Goal: Information Seeking & Learning: Learn about a topic

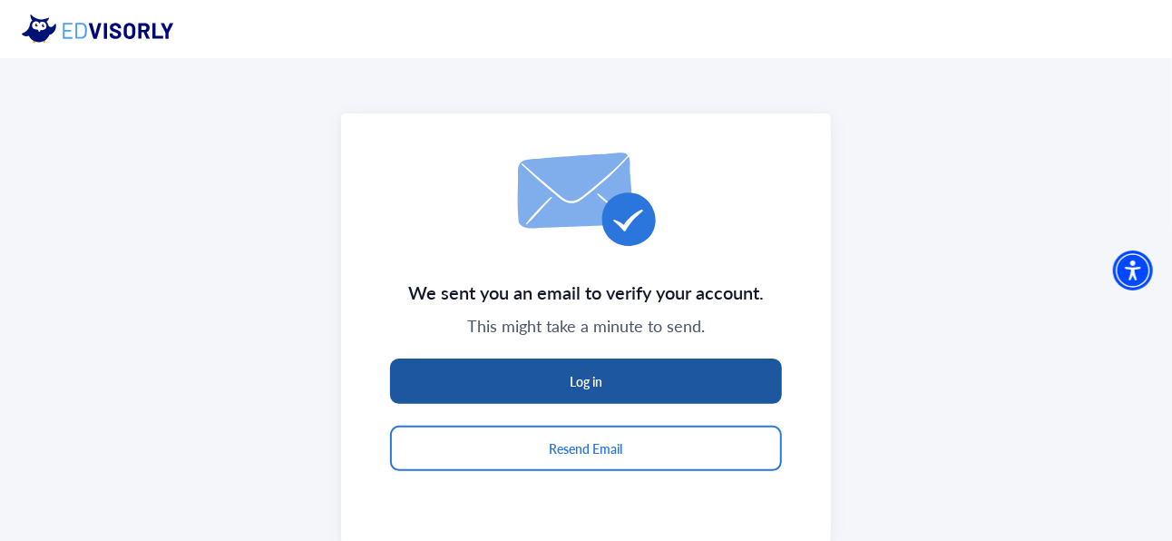
click at [543, 387] on button "Log in" at bounding box center [586, 380] width 392 height 45
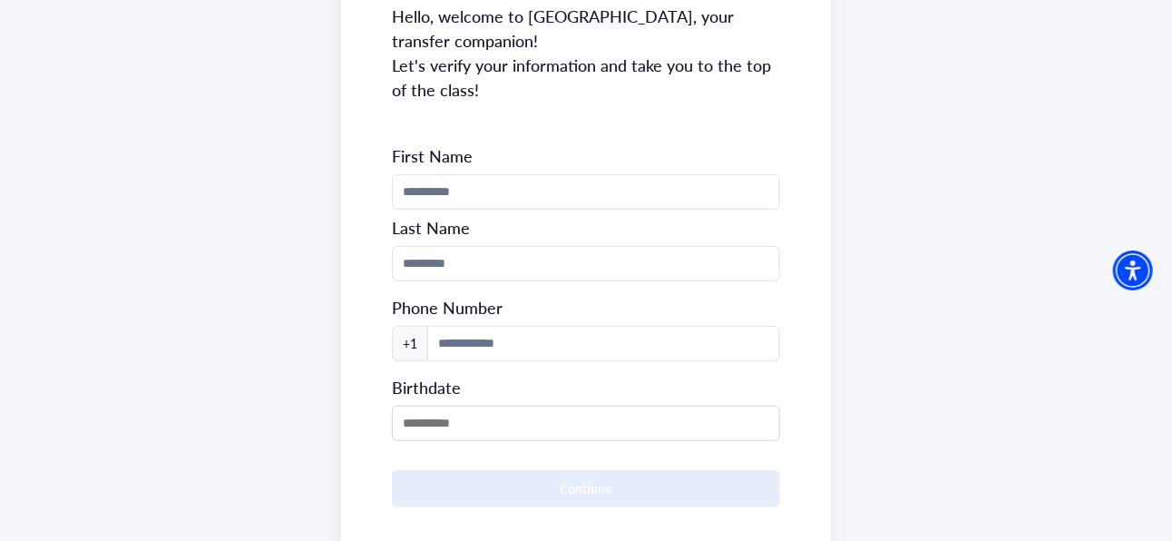
scroll to position [275, 0]
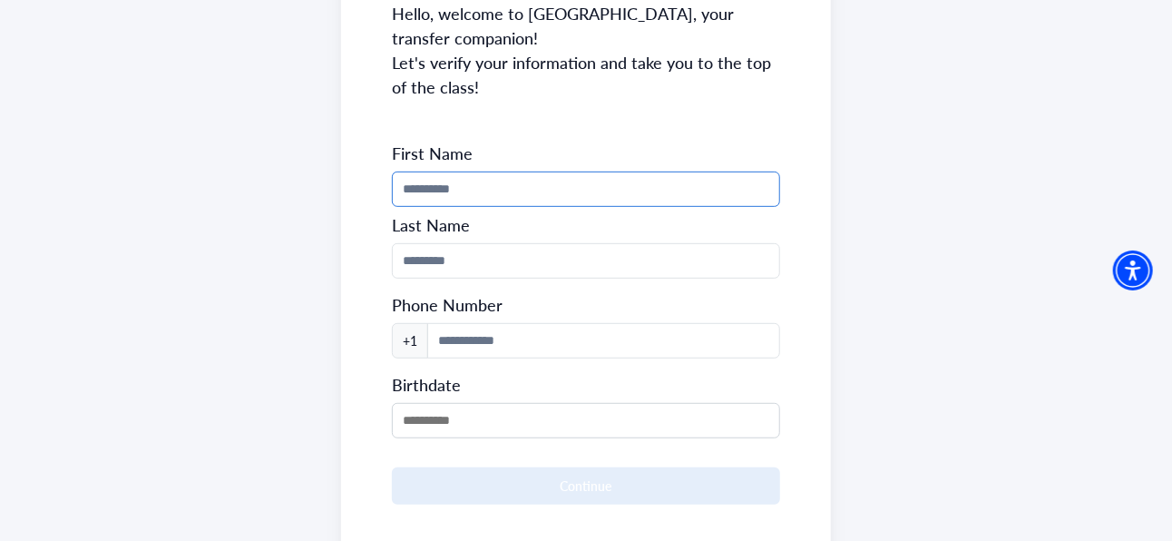
click at [536, 178] on input "Phone Number" at bounding box center [586, 188] width 388 height 35
type input "*******"
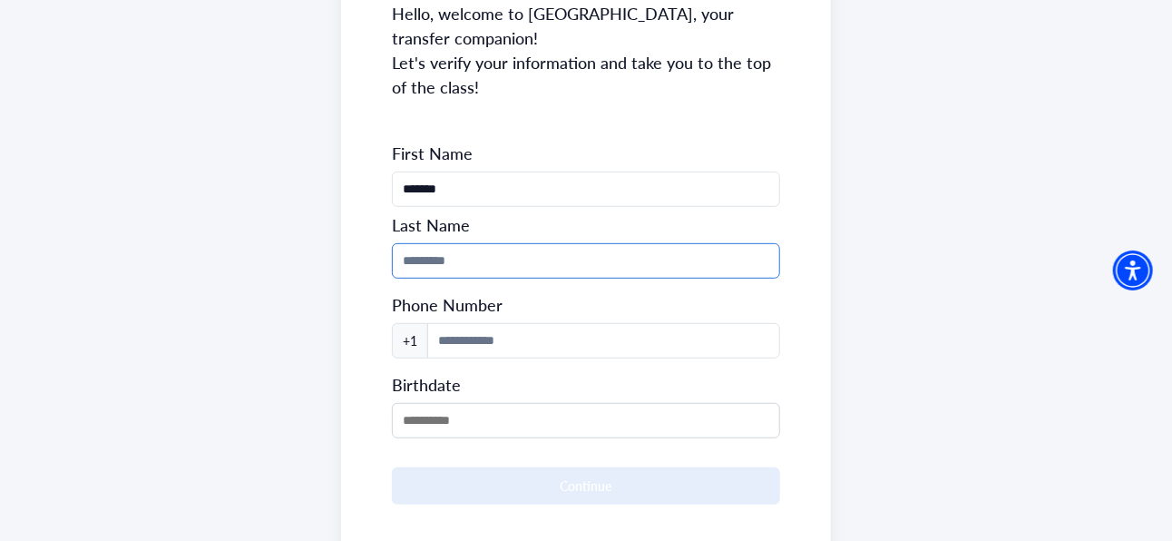
click at [465, 276] on input "Phone Number" at bounding box center [586, 260] width 388 height 35
type input "******"
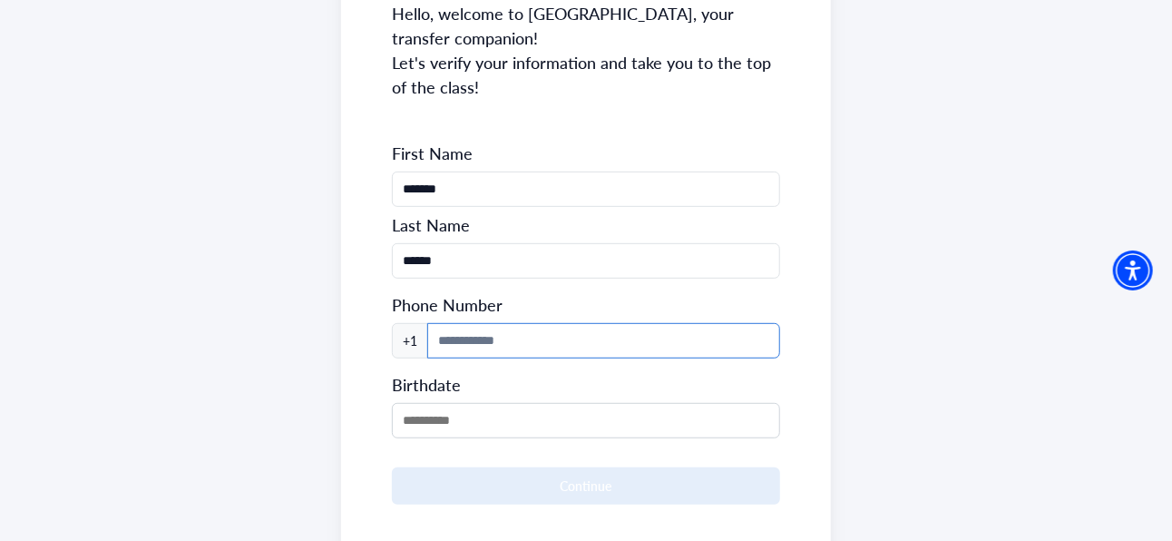
click at [512, 341] on input at bounding box center [603, 340] width 353 height 35
type input "**********"
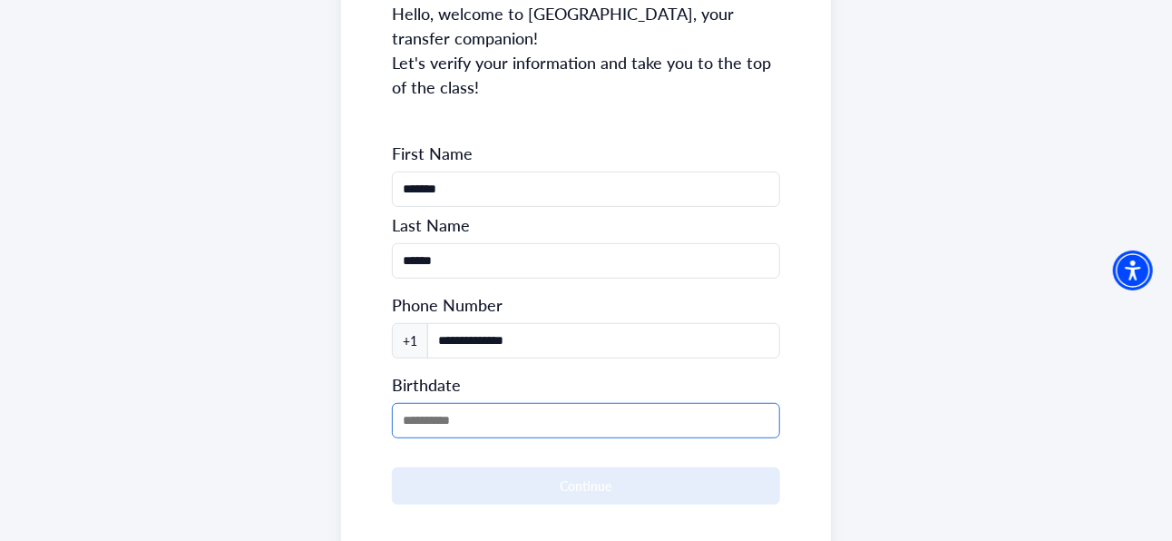
click at [544, 418] on input "MM/DD/YYYY" at bounding box center [586, 420] width 388 height 35
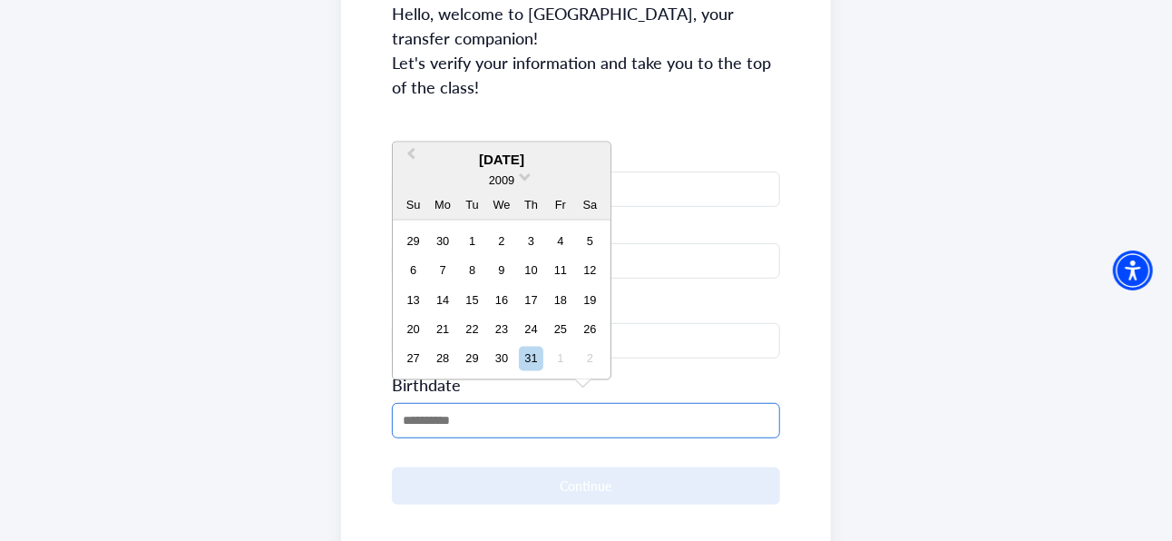
click at [484, 411] on input "MM/DD/YYYY" at bounding box center [586, 420] width 388 height 35
click at [503, 322] on div "23" at bounding box center [502, 329] width 24 height 24
type input "**********"
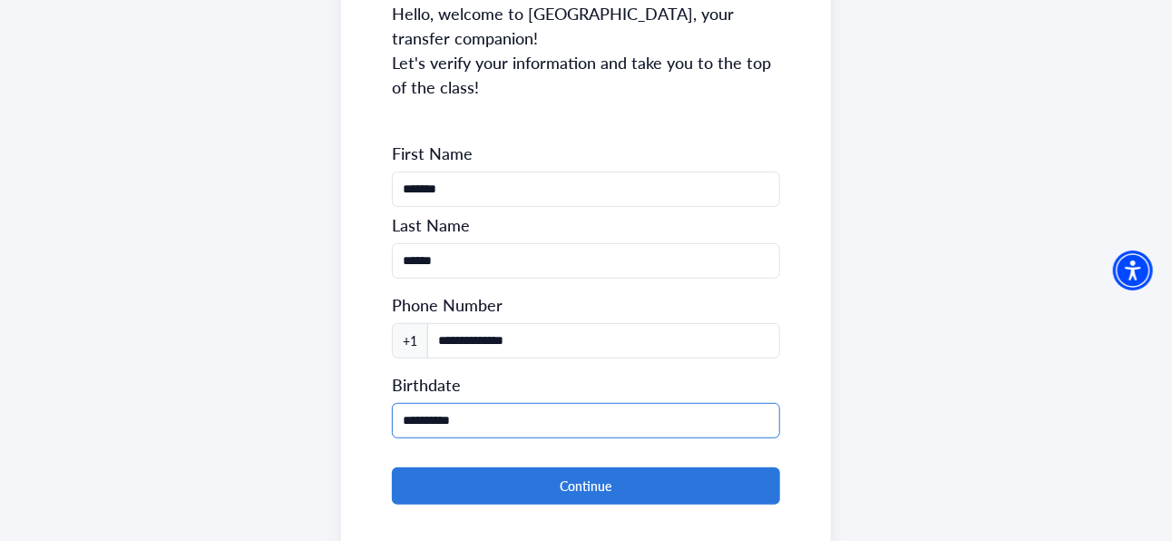
click at [492, 409] on input "**********" at bounding box center [586, 420] width 388 height 35
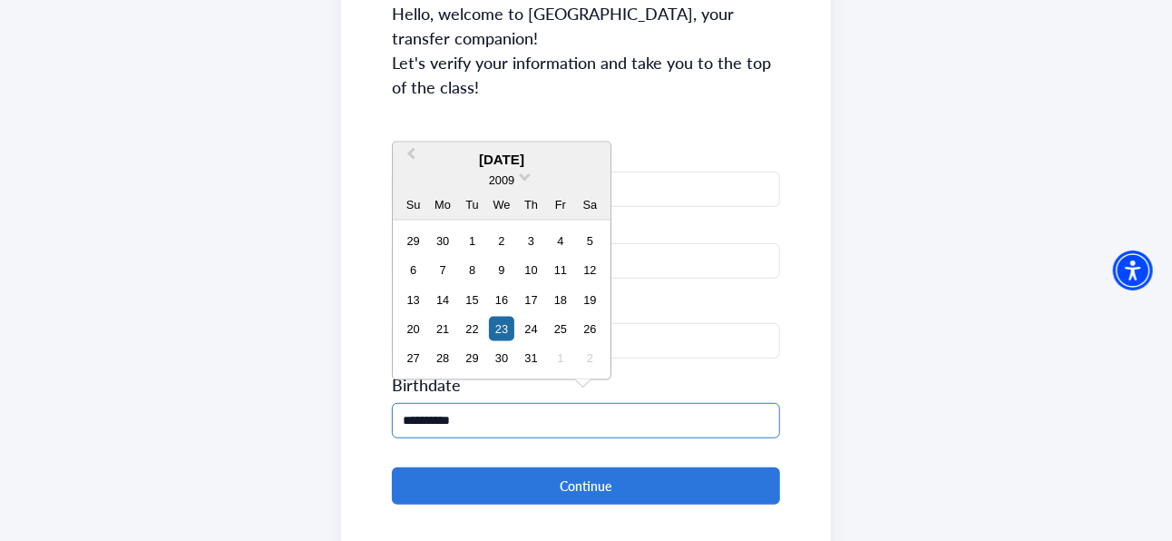
click at [492, 409] on input "**********" at bounding box center [586, 420] width 388 height 35
click at [518, 174] on div "2009" at bounding box center [502, 180] width 218 height 19
click at [520, 174] on span at bounding box center [525, 176] width 12 height 12
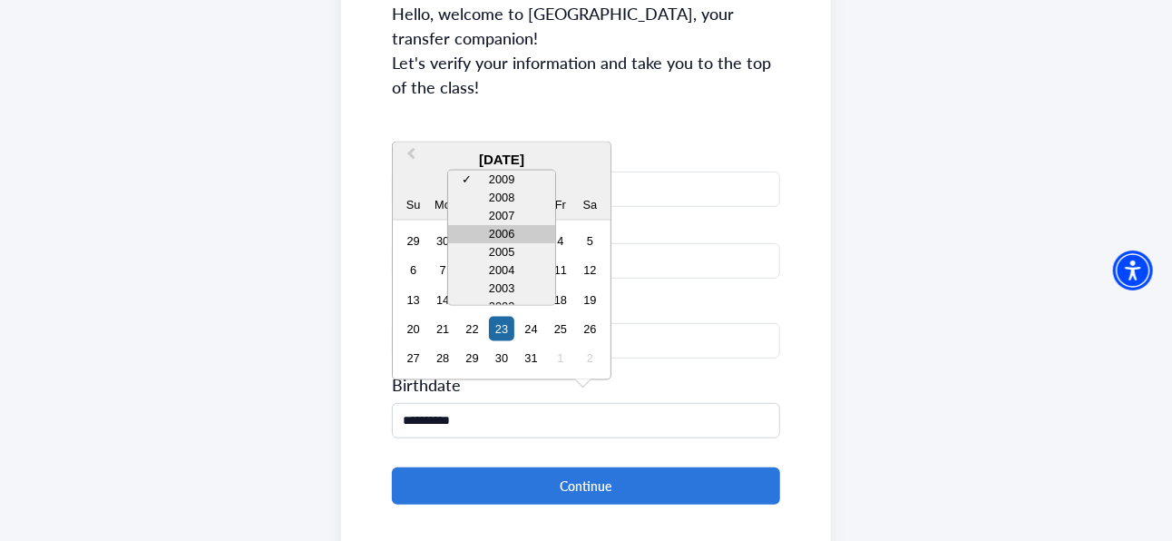
click at [516, 236] on div "2006" at bounding box center [501, 234] width 107 height 18
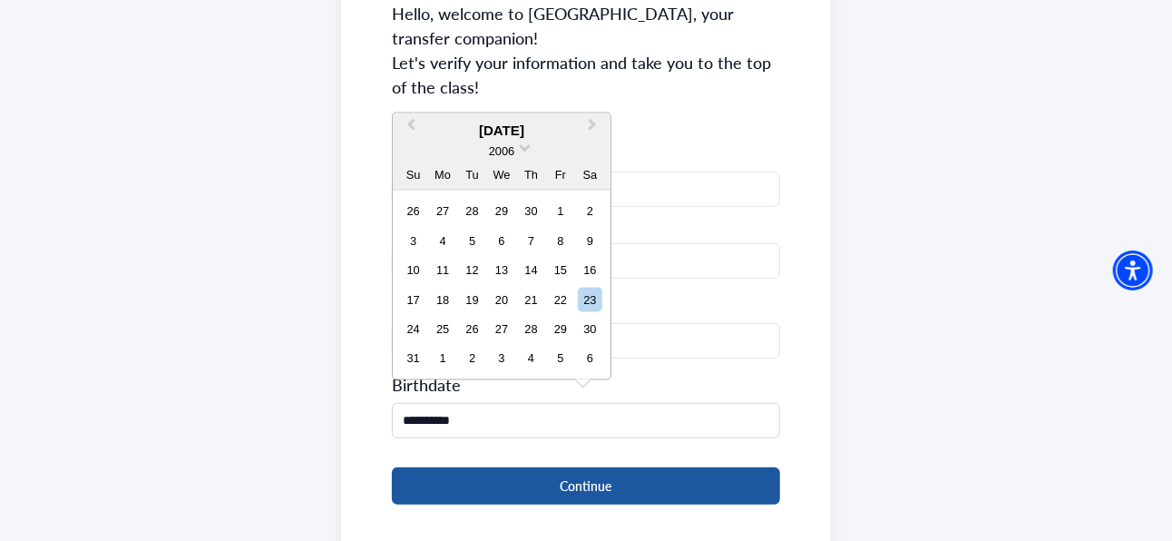
click at [573, 489] on button "Continue" at bounding box center [586, 485] width 388 height 37
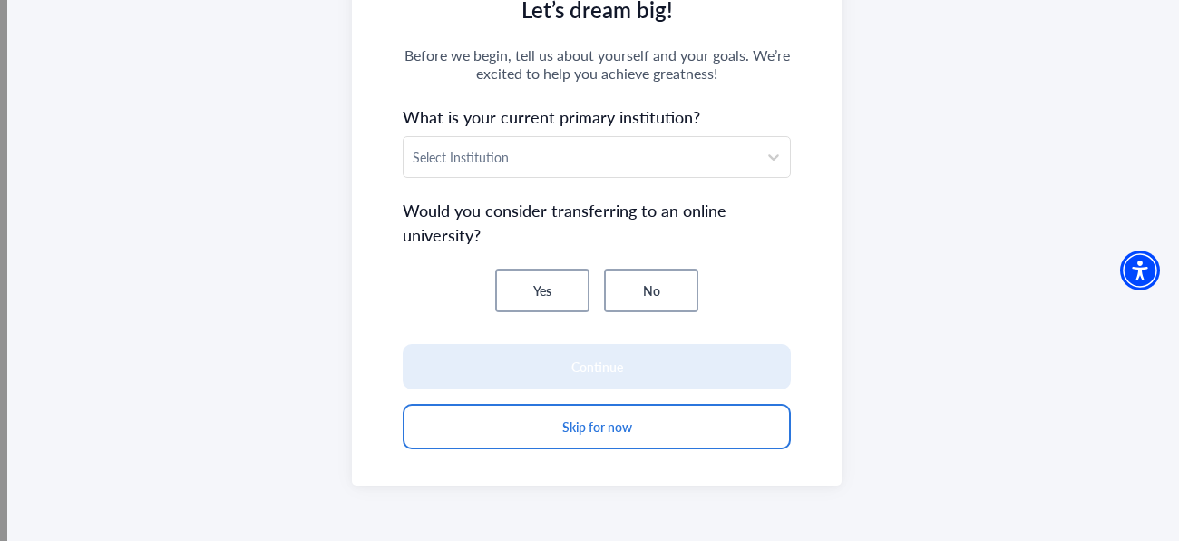
scroll to position [42, 0]
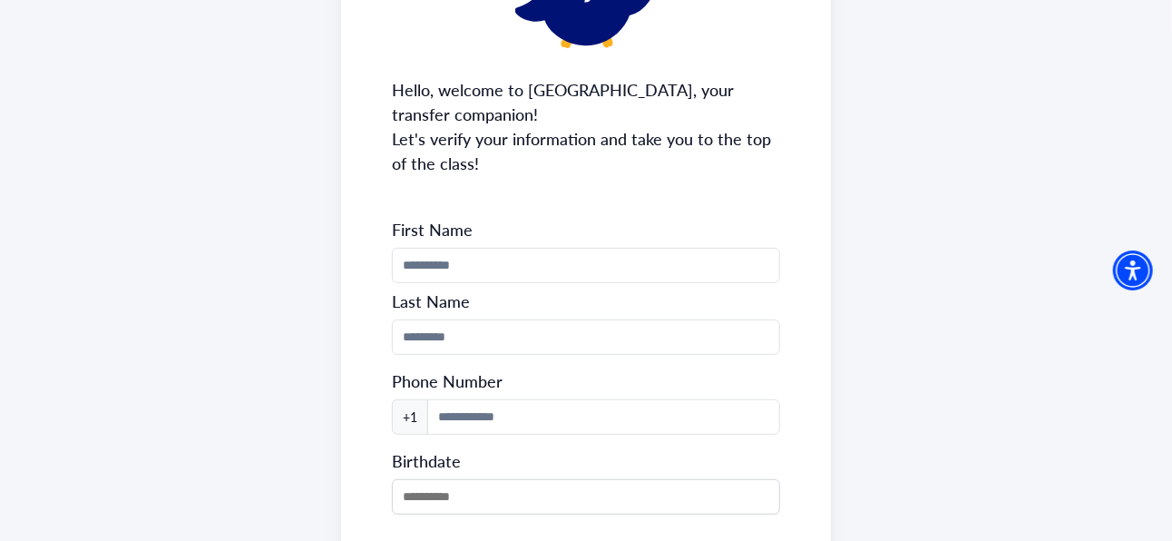
scroll to position [236, 0]
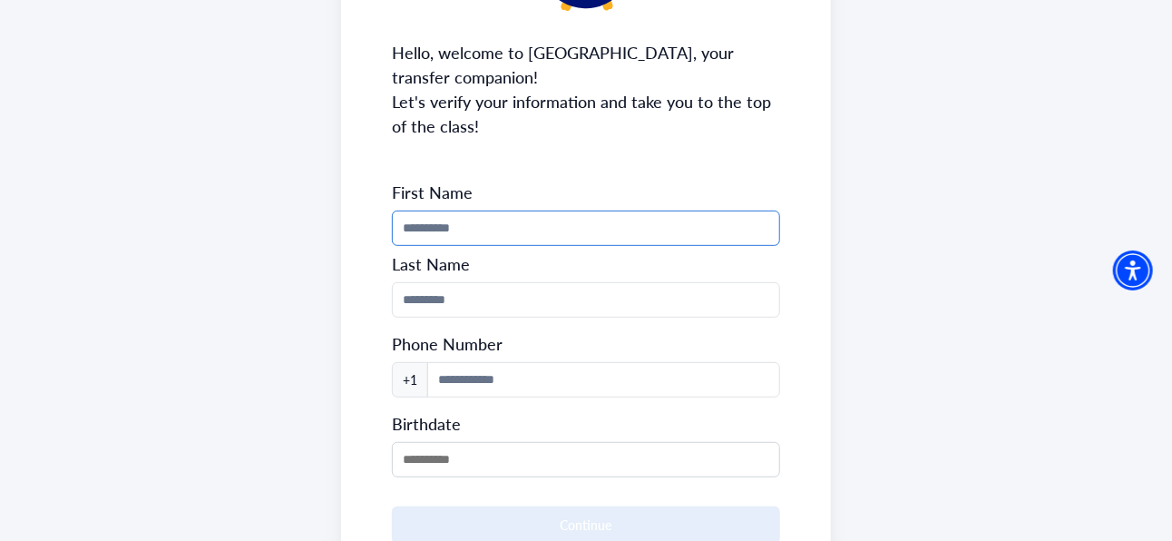
click at [470, 241] on input "Phone Number" at bounding box center [586, 227] width 388 height 35
type input "*******"
click at [512, 283] on input "Phone Number" at bounding box center [586, 299] width 388 height 35
type input "******"
click at [530, 376] on input at bounding box center [603, 379] width 353 height 35
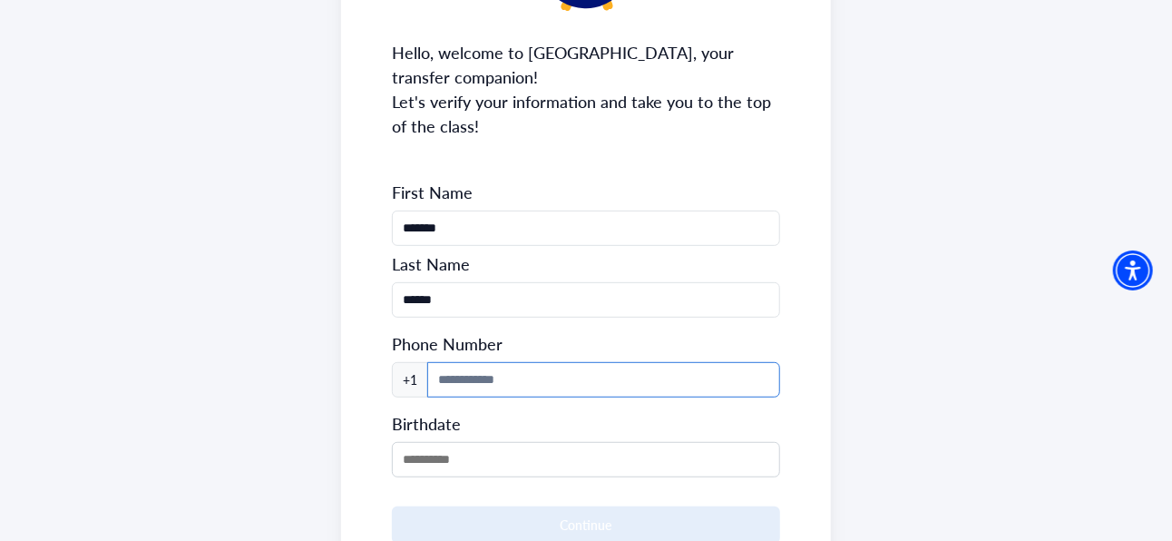
type input "**********"
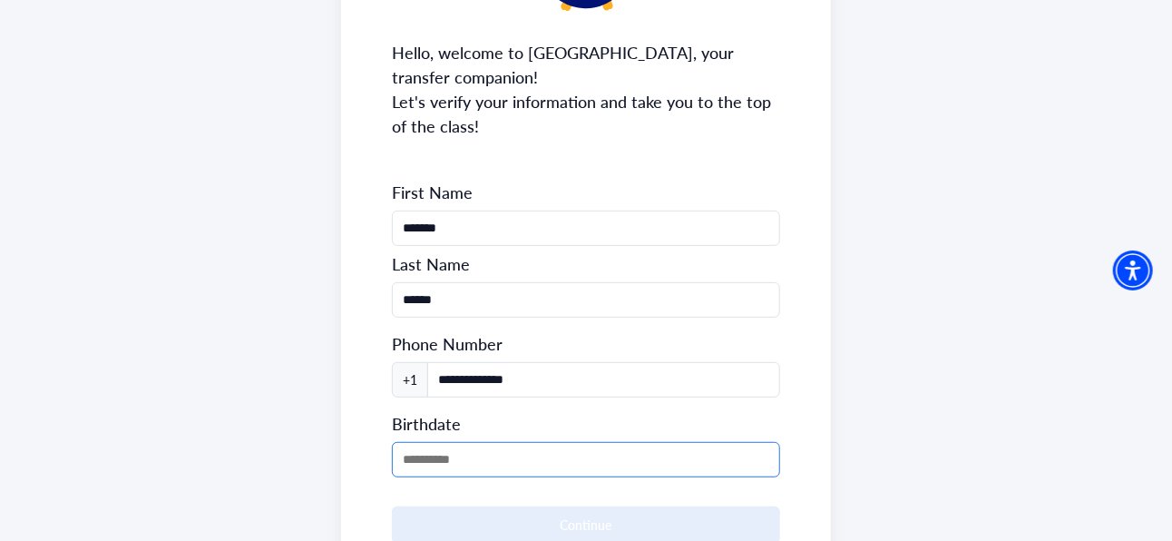
click at [465, 451] on input "MM/DD/YYYY" at bounding box center [586, 459] width 388 height 35
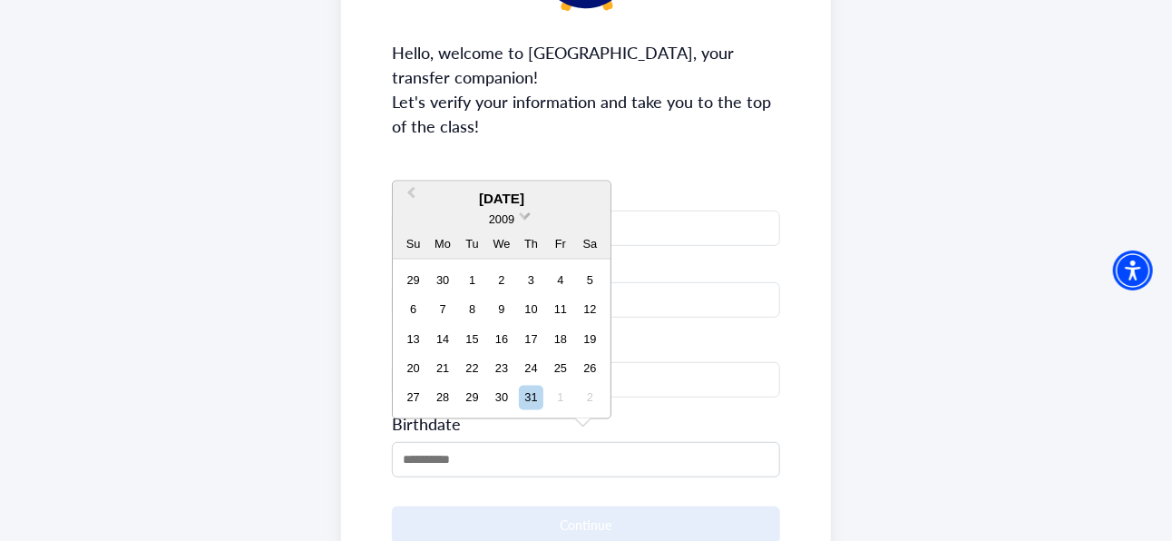
click at [526, 214] on span at bounding box center [525, 215] width 12 height 12
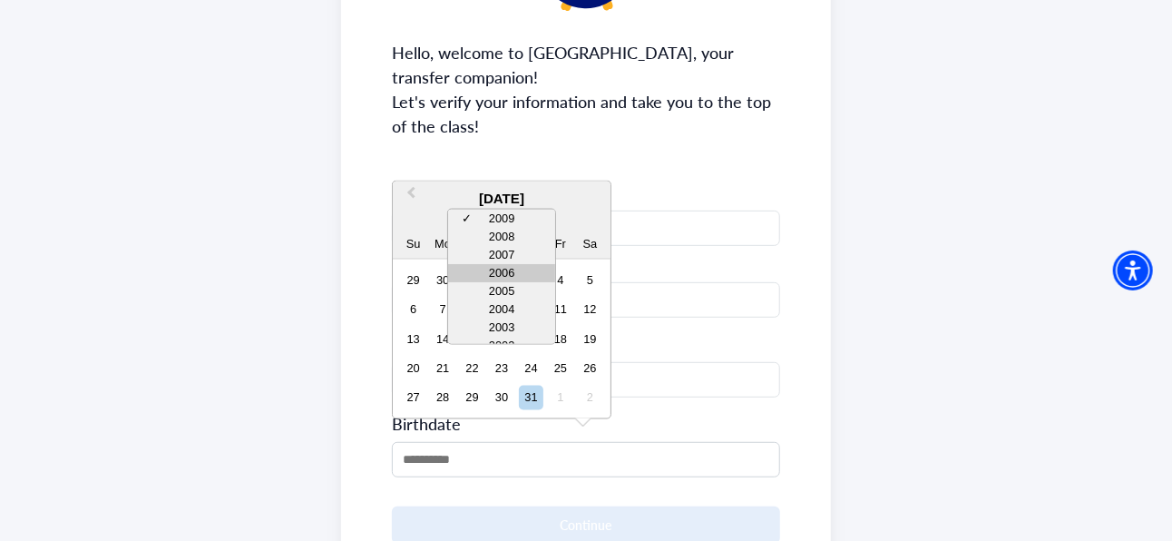
click at [508, 275] on div "2006" at bounding box center [501, 273] width 107 height 18
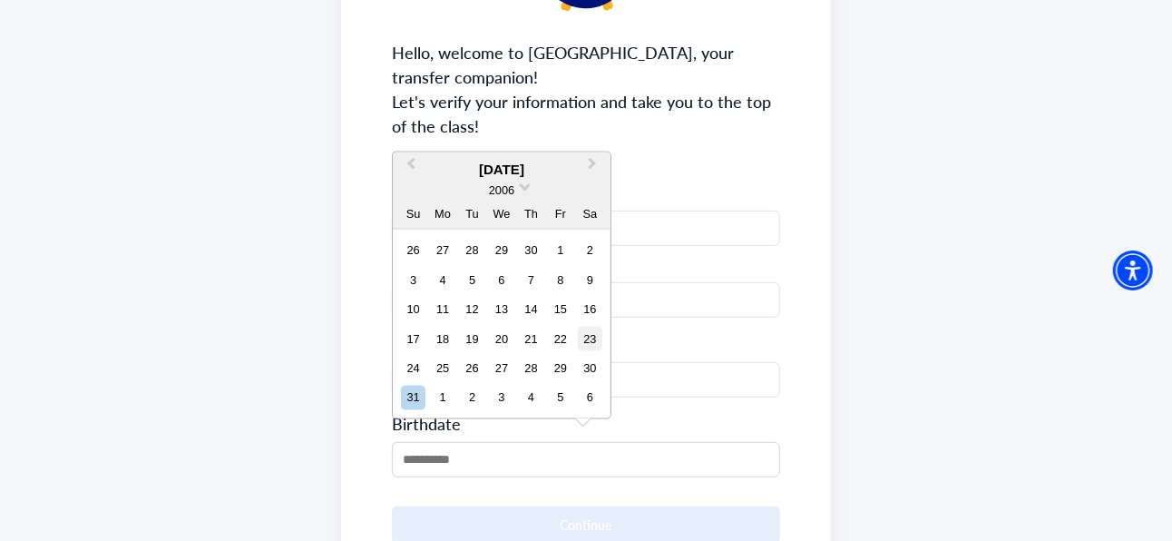
click at [594, 332] on div "23" at bounding box center [590, 339] width 24 height 24
type input "**********"
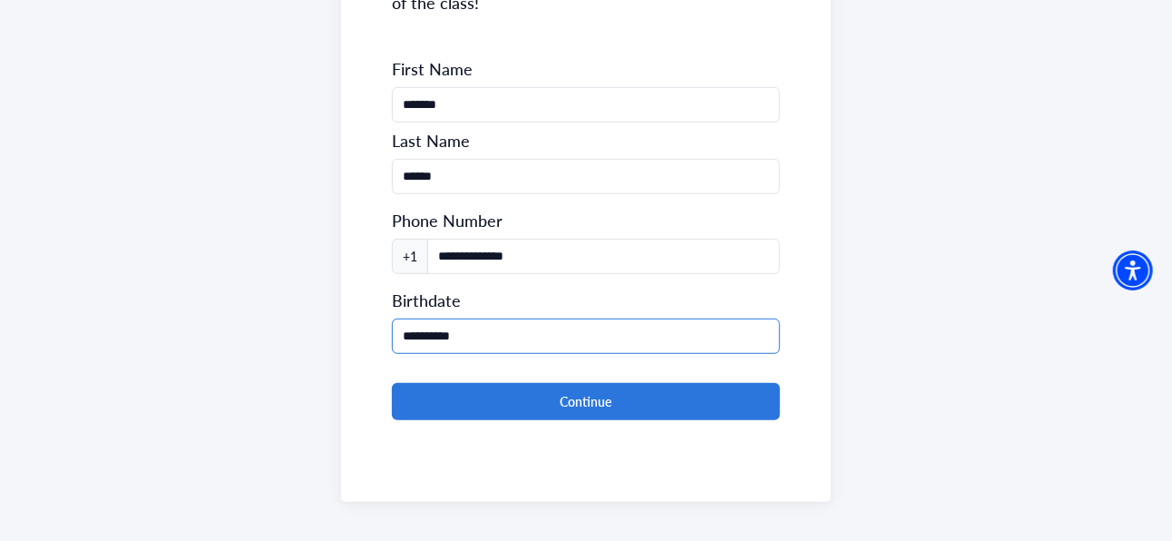
scroll to position [371, 0]
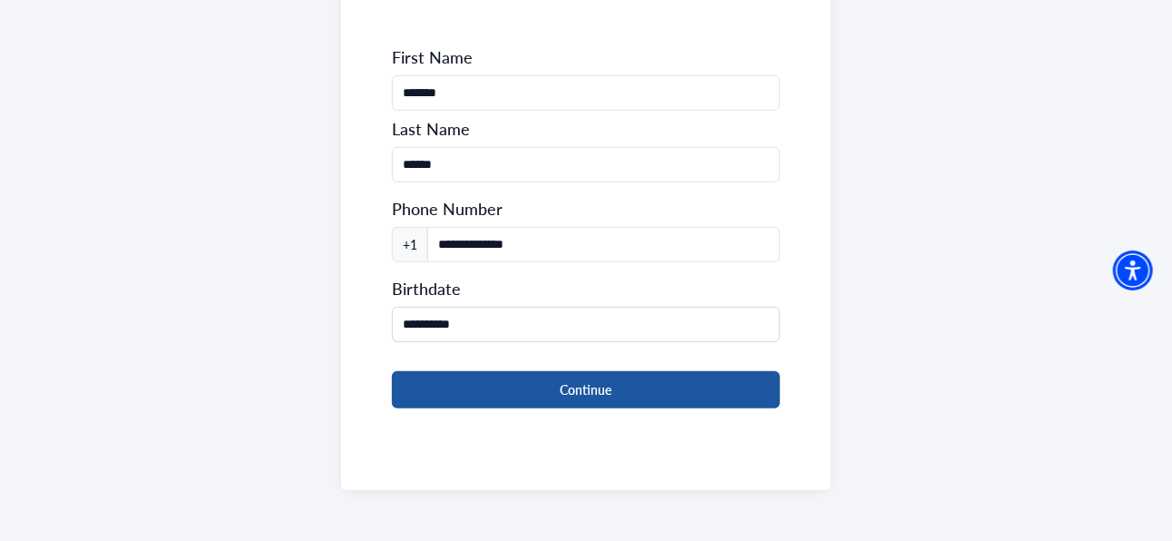
click at [488, 394] on button "Continue" at bounding box center [586, 389] width 388 height 37
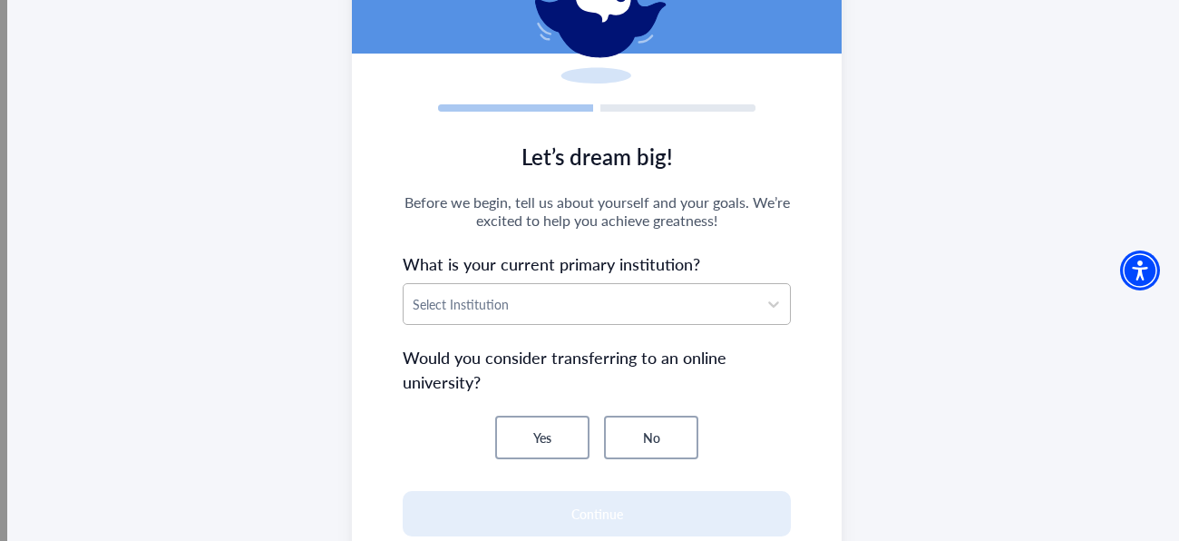
scroll to position [204, 0]
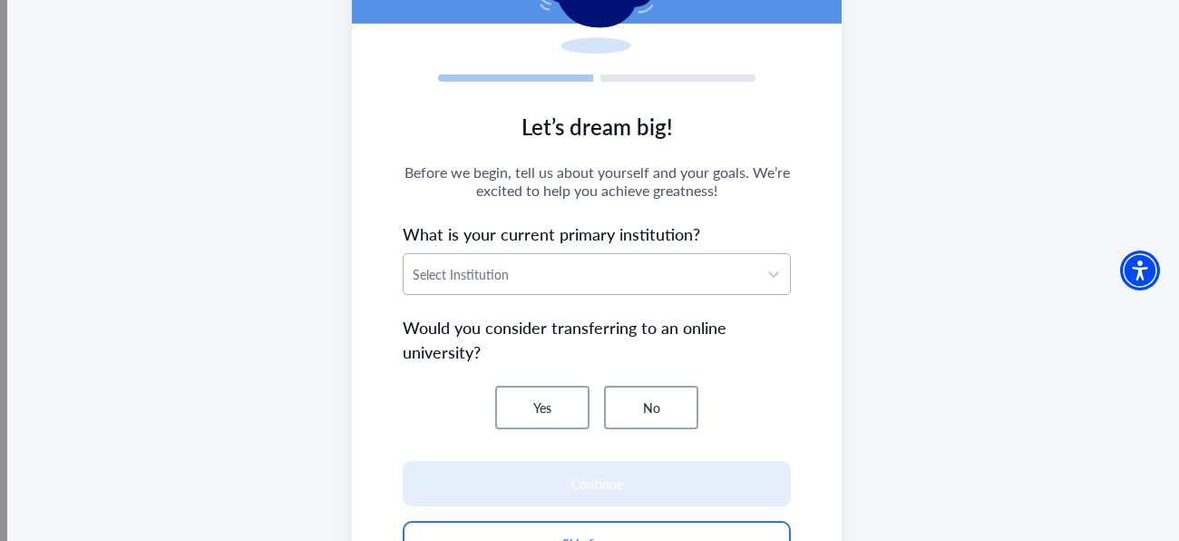
click at [484, 288] on div "Select Institution" at bounding box center [581, 274] width 354 height 40
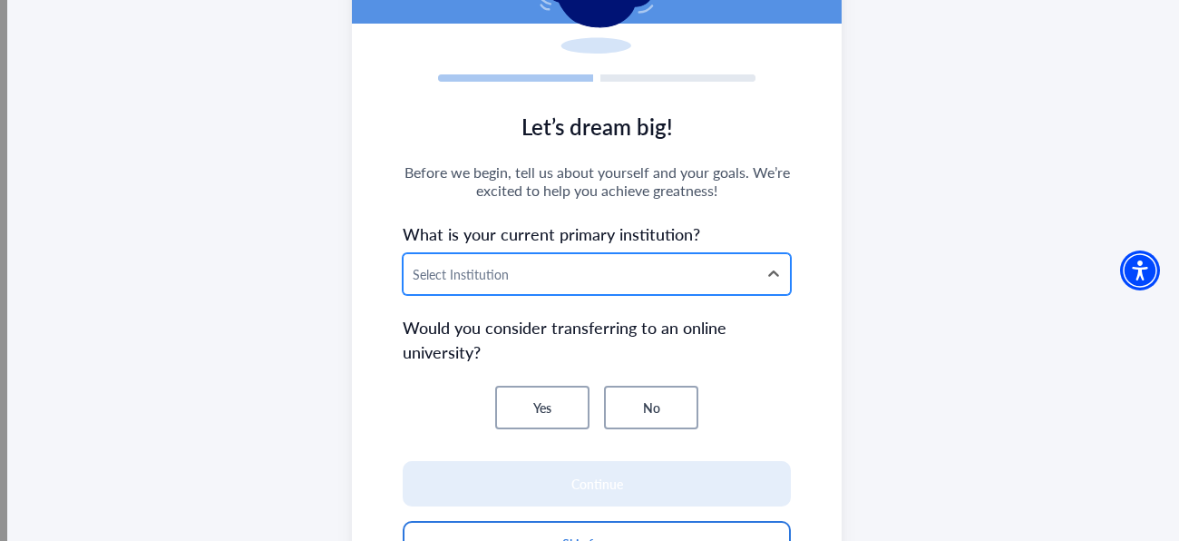
click at [492, 288] on div "Select Institution" at bounding box center [581, 274] width 354 height 40
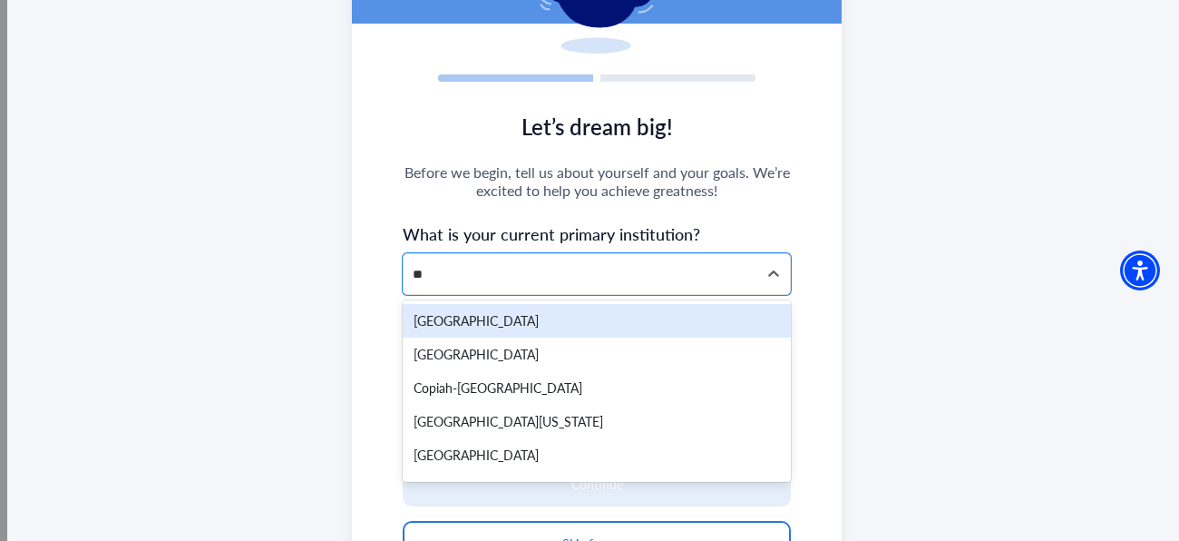
type input "***"
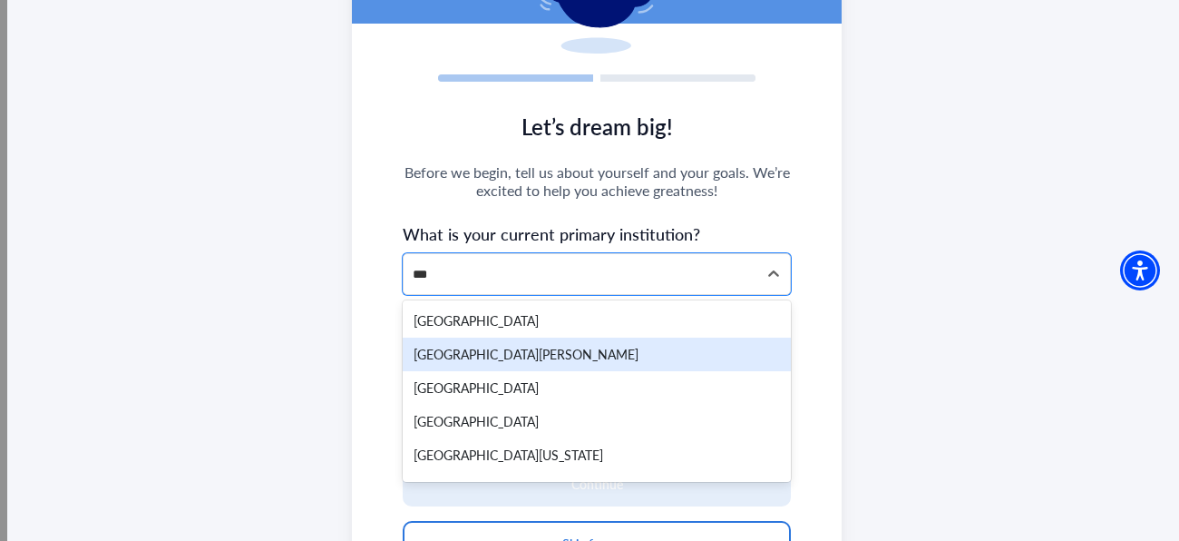
click at [501, 360] on div "Los Angeles Pierce College" at bounding box center [597, 354] width 388 height 34
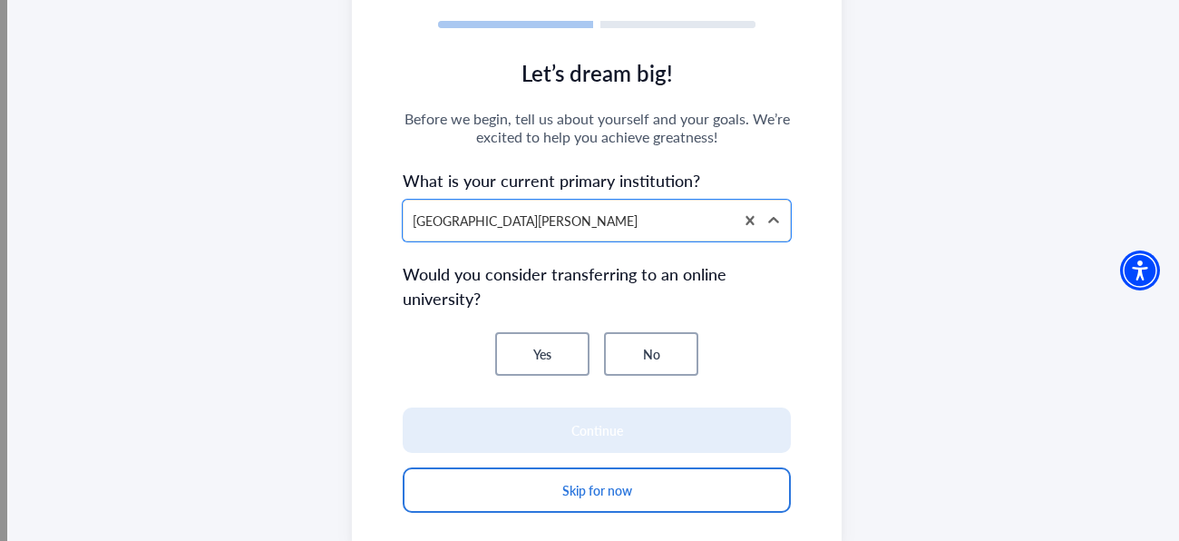
scroll to position [265, 0]
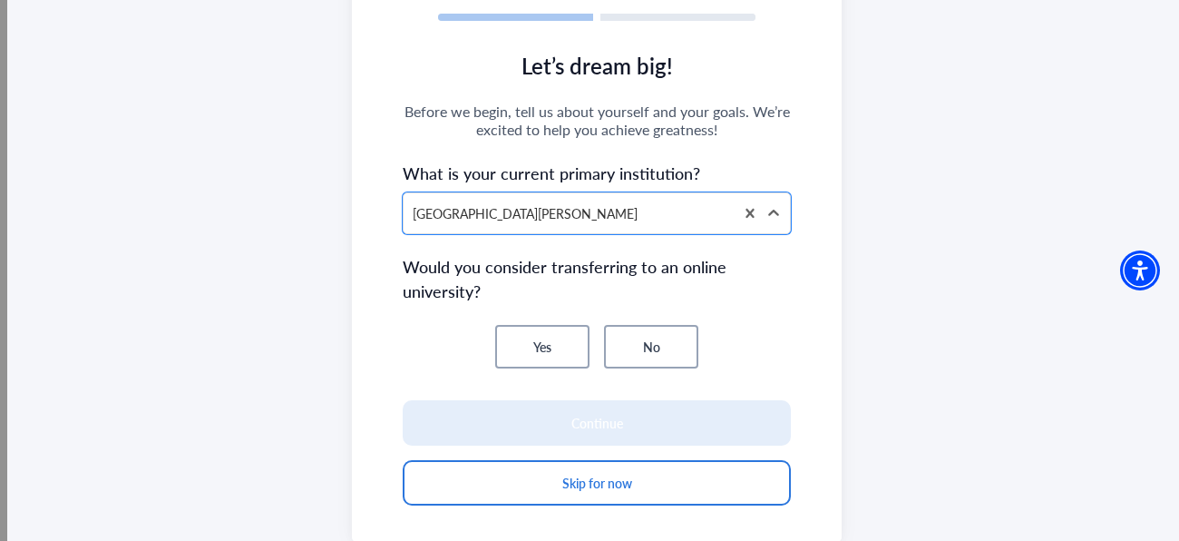
click at [619, 344] on button "No" at bounding box center [651, 347] width 94 height 44
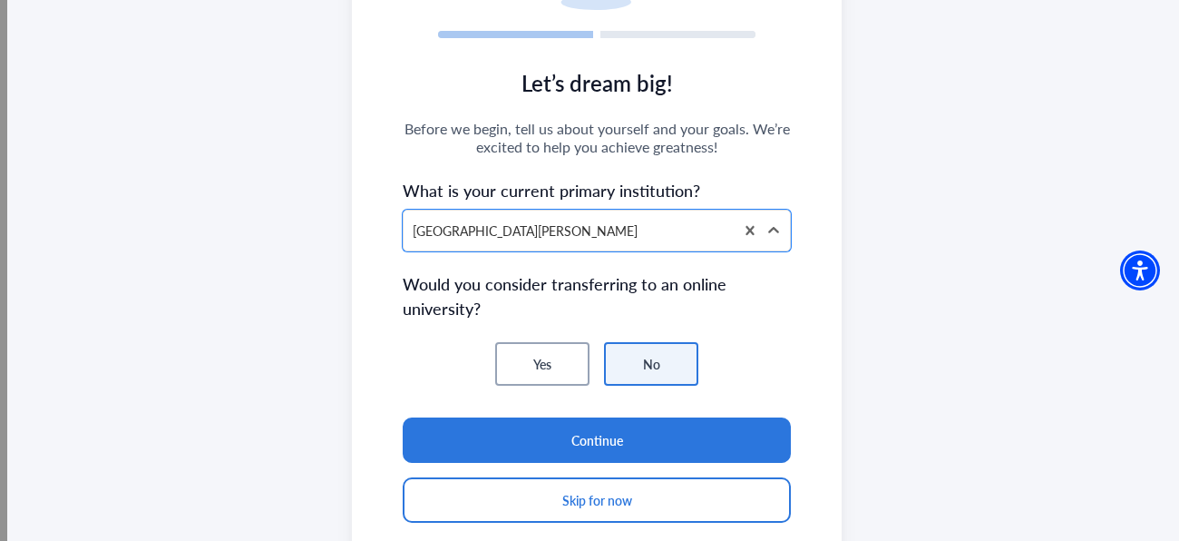
scroll to position [250, 0]
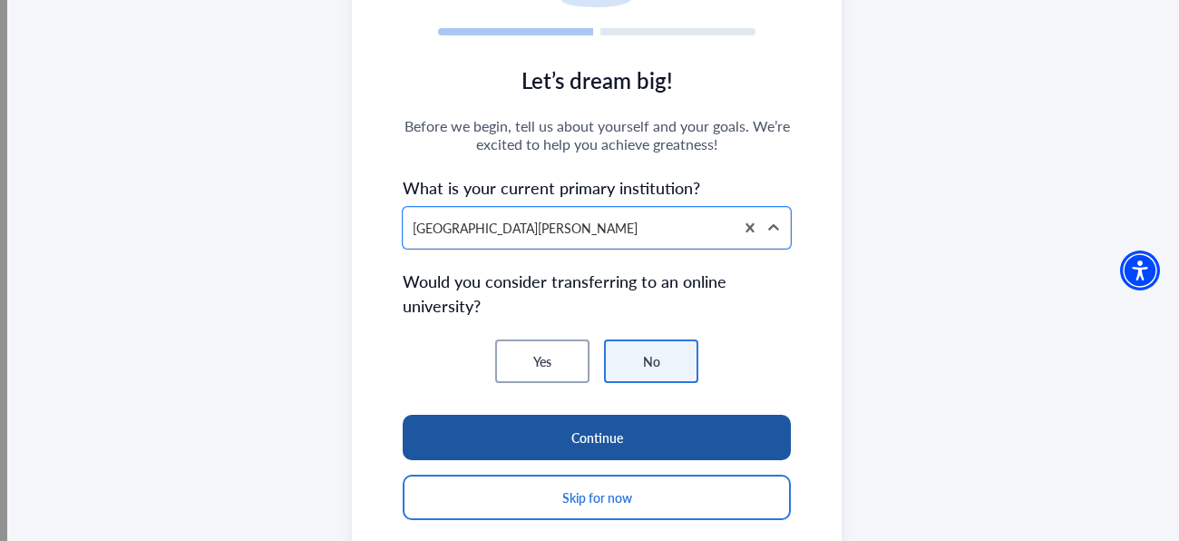
click at [557, 440] on button "Continue" at bounding box center [597, 437] width 388 height 45
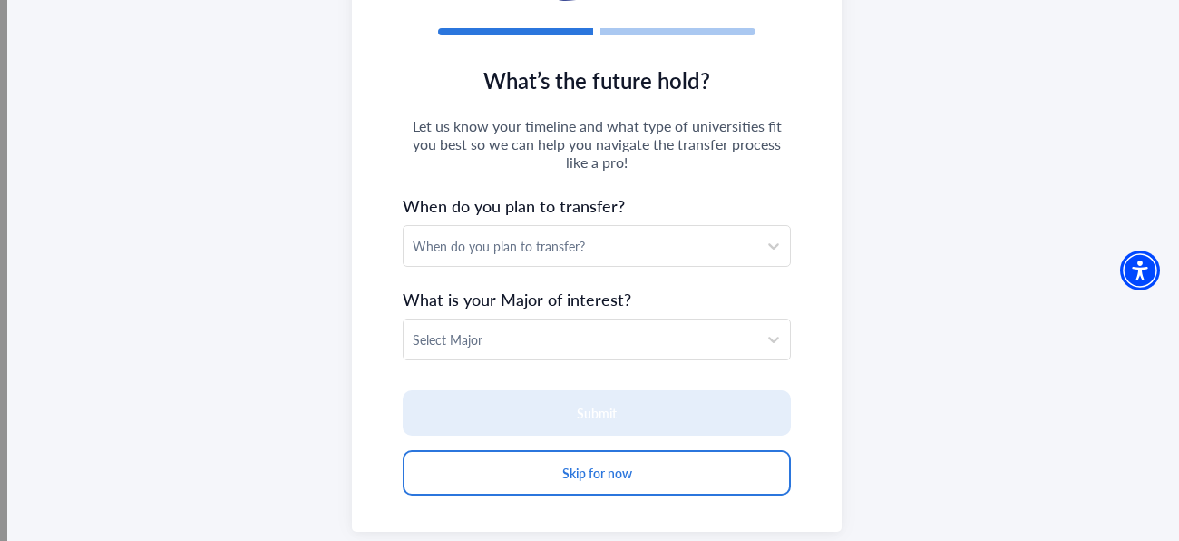
click at [631, 260] on div "When do you plan to transfer?" at bounding box center [581, 246] width 354 height 40
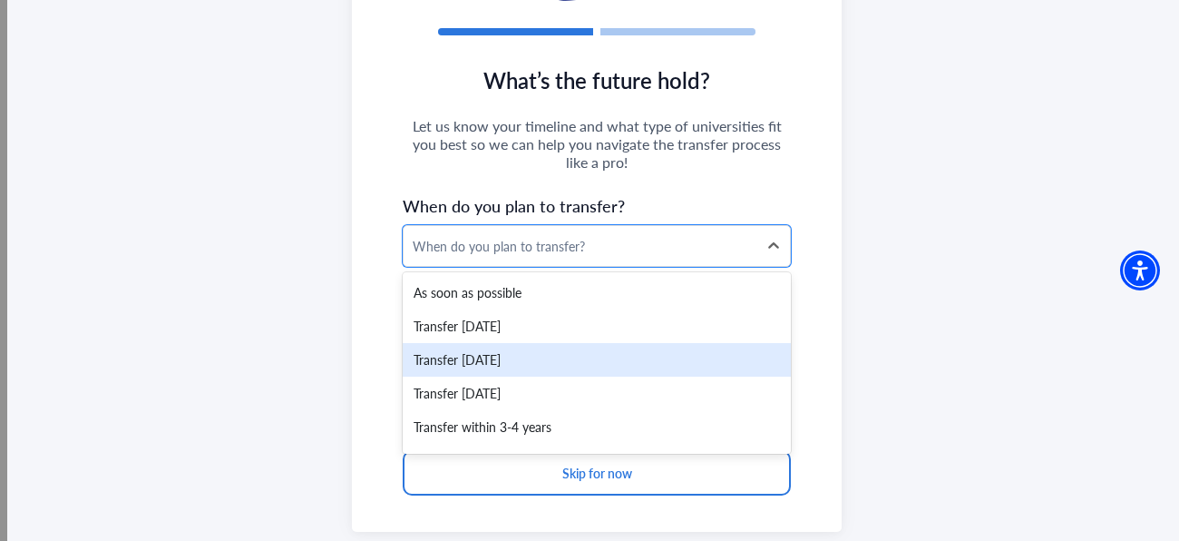
click at [547, 349] on div "Transfer within 1 year" at bounding box center [597, 360] width 388 height 34
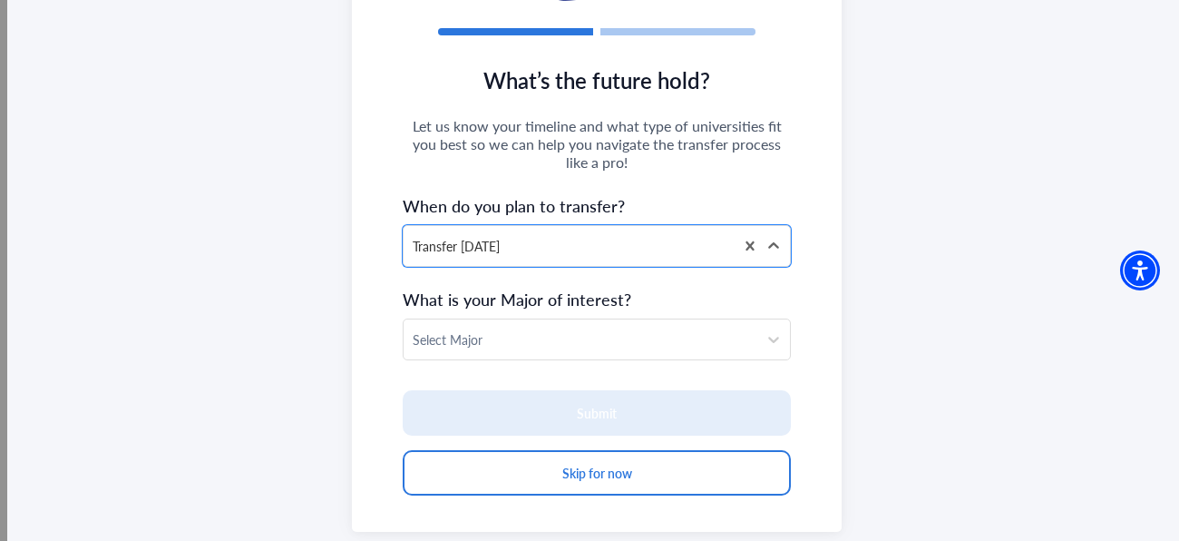
click at [547, 349] on div "Select Major" at bounding box center [581, 339] width 354 height 40
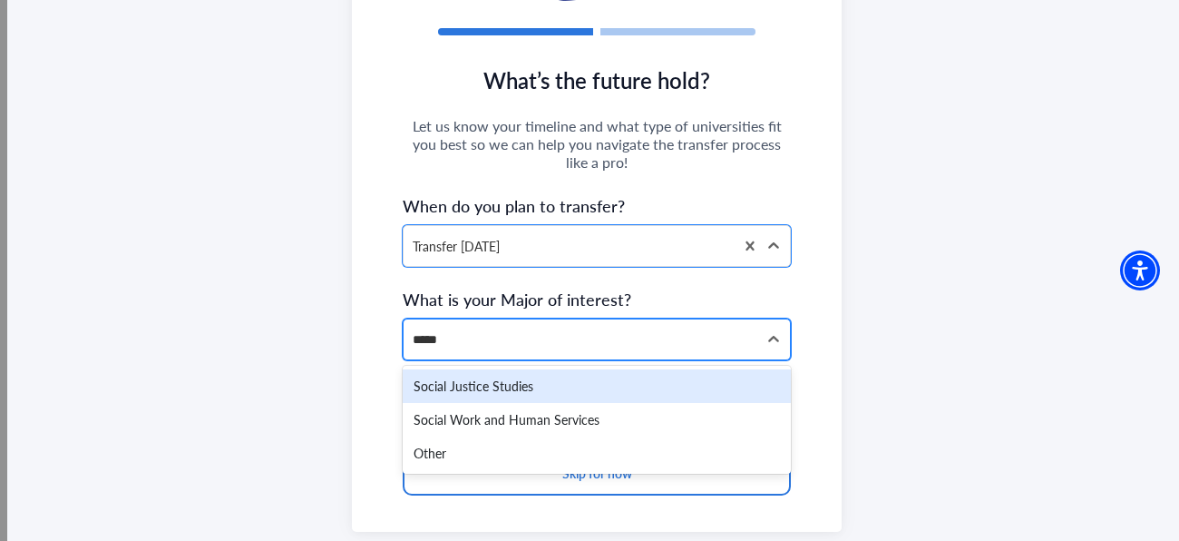
type input "******"
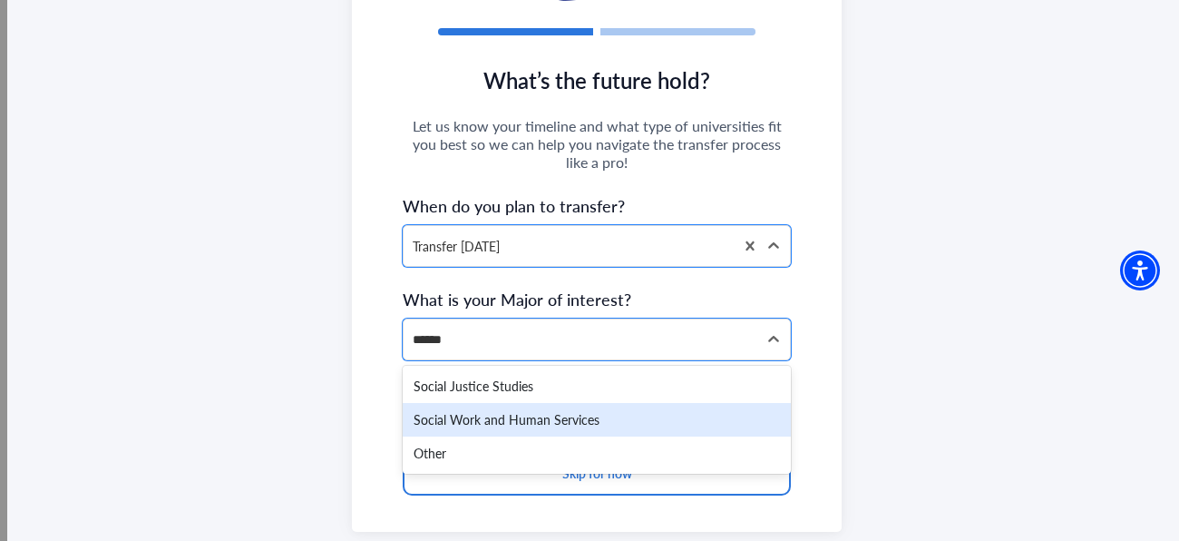
click at [533, 407] on div "Social Work and Human Services" at bounding box center [597, 420] width 388 height 34
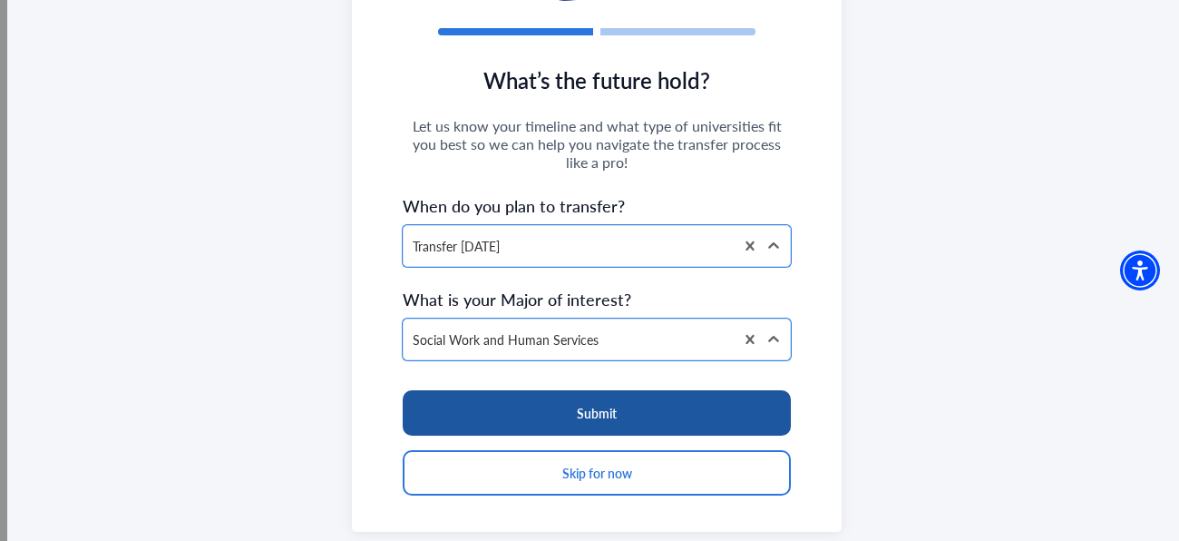
click at [611, 418] on button "Submit" at bounding box center [597, 412] width 388 height 45
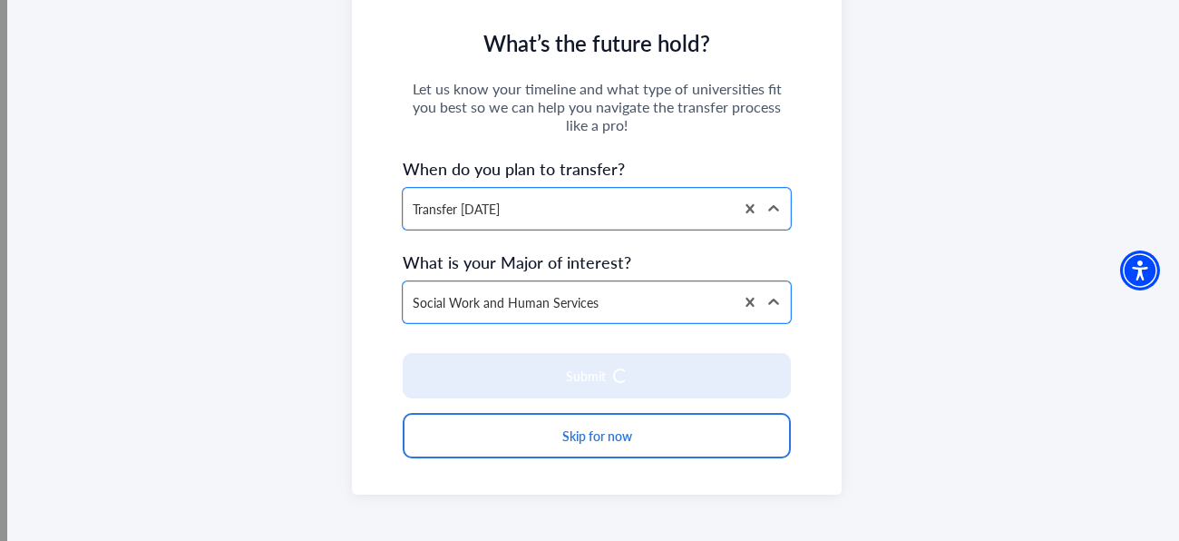
scroll to position [297, 0]
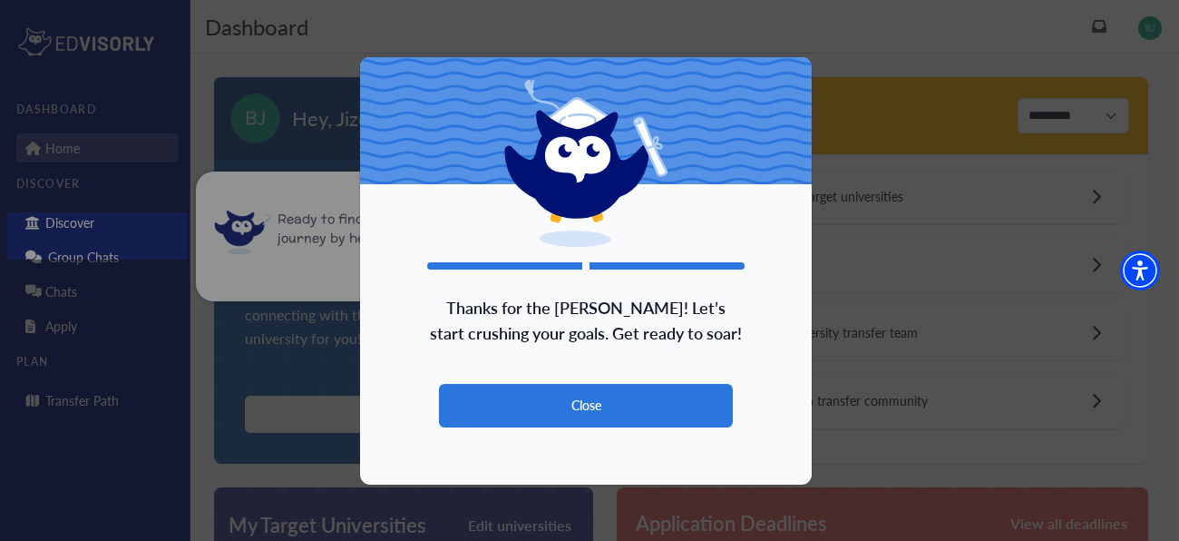
scroll to position [14, 0]
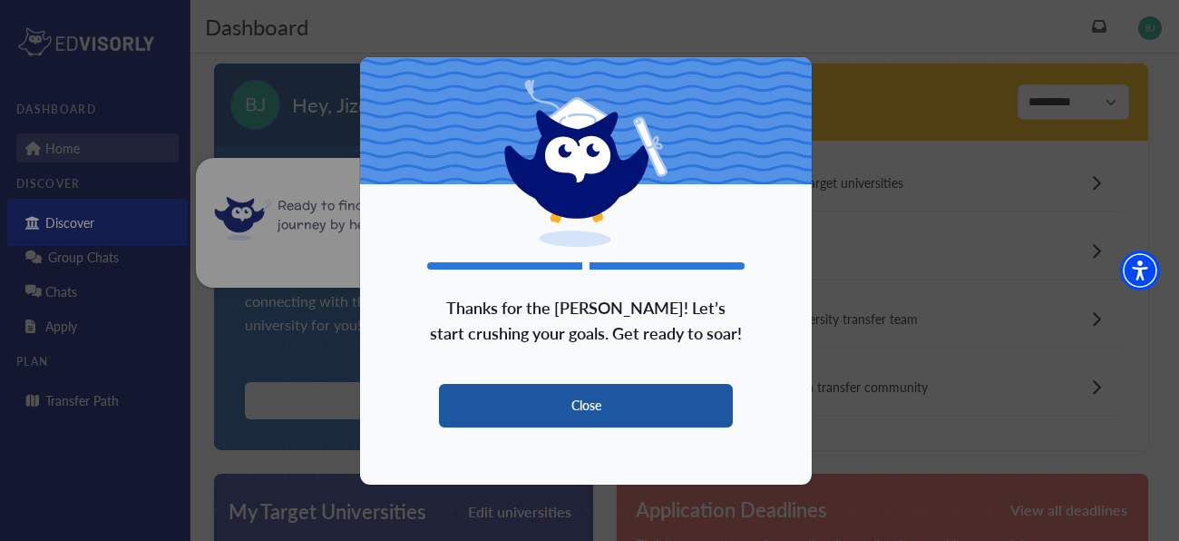
click at [625, 414] on button "Close" at bounding box center [586, 406] width 294 height 44
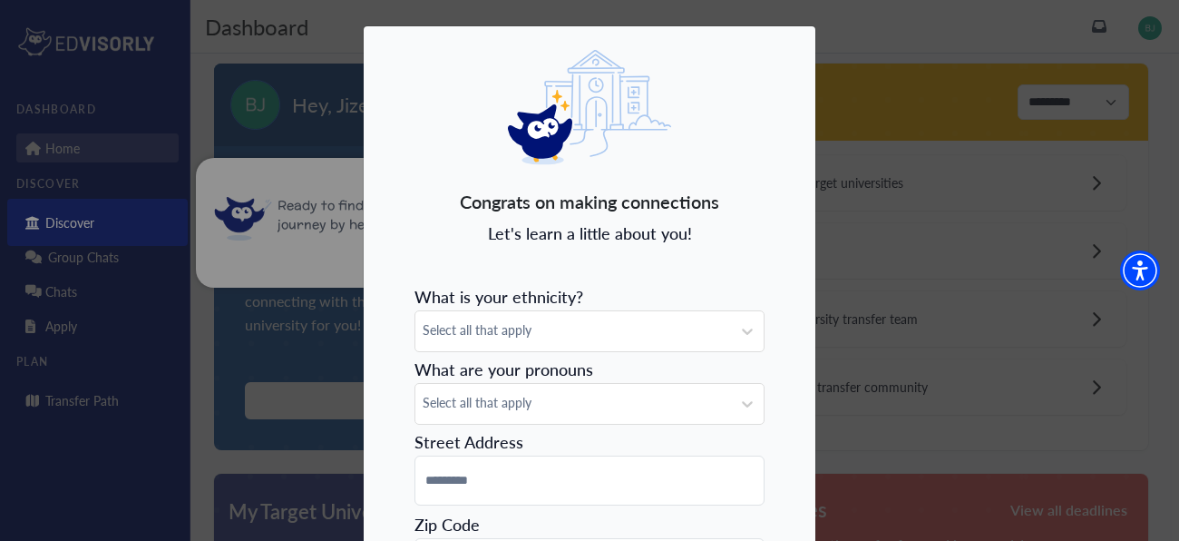
scroll to position [61, 0]
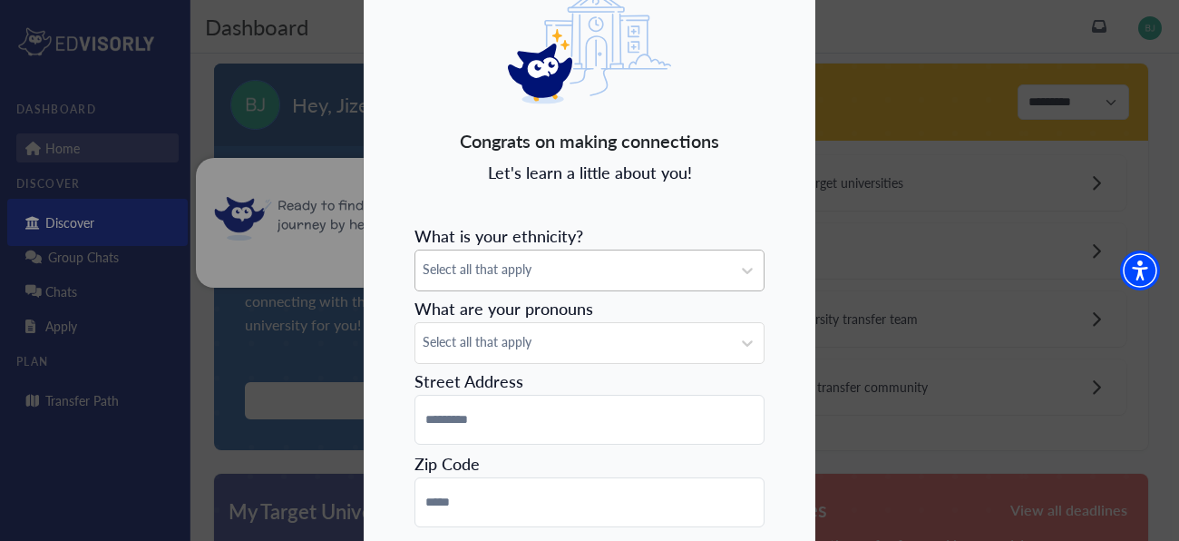
click at [662, 278] on form "What is your ethnicity? Select all that apply What are your pronouns Select all…" at bounding box center [590, 444] width 350 height 454
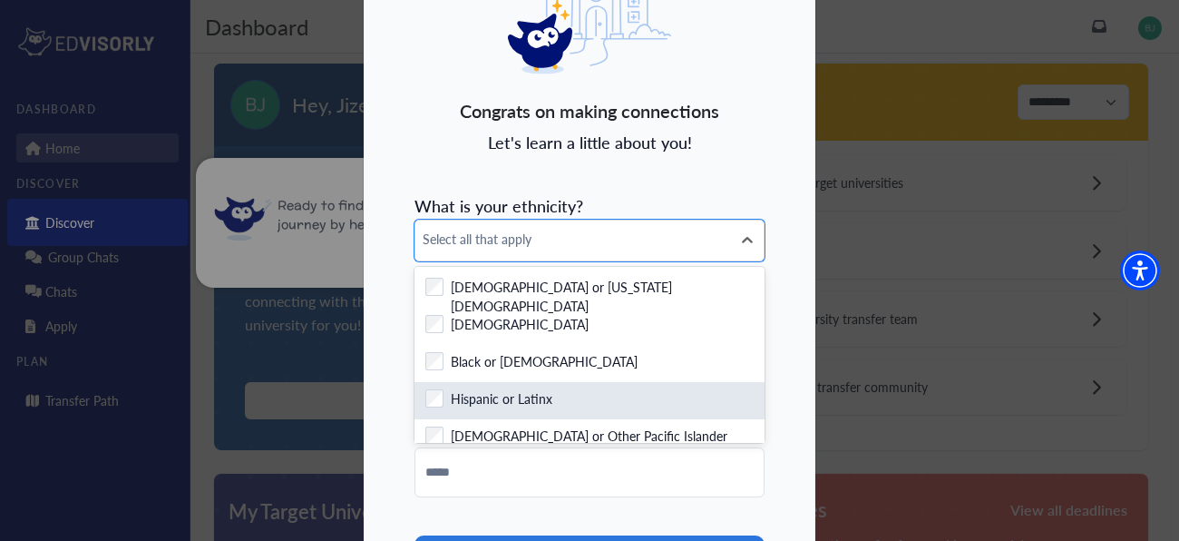
scroll to position [91, 0]
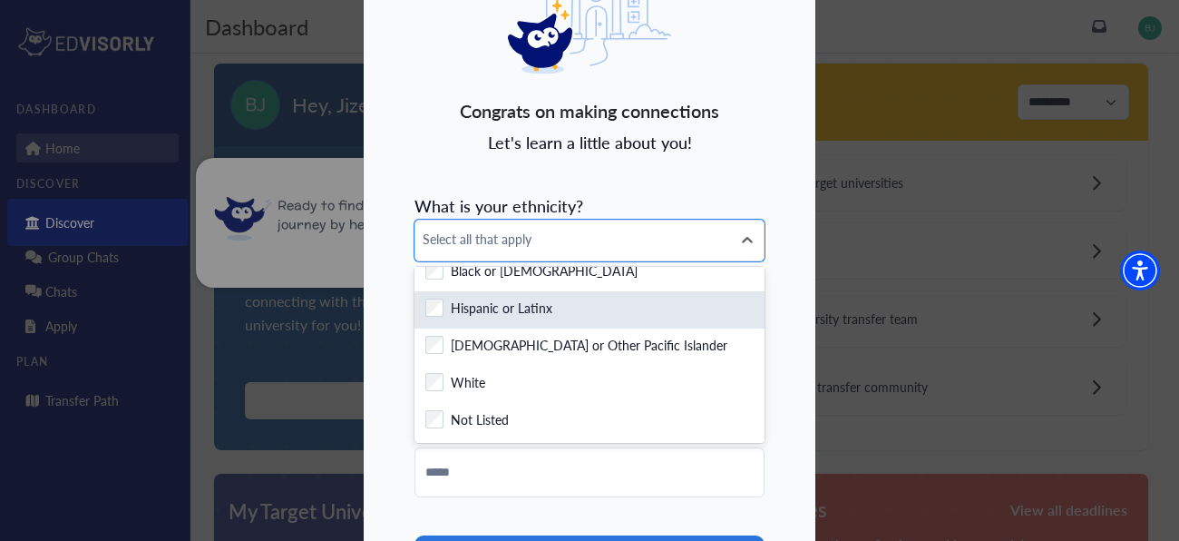
click at [576, 303] on div "Checkbox field Hispanic or Latinx" at bounding box center [589, 309] width 328 height 23
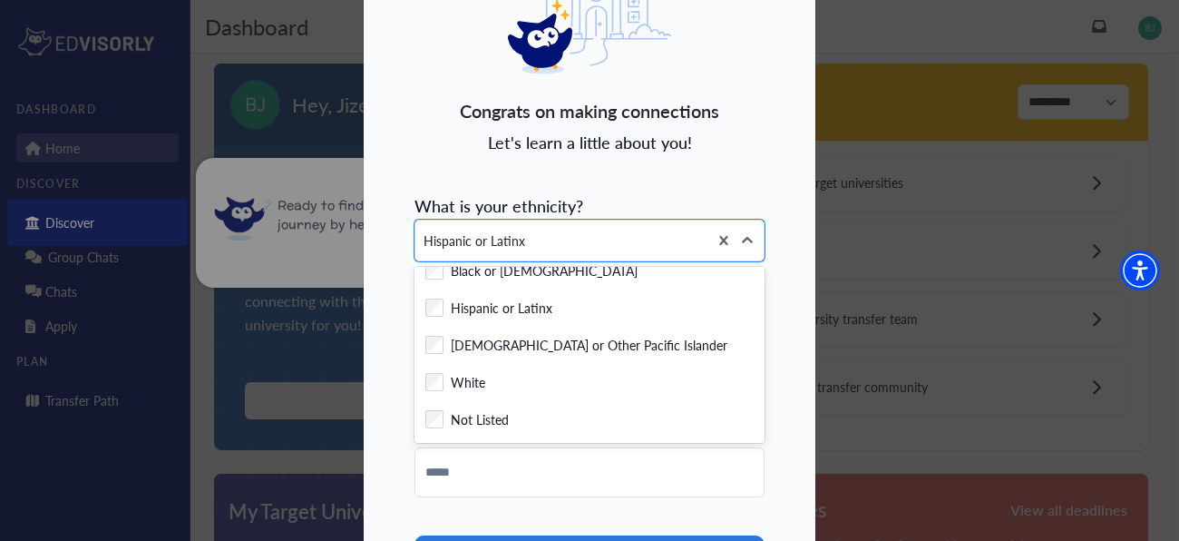
click at [682, 184] on div "Congrats on making connections Let's learn a little about you! What is your eth…" at bounding box center [590, 313] width 454 height 756
click at [683, 187] on form "What is your ethnicity? option Hispanic or Latinx, selected. 7 results availabl…" at bounding box center [590, 414] width 350 height 454
click at [721, 200] on form "What is your ethnicity? option Hispanic or Latinx, selected. 7 results availabl…" at bounding box center [590, 414] width 350 height 454
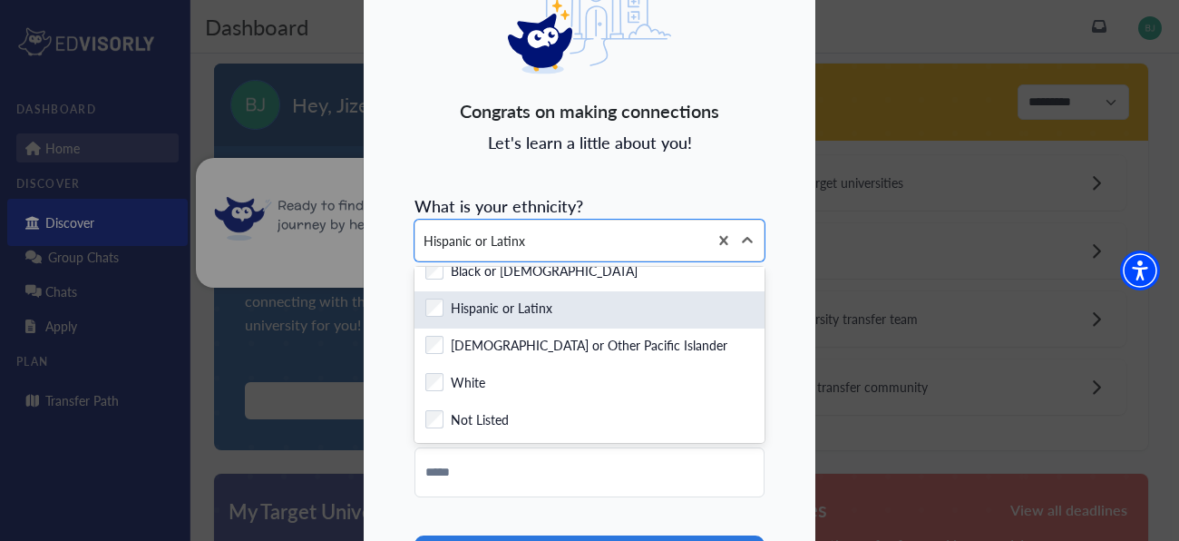
click at [602, 303] on div "Checkbox field Hispanic or Latinx" at bounding box center [589, 309] width 328 height 23
click at [603, 303] on div "Checkbox field Hispanic or Latinx" at bounding box center [589, 309] width 328 height 23
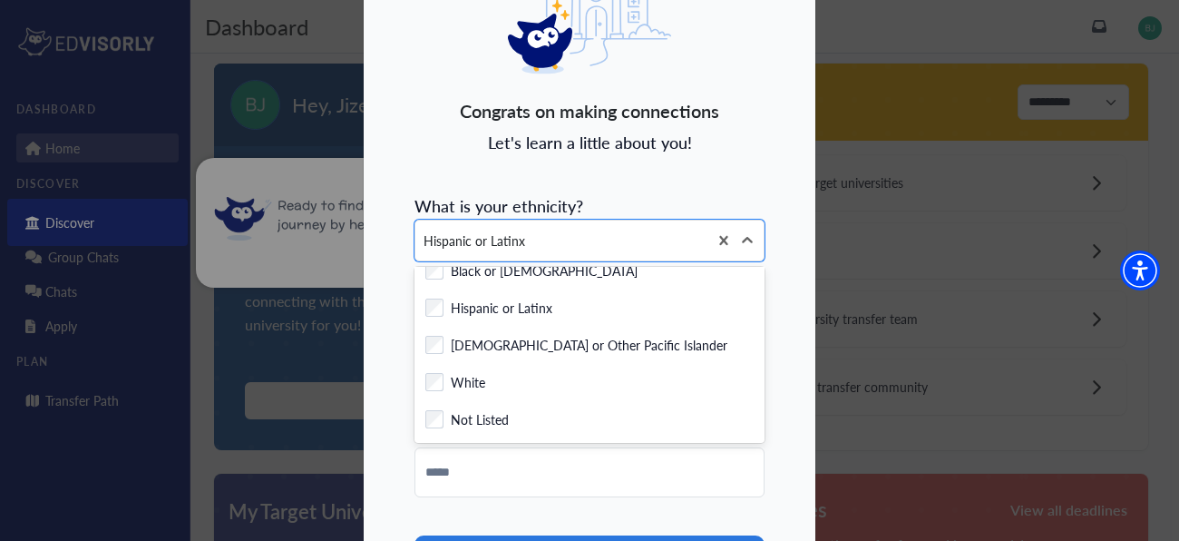
click at [761, 122] on div "Congrats on making connections Let's learn a little about you! What is your eth…" at bounding box center [590, 313] width 454 height 756
click at [742, 238] on icon at bounding box center [747, 240] width 11 height 6
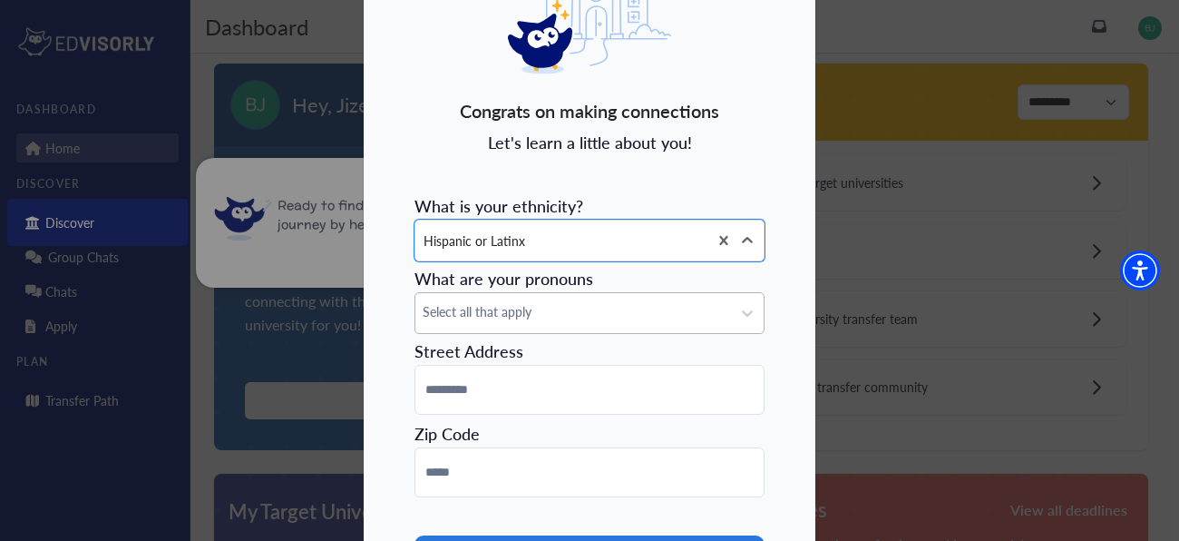
click at [642, 326] on div "Select all that apply" at bounding box center [574, 313] width 316 height 40
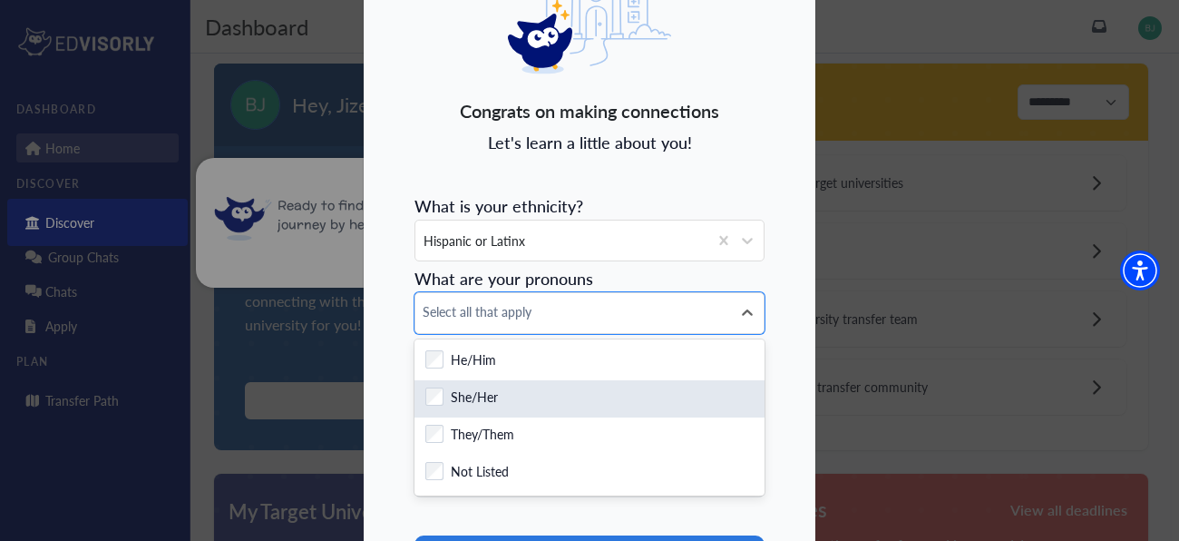
click at [572, 396] on div "Checkbox field She/Her" at bounding box center [589, 398] width 328 height 23
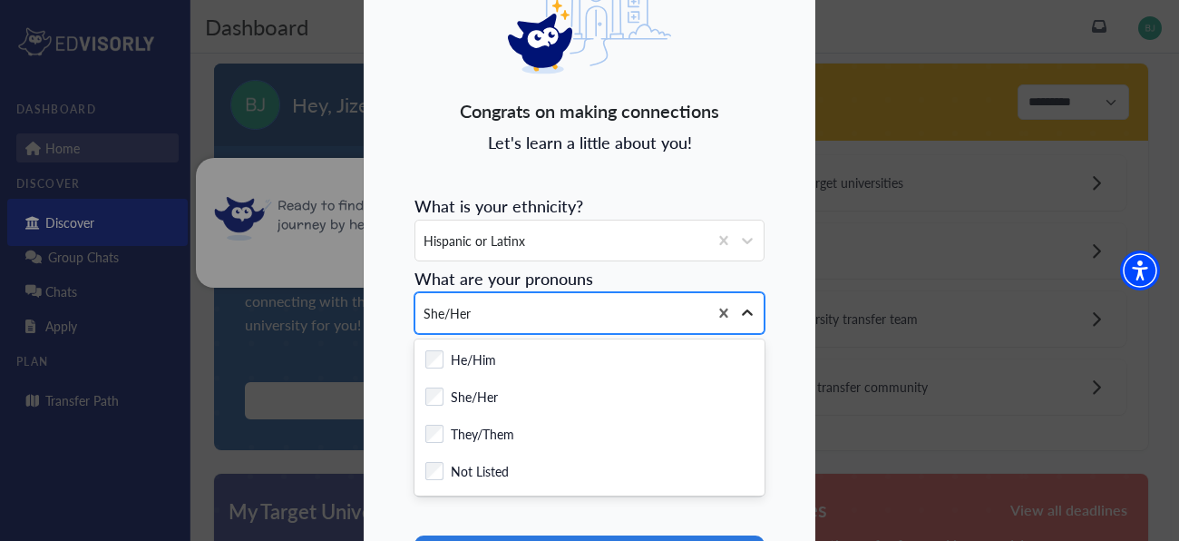
click at [741, 318] on icon at bounding box center [747, 313] width 18 height 18
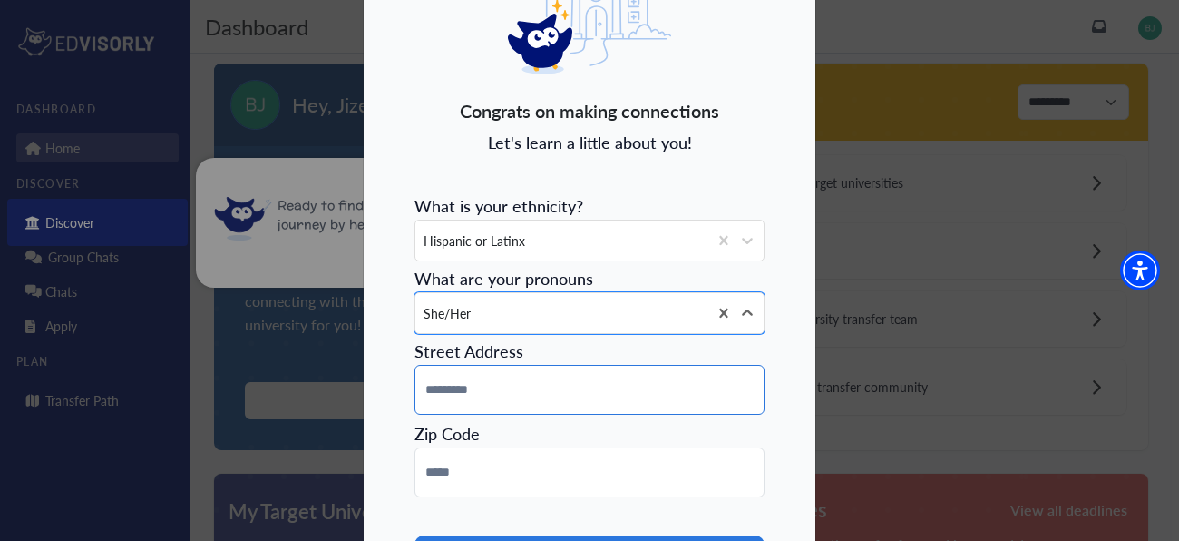
click at [694, 371] on input at bounding box center [590, 390] width 350 height 50
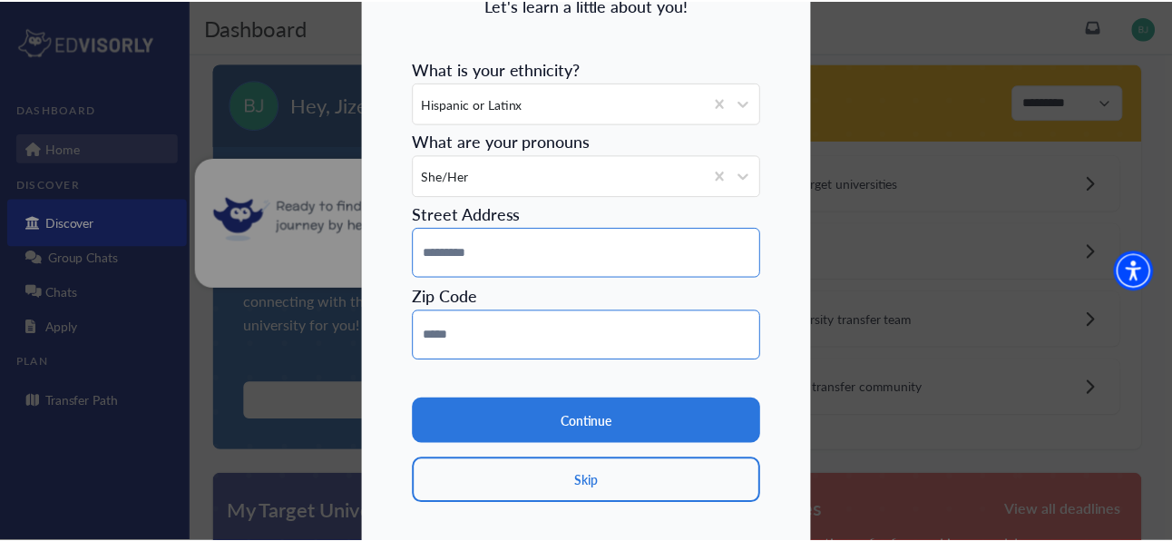
scroll to position [230, 0]
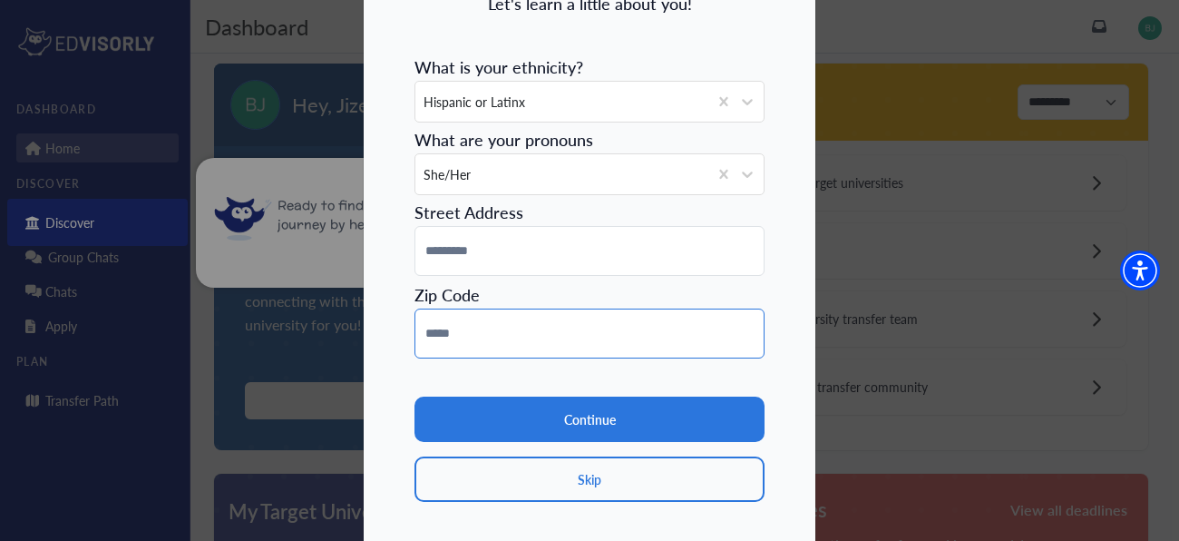
click at [571, 356] on input at bounding box center [590, 333] width 350 height 50
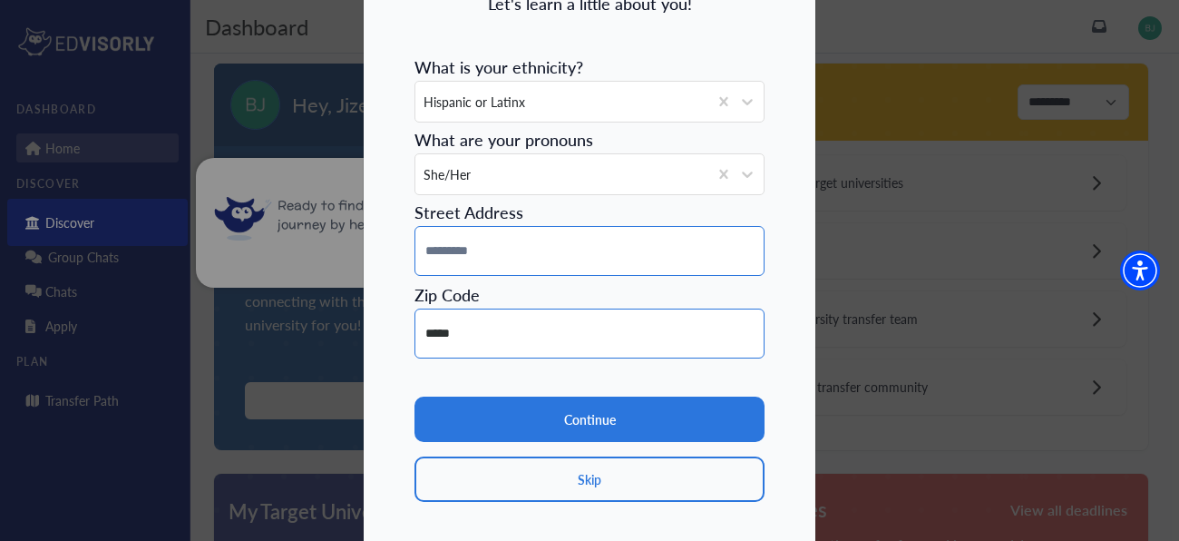
type input "*****"
click at [466, 248] on input at bounding box center [590, 251] width 350 height 50
click at [449, 254] on input "**********" at bounding box center [590, 251] width 350 height 50
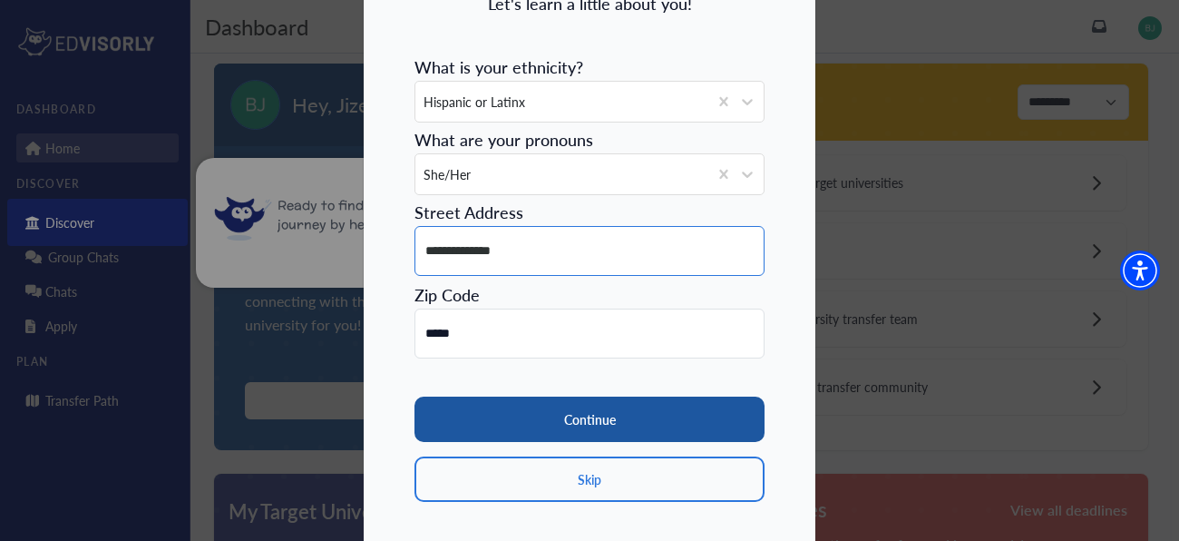
type input "**********"
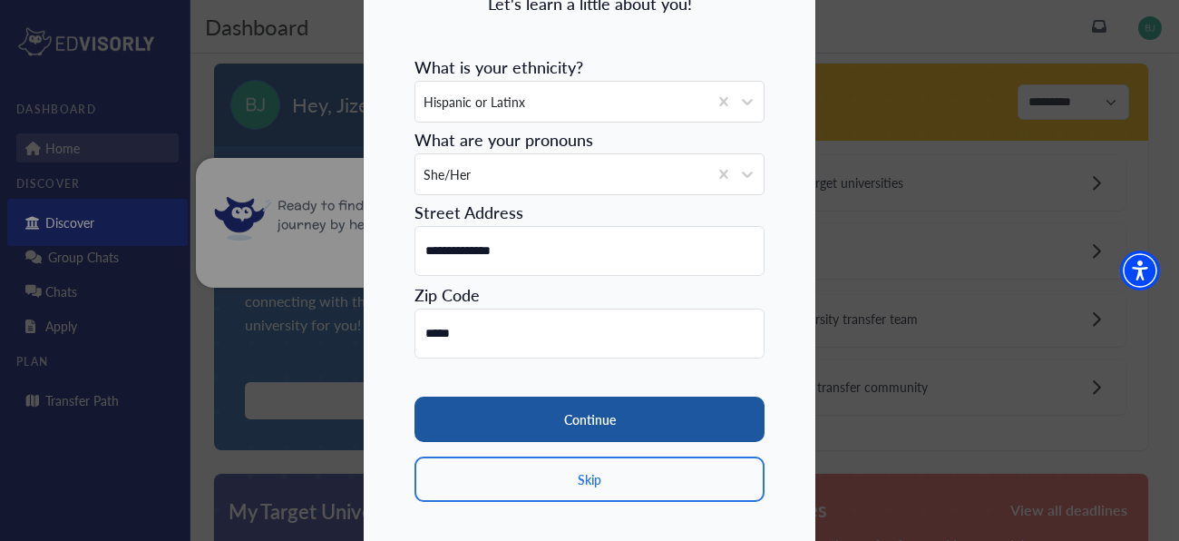
click at [575, 425] on button "Continue" at bounding box center [590, 418] width 350 height 45
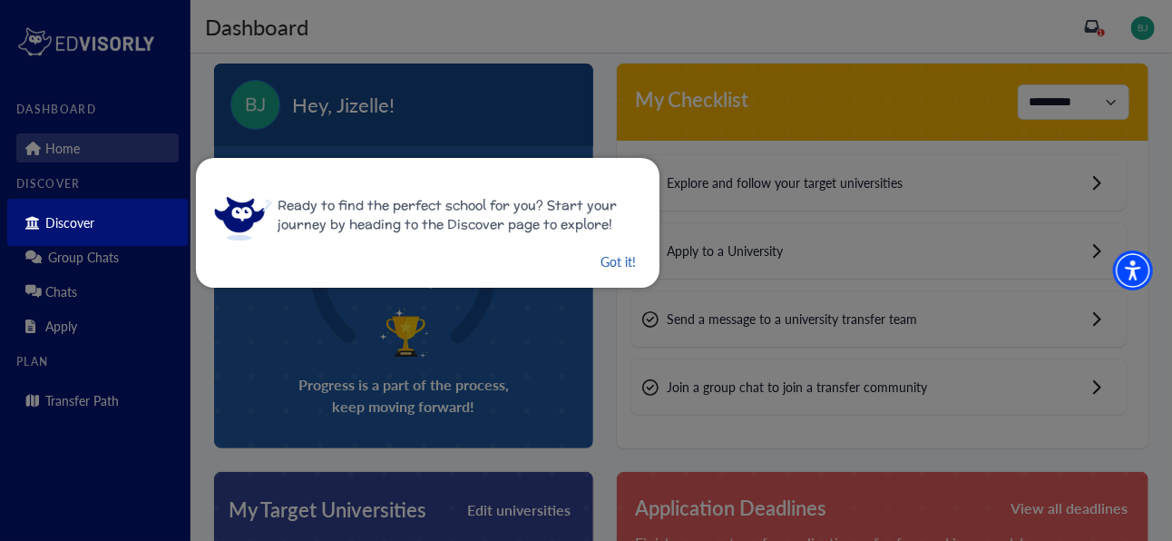
click at [605, 260] on button "Got it!" at bounding box center [618, 261] width 39 height 23
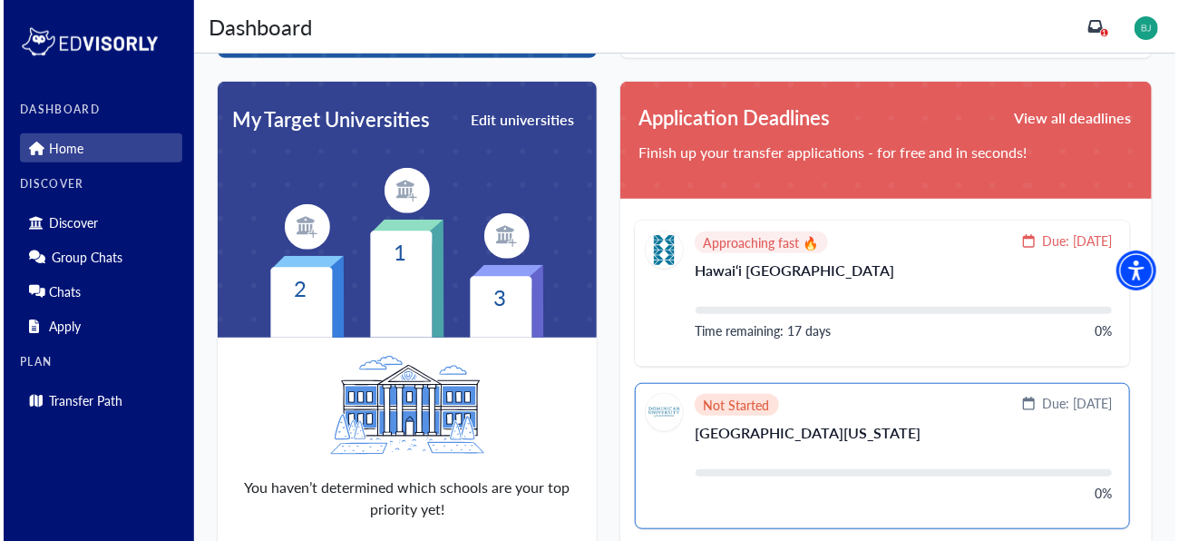
scroll to position [402, 0]
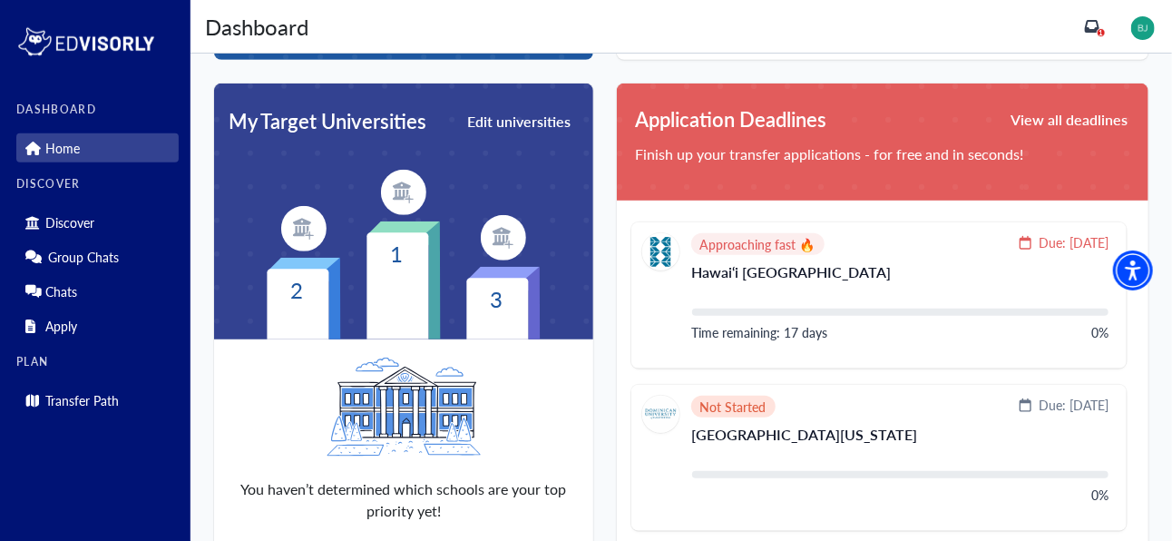
click at [400, 189] on img at bounding box center [403, 192] width 45 height 45
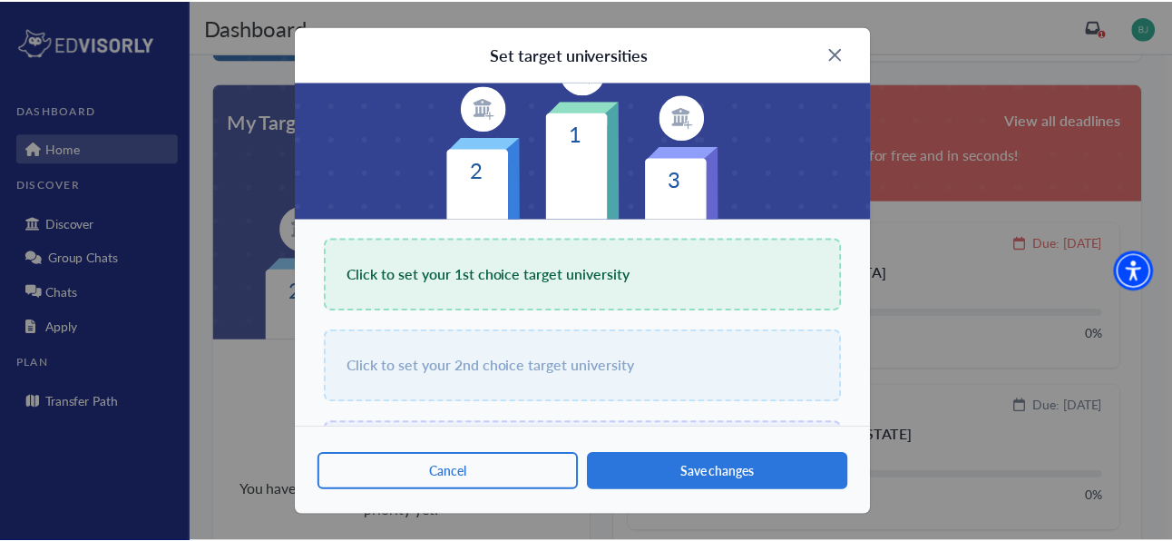
scroll to position [208, 0]
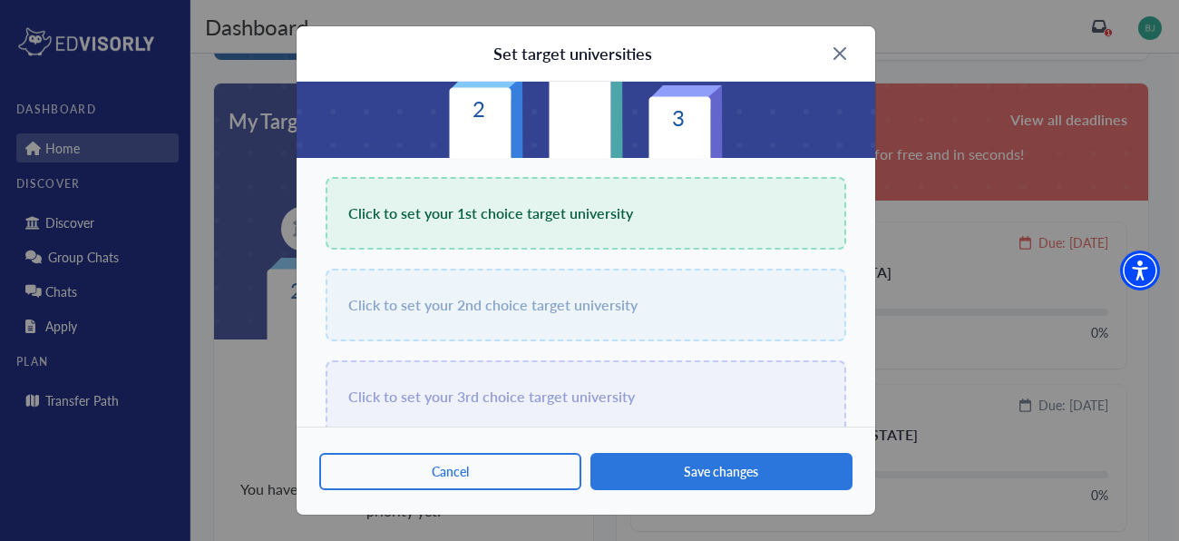
click at [841, 47] on img at bounding box center [840, 53] width 13 height 13
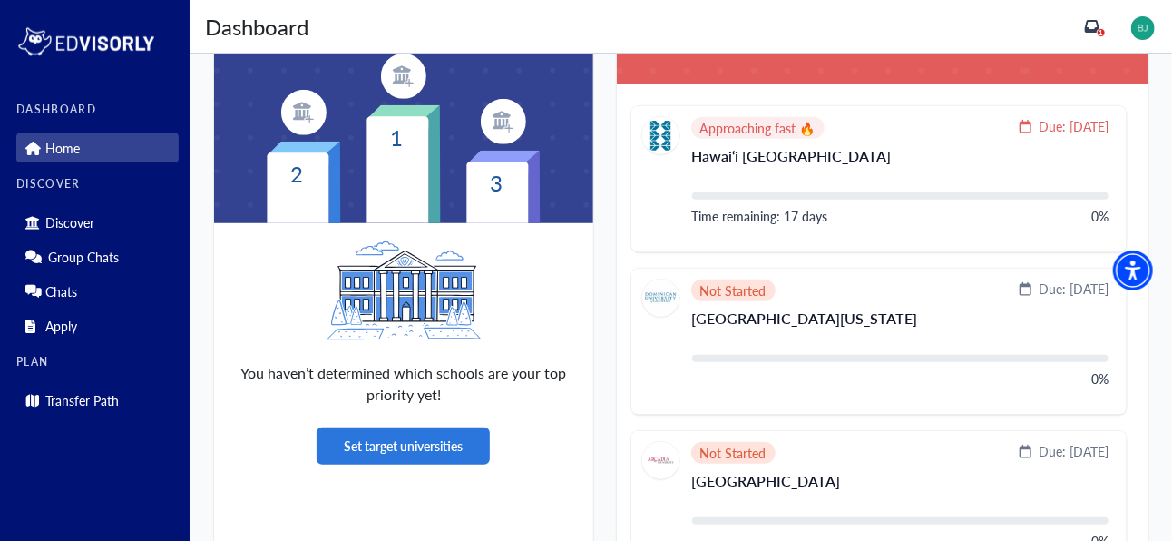
scroll to position [515, 0]
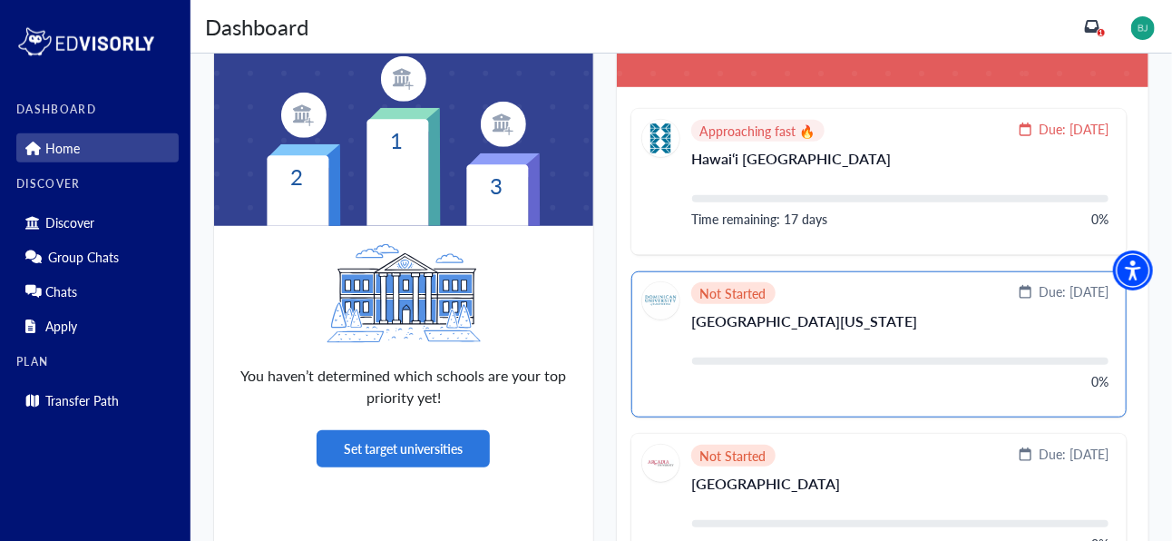
click at [738, 331] on p "Dominican University of California" at bounding box center [900, 328] width 416 height 29
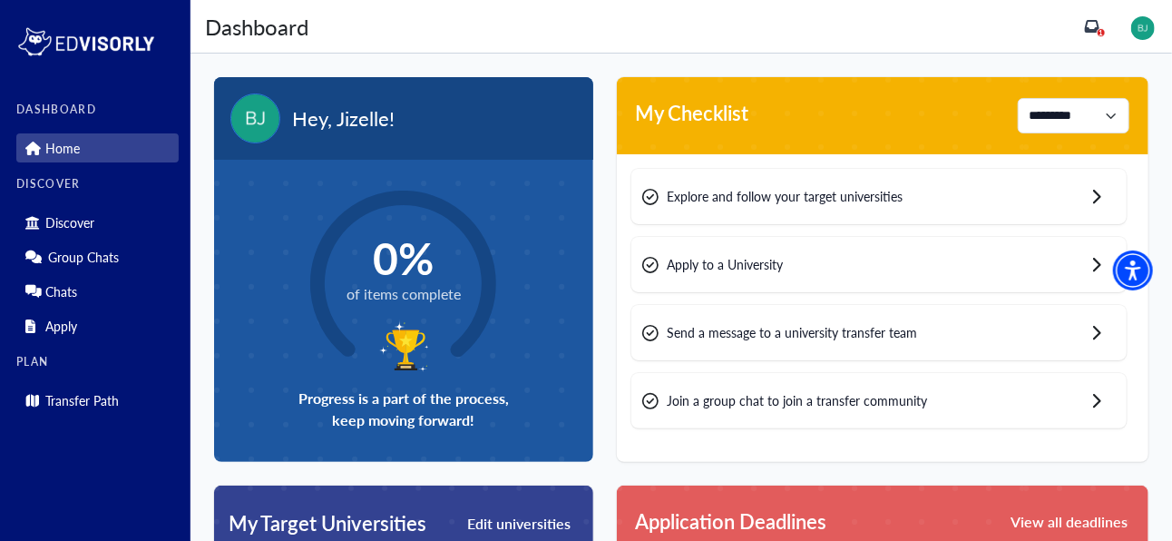
click at [957, 191] on div "Explore and follow your target universities" at bounding box center [878, 196] width 495 height 55
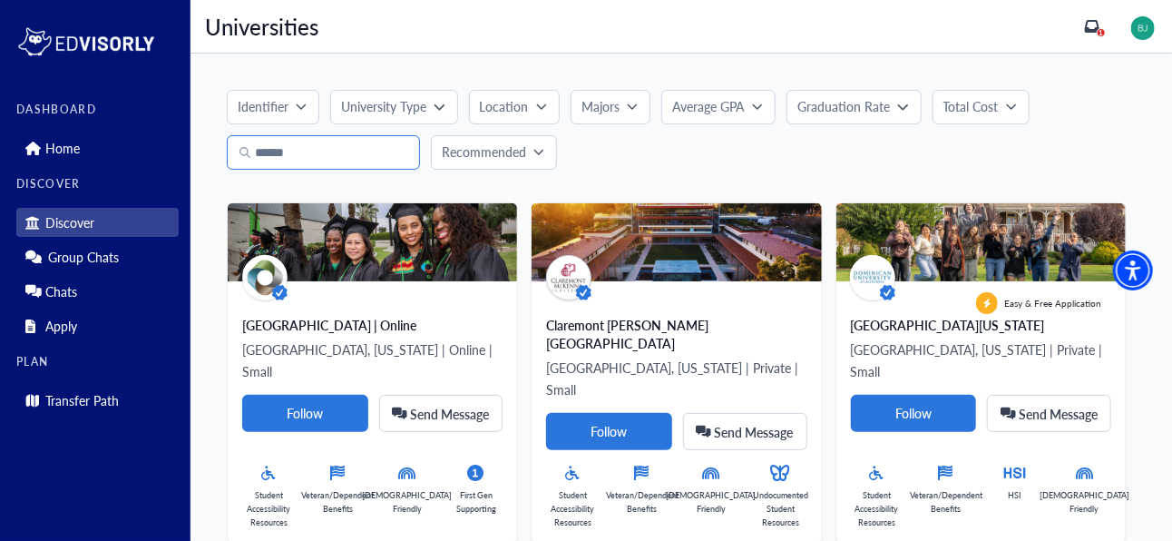
click at [345, 147] on input "Search" at bounding box center [323, 152] width 193 height 34
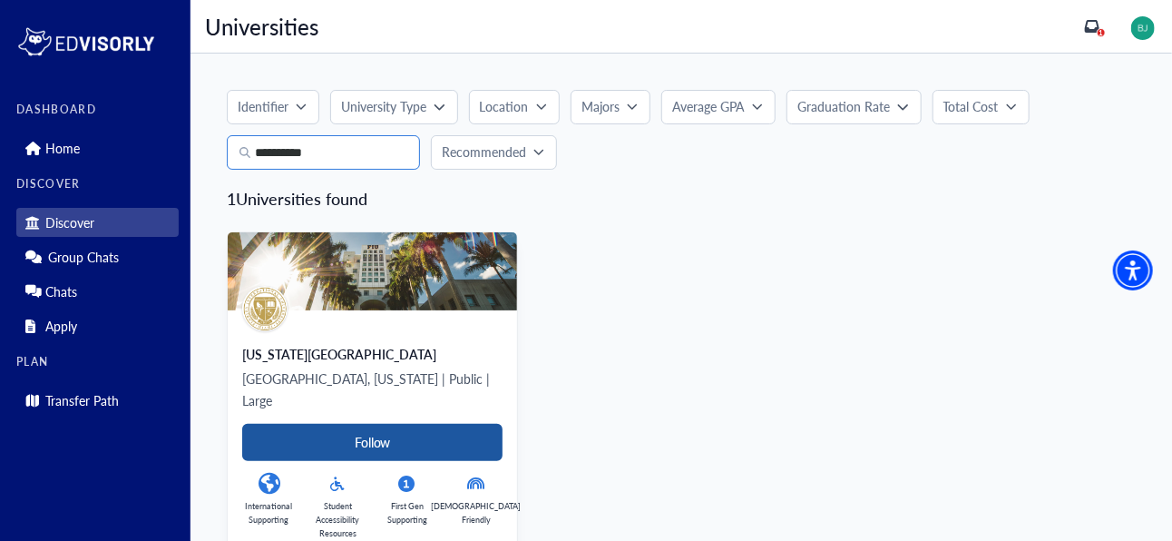
type input "**********"
click at [328, 424] on Card-tag "Follow" at bounding box center [372, 442] width 260 height 37
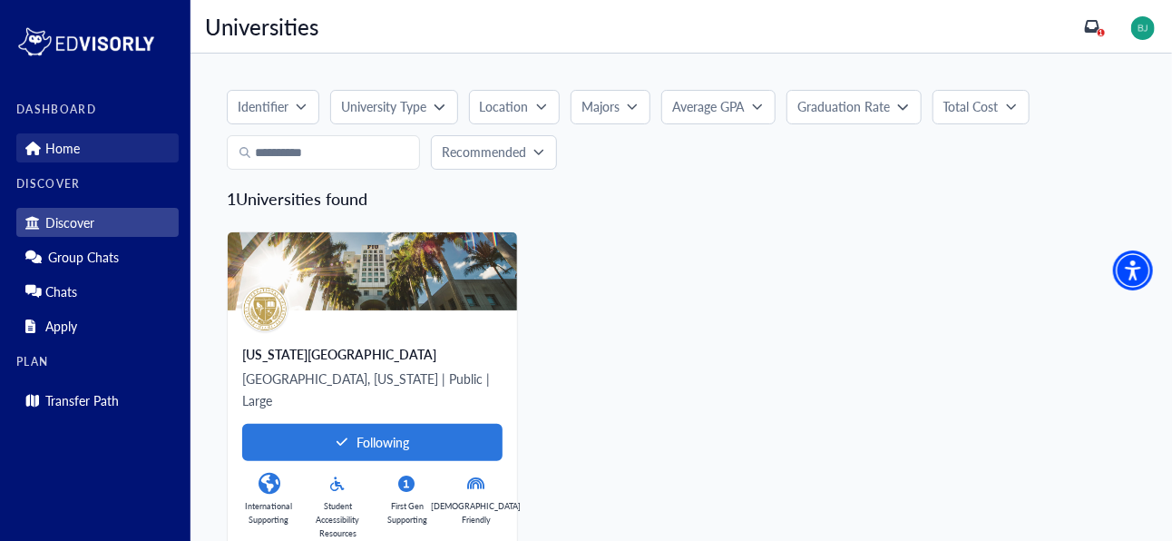
click at [93, 159] on link "Home" at bounding box center [97, 147] width 162 height 29
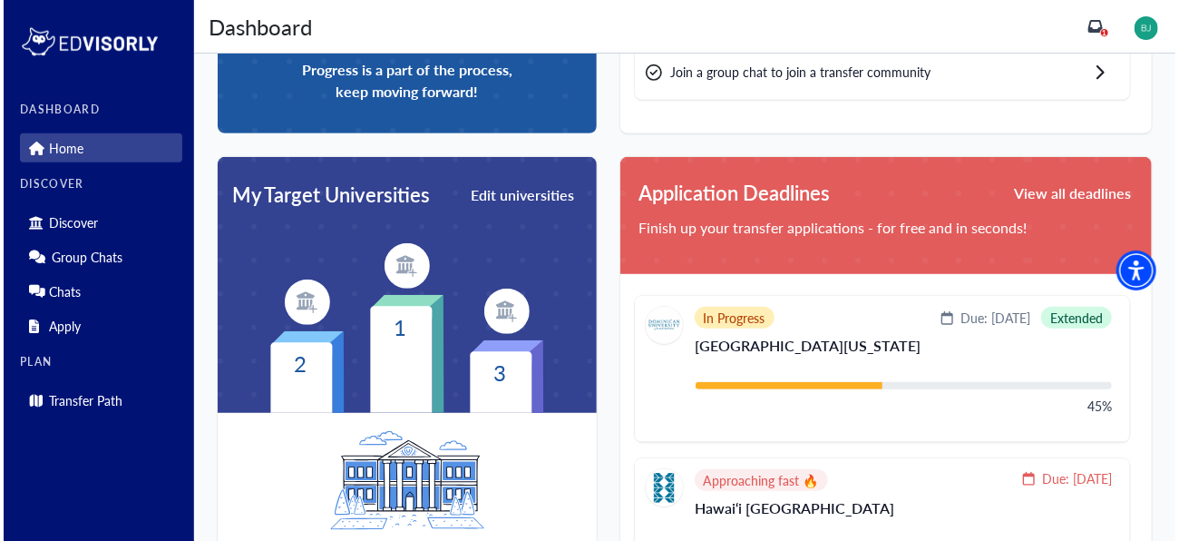
scroll to position [344, 0]
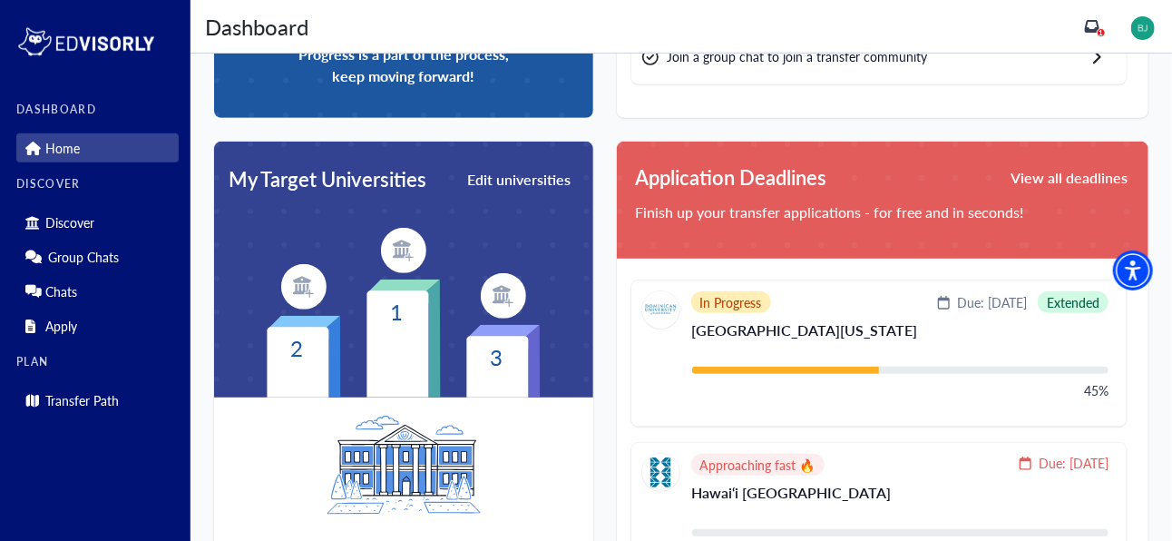
click at [411, 249] on img at bounding box center [403, 250] width 45 height 45
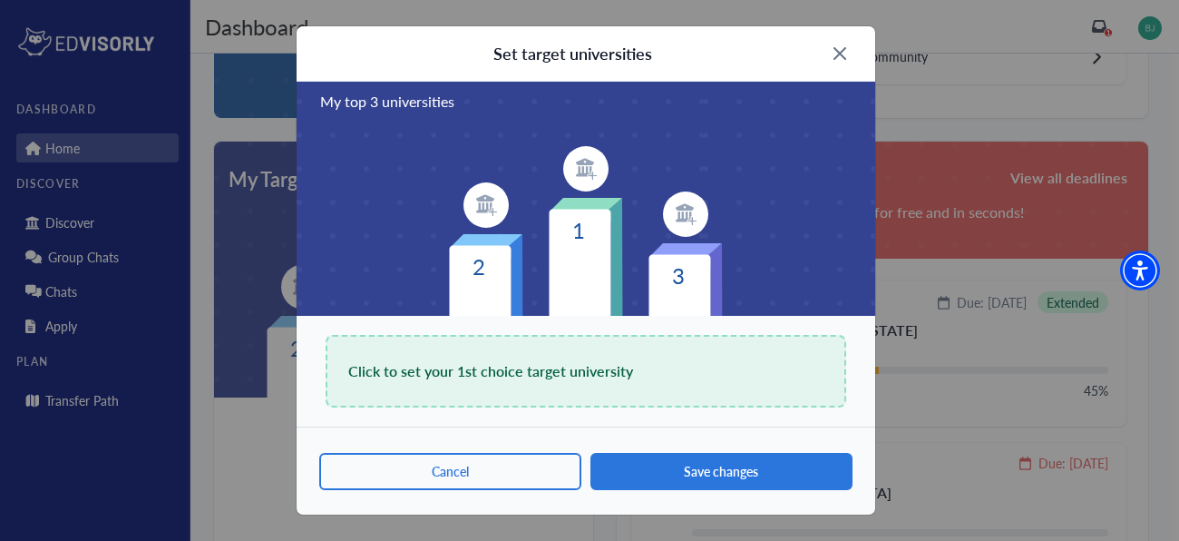
scroll to position [54, 0]
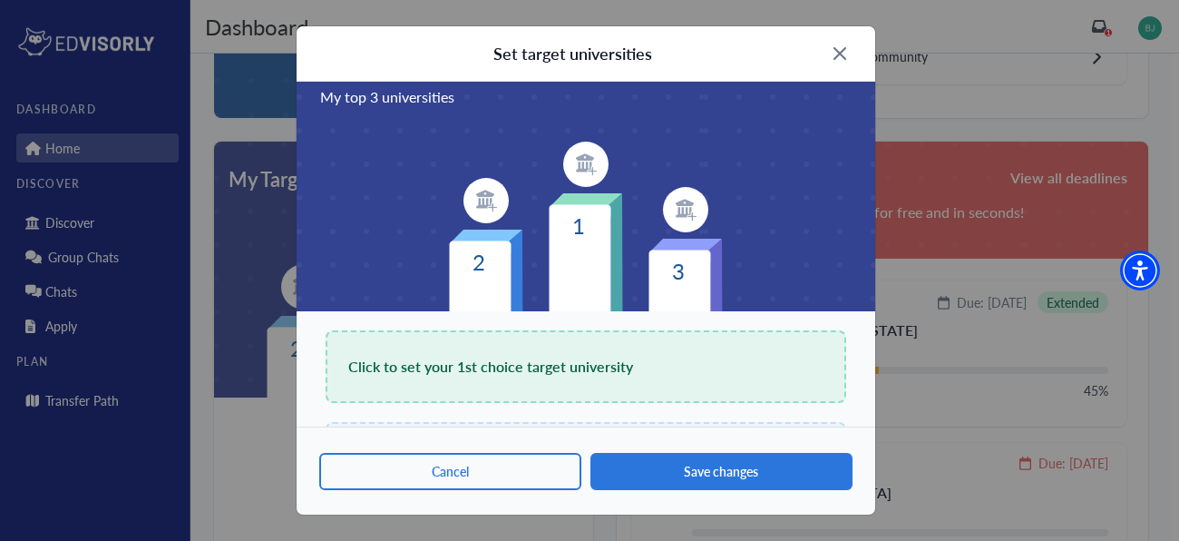
click at [498, 370] on span "Click to set your 1st choice target university" at bounding box center [490, 366] width 285 height 25
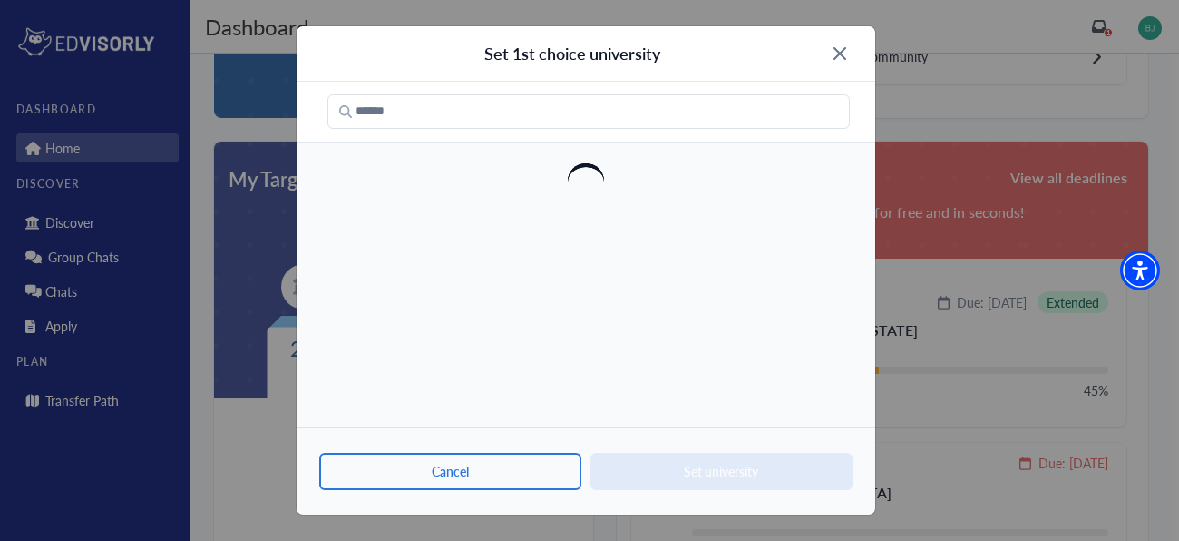
scroll to position [0, 0]
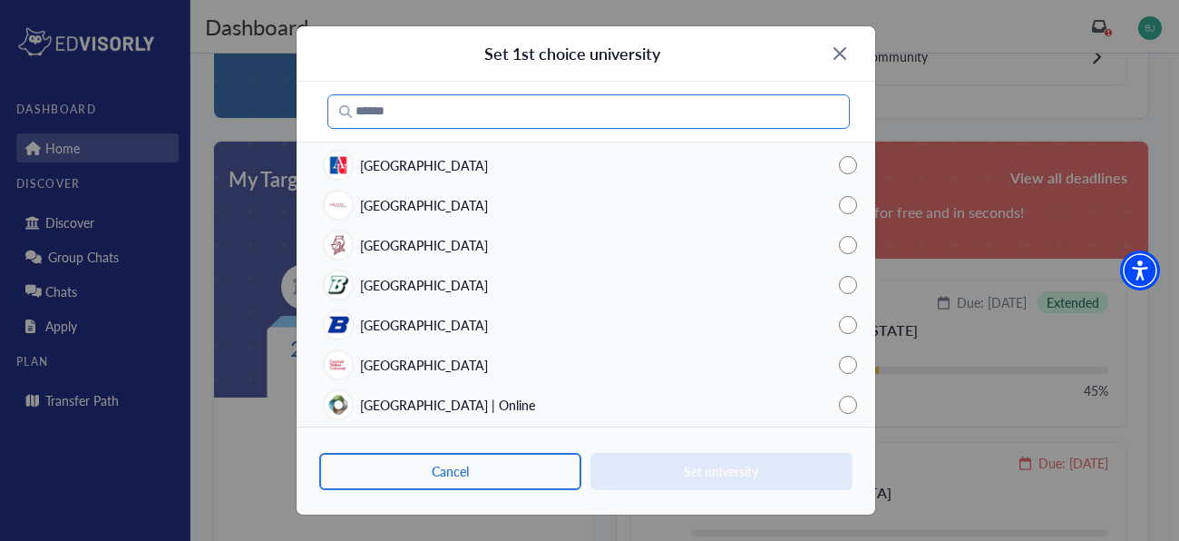
click at [530, 107] on input "Search" at bounding box center [589, 111] width 523 height 34
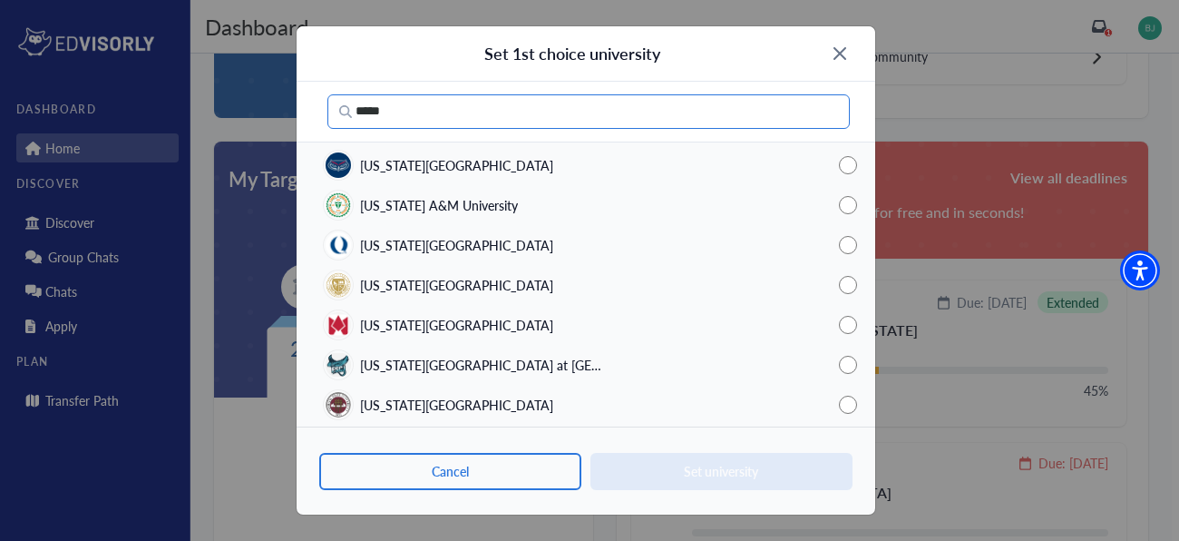
type input "*****"
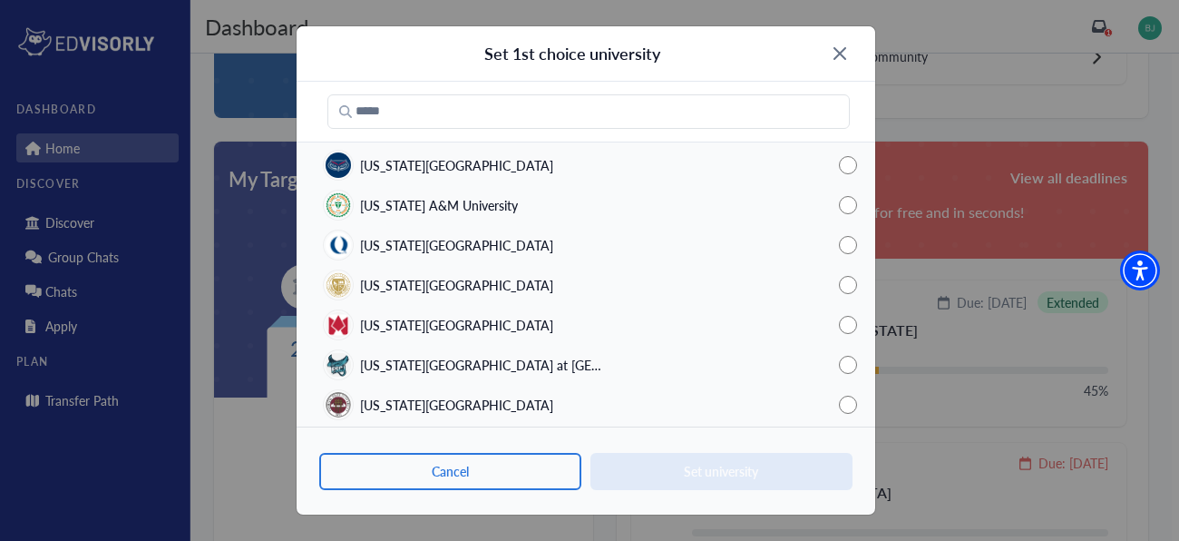
click at [428, 283] on span "Florida International University" at bounding box center [456, 285] width 193 height 19
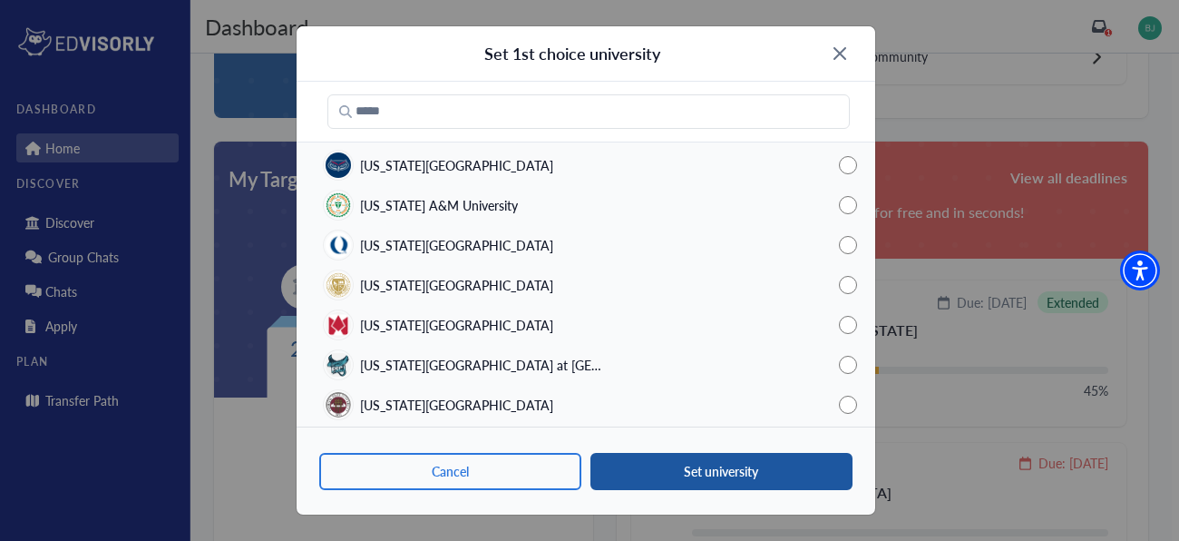
click at [676, 465] on button "Set university" at bounding box center [722, 471] width 262 height 37
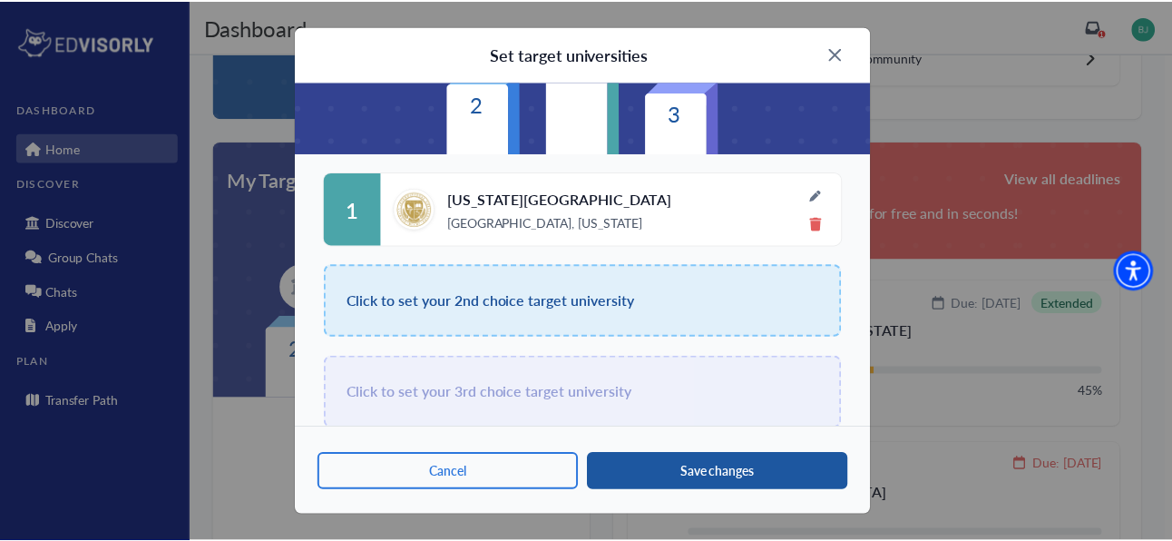
scroll to position [223, 0]
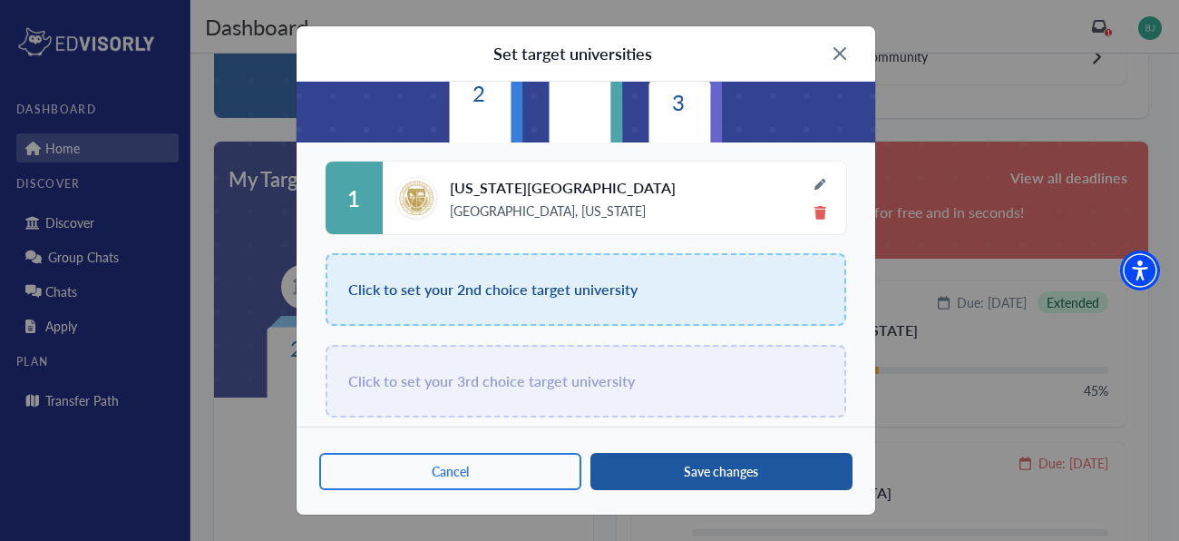
click at [704, 479] on button "Save changes" at bounding box center [722, 471] width 262 height 37
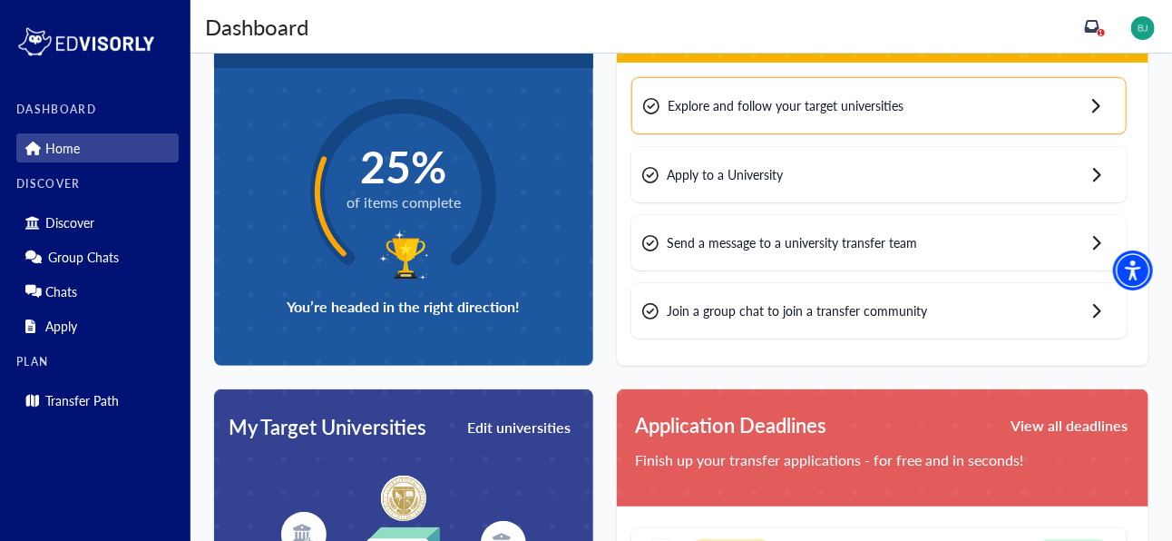
scroll to position [0, 0]
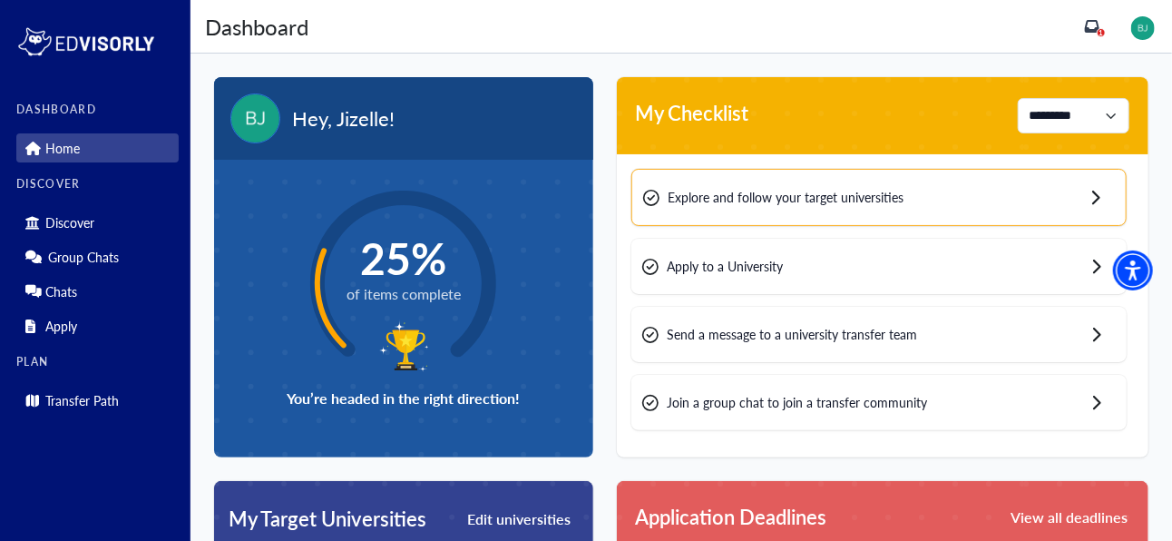
click at [918, 359] on div "Send a message to a university transfer team" at bounding box center [878, 334] width 495 height 55
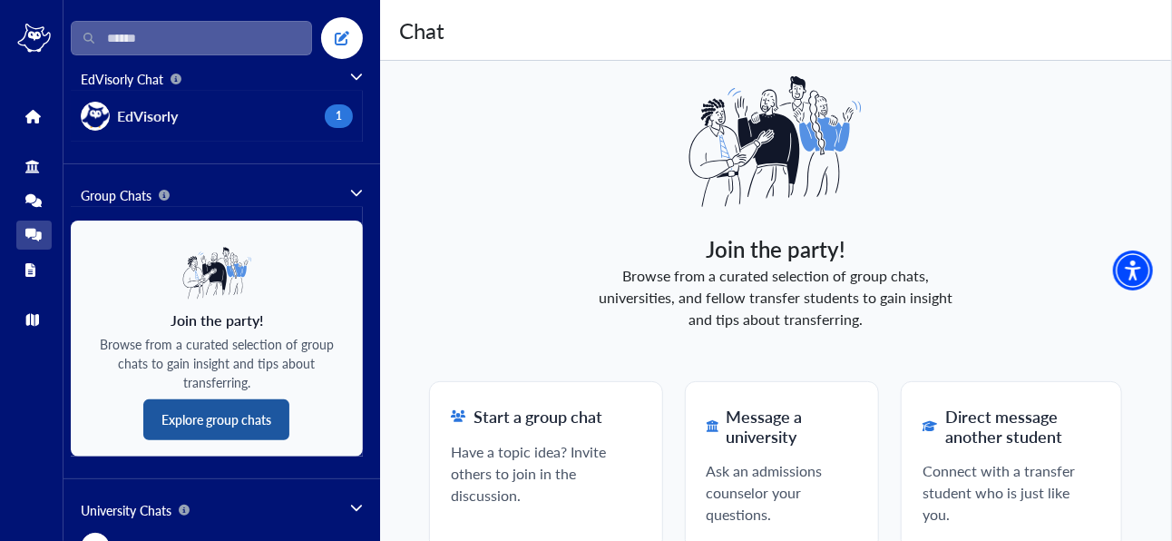
click at [236, 416] on button "Explore group chats" at bounding box center [216, 419] width 146 height 41
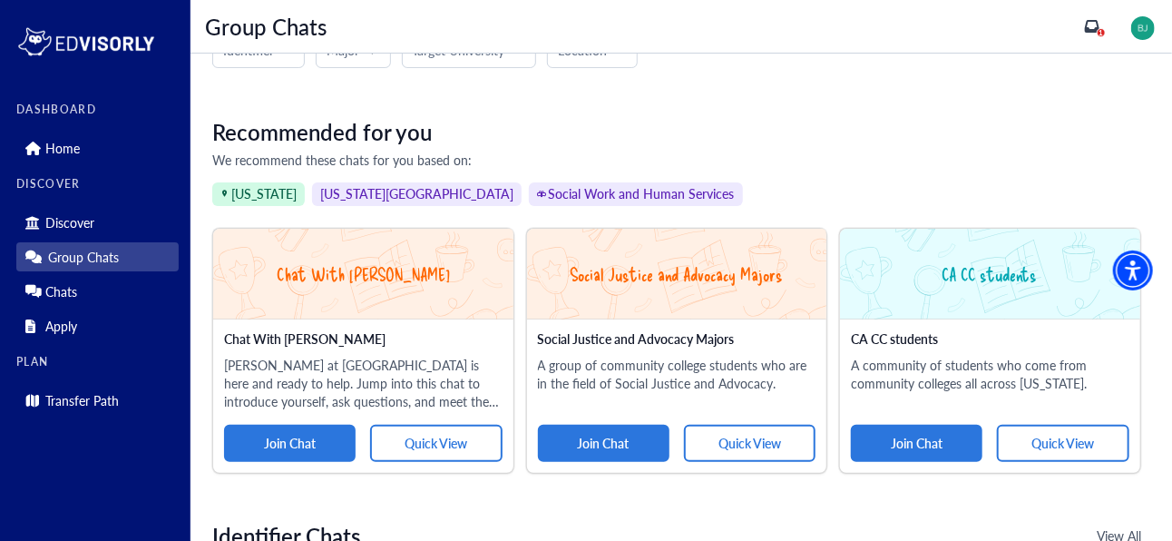
scroll to position [99, 0]
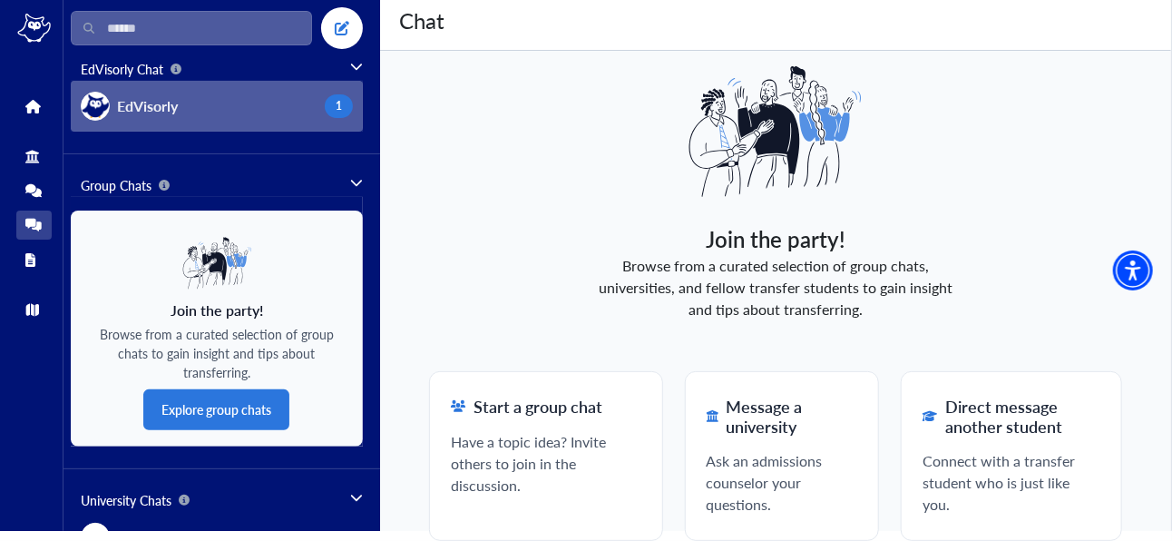
click at [184, 103] on button "EdVisorly 1" at bounding box center [217, 106] width 292 height 51
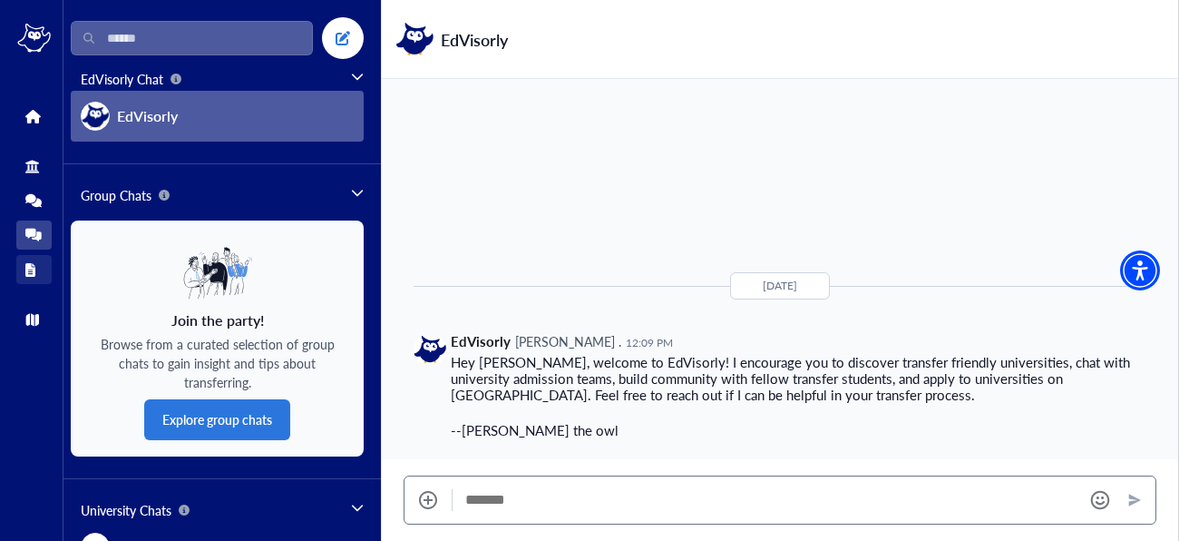
click at [34, 259] on link "Apply" at bounding box center [33, 269] width 35 height 29
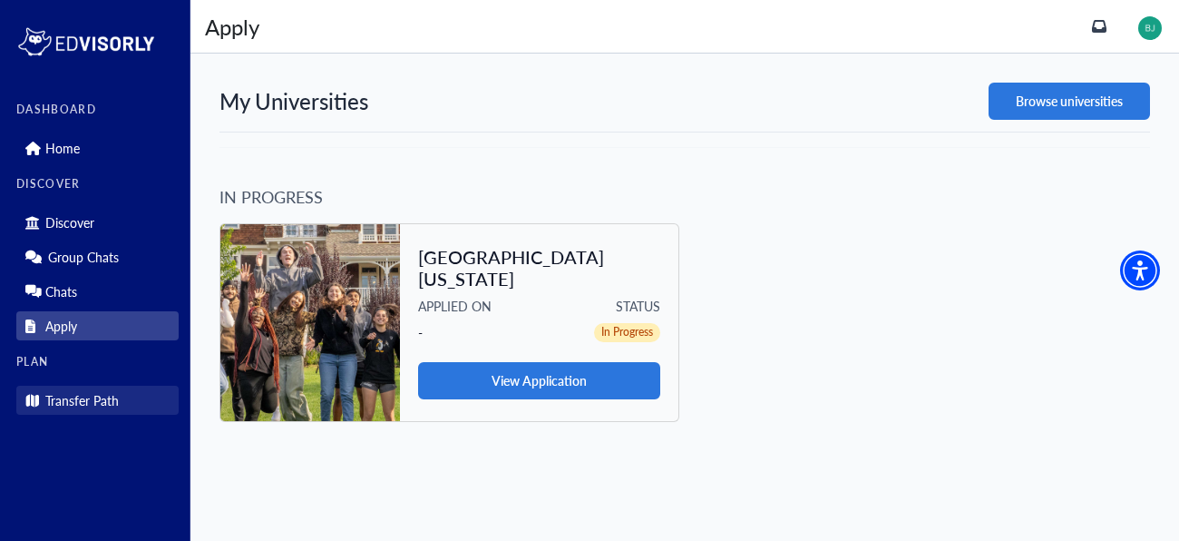
click at [69, 403] on p "Transfer Path" at bounding box center [81, 400] width 73 height 15
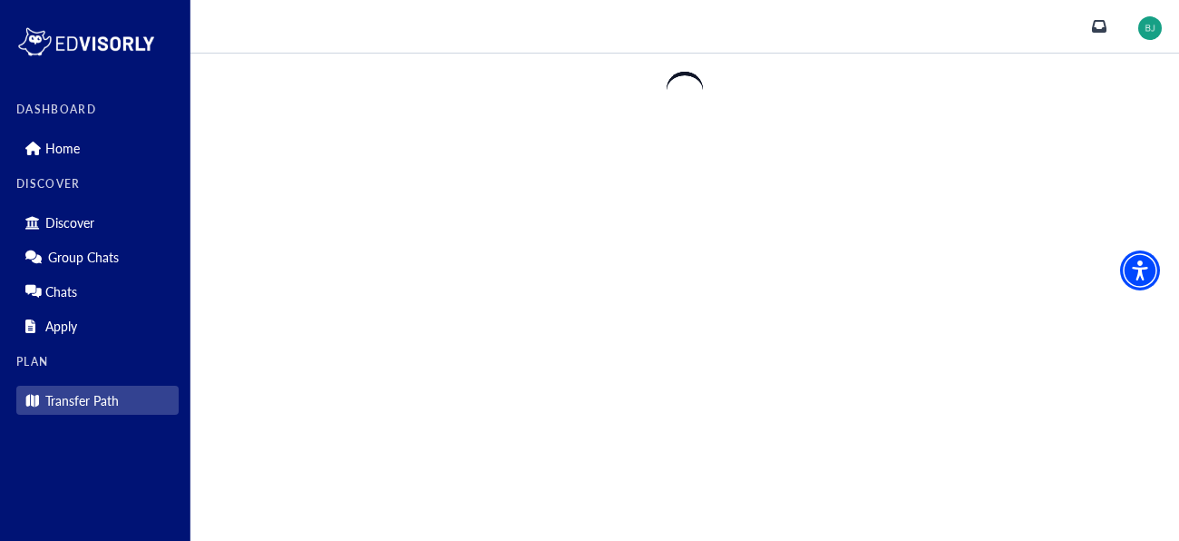
click at [69, 403] on p "Transfer Path" at bounding box center [81, 400] width 73 height 15
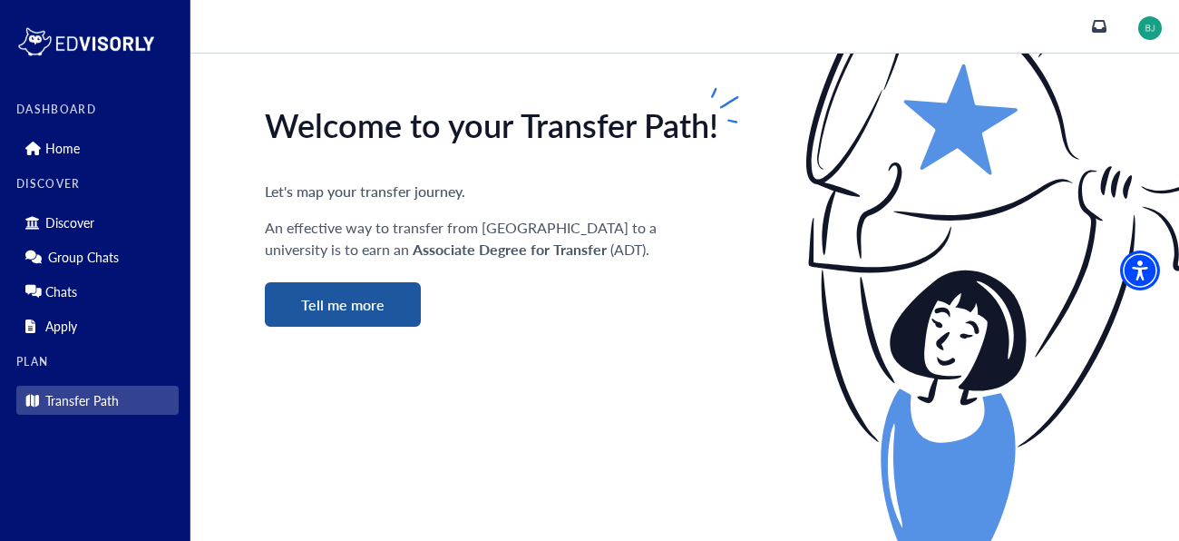
click at [366, 296] on button "Tell me more" at bounding box center [343, 304] width 156 height 44
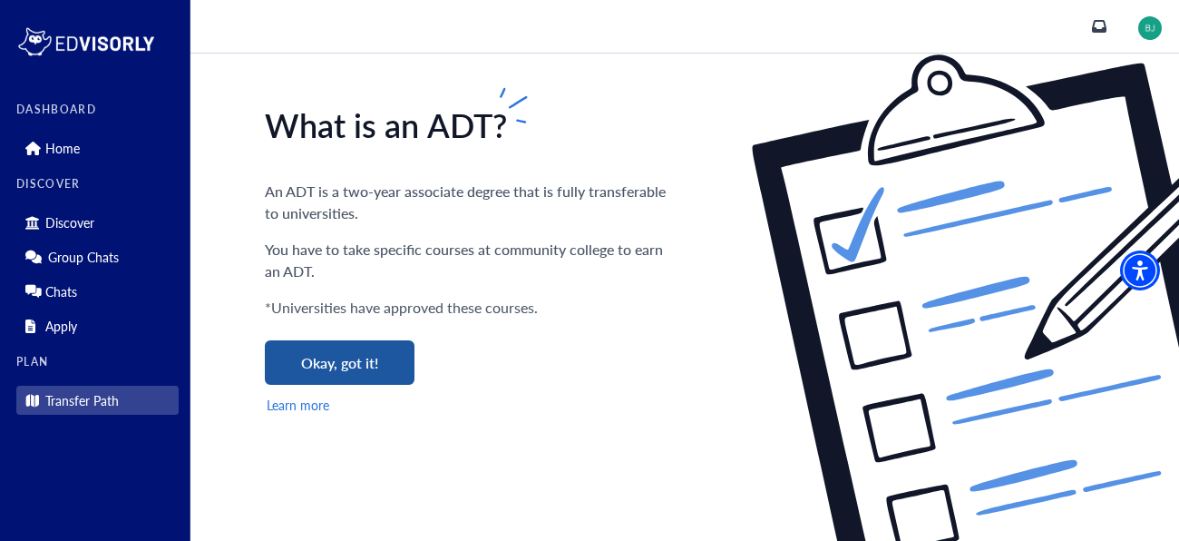
click at [368, 380] on button "Okay, got it!" at bounding box center [340, 362] width 150 height 44
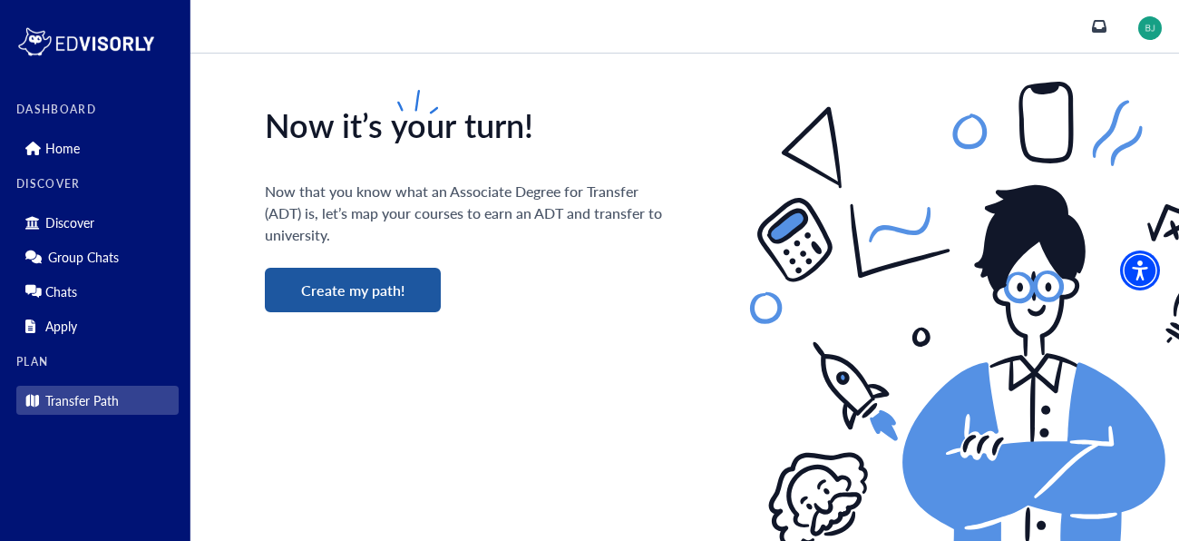
click at [361, 308] on button "Create my path!" at bounding box center [353, 290] width 176 height 44
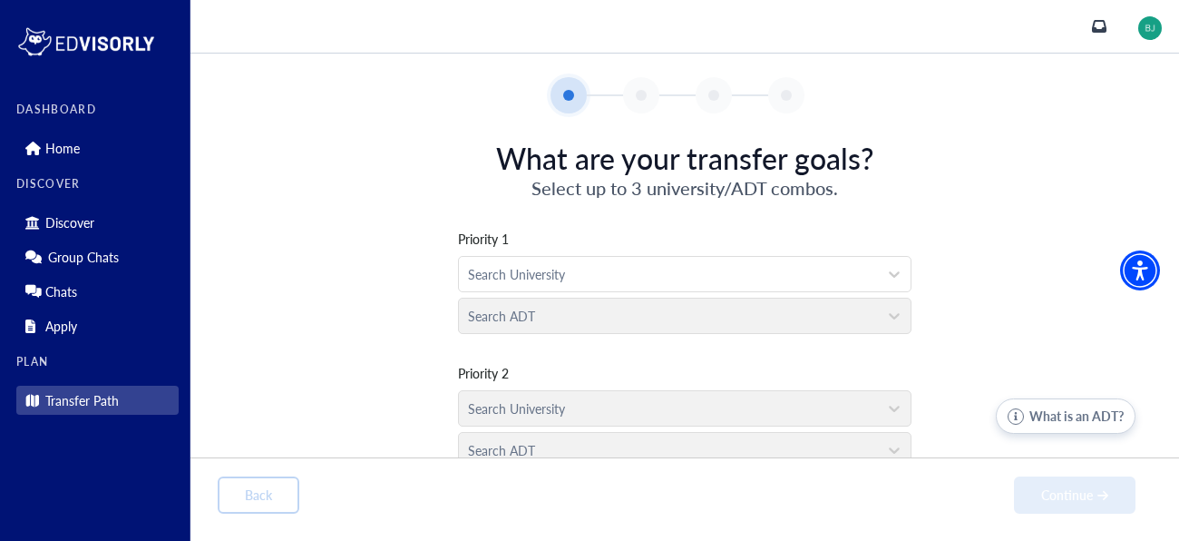
click at [546, 321] on div "Search ADT" at bounding box center [685, 311] width 454 height 42
click at [655, 259] on div "Search University" at bounding box center [668, 274] width 419 height 34
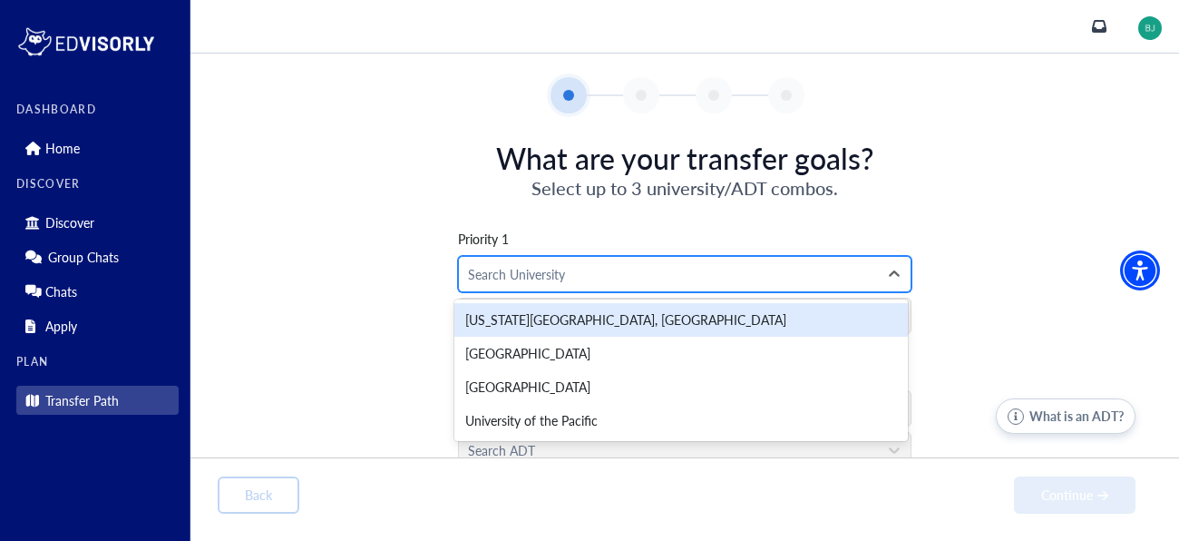
click at [659, 264] on div at bounding box center [668, 274] width 401 height 23
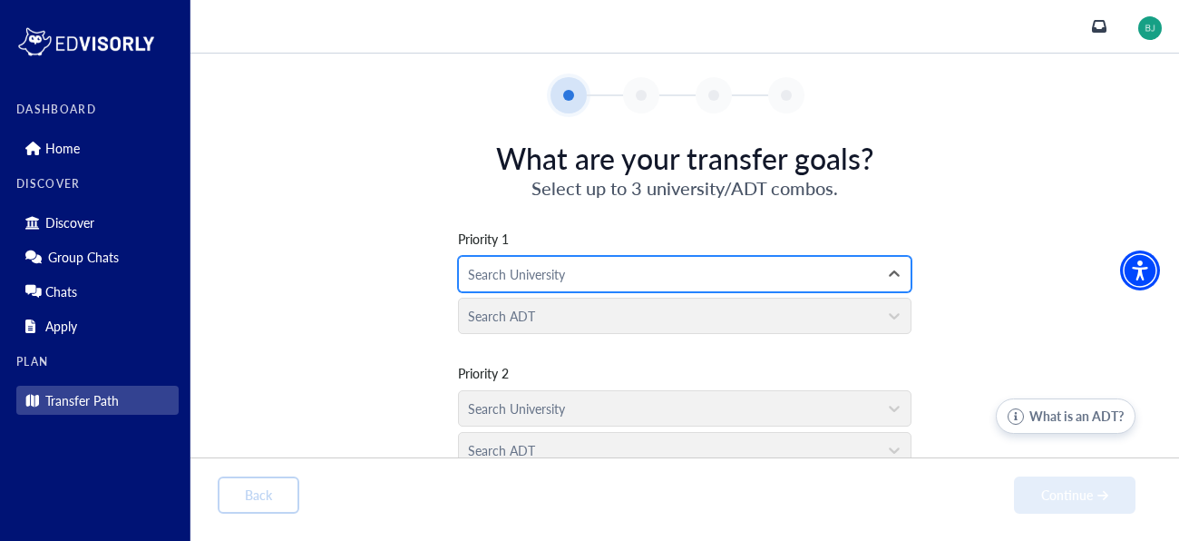
click at [659, 264] on div at bounding box center [668, 274] width 401 height 23
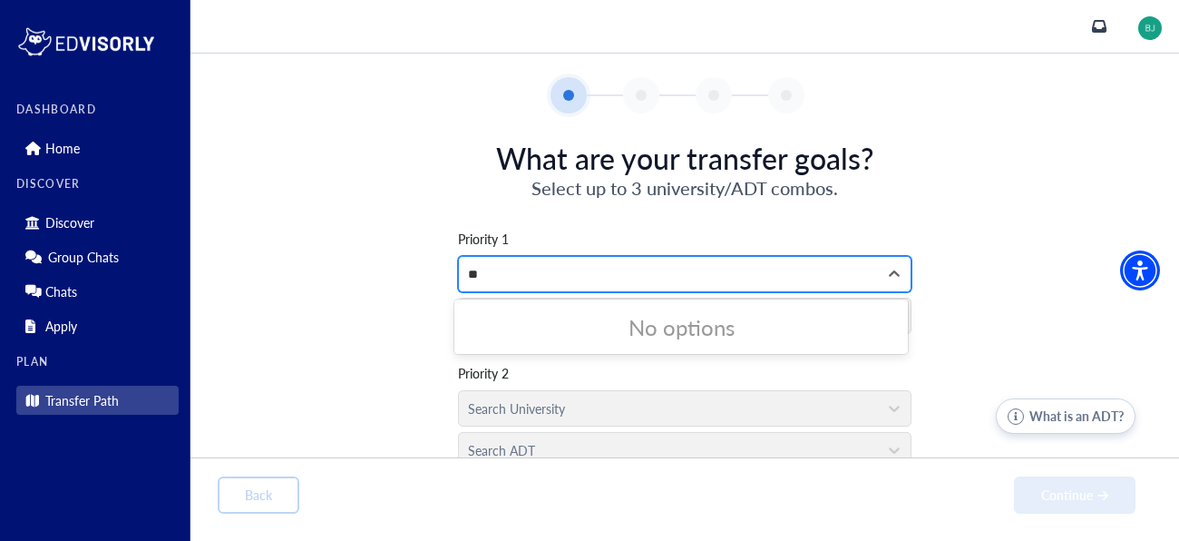
type input "*"
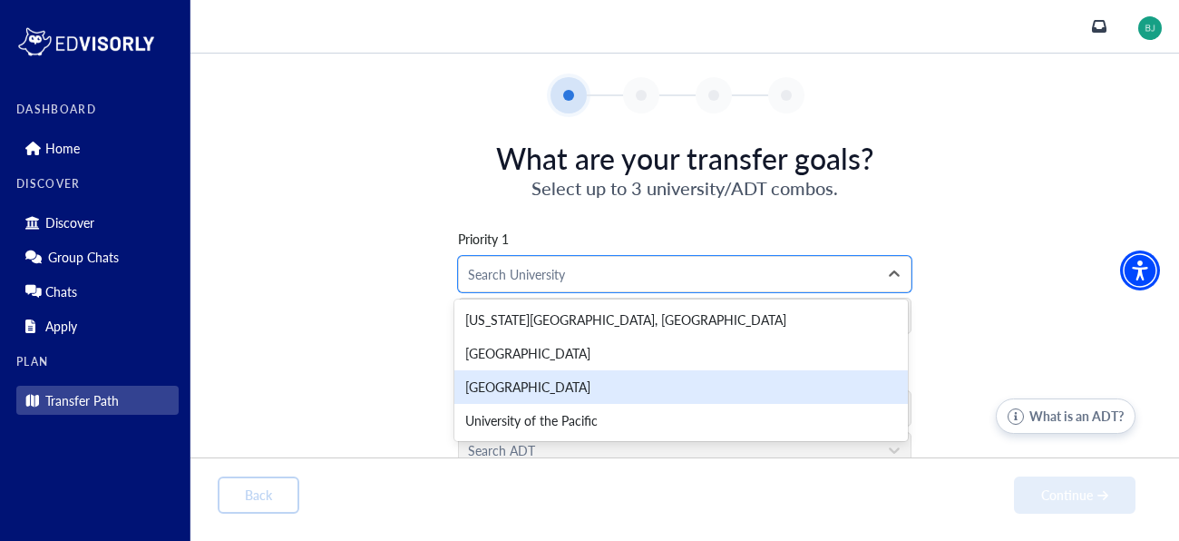
click at [892, 199] on div "What are your transfer goals? Select up to 3 university/ADT combos. Priority 1 …" at bounding box center [685, 375] width 934 height 469
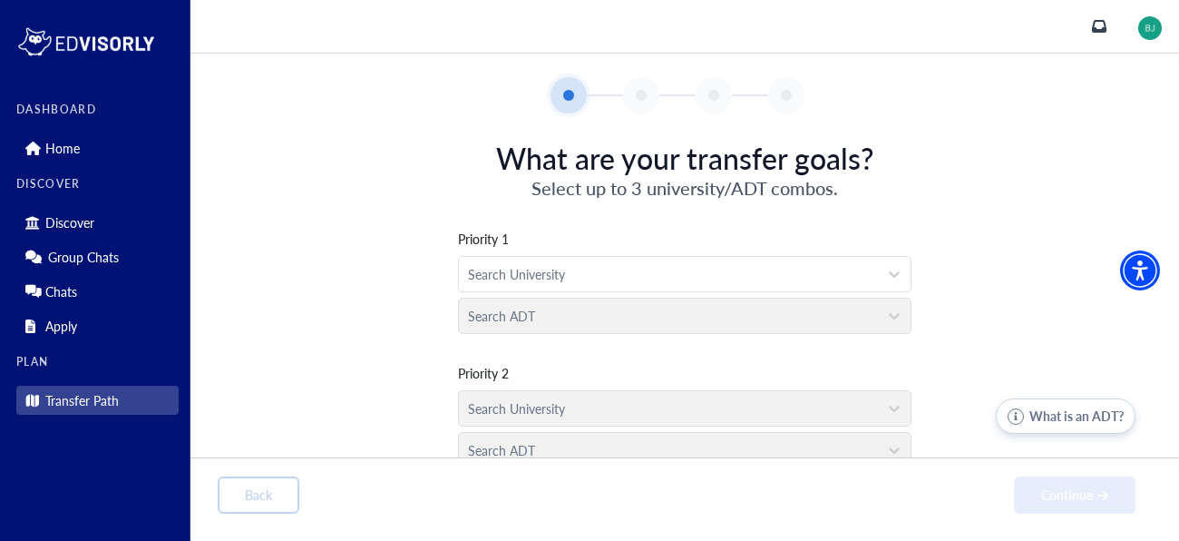
click at [752, 397] on div "Search University" at bounding box center [685, 404] width 454 height 42
click at [827, 237] on span "Priority 1" at bounding box center [685, 239] width 454 height 19
click at [848, 272] on div at bounding box center [668, 274] width 401 height 23
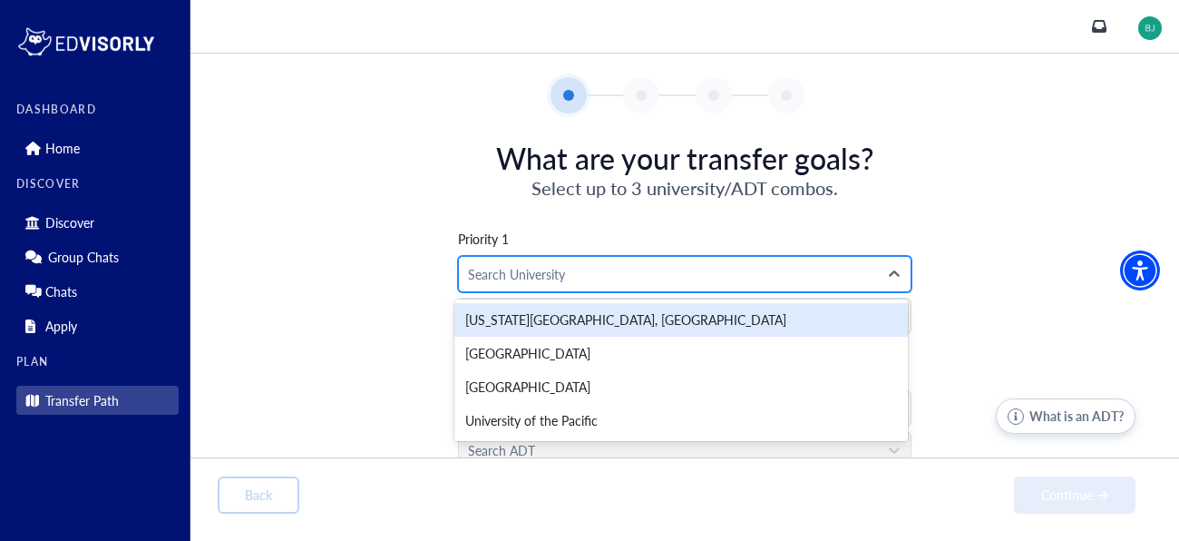
type input "*"
click at [934, 205] on div "Priority 1 All selected options have been cleared. 4 results available. Use Up …" at bounding box center [685, 404] width 934 height 409
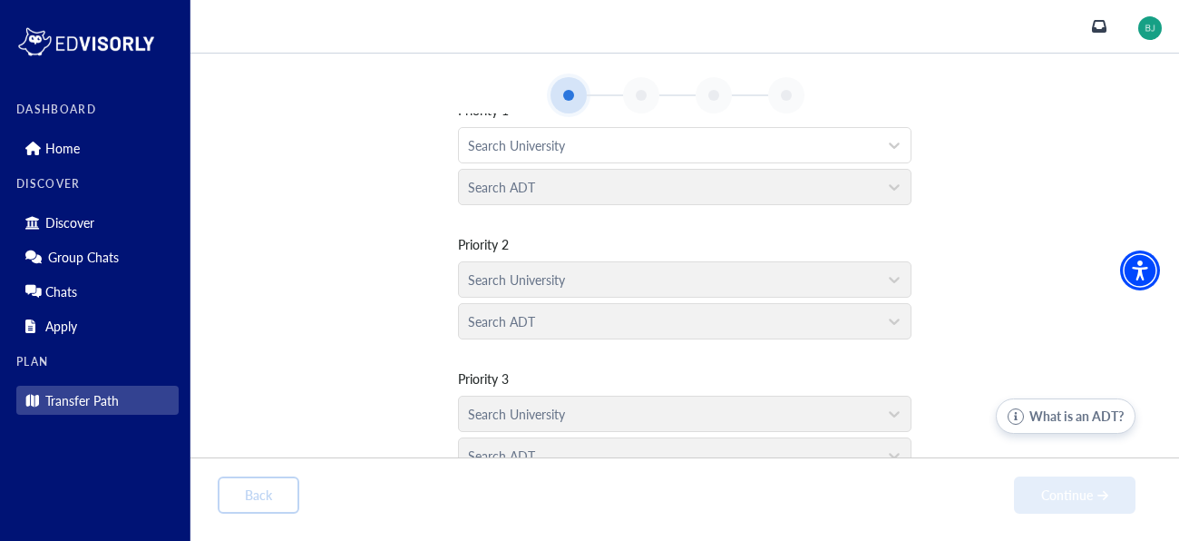
scroll to position [140, 0]
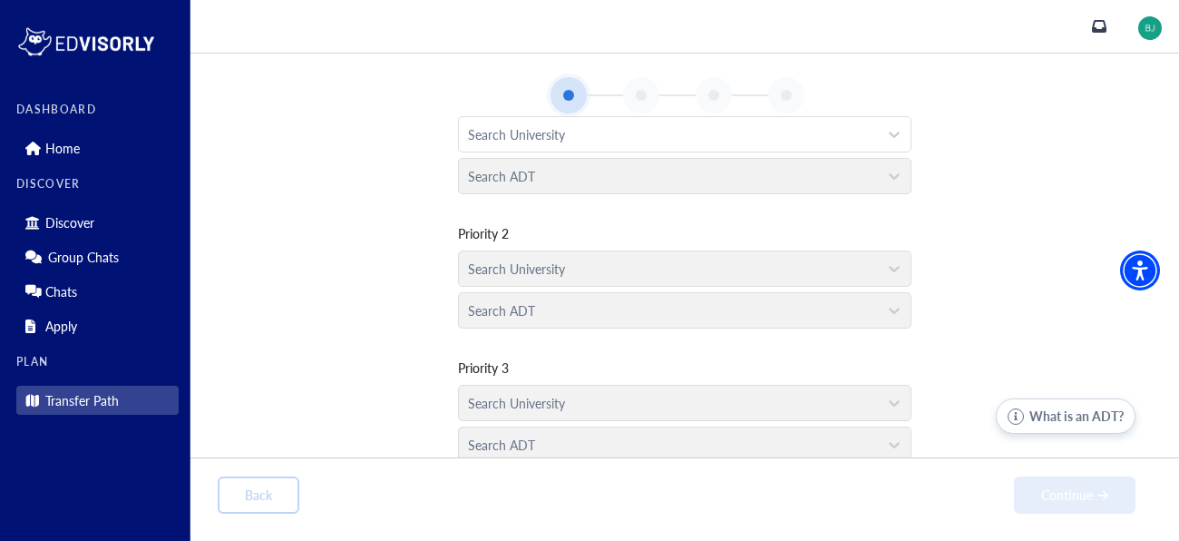
click at [557, 388] on div "Search University" at bounding box center [685, 398] width 454 height 42
click at [572, 406] on div "Search University" at bounding box center [685, 398] width 454 height 42
click at [853, 263] on div "Search University" at bounding box center [685, 264] width 454 height 42
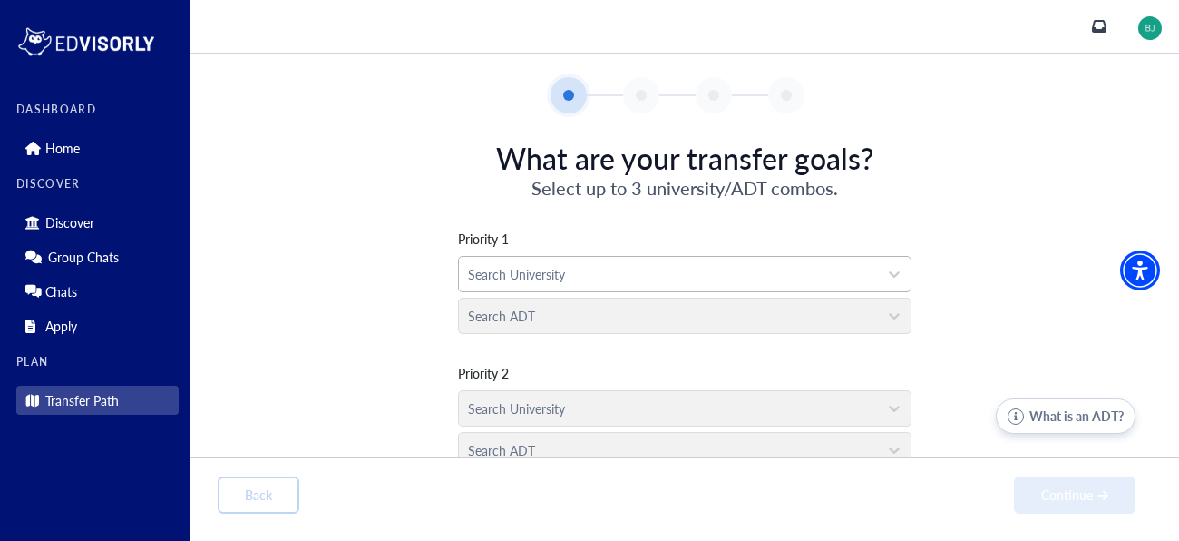
click at [793, 269] on div at bounding box center [668, 274] width 401 height 23
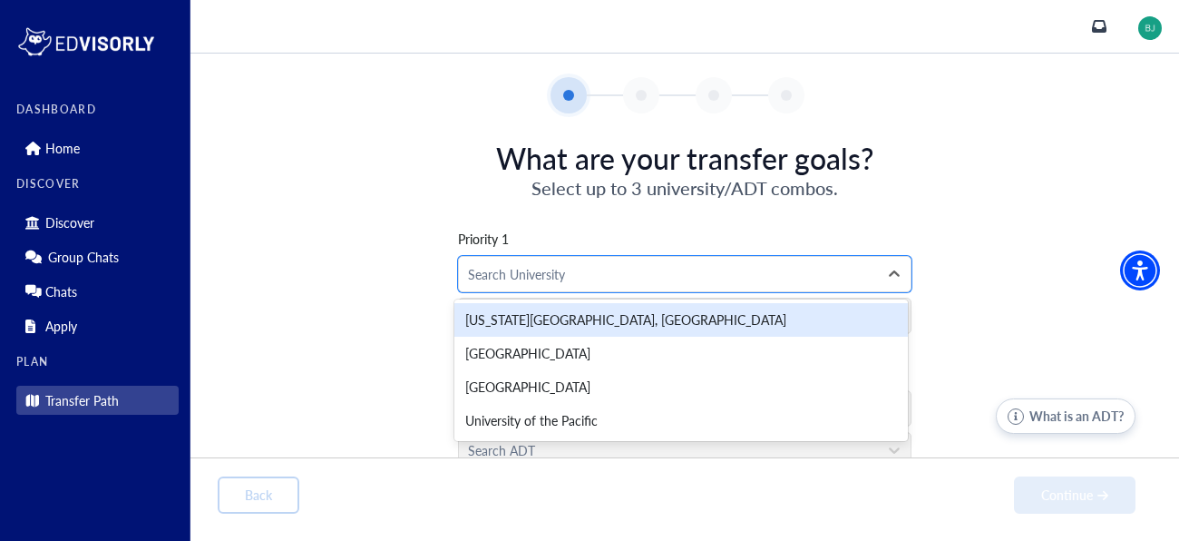
click at [774, 322] on div "California State University, Sacramento" at bounding box center [682, 320] width 454 height 34
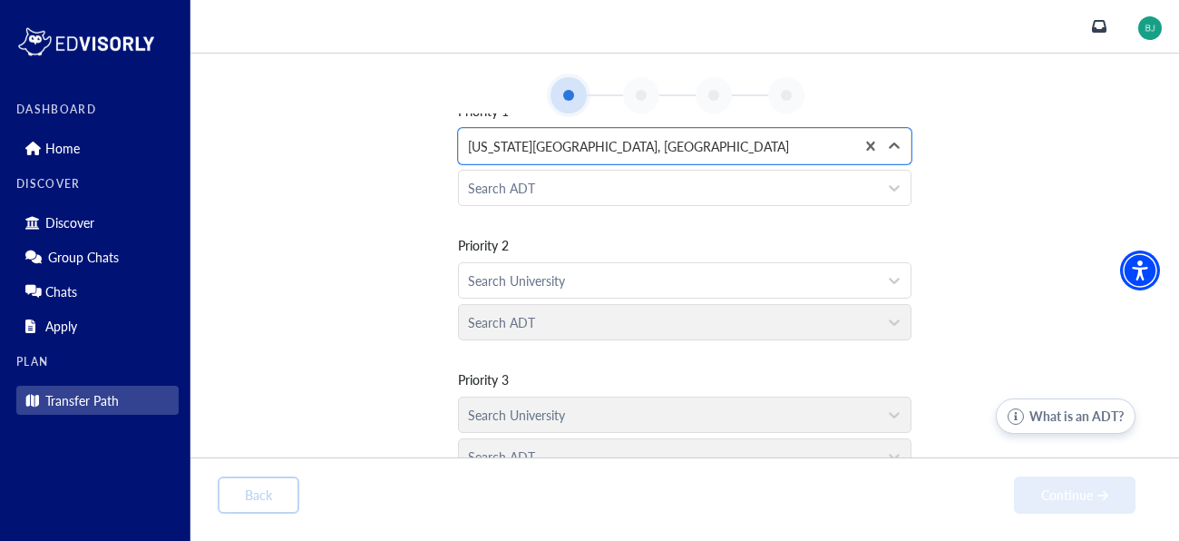
scroll to position [146, 0]
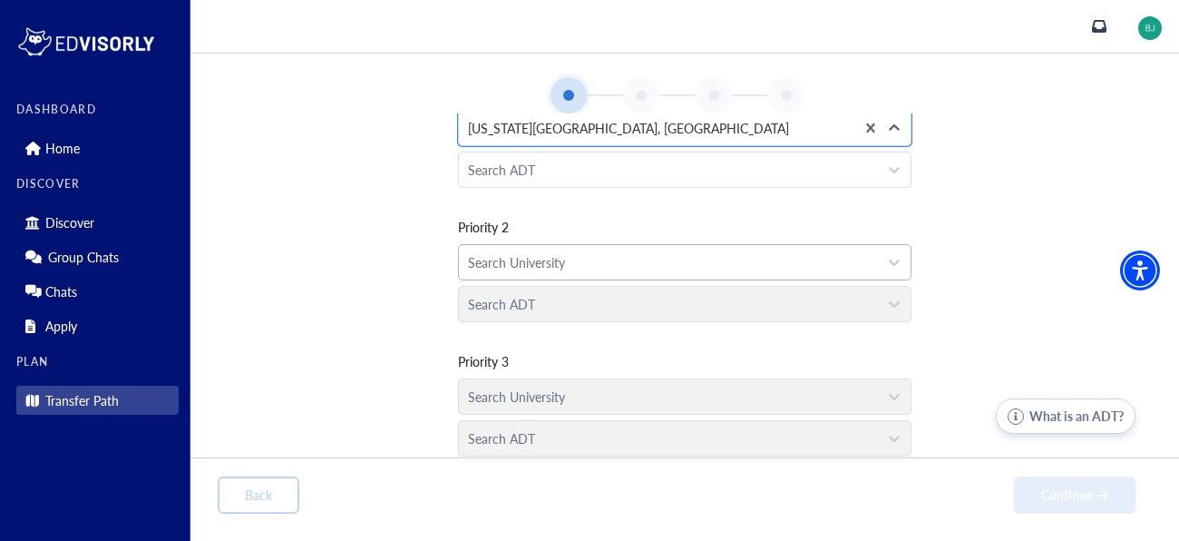
click at [660, 272] on div at bounding box center [668, 262] width 401 height 23
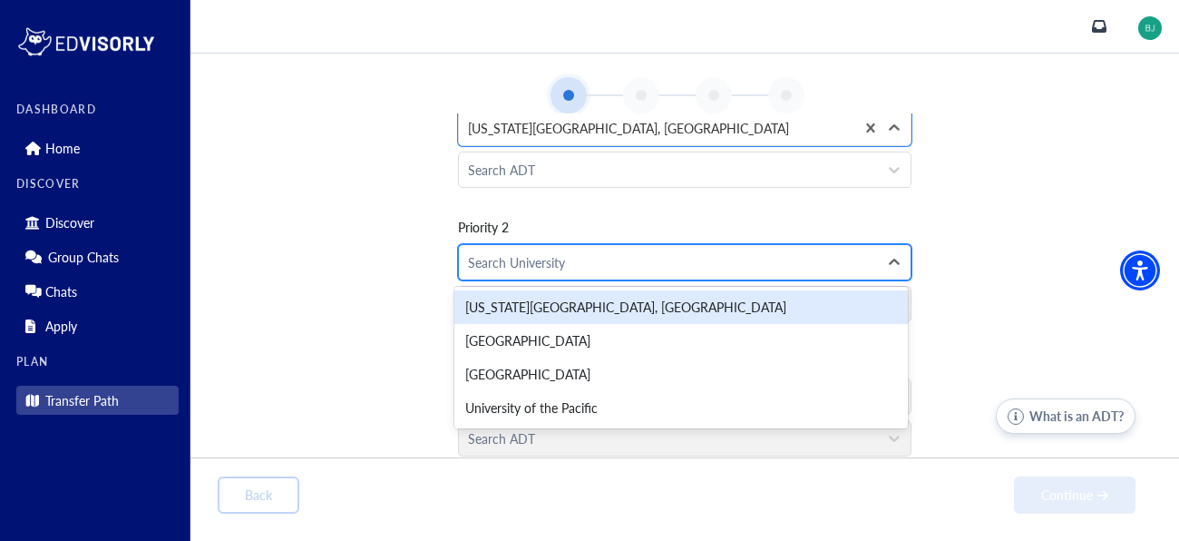
click at [660, 251] on div at bounding box center [668, 262] width 401 height 23
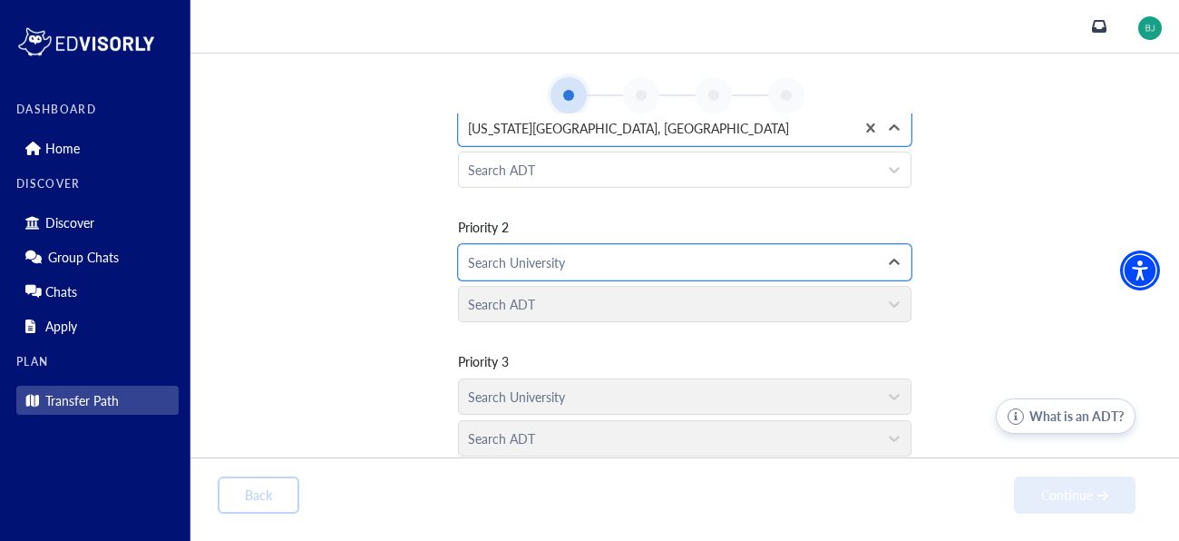
click at [582, 404] on div "Search University" at bounding box center [685, 392] width 454 height 42
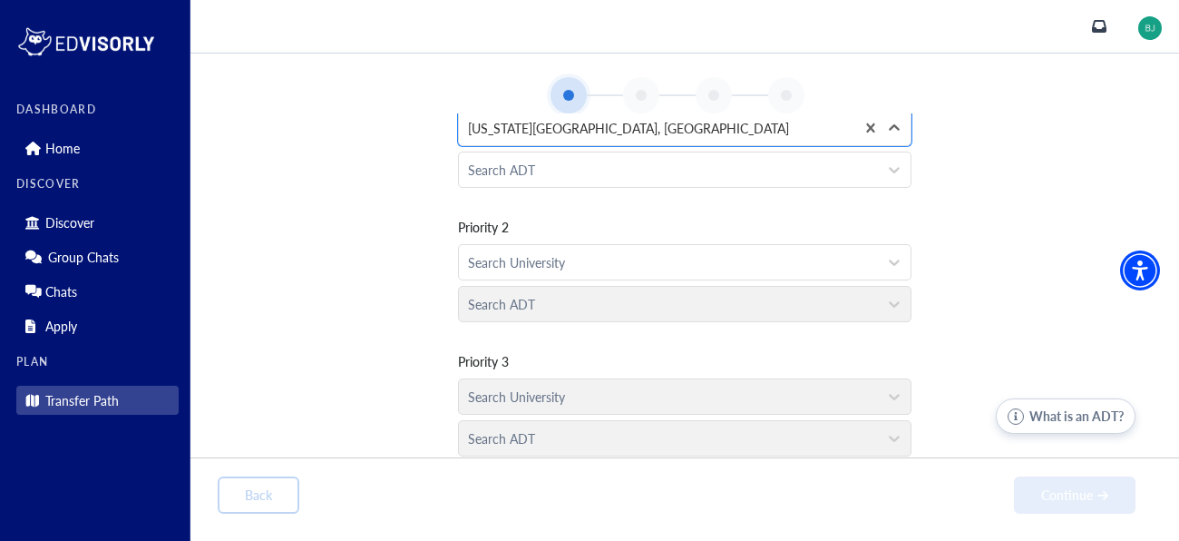
click at [582, 404] on div "Search University" at bounding box center [685, 392] width 454 height 42
click at [585, 152] on div "Search ADT" at bounding box center [668, 169] width 419 height 34
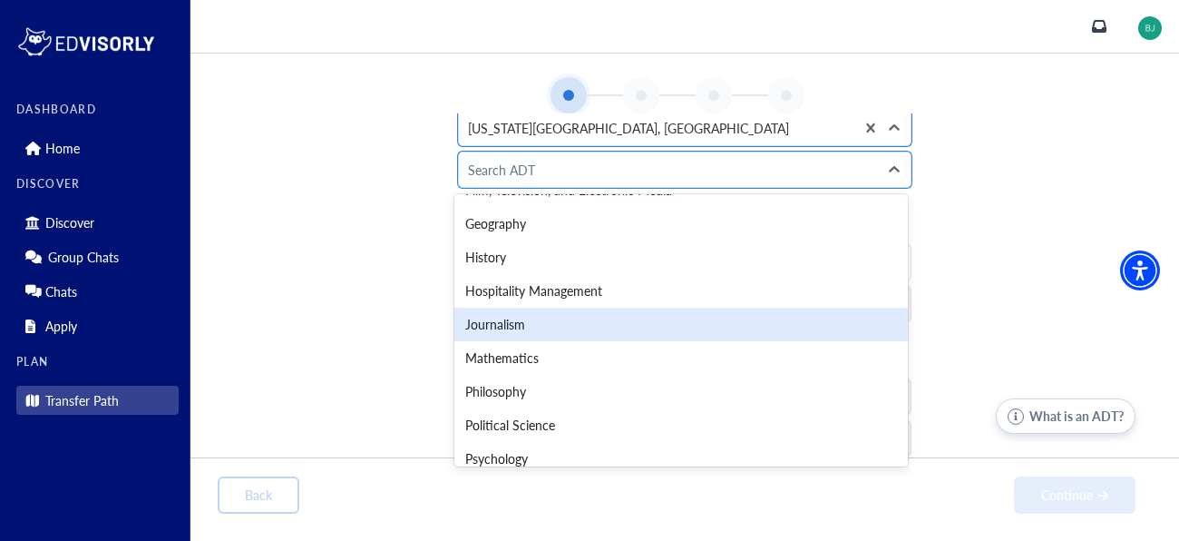
scroll to position [406, 0]
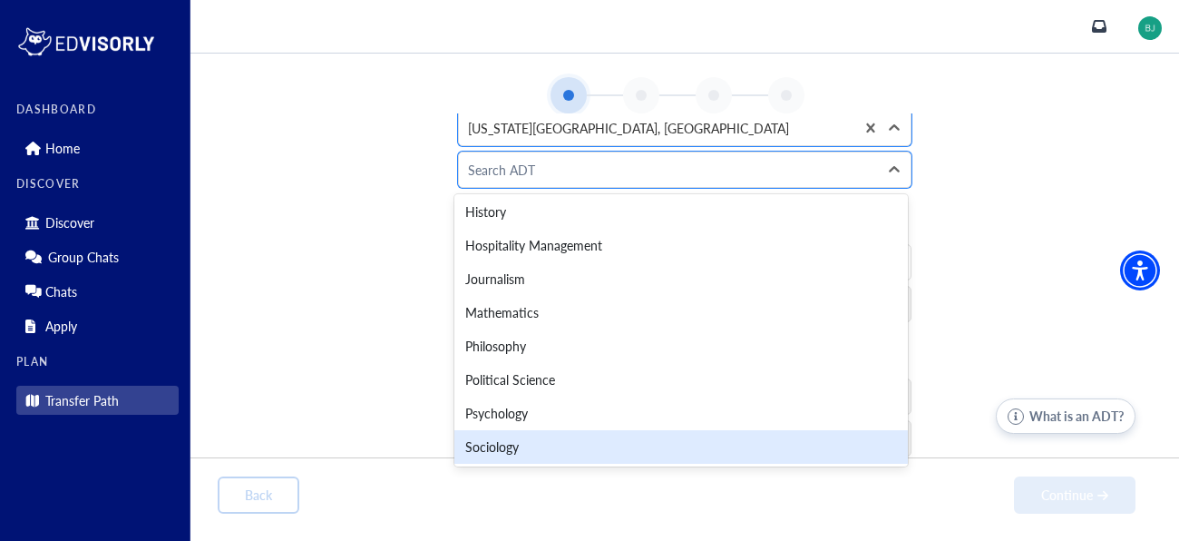
click at [530, 443] on div "Sociology" at bounding box center [682, 447] width 454 height 34
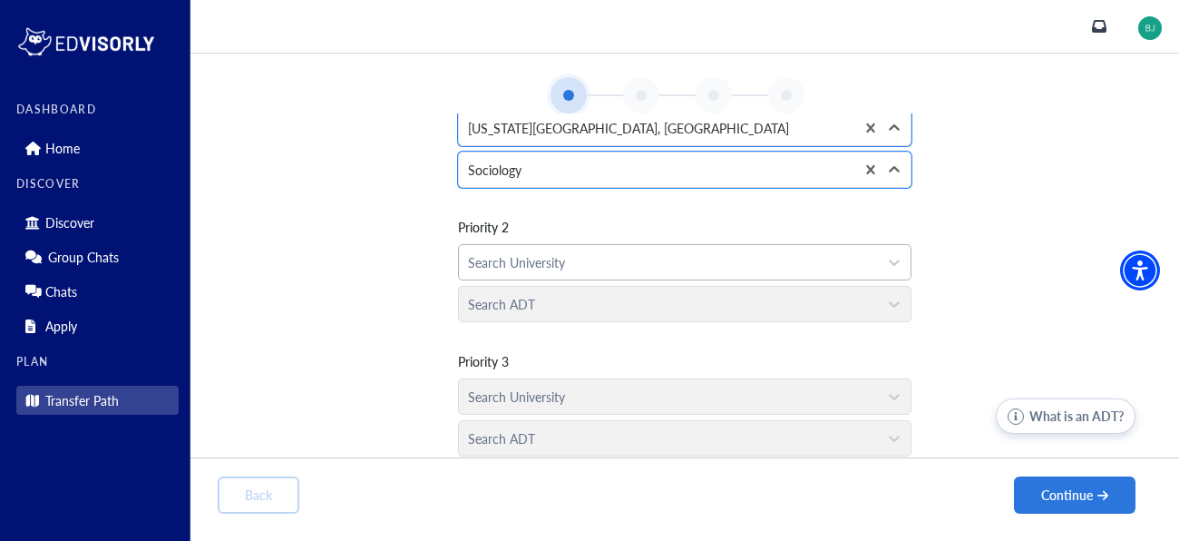
click at [597, 269] on div at bounding box center [668, 262] width 401 height 23
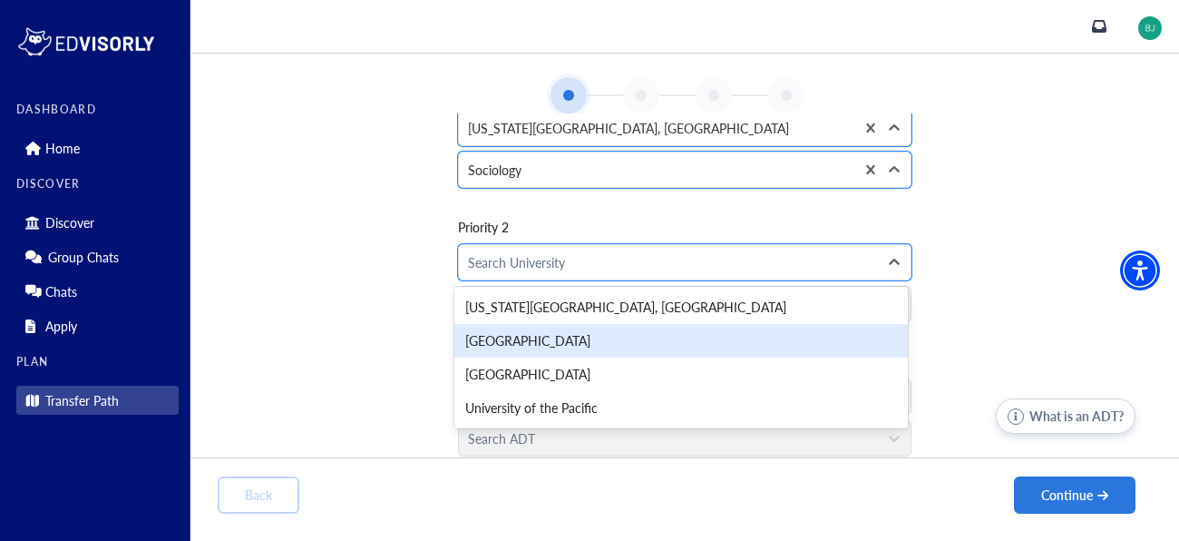
click at [567, 345] on div "Mount Saint Mary's University" at bounding box center [682, 341] width 454 height 34
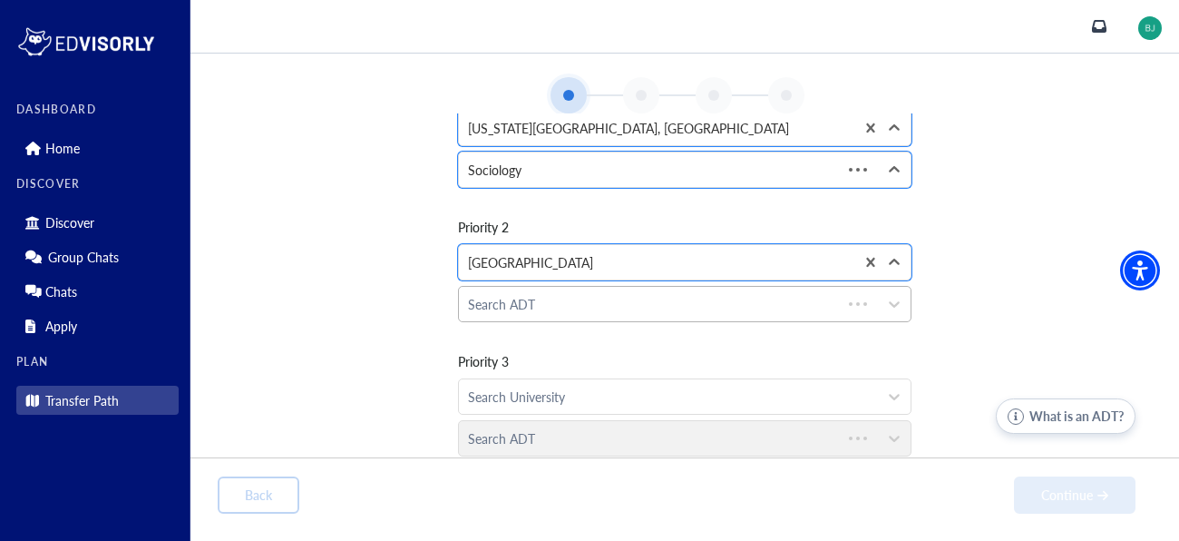
click at [546, 311] on div at bounding box center [650, 304] width 365 height 23
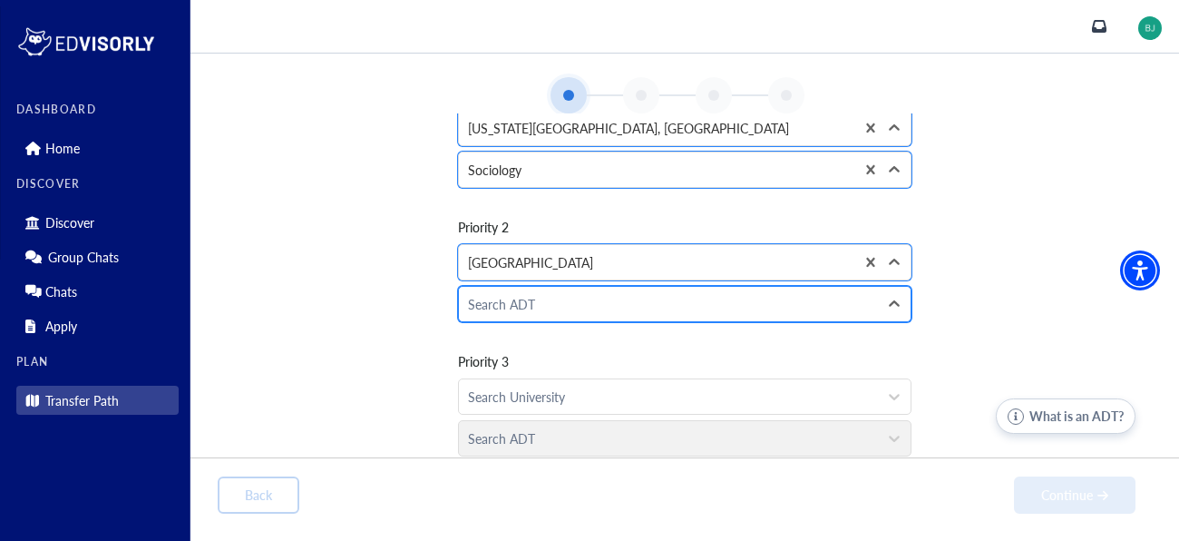
click at [590, 305] on div at bounding box center [668, 304] width 401 height 23
click at [767, 316] on div "Search ADT" at bounding box center [668, 304] width 419 height 34
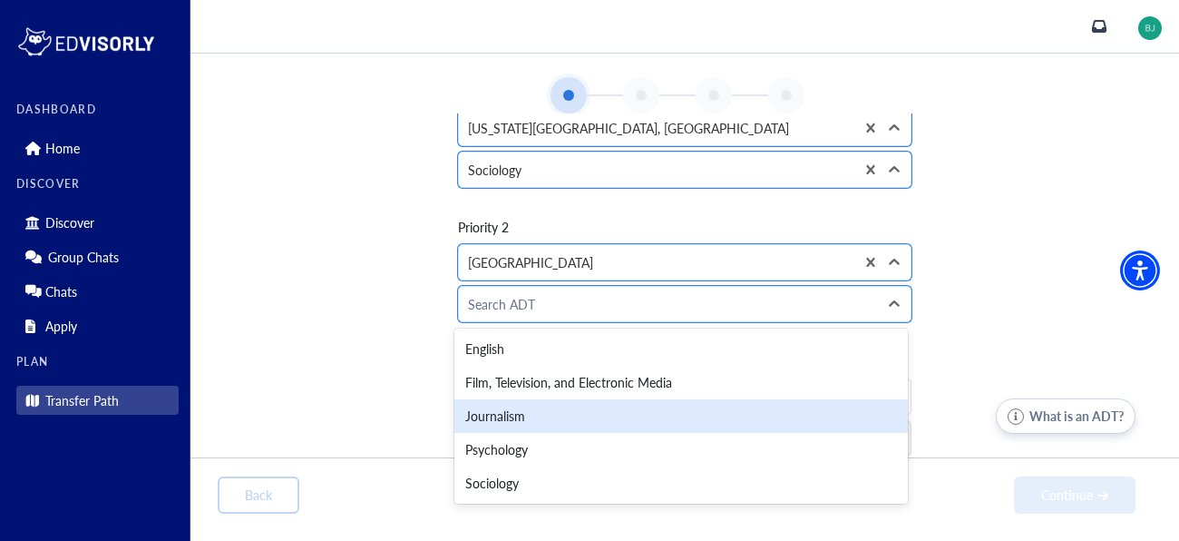
click at [631, 425] on div "Journalism" at bounding box center [682, 416] width 454 height 34
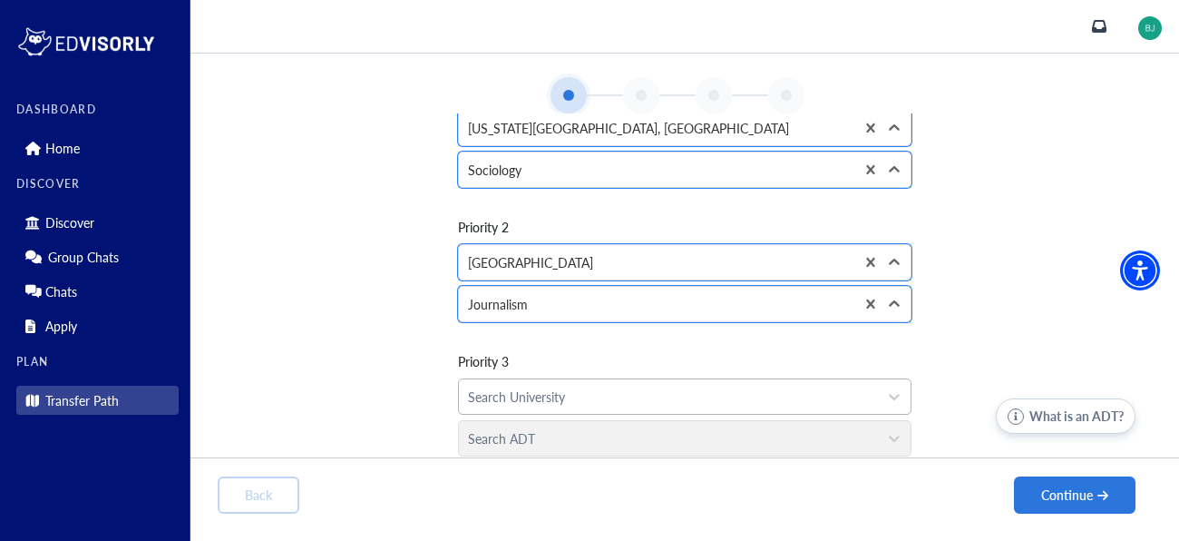
click at [608, 403] on div at bounding box center [668, 397] width 401 height 23
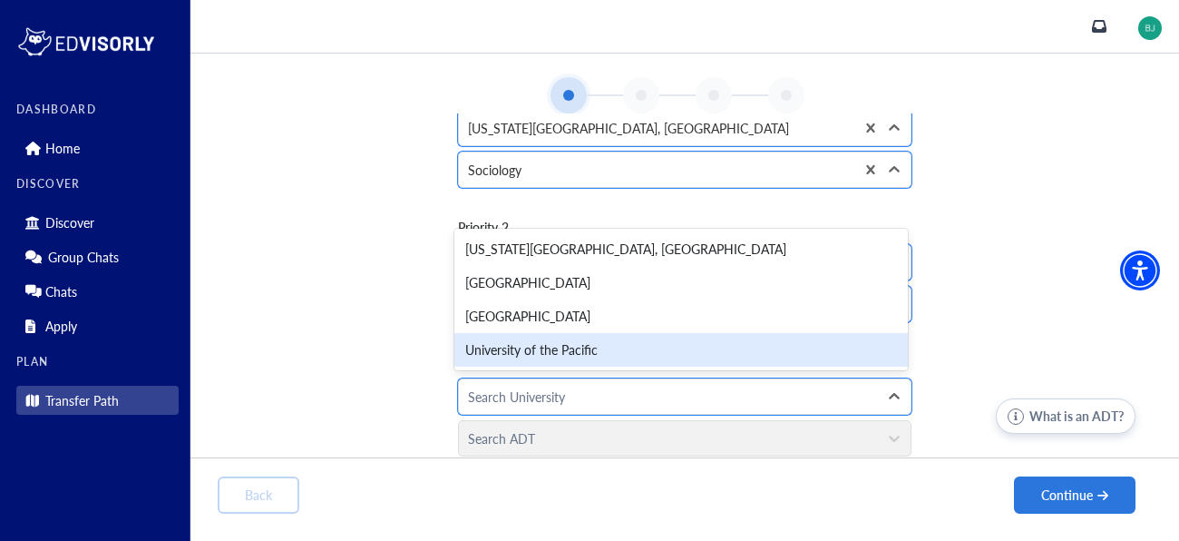
click at [614, 334] on div "University of the Pacific" at bounding box center [682, 350] width 454 height 34
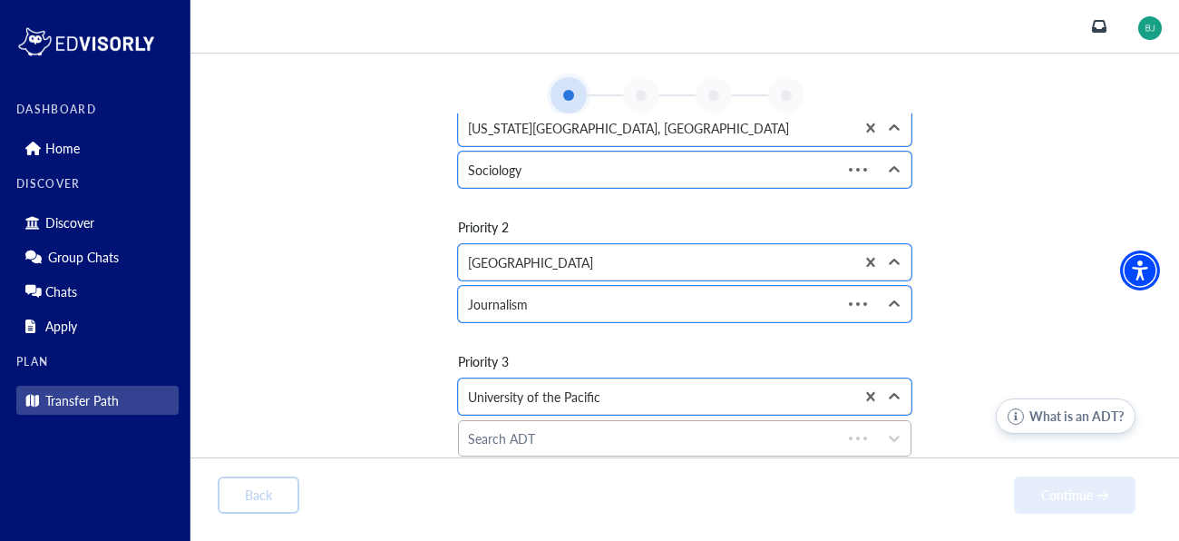
click at [585, 432] on div at bounding box center [650, 438] width 365 height 23
click at [585, 432] on div at bounding box center [668, 438] width 401 height 23
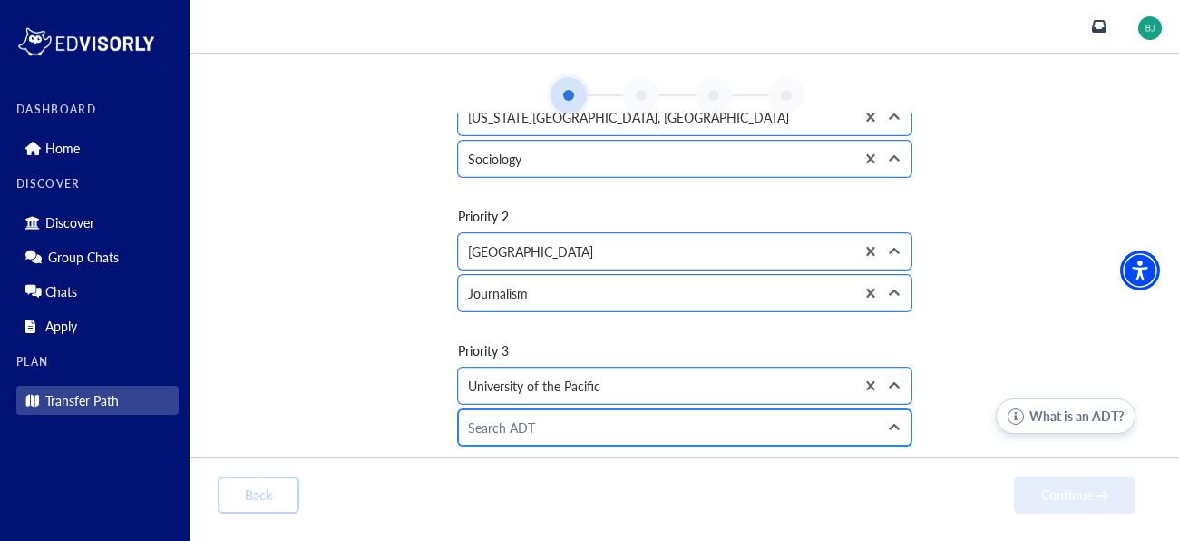
click at [585, 432] on div at bounding box center [668, 427] width 401 height 23
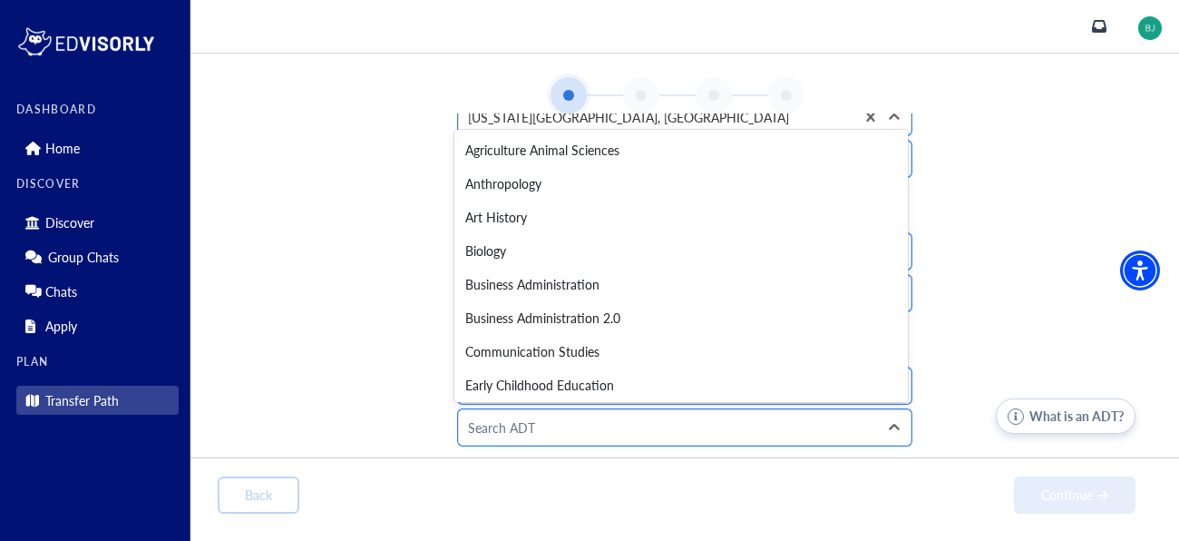
scroll to position [505, 0]
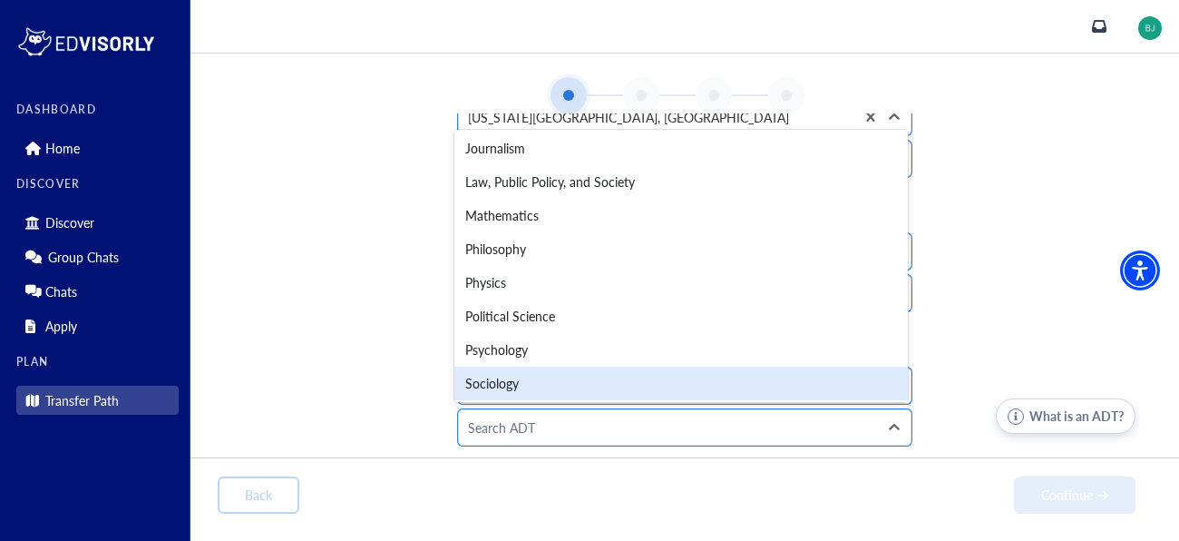
click at [566, 392] on div "Sociology" at bounding box center [682, 384] width 454 height 34
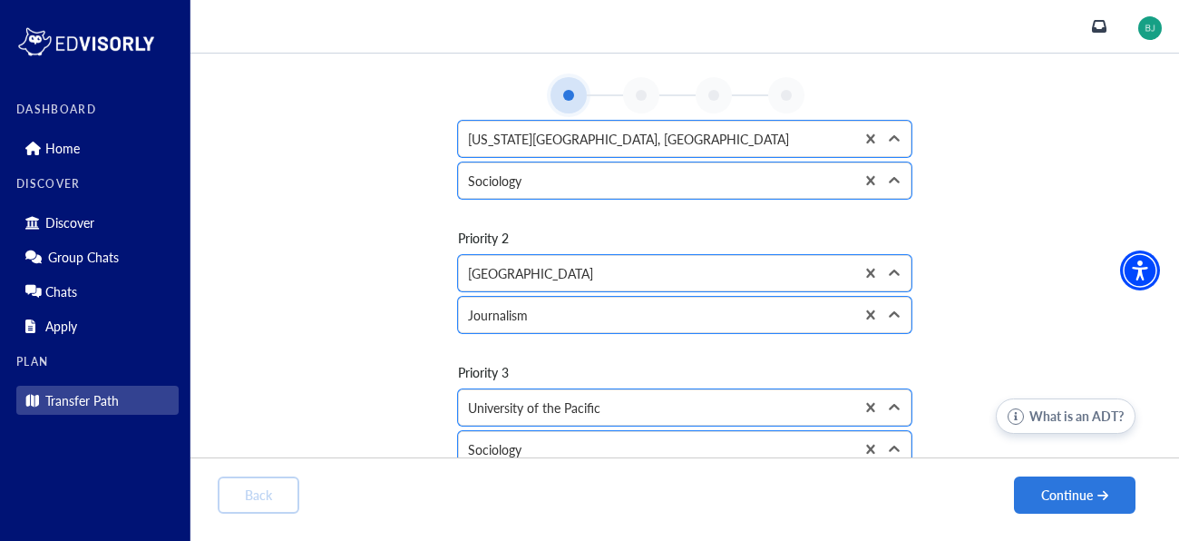
scroll to position [137, 0]
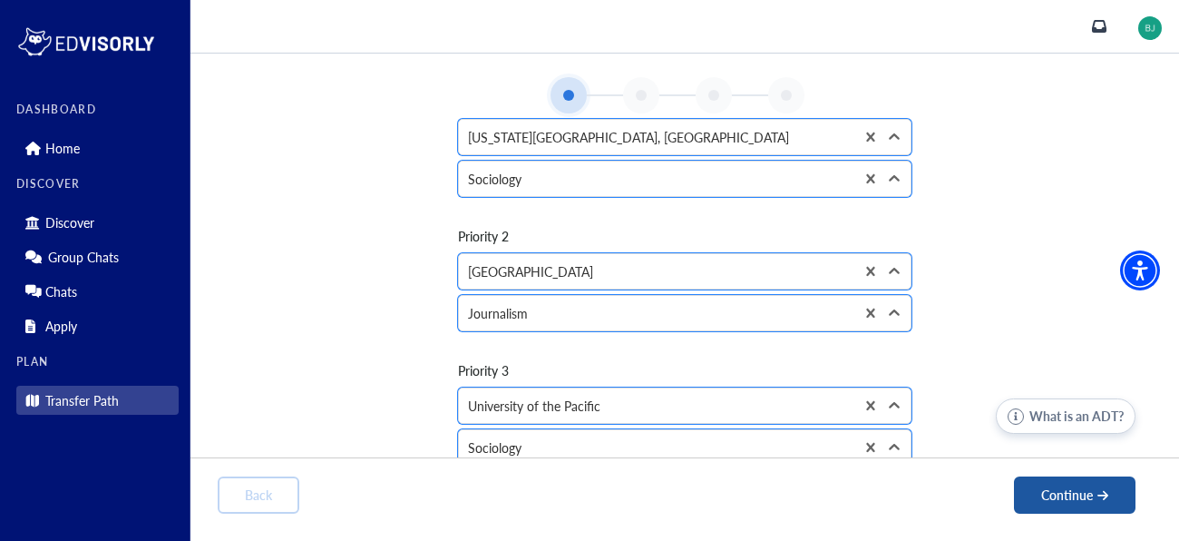
click at [1041, 491] on button "Continue" at bounding box center [1075, 494] width 122 height 37
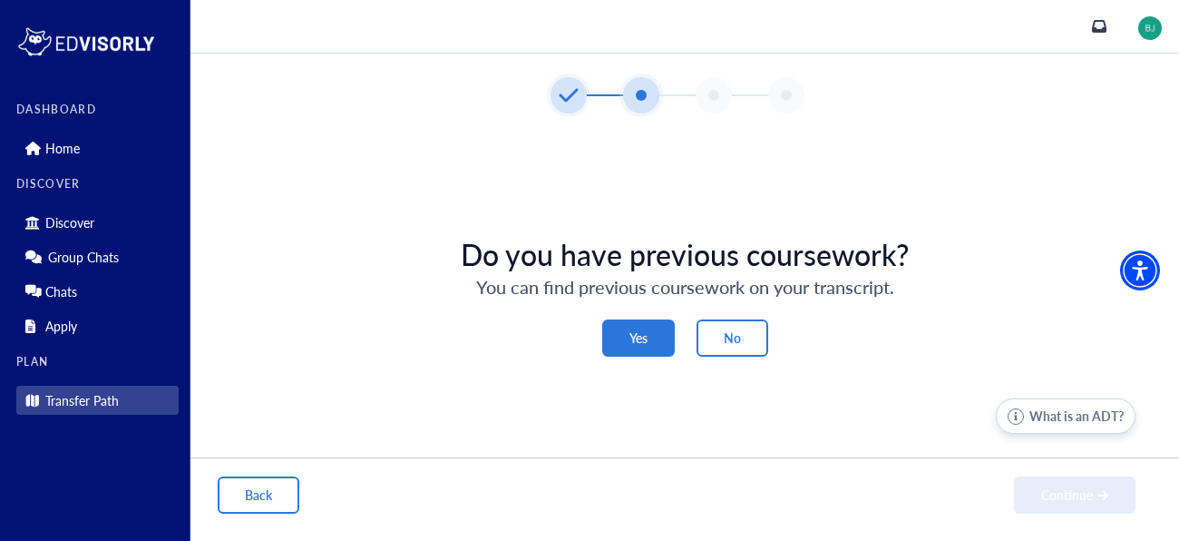
click at [642, 342] on button "Yes" at bounding box center [638, 337] width 73 height 37
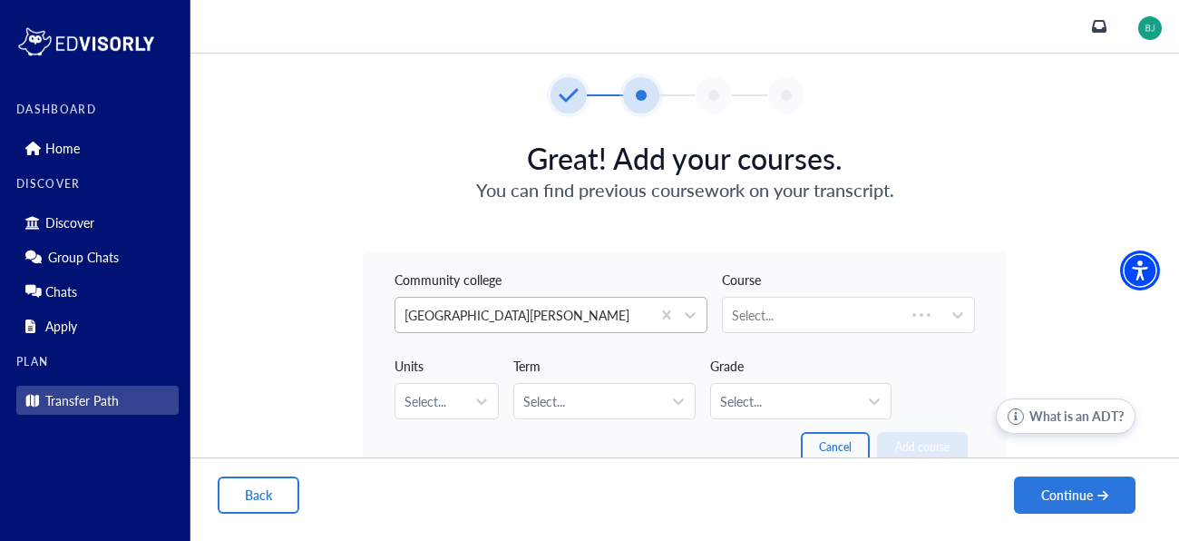
scroll to position [32, 0]
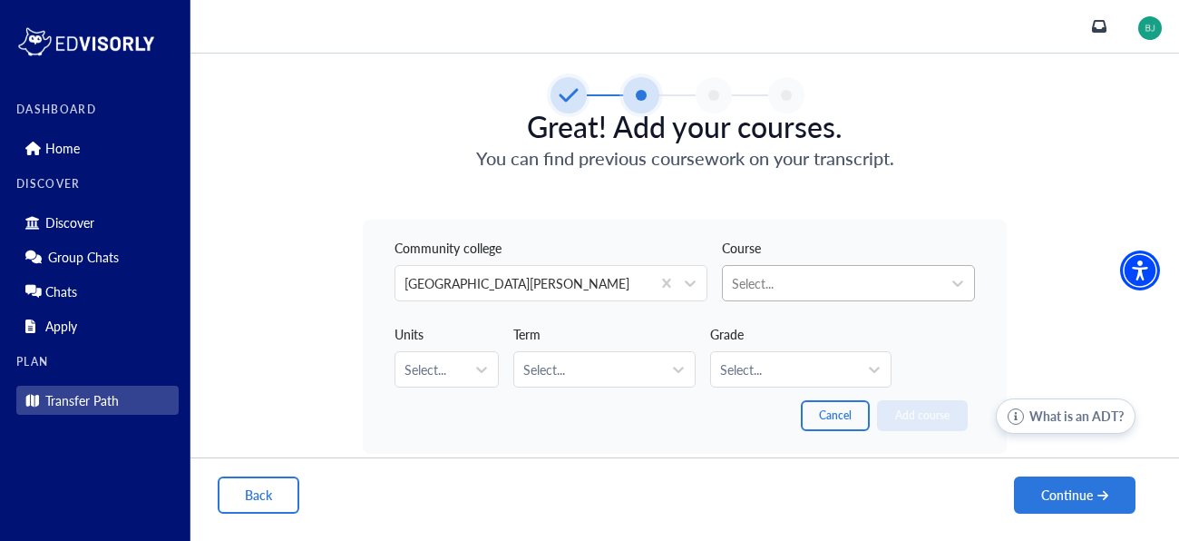
click at [819, 284] on div at bounding box center [832, 283] width 200 height 23
click at [822, 286] on div at bounding box center [832, 283] width 200 height 23
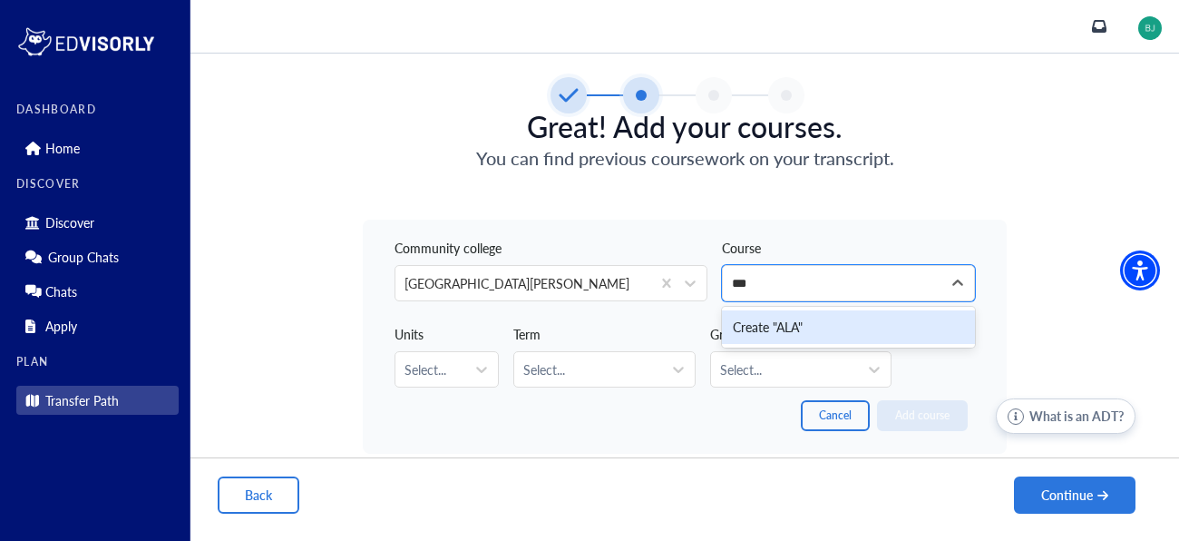
scroll to position [0, 0]
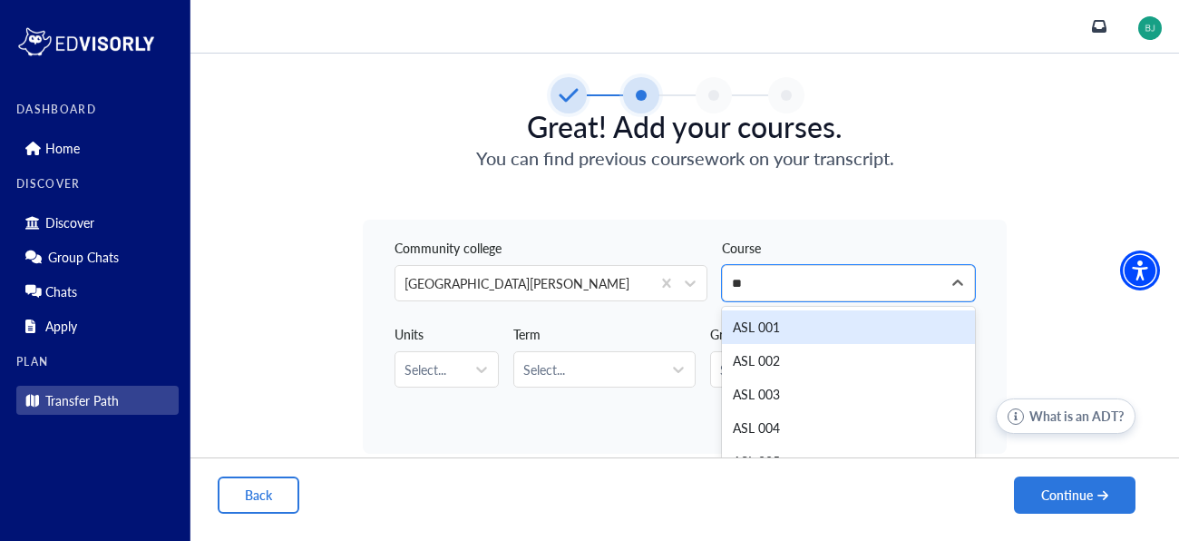
type input "***"
click at [791, 323] on div "ASL 001" at bounding box center [848, 327] width 253 height 34
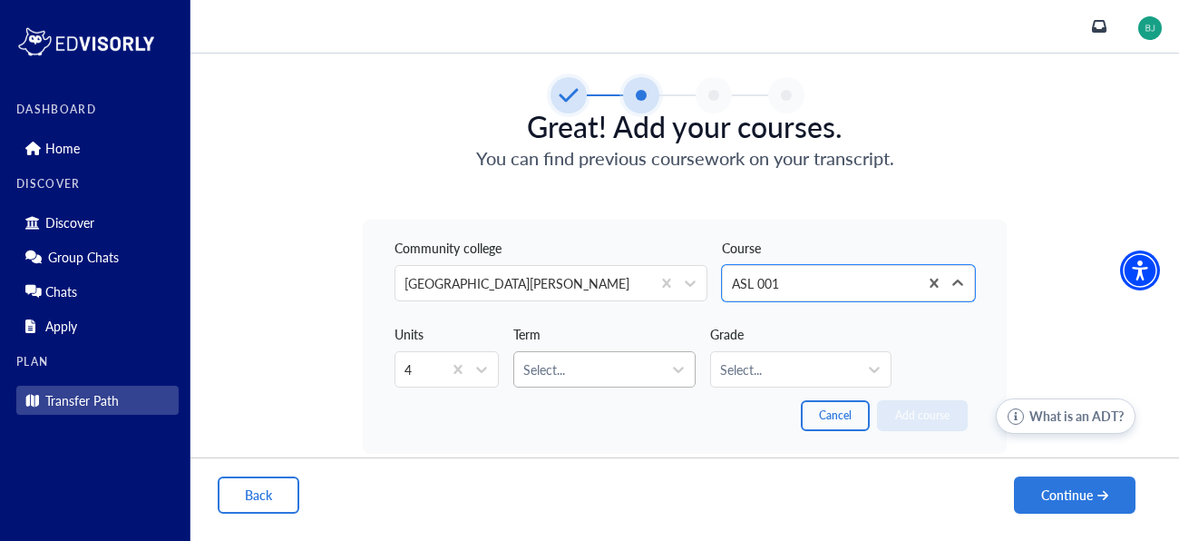
click at [529, 378] on div at bounding box center [587, 369] width 129 height 23
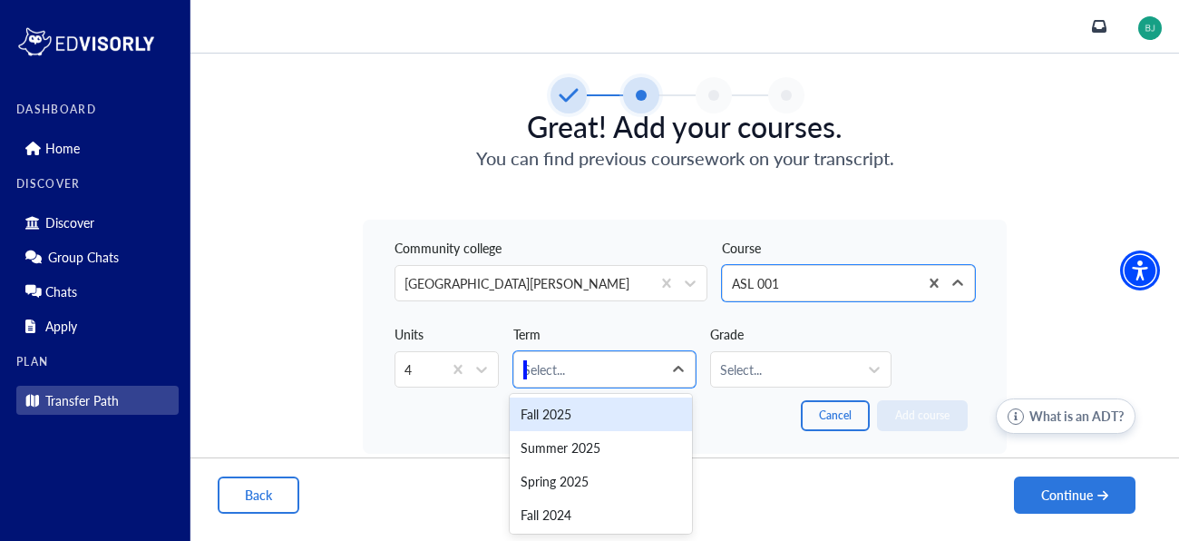
click at [565, 421] on div "Fall 2025" at bounding box center [600, 414] width 181 height 34
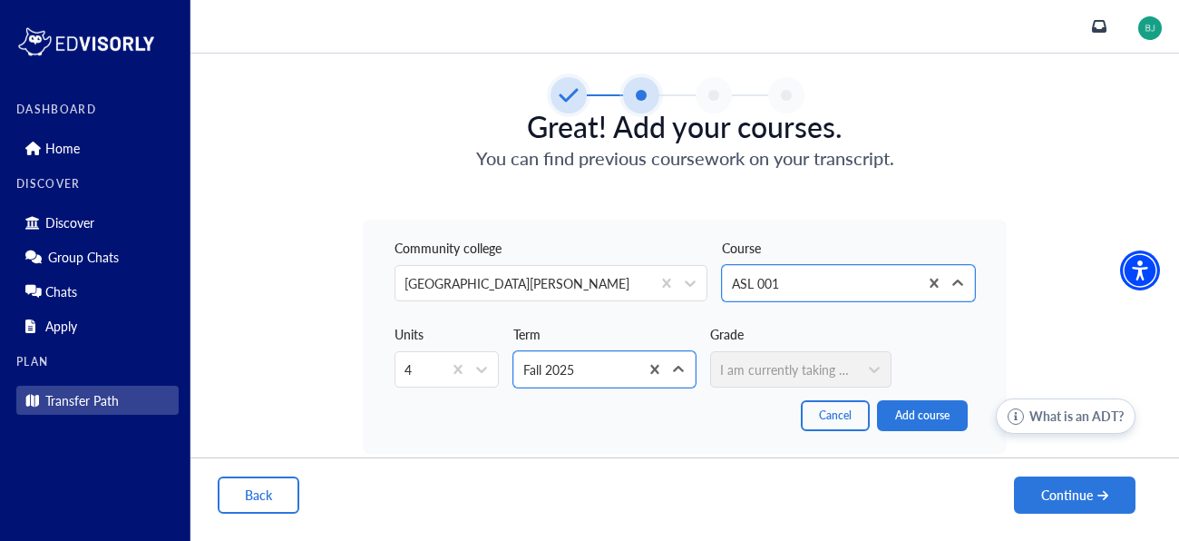
click at [764, 382] on div "Grade I am currently taking this course" at bounding box center [800, 350] width 181 height 72
click at [748, 368] on div "Grade I am currently taking this course" at bounding box center [800, 350] width 181 height 72
click at [897, 410] on button "Add course" at bounding box center [922, 415] width 91 height 31
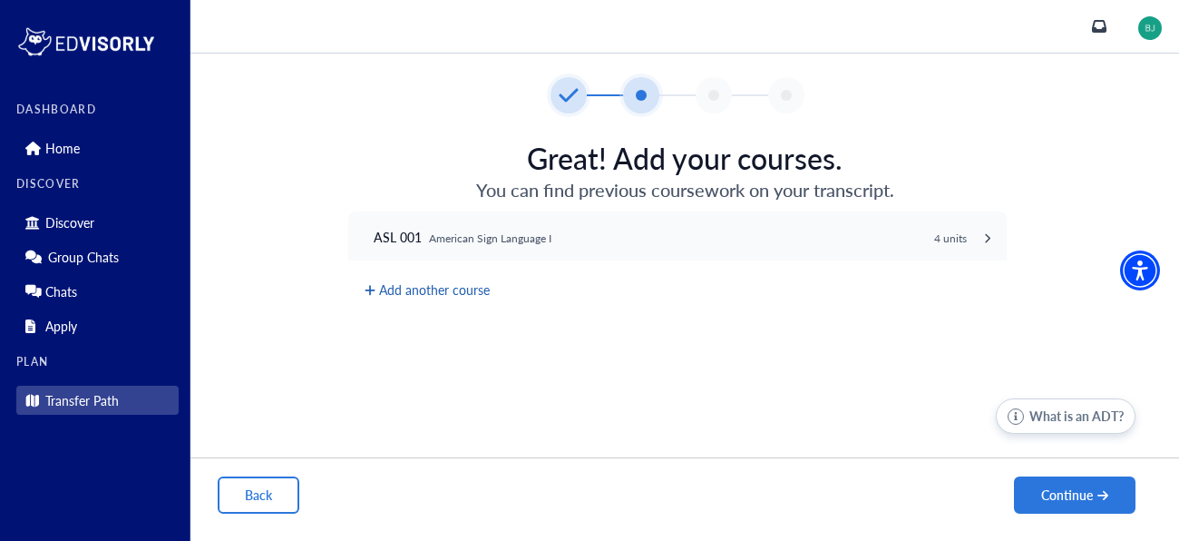
click at [393, 295] on button "Add another course" at bounding box center [427, 290] width 129 height 23
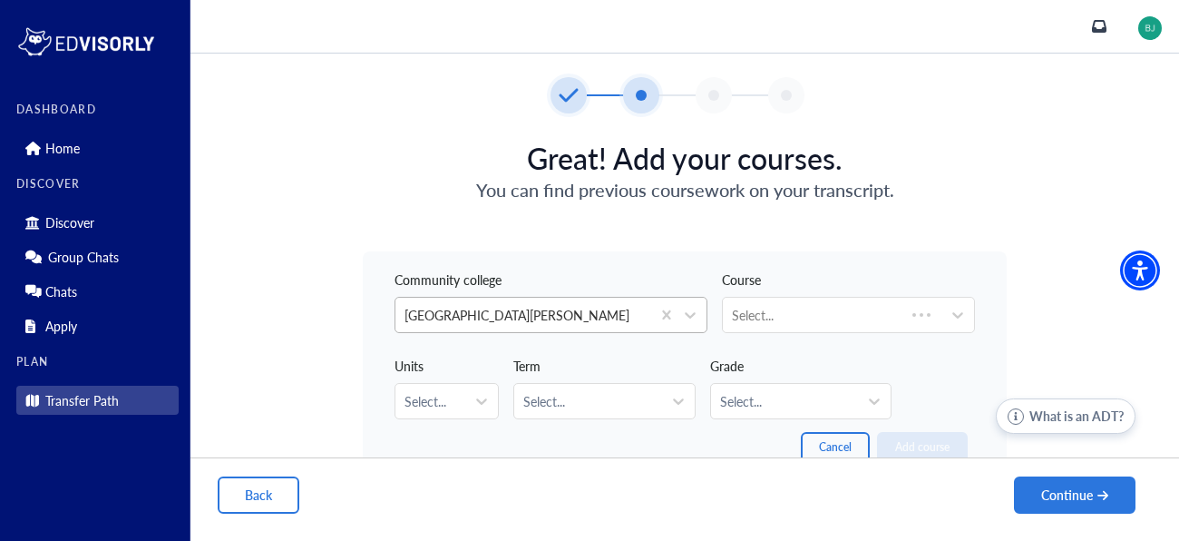
click at [495, 324] on div at bounding box center [523, 315] width 237 height 23
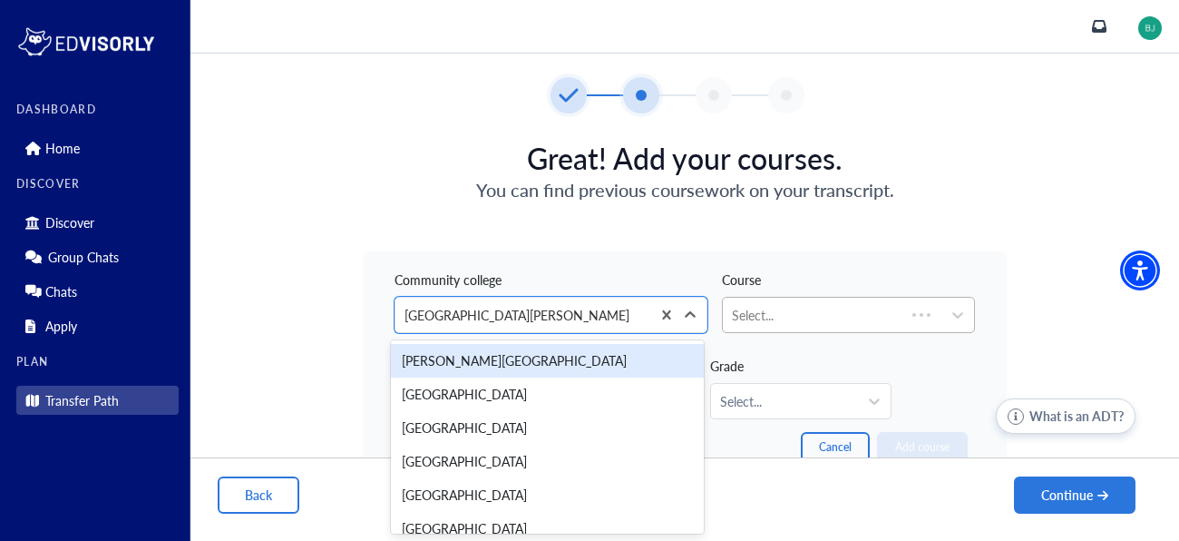
click at [760, 329] on div "Select..." at bounding box center [814, 315] width 182 height 34
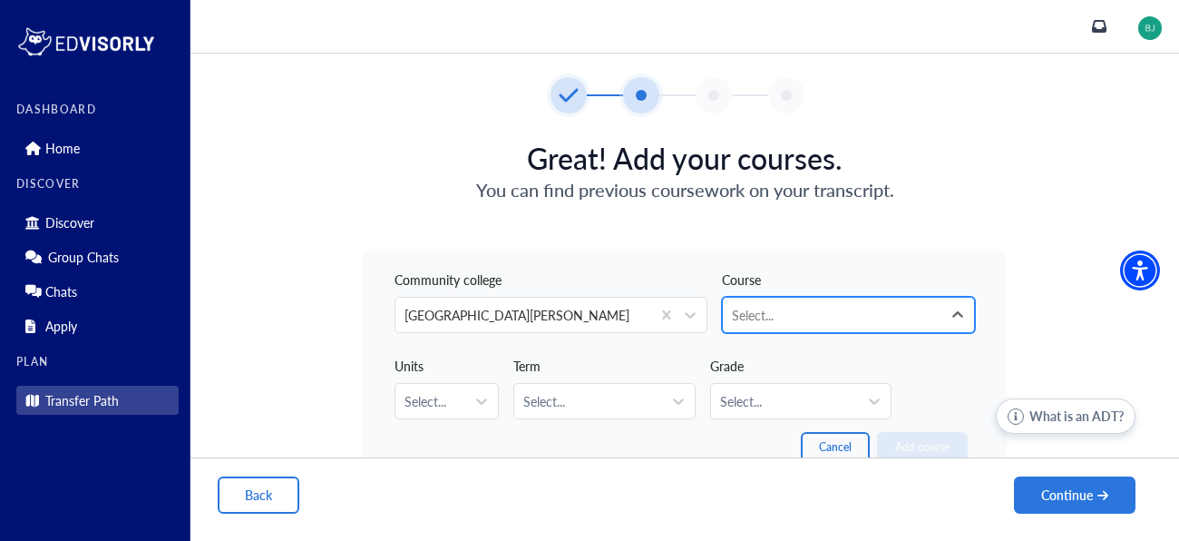
click at [776, 298] on div "Select..." at bounding box center [832, 315] width 219 height 34
click at [782, 307] on div at bounding box center [832, 315] width 200 height 23
click at [732, 322] on input "text" at bounding box center [734, 315] width 4 height 19
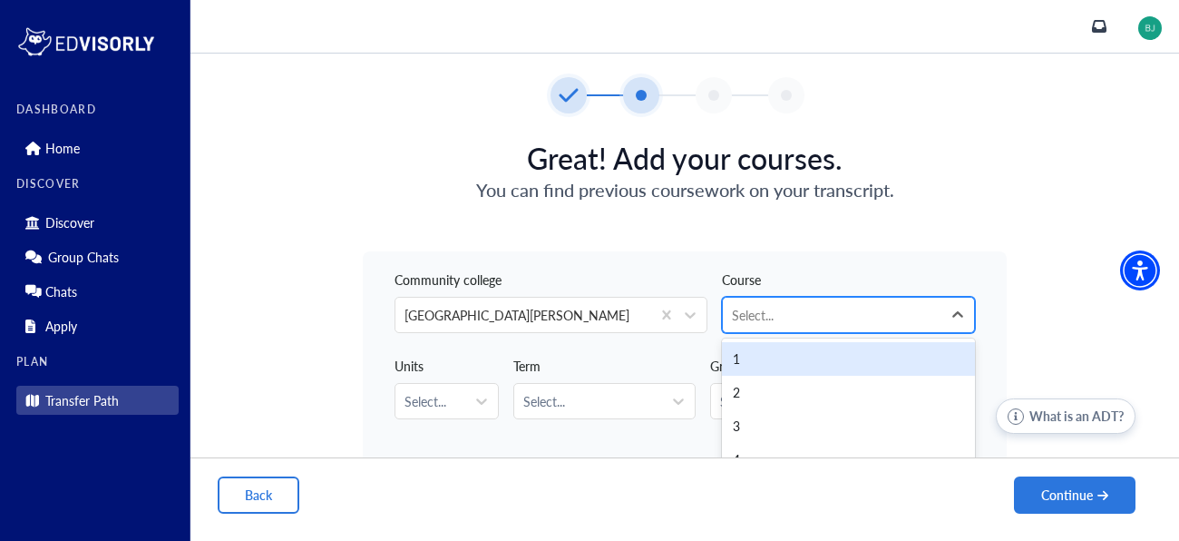
click at [732, 322] on input "text" at bounding box center [734, 315] width 4 height 19
type input "***"
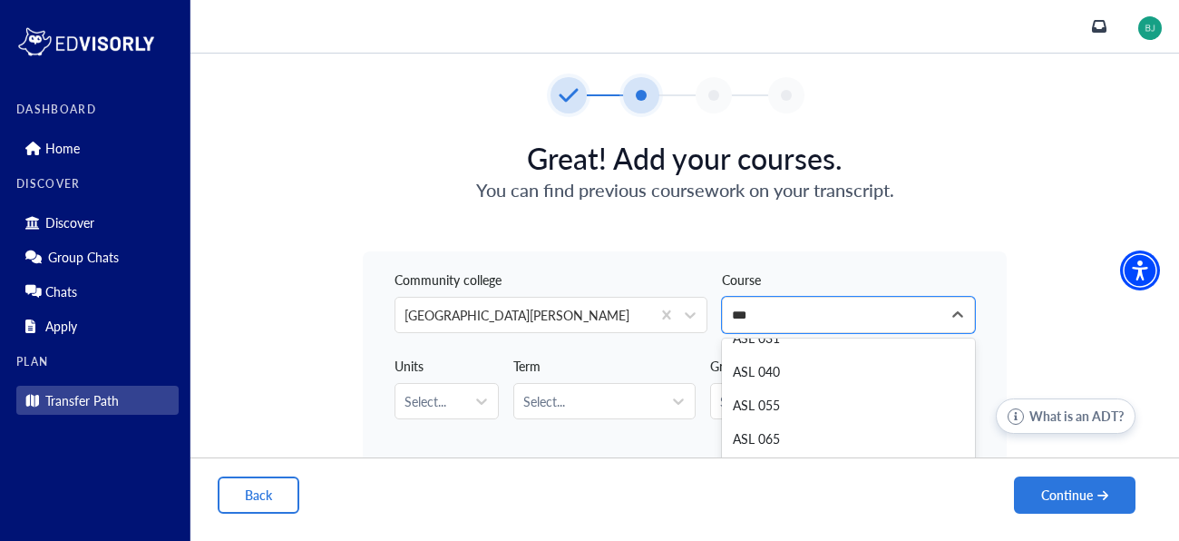
scroll to position [419, 0]
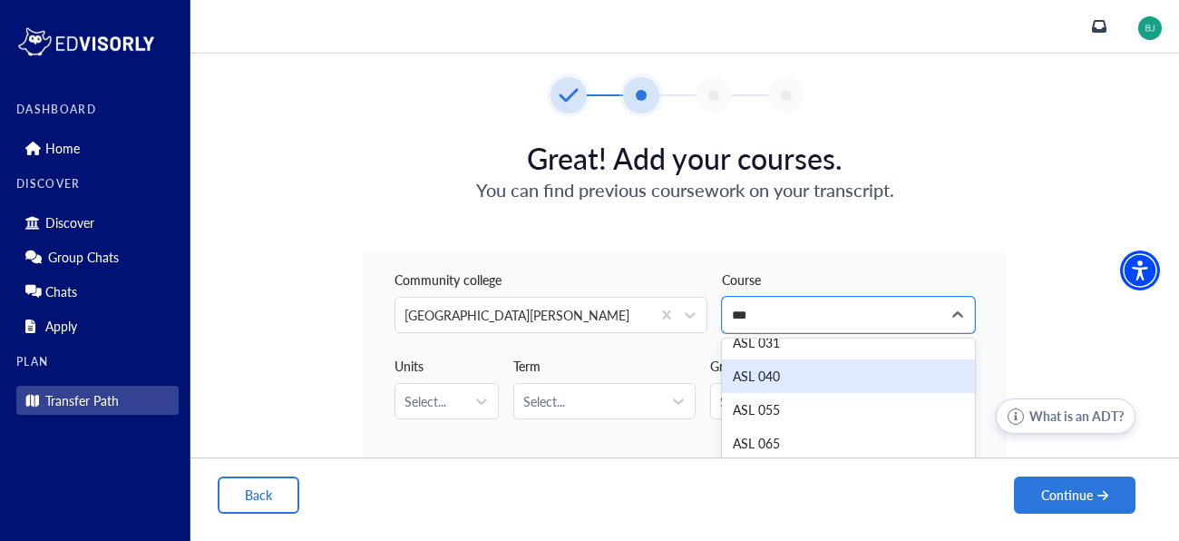
click at [782, 373] on div "ASL 040" at bounding box center [848, 376] width 253 height 34
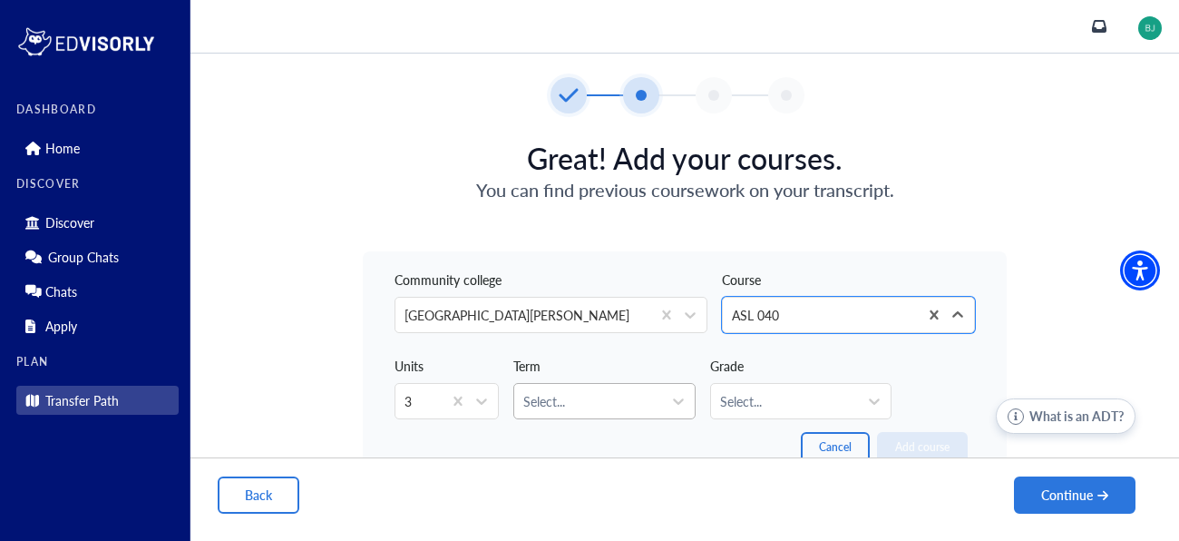
click at [574, 406] on div at bounding box center [587, 401] width 129 height 23
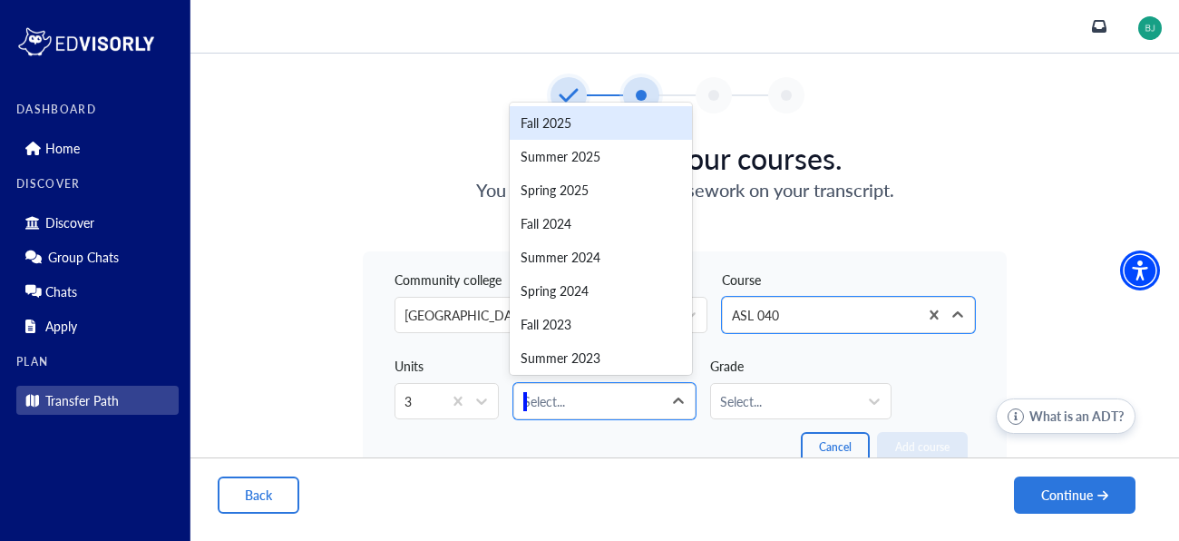
click at [634, 115] on div "Fall 2025" at bounding box center [600, 123] width 181 height 34
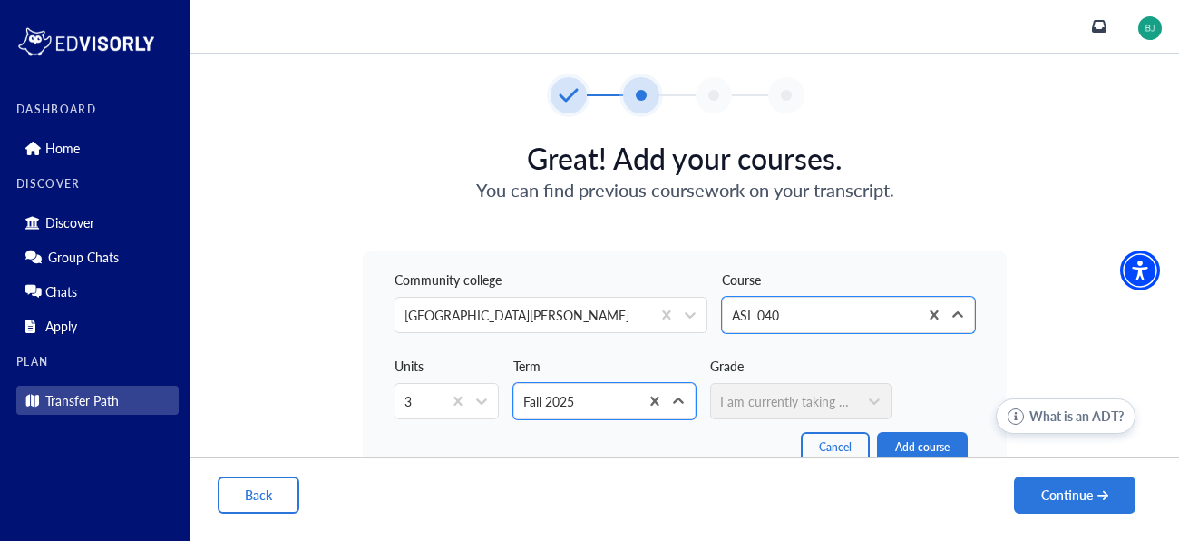
scroll to position [32, 0]
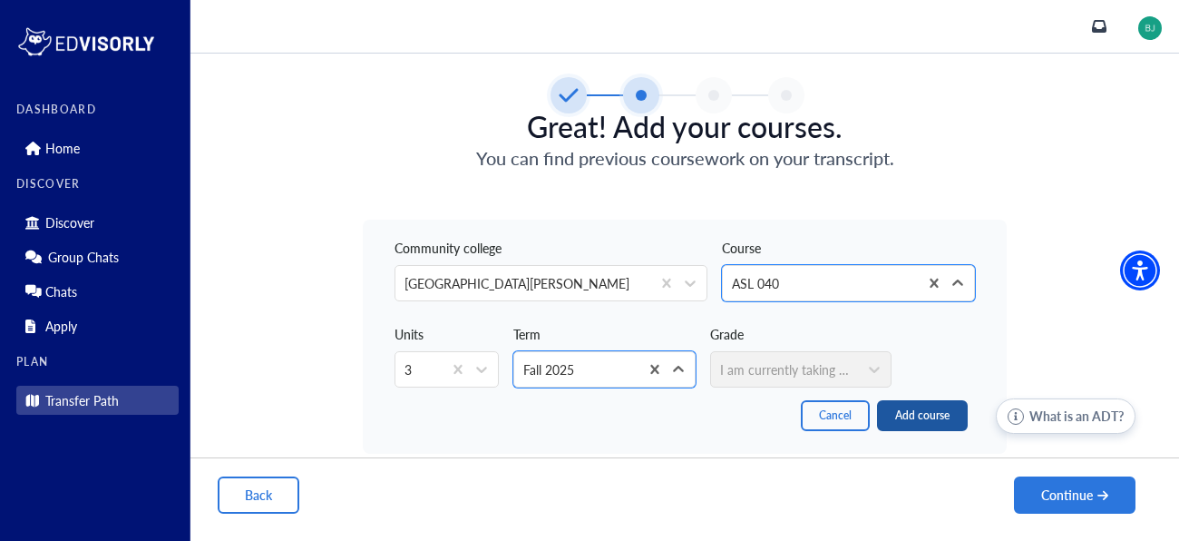
click at [906, 417] on button "Add course" at bounding box center [922, 415] width 91 height 31
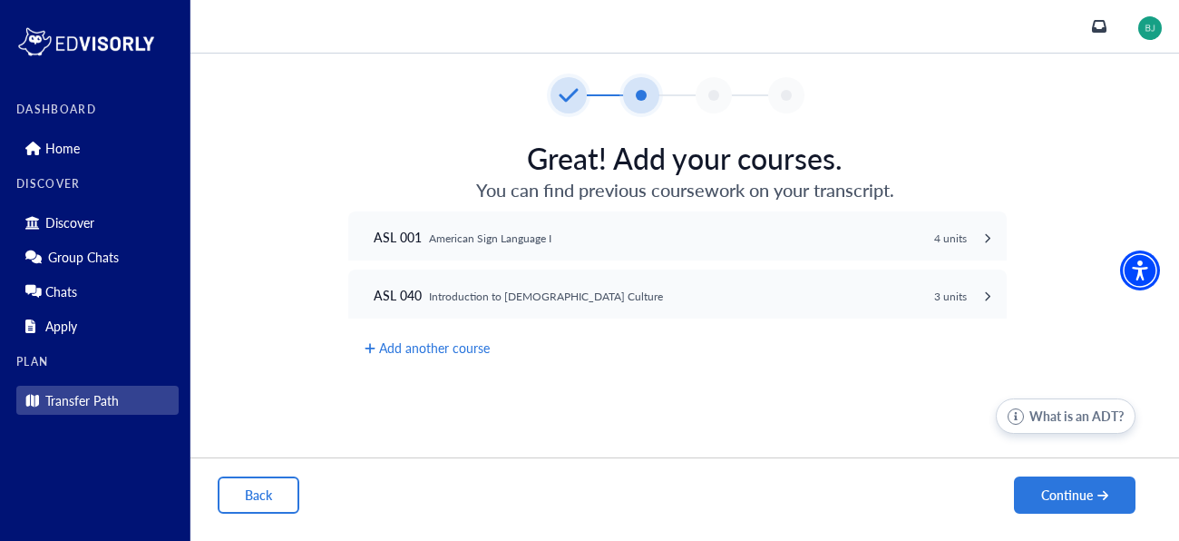
scroll to position [0, 0]
click at [505, 337] on div "ASL 001 American Sign Language I 4 units Los Angeles Pierce College ASL 001 ASL…" at bounding box center [685, 293] width 880 height 134
click at [481, 343] on button "Add another course" at bounding box center [427, 348] width 129 height 23
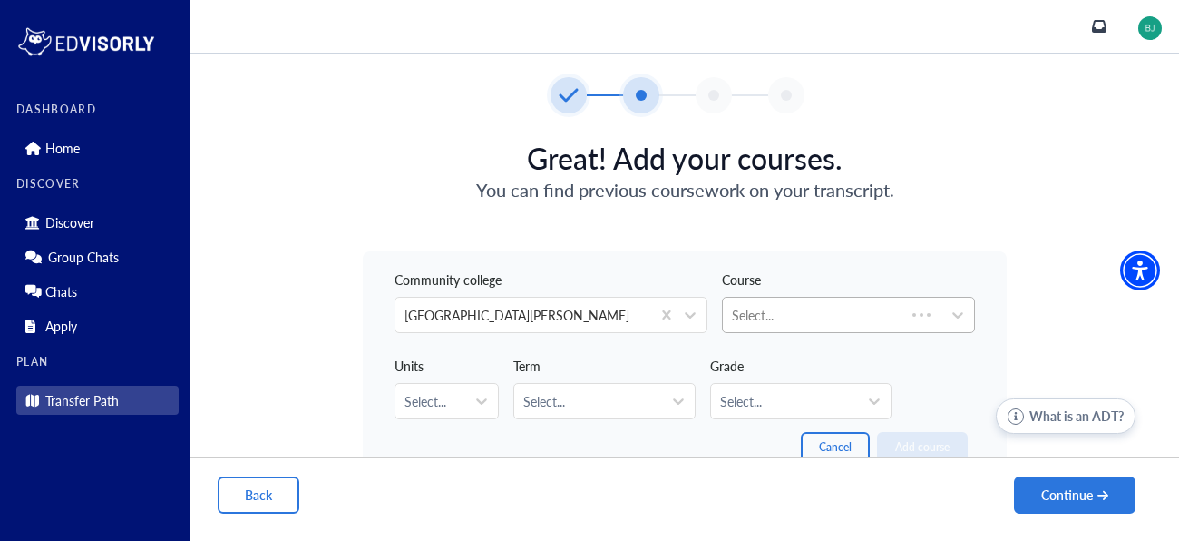
click at [872, 314] on div at bounding box center [814, 315] width 164 height 23
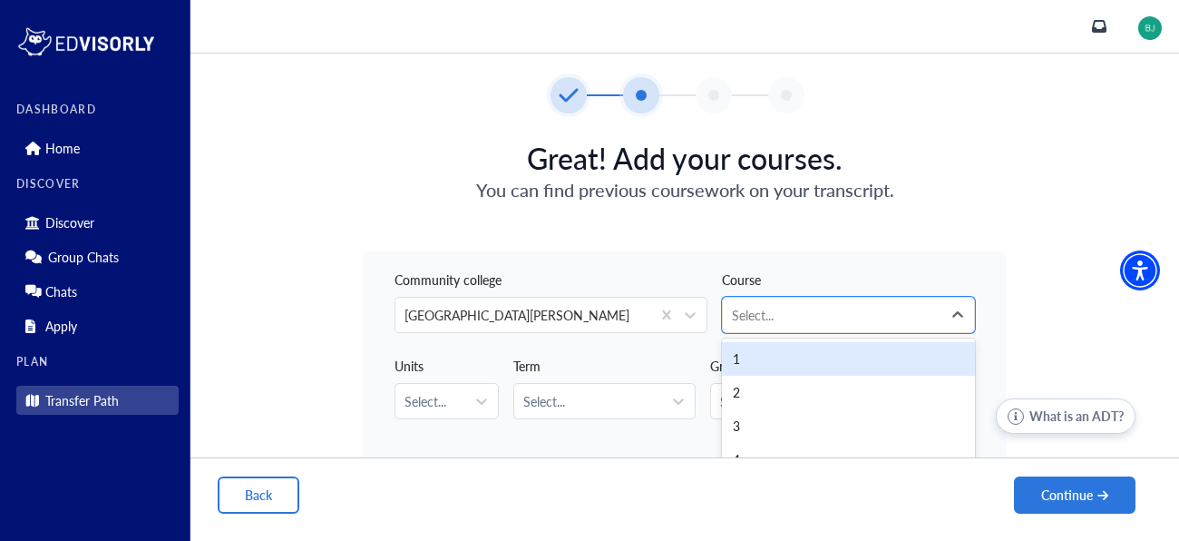
click at [771, 334] on div "Course 1077 results available. Use Up and Down to choose options, press Enter t…" at bounding box center [842, 302] width 268 height 86
click at [742, 295] on div "Course 1077 results available. Use Up and Down to choose options, press Enter t…" at bounding box center [848, 295] width 253 height 72
click at [755, 310] on div at bounding box center [832, 315] width 200 height 23
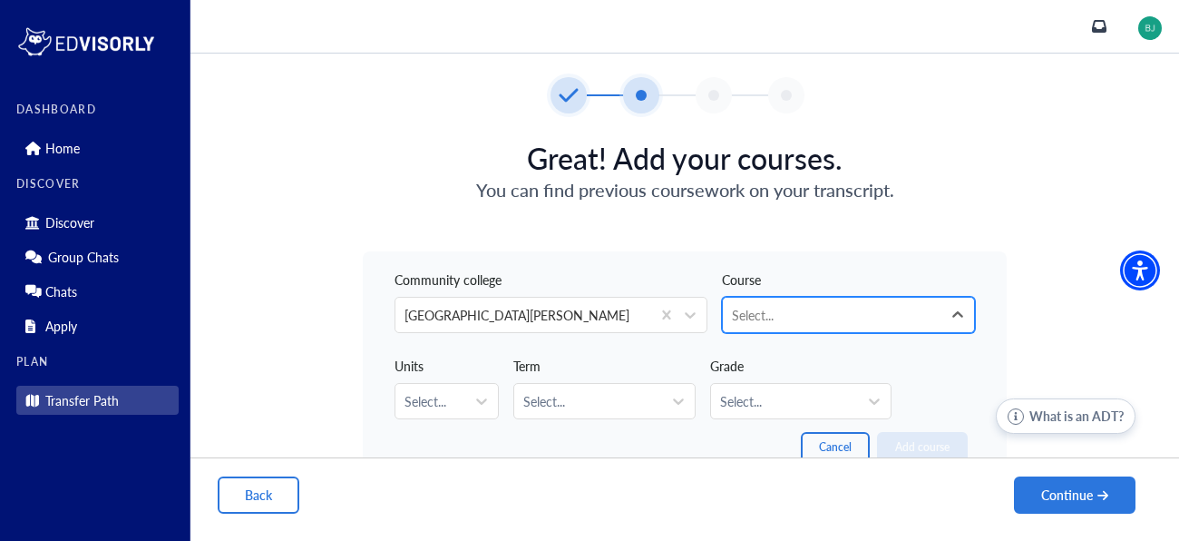
click at [769, 304] on div at bounding box center [832, 315] width 200 height 23
click at [737, 316] on div at bounding box center [832, 315] width 200 height 23
click at [734, 311] on div at bounding box center [832, 315] width 200 height 23
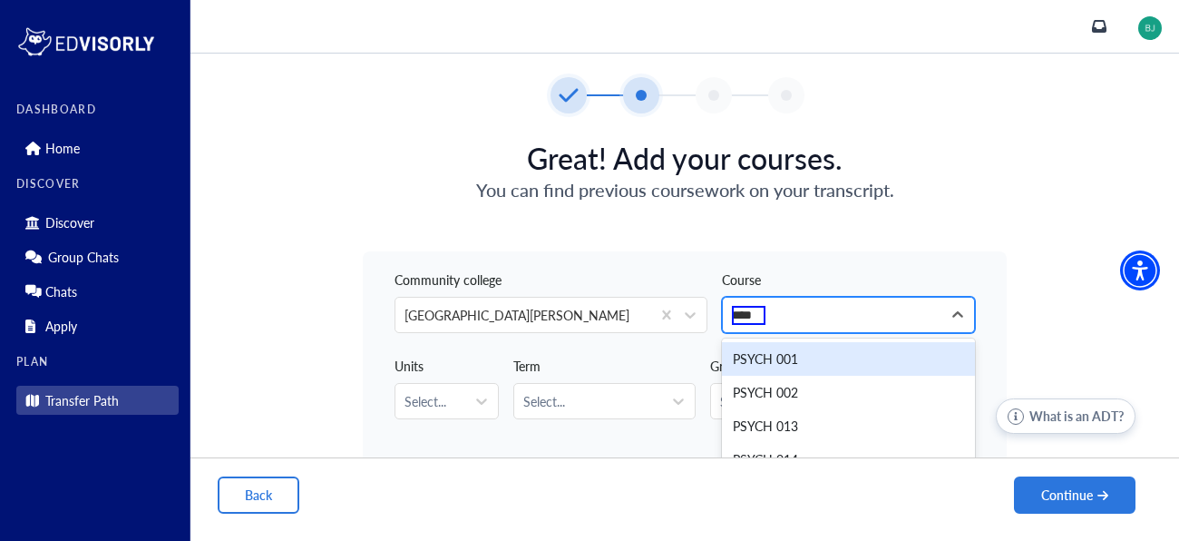
type input "*****"
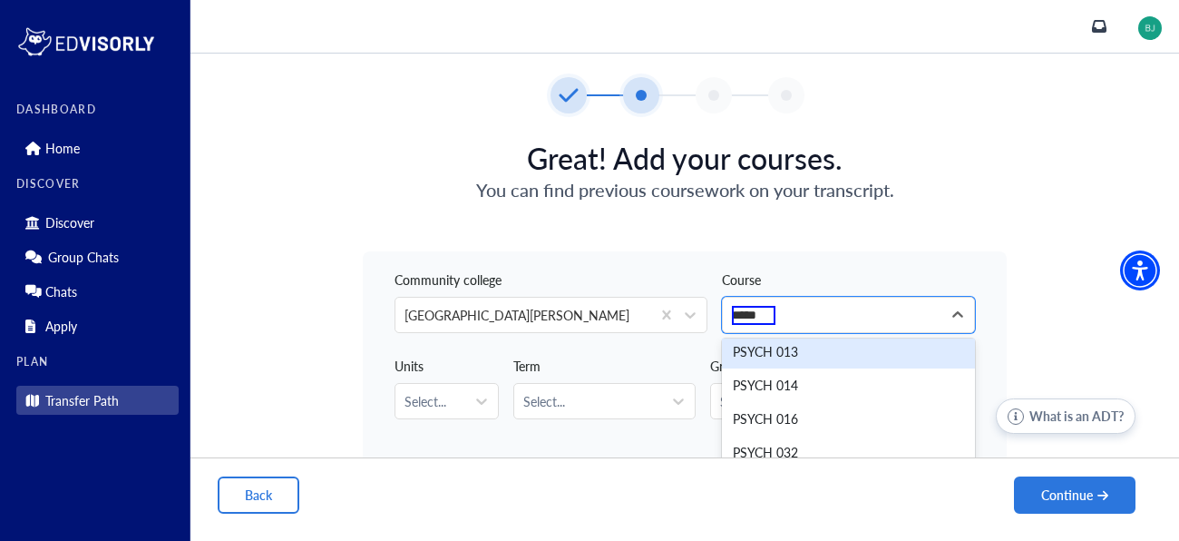
scroll to position [82, 0]
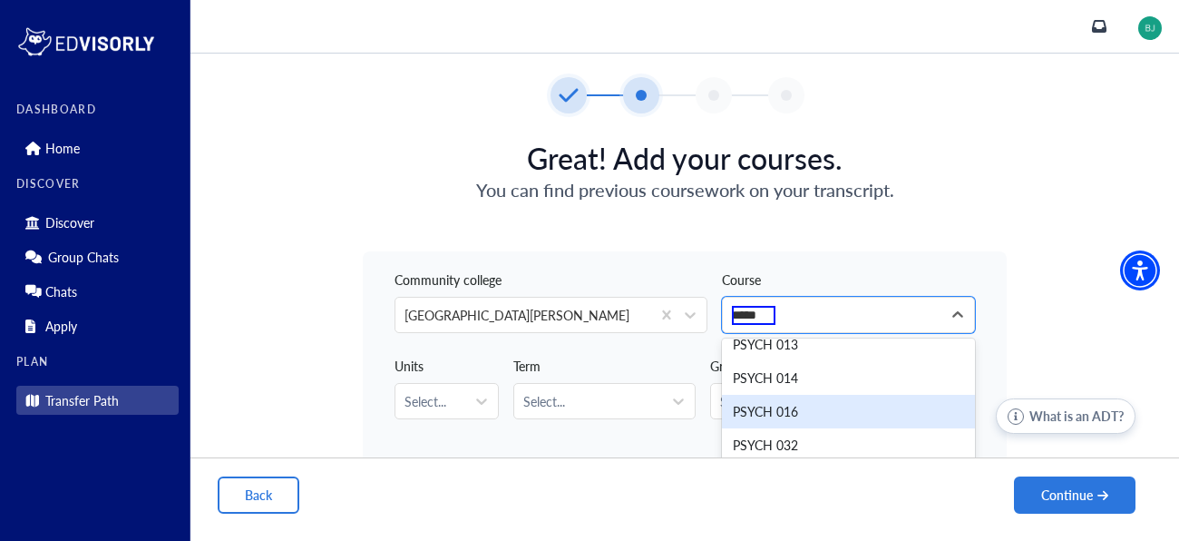
click at [763, 414] on div "PSYCH 016" at bounding box center [848, 412] width 253 height 34
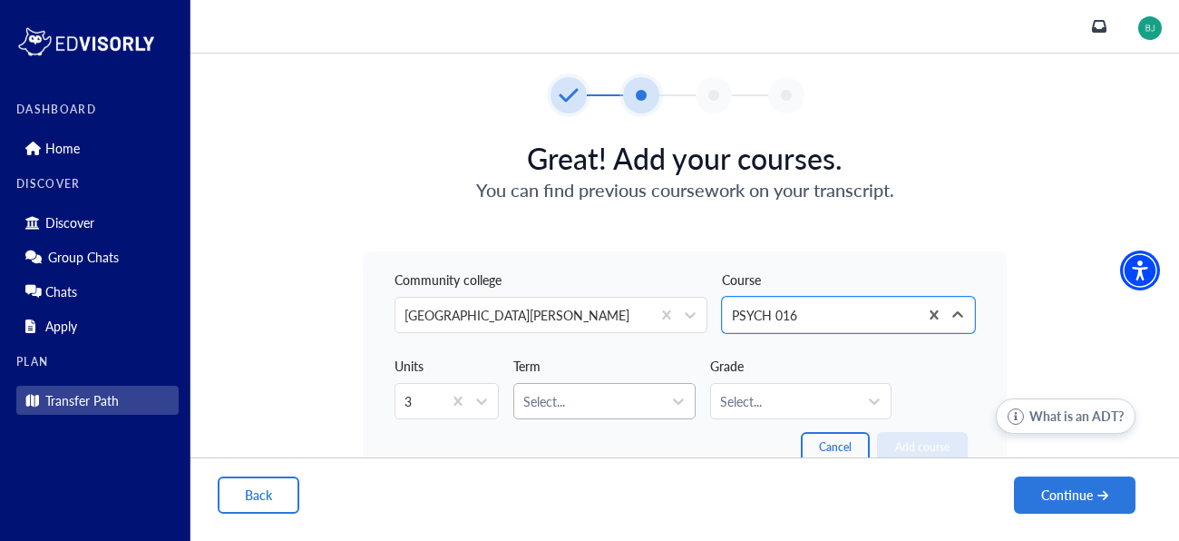
click at [634, 412] on div "Select..." at bounding box center [587, 401] width 147 height 34
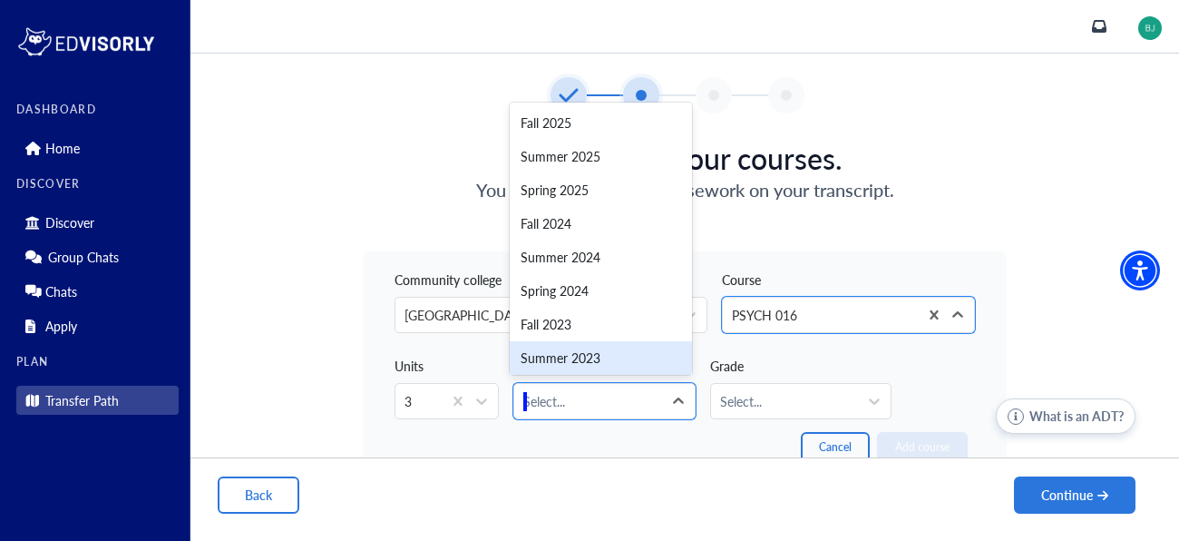
scroll to position [11, 0]
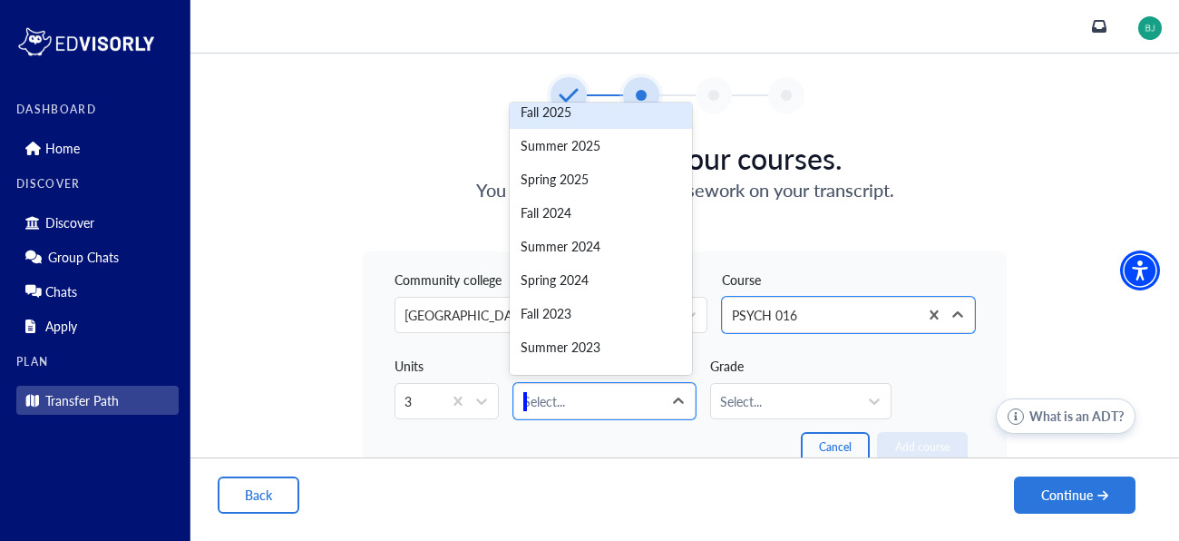
click at [536, 117] on div "Fall 2025" at bounding box center [600, 112] width 181 height 34
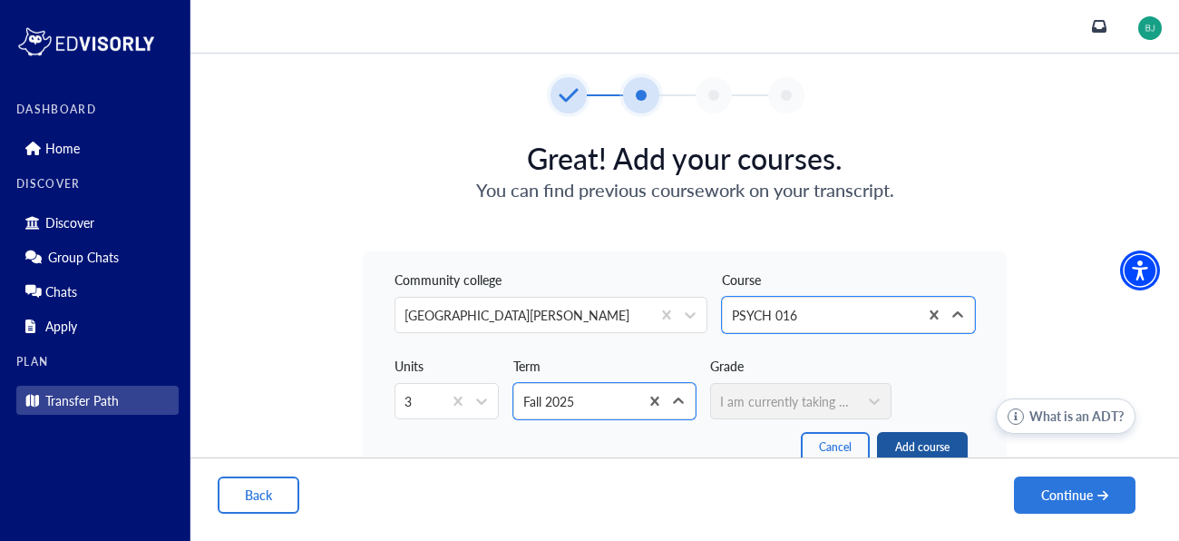
click at [939, 444] on button "Add course" at bounding box center [922, 447] width 91 height 31
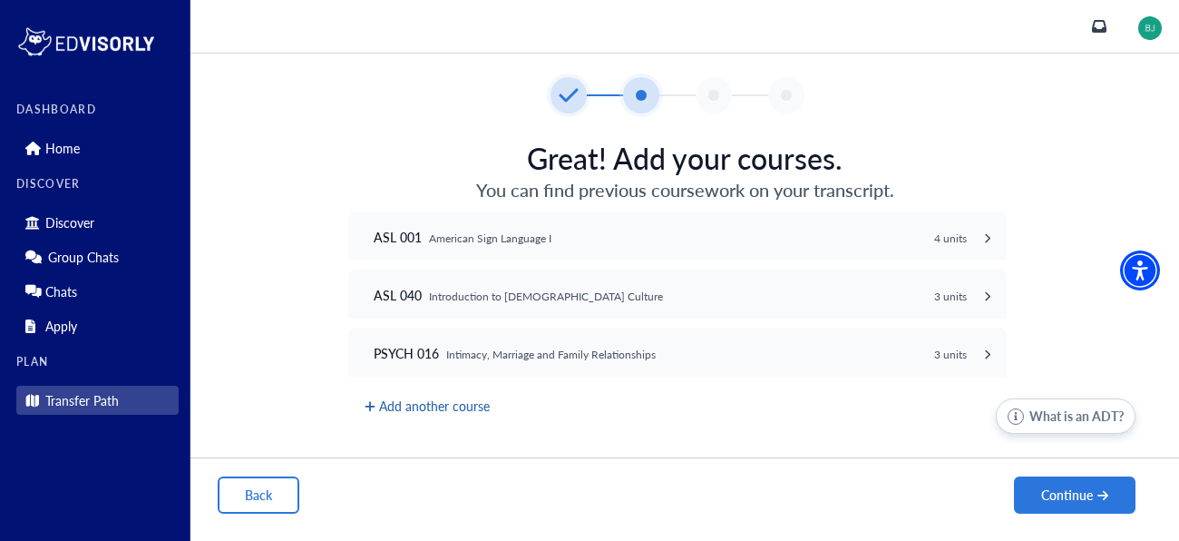
click at [425, 404] on button "Add another course" at bounding box center [427, 406] width 129 height 23
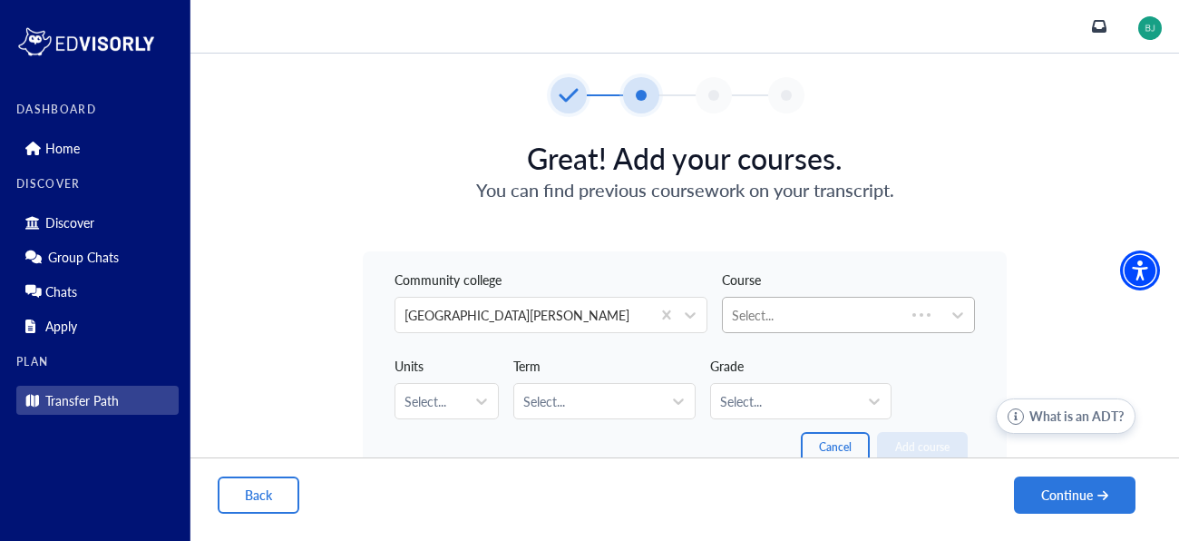
click at [789, 322] on div at bounding box center [814, 315] width 164 height 23
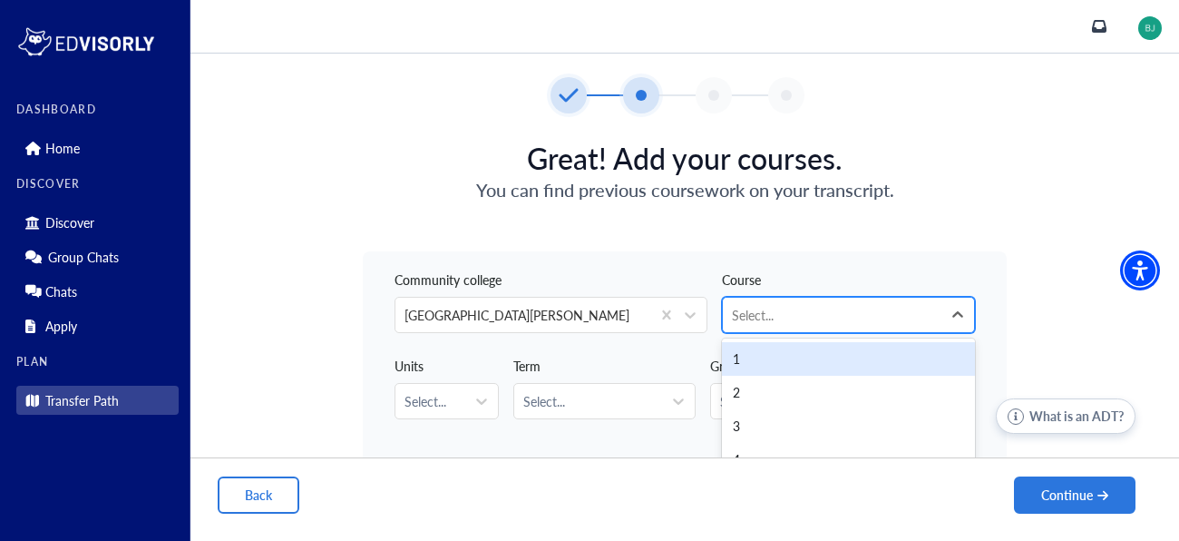
click at [792, 312] on div at bounding box center [832, 315] width 200 height 23
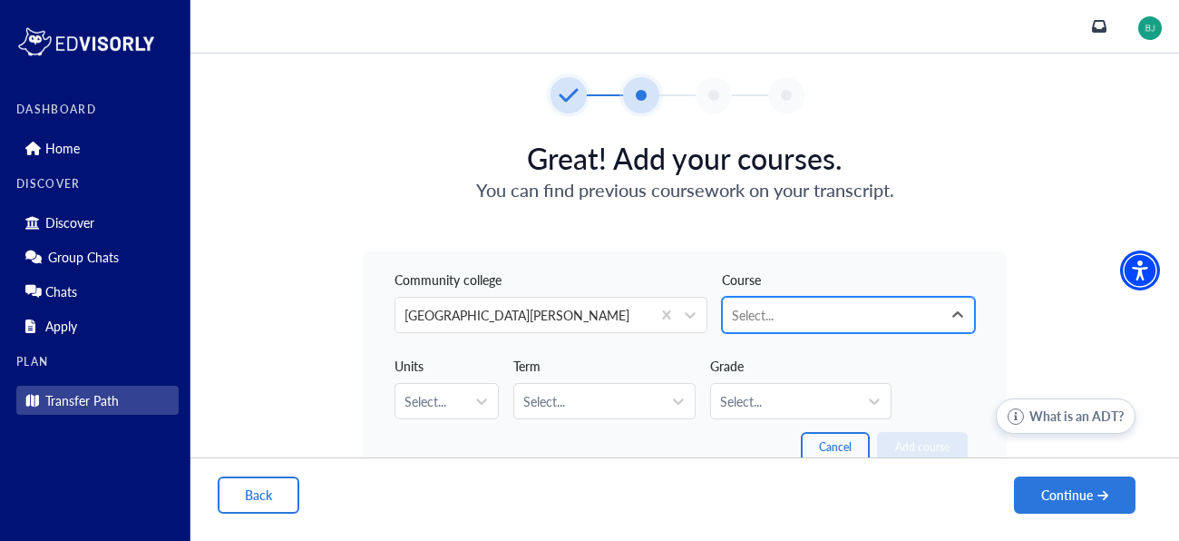
click at [780, 312] on div at bounding box center [832, 315] width 200 height 23
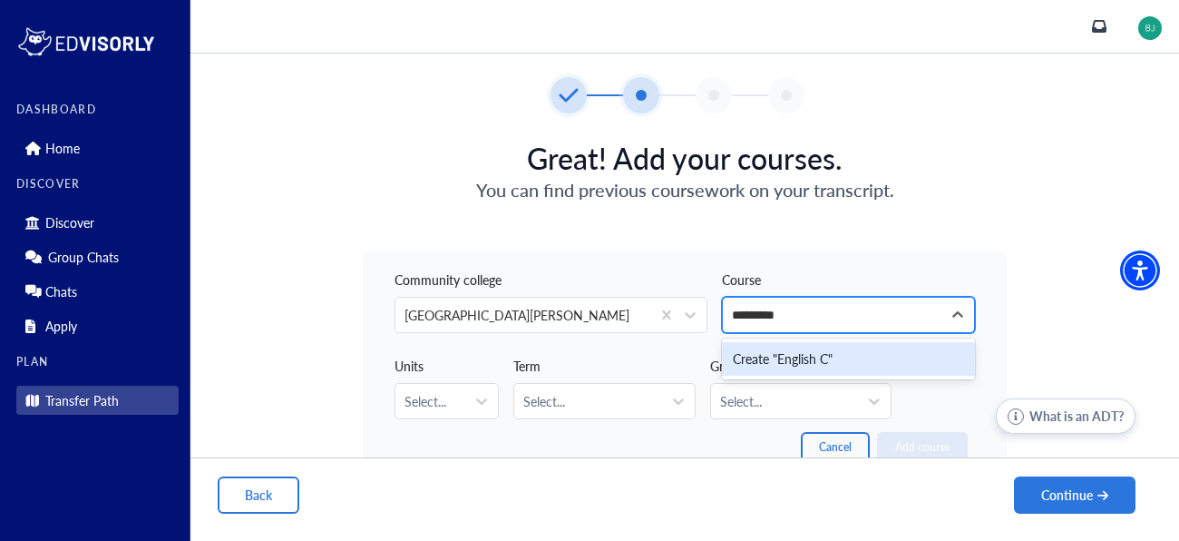
type input "*******"
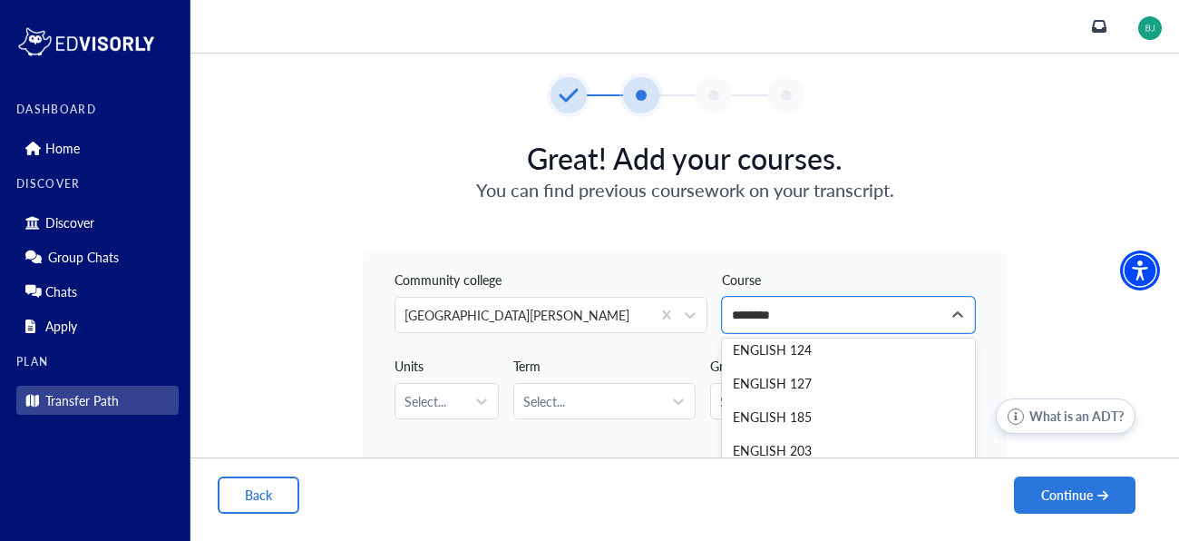
scroll to position [0, 0]
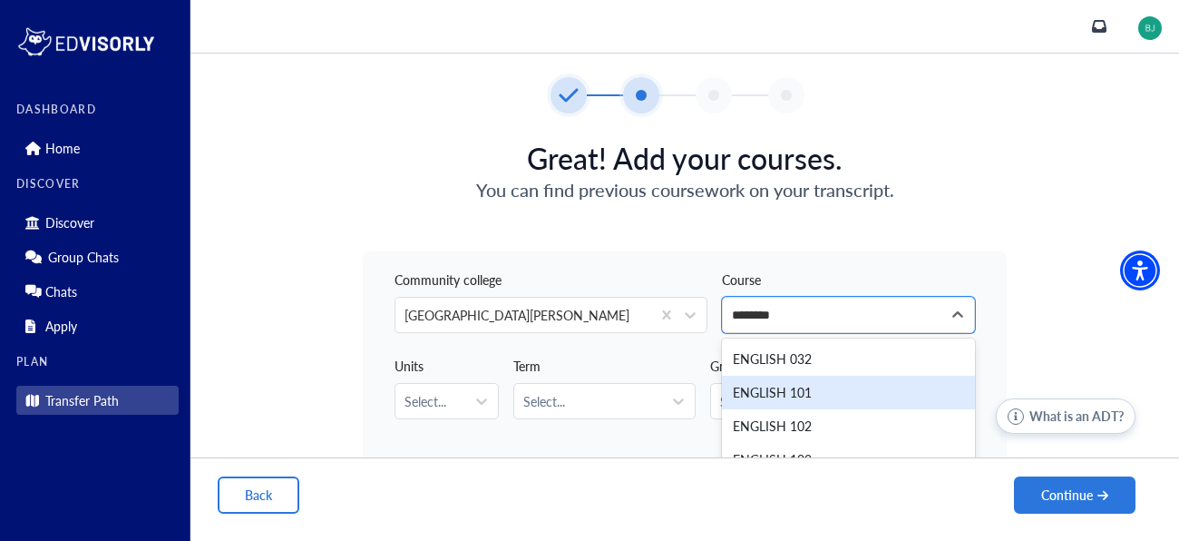
click at [863, 400] on div "ENGLISH 101" at bounding box center [848, 393] width 253 height 34
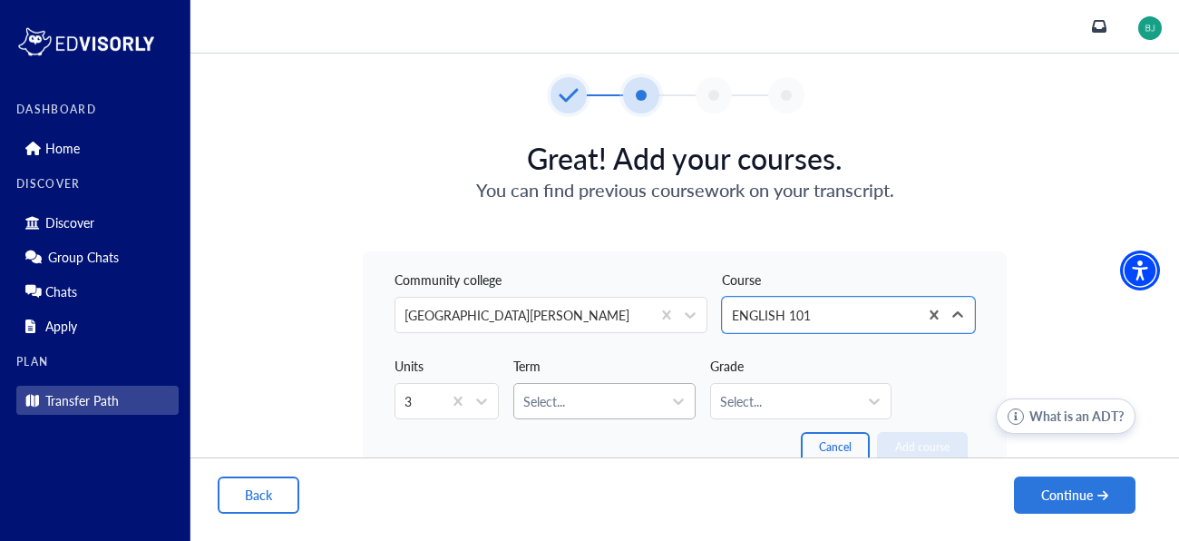
click at [571, 411] on div at bounding box center [587, 401] width 129 height 23
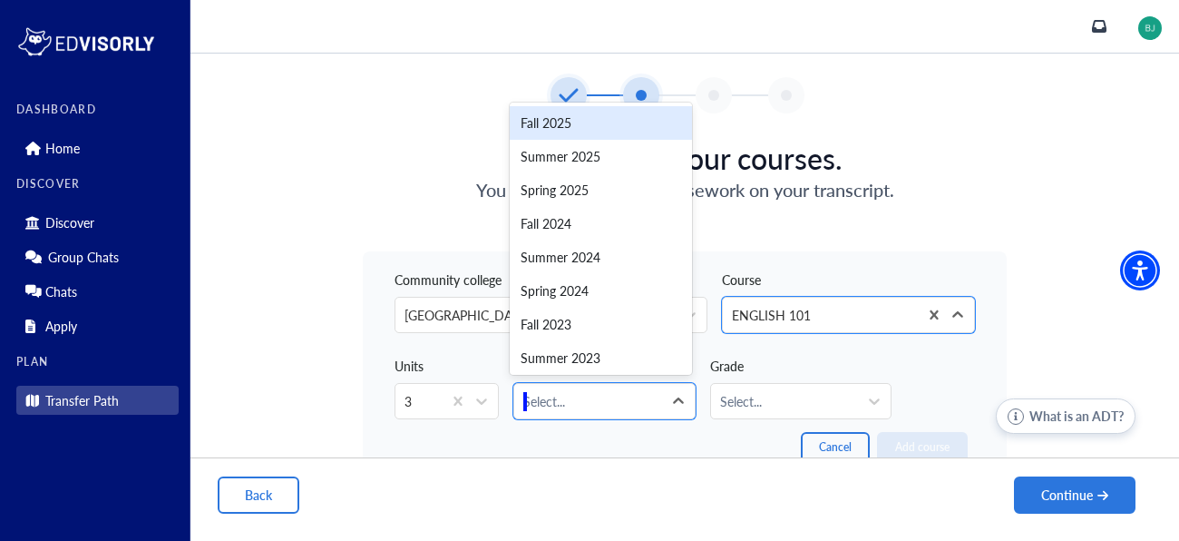
click at [638, 130] on div "Fall 2025" at bounding box center [600, 123] width 181 height 34
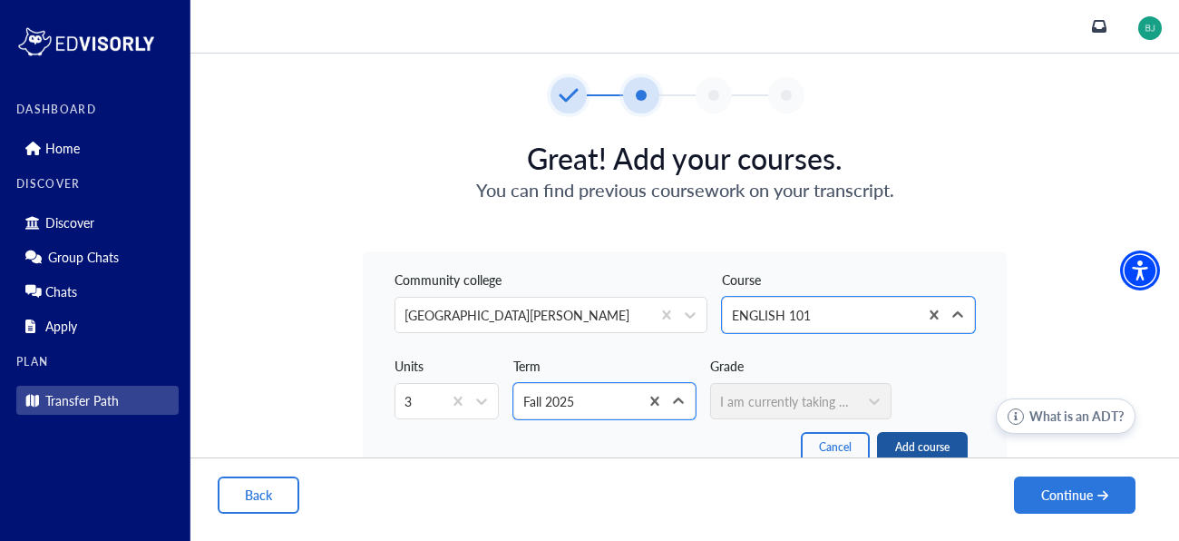
click at [927, 437] on button "Add course" at bounding box center [922, 447] width 91 height 31
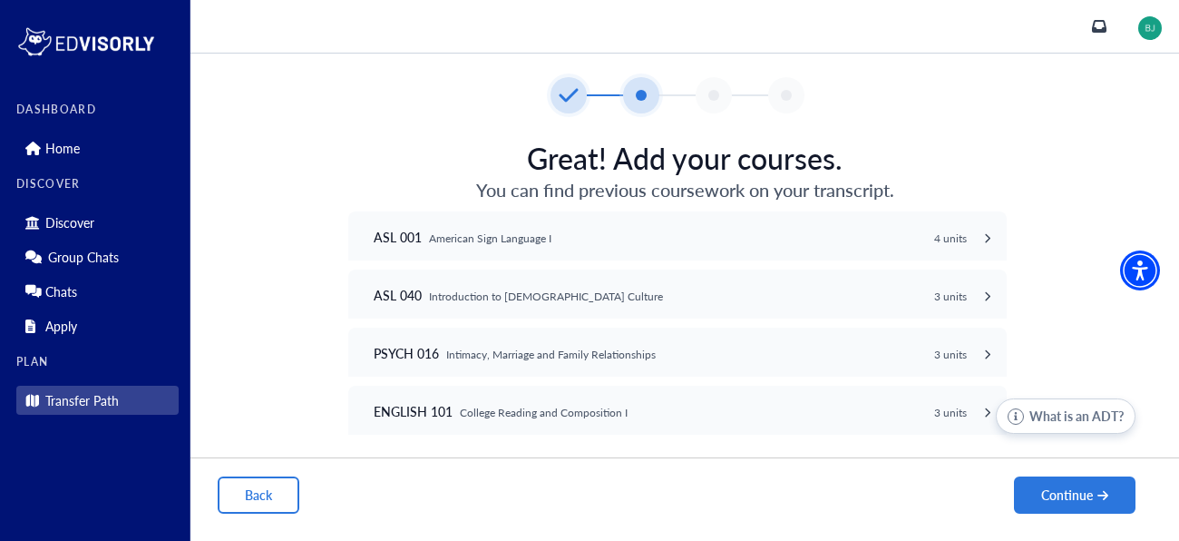
scroll to position [23, 0]
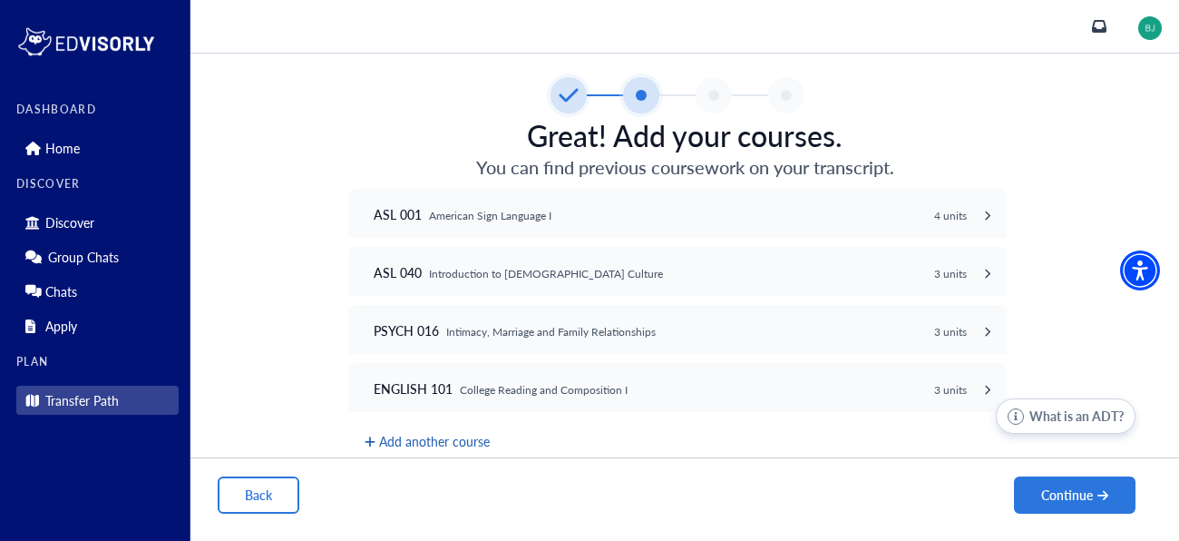
click at [402, 434] on button "Add another course" at bounding box center [427, 441] width 129 height 23
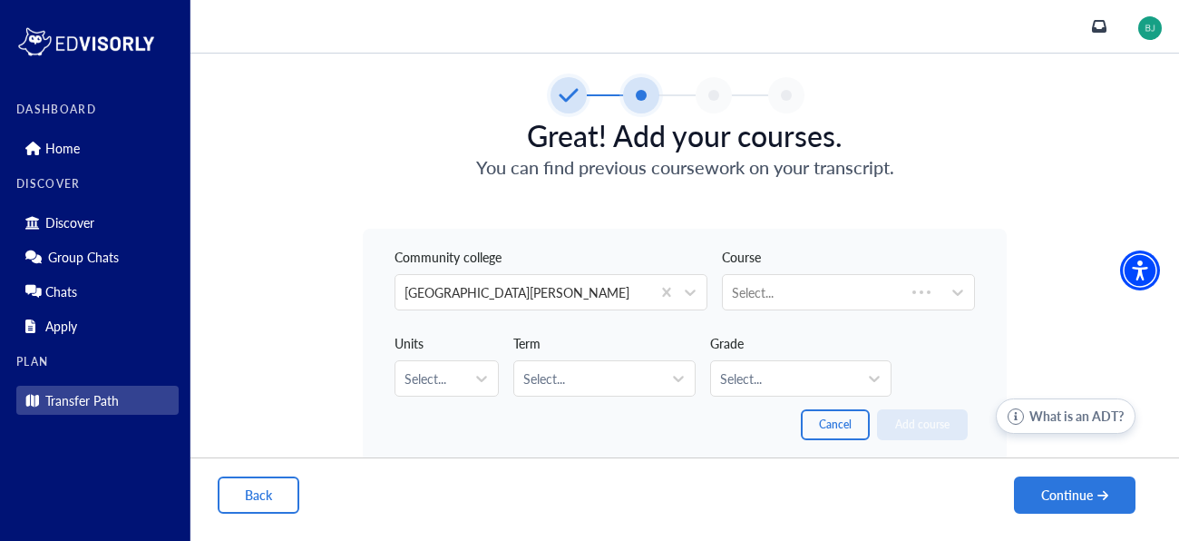
scroll to position [0, 0]
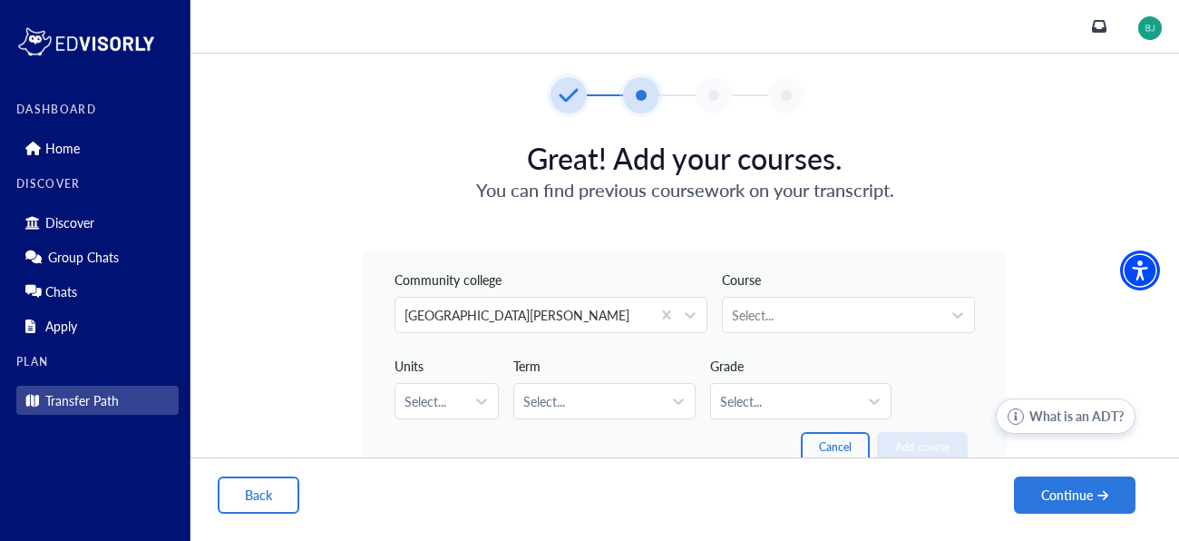
click at [869, 313] on div at bounding box center [832, 315] width 200 height 23
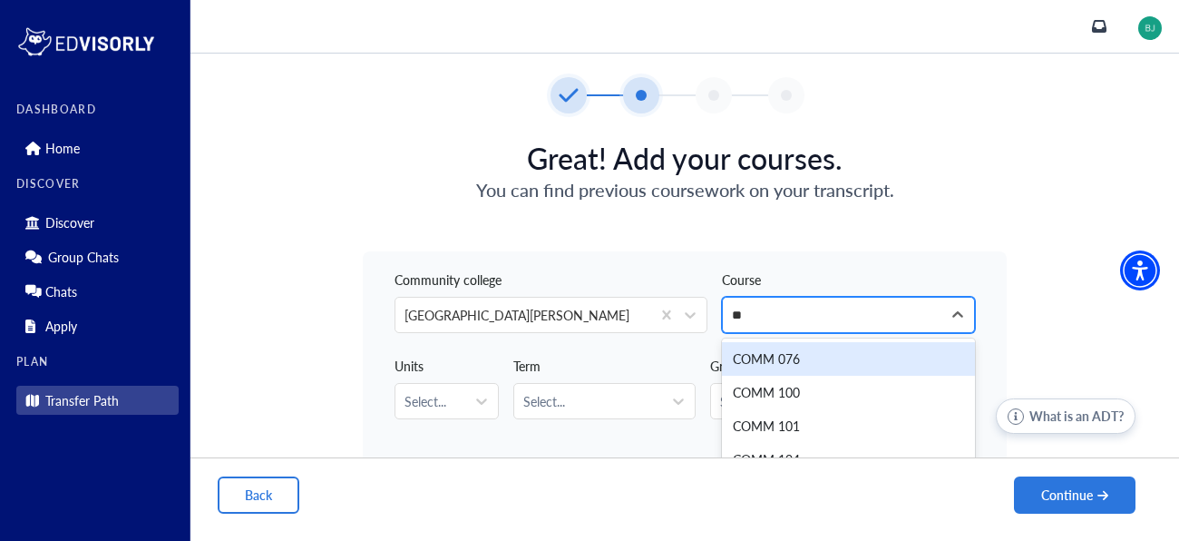
type input "***"
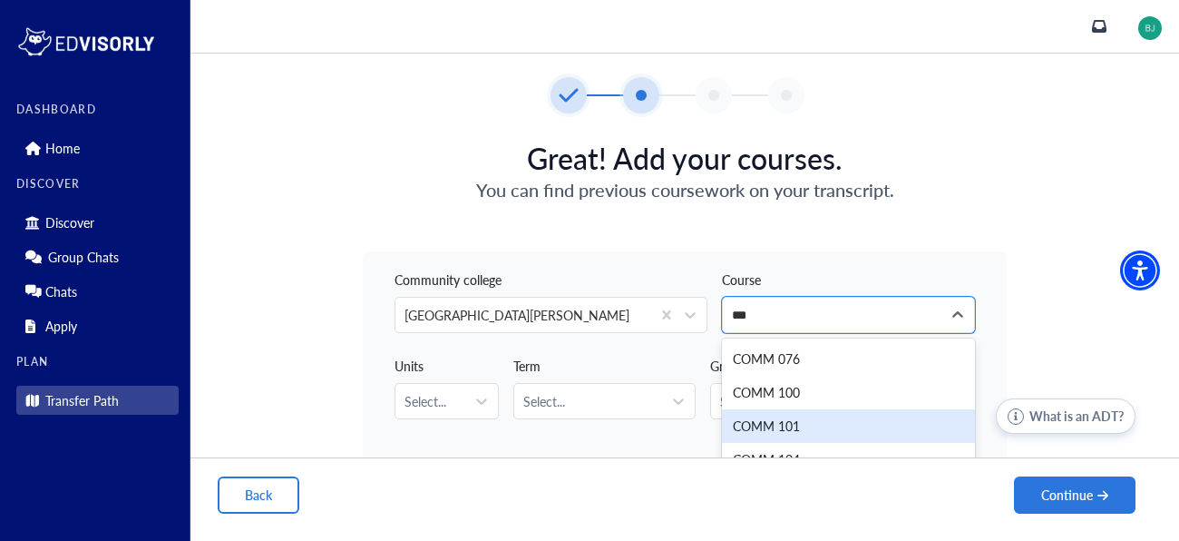
click at [833, 420] on div "COMM 101" at bounding box center [848, 426] width 253 height 34
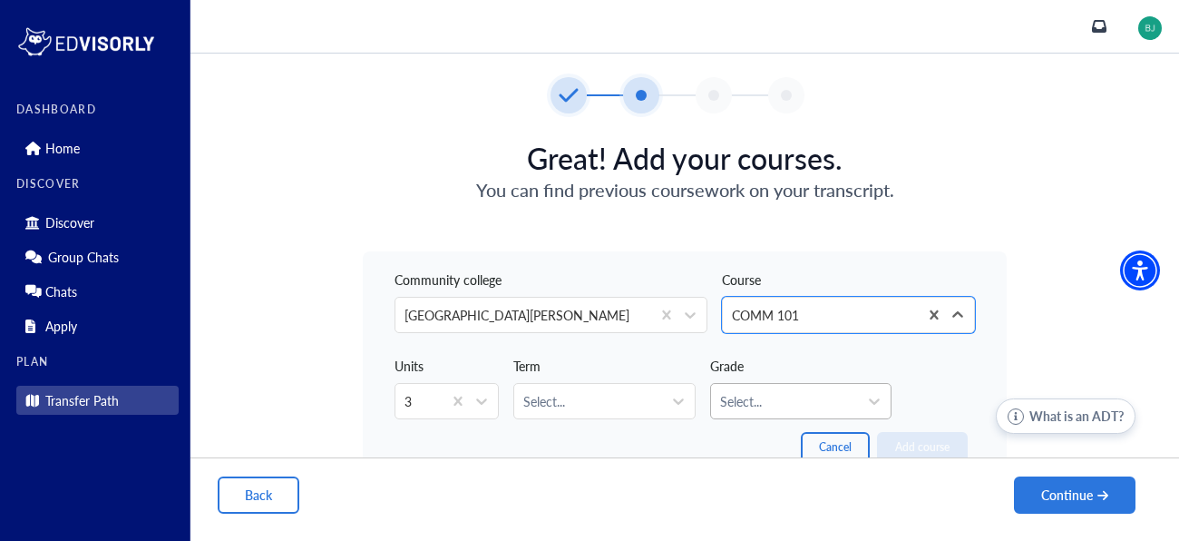
scroll to position [32, 0]
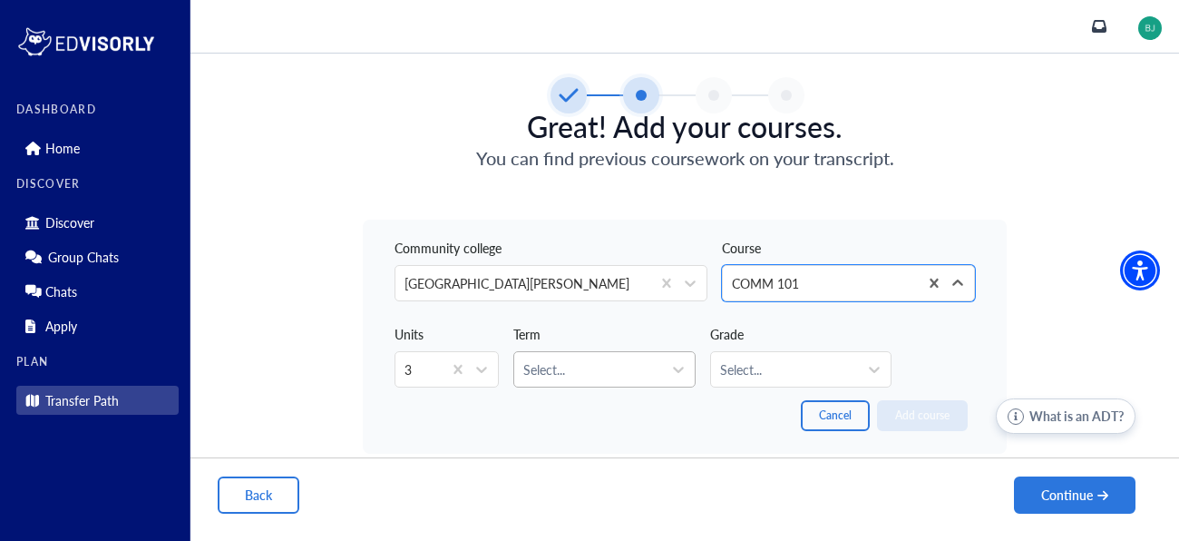
click at [648, 362] on div at bounding box center [587, 369] width 129 height 23
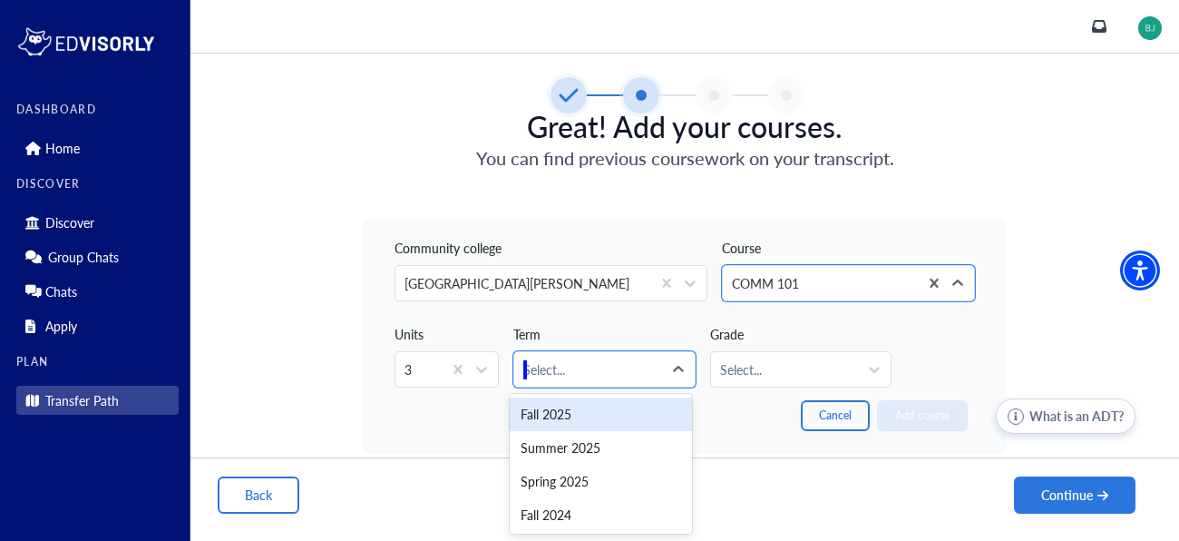
click at [617, 419] on div "Fall 2025" at bounding box center [600, 414] width 181 height 34
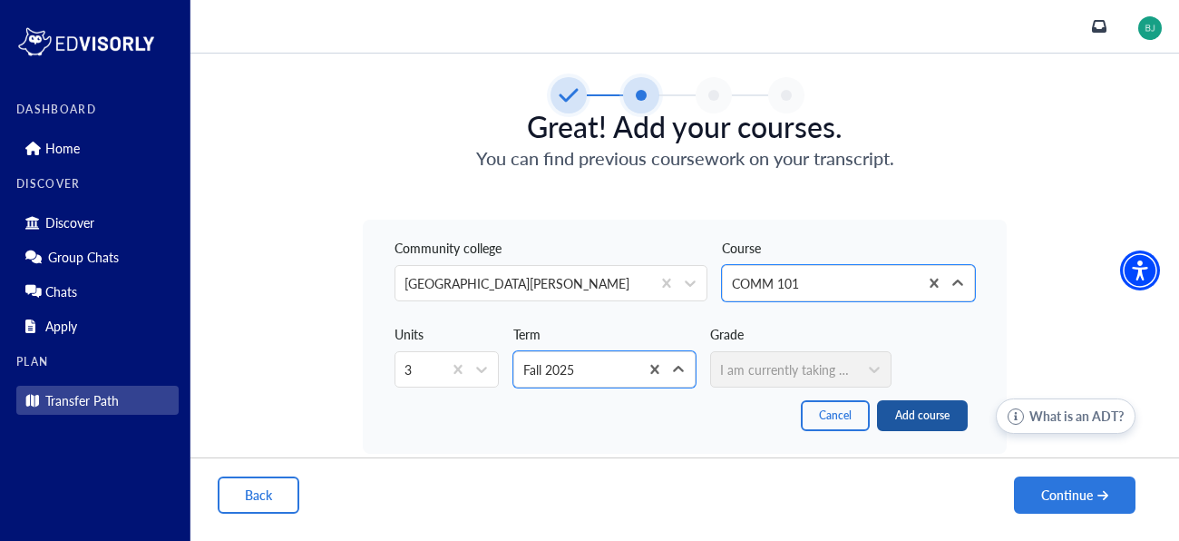
click at [882, 412] on button "Add course" at bounding box center [922, 415] width 91 height 31
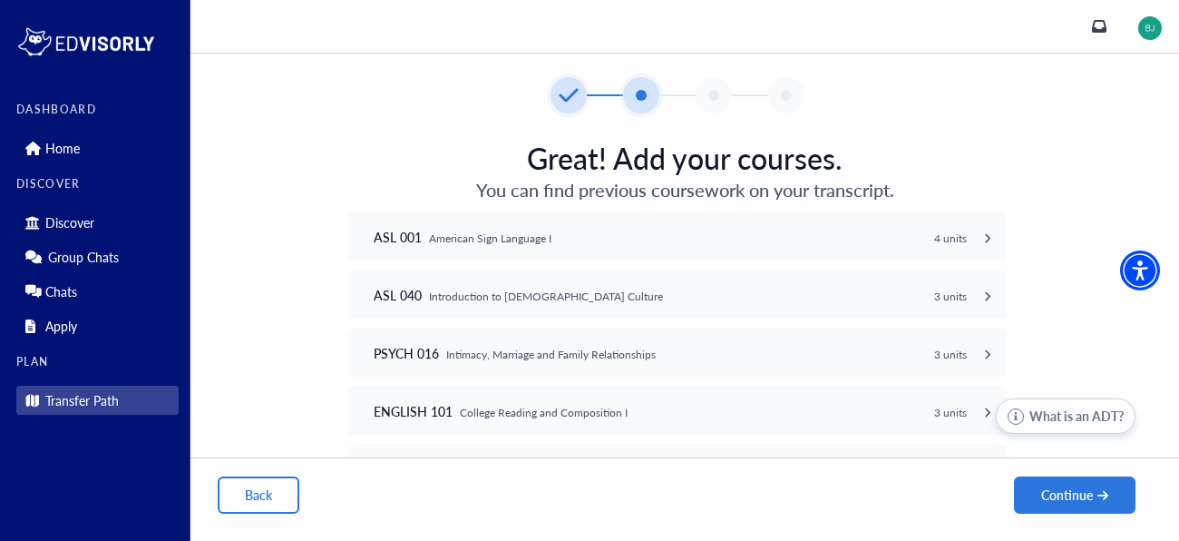
scroll to position [82, 0]
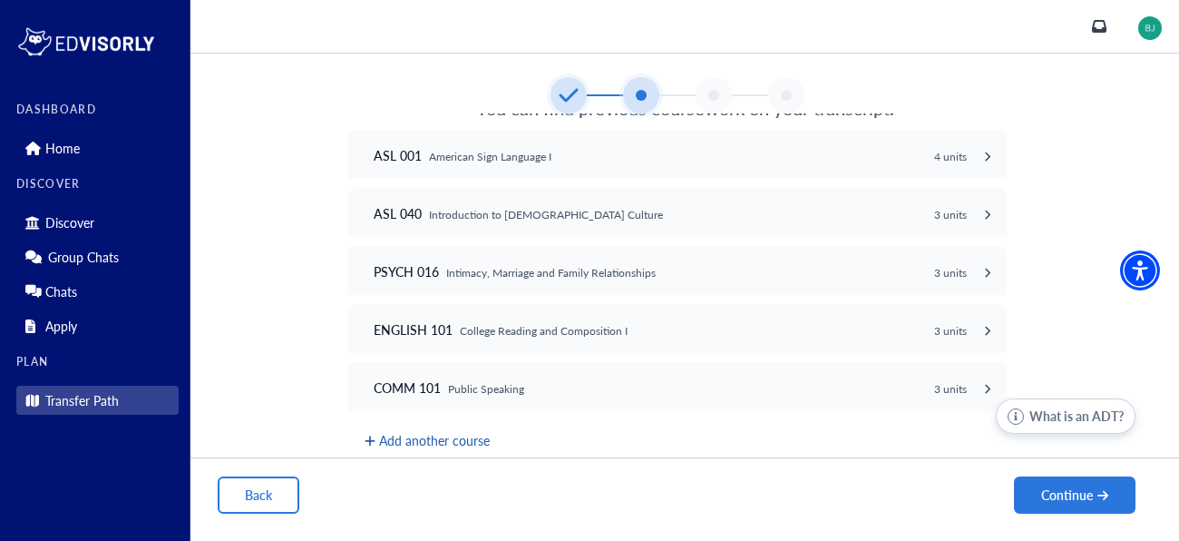
click at [460, 436] on button "Add another course" at bounding box center [427, 440] width 129 height 23
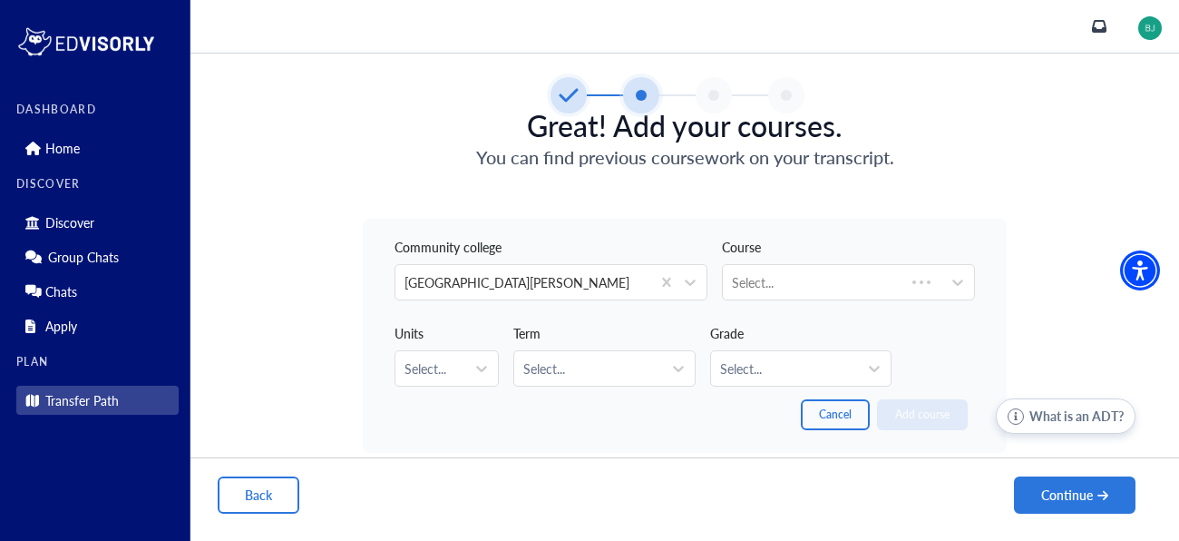
scroll to position [21, 0]
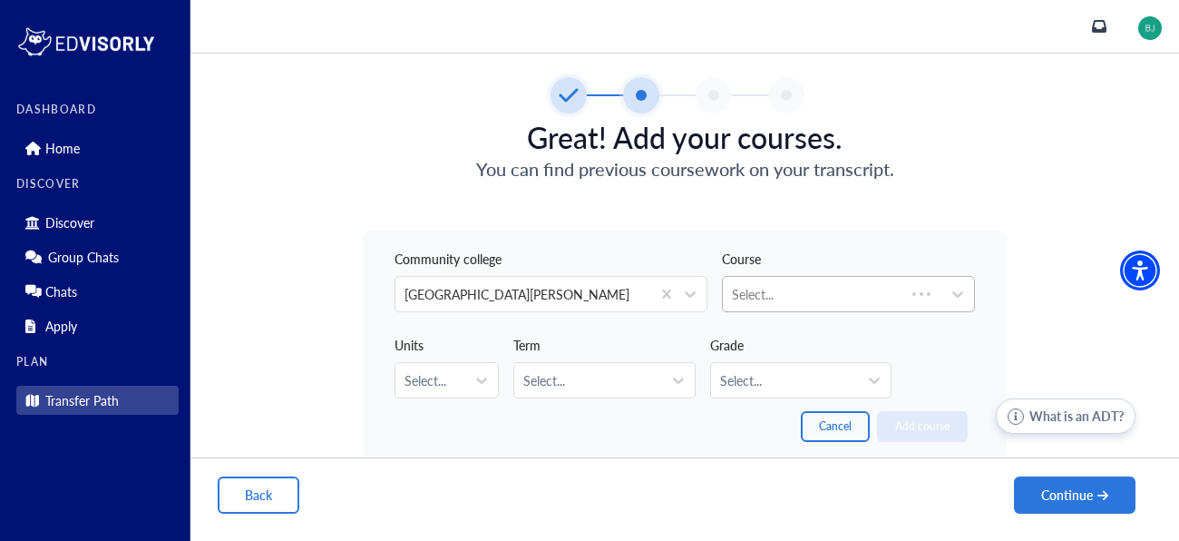
click at [756, 304] on div "Select..." at bounding box center [814, 294] width 182 height 34
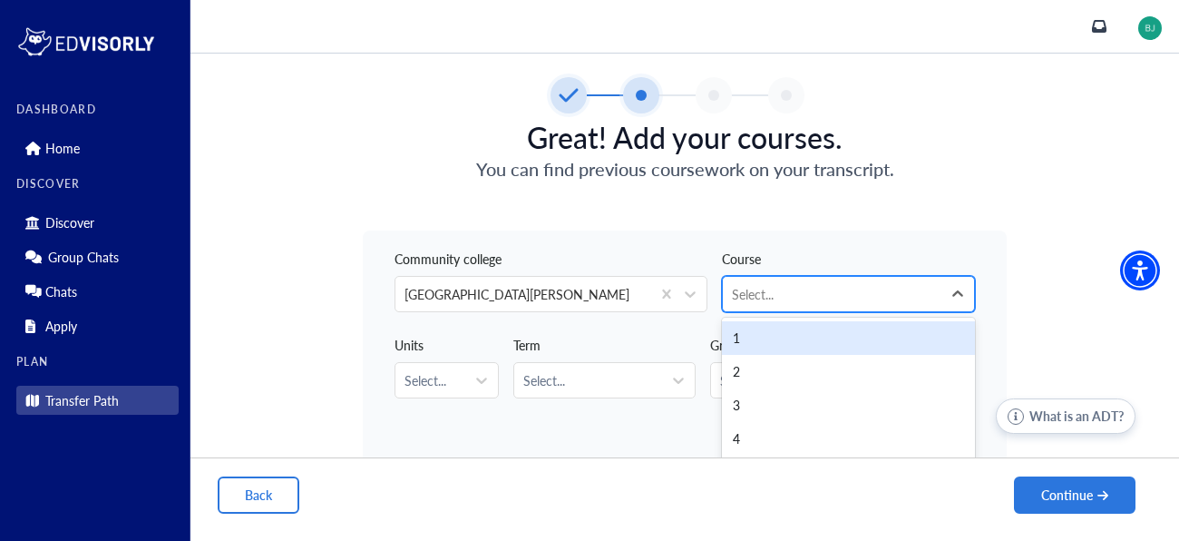
click at [747, 303] on div at bounding box center [832, 294] width 200 height 23
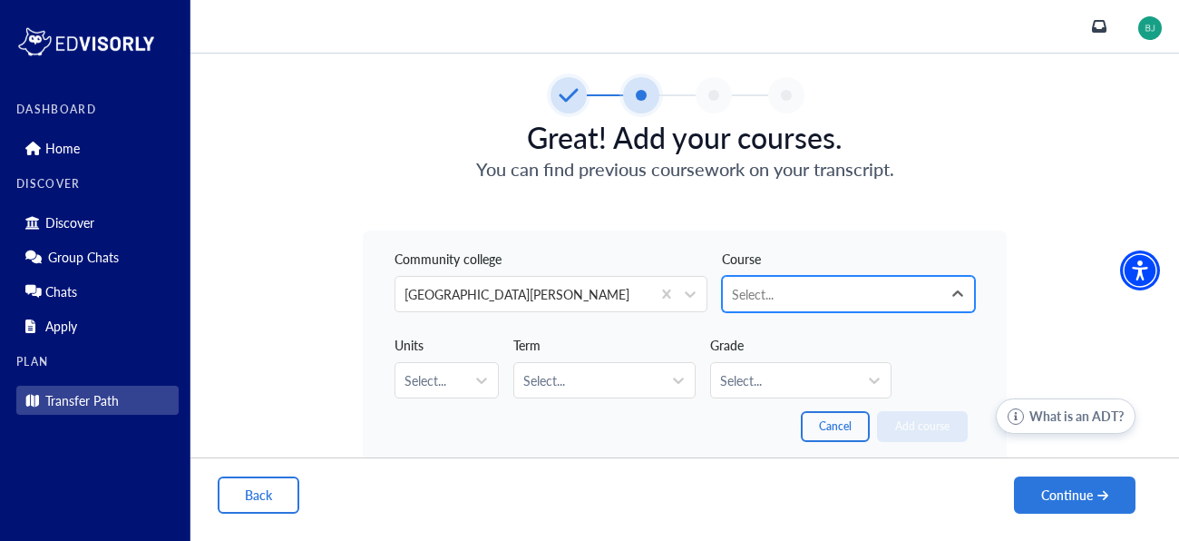
click at [741, 293] on div at bounding box center [832, 294] width 200 height 23
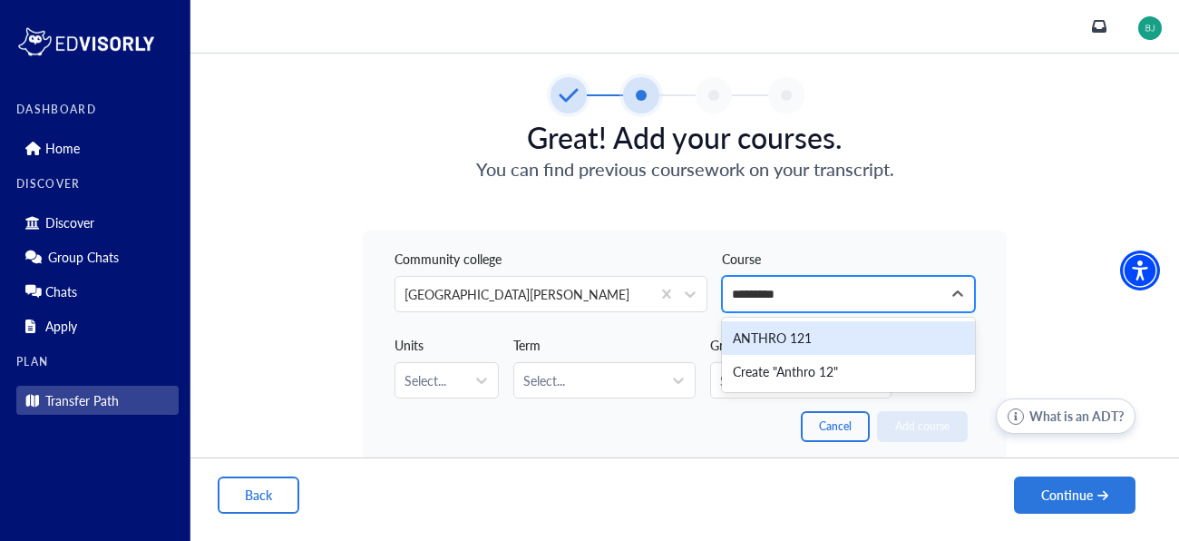
type input "**********"
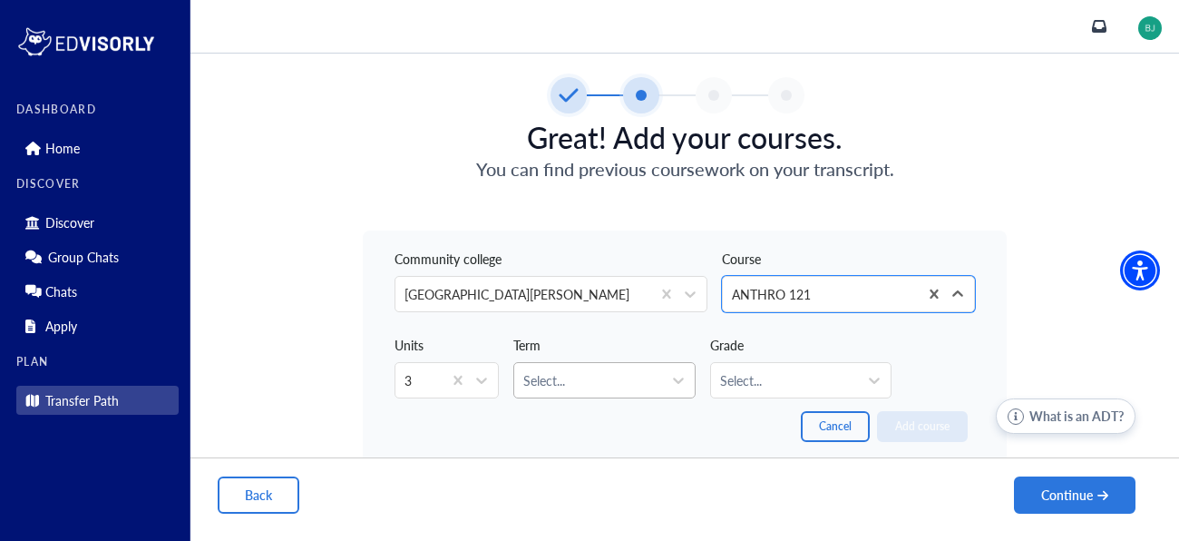
click at [624, 376] on div at bounding box center [587, 380] width 129 height 23
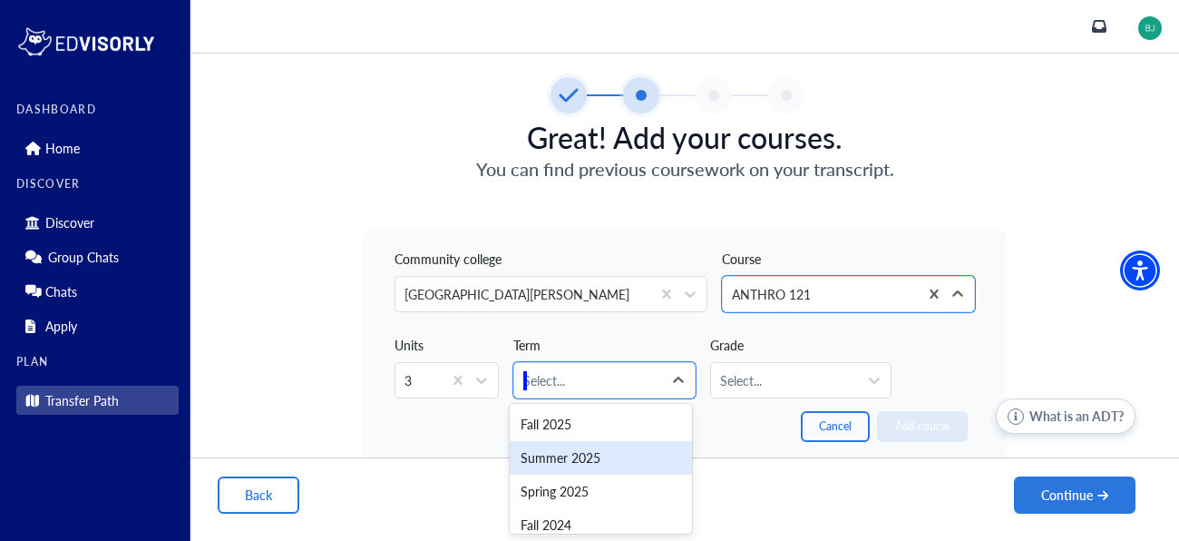
click at [636, 451] on div "Summer 2025" at bounding box center [600, 458] width 181 height 34
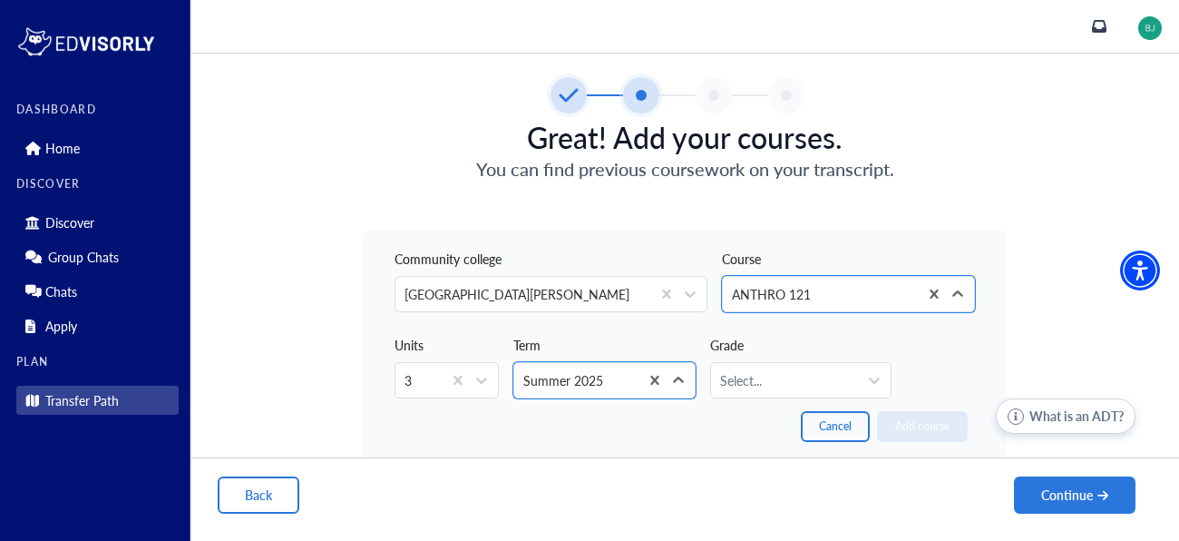
click at [788, 350] on div "Grade Select..." at bounding box center [800, 361] width 181 height 72
click at [788, 351] on div "Grade Select..." at bounding box center [800, 361] width 181 height 72
click at [797, 394] on div "Select..." at bounding box center [784, 380] width 147 height 34
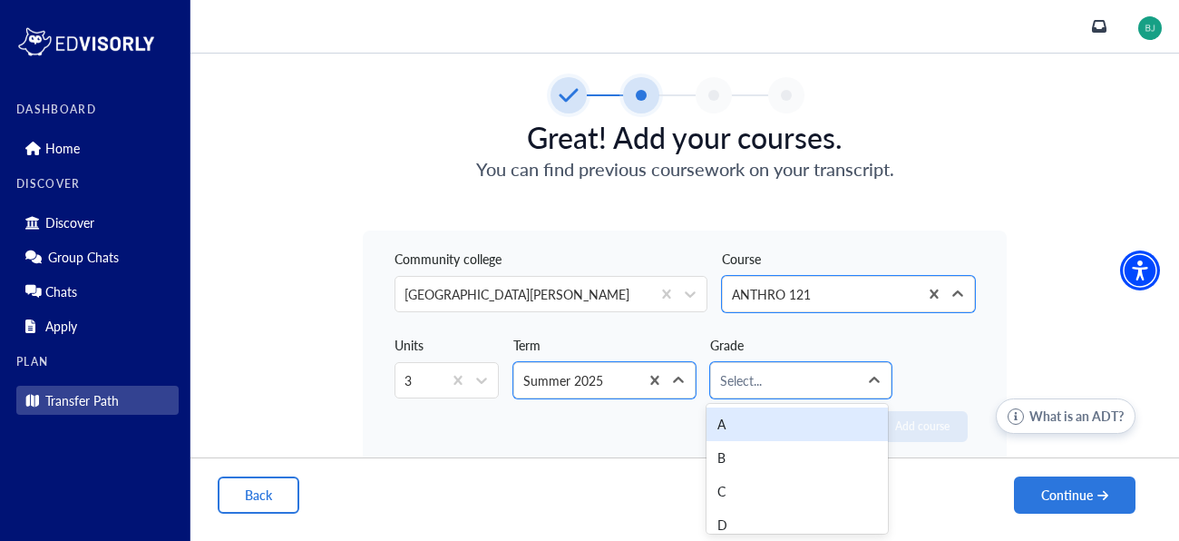
click at [765, 426] on div "A" at bounding box center [797, 424] width 181 height 34
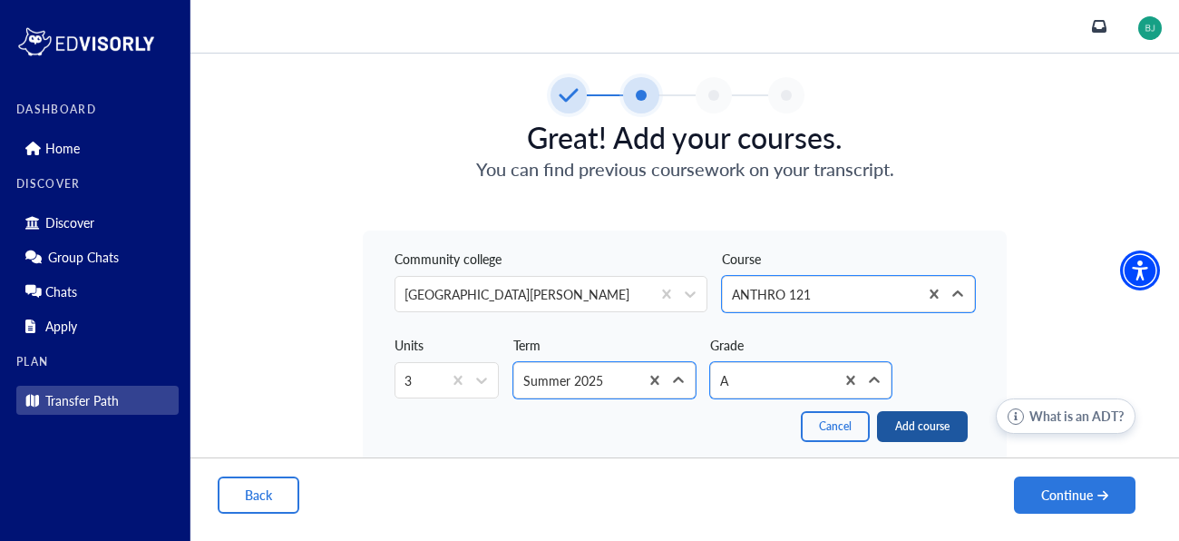
click at [904, 424] on button "Add course" at bounding box center [922, 426] width 91 height 31
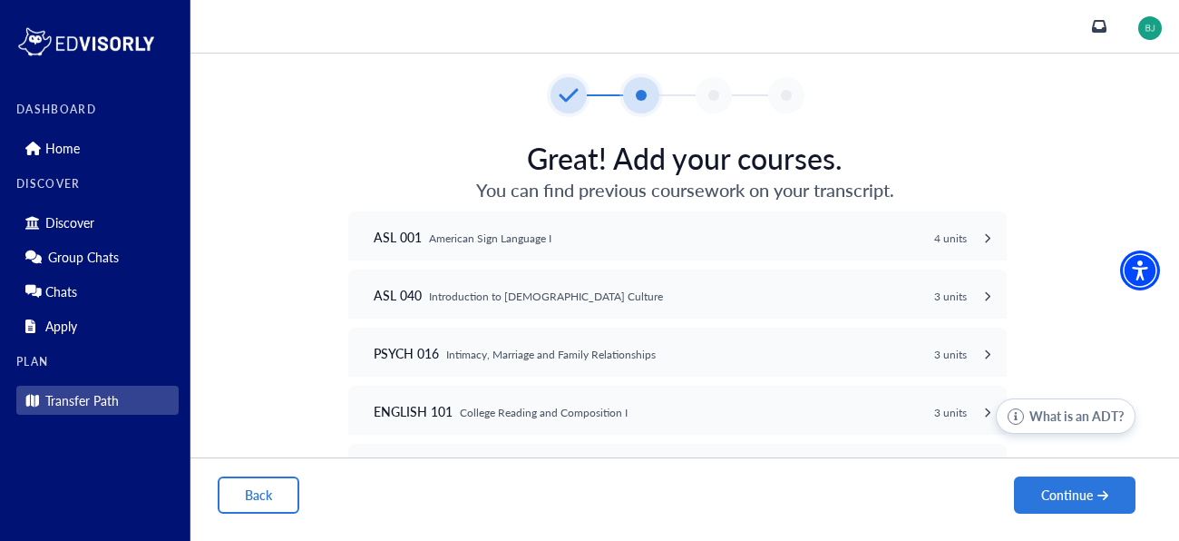
scroll to position [140, 0]
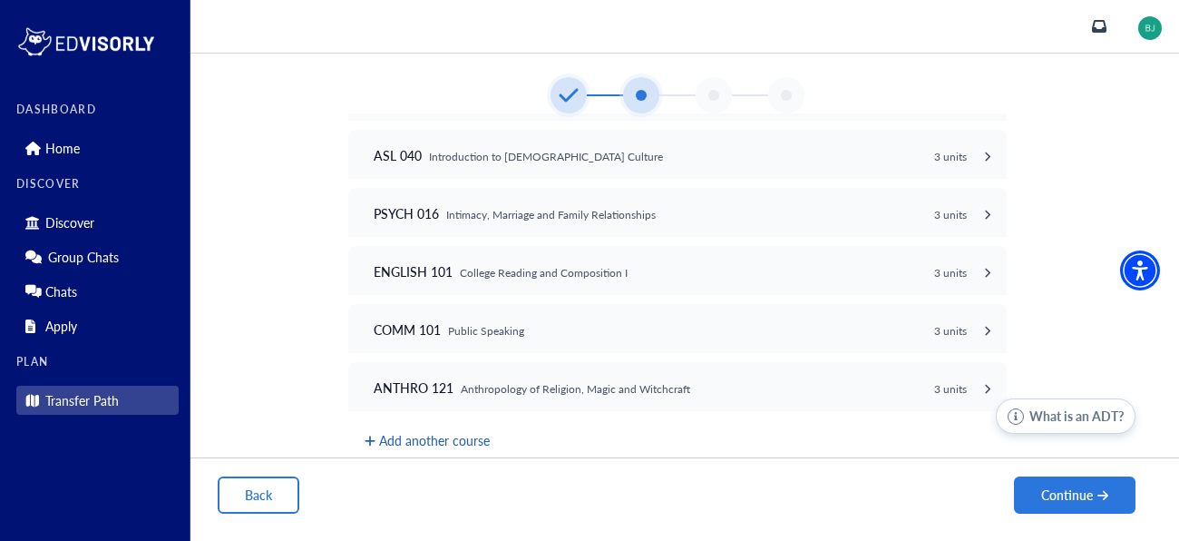
click at [402, 439] on button "Add another course" at bounding box center [427, 440] width 129 height 23
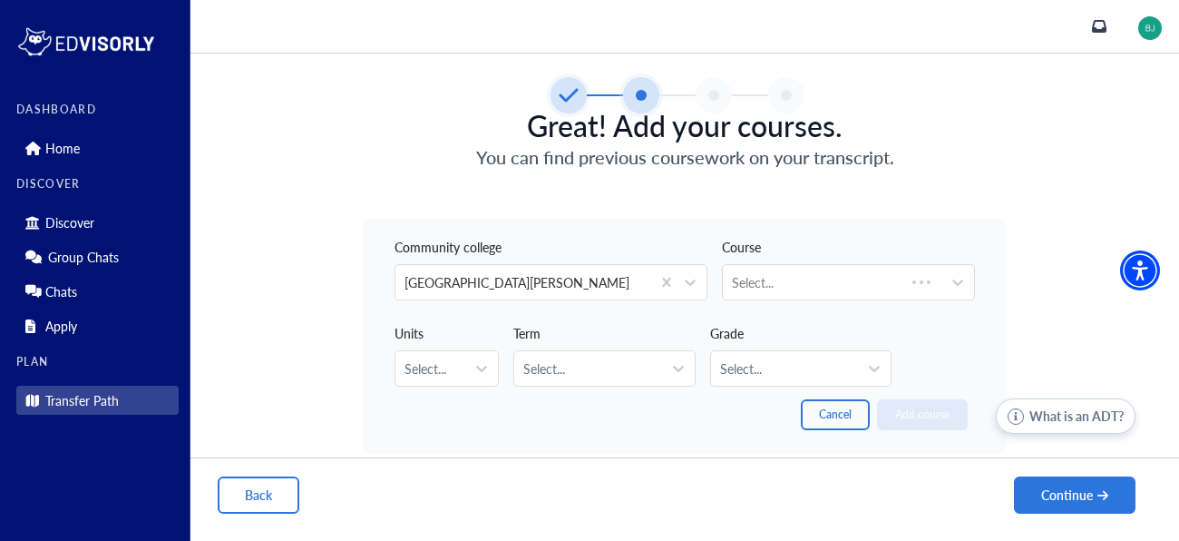
scroll to position [32, 0]
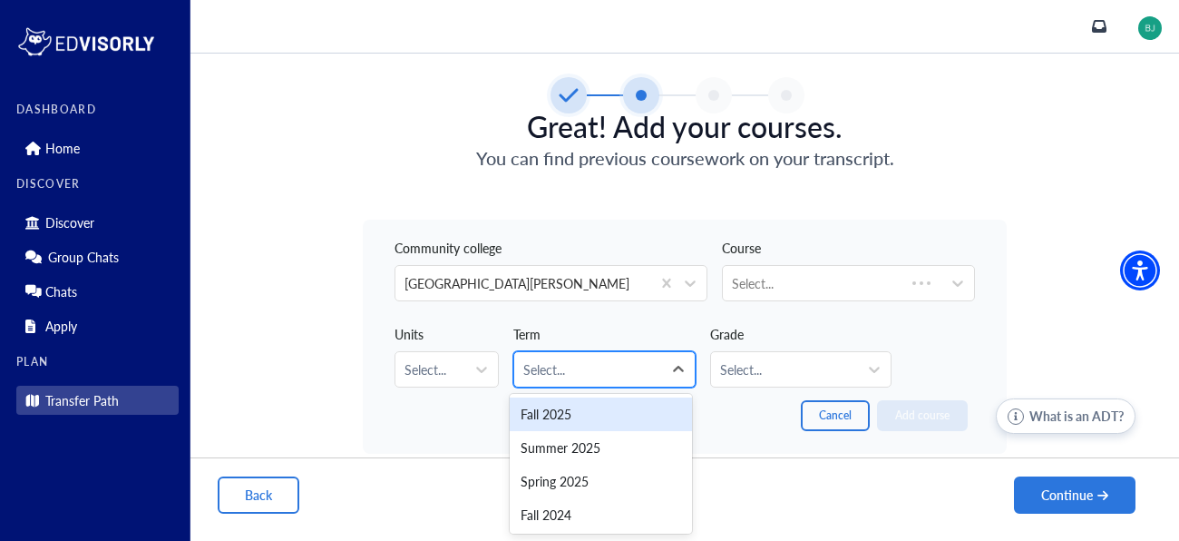
click at [616, 368] on div at bounding box center [587, 369] width 129 height 23
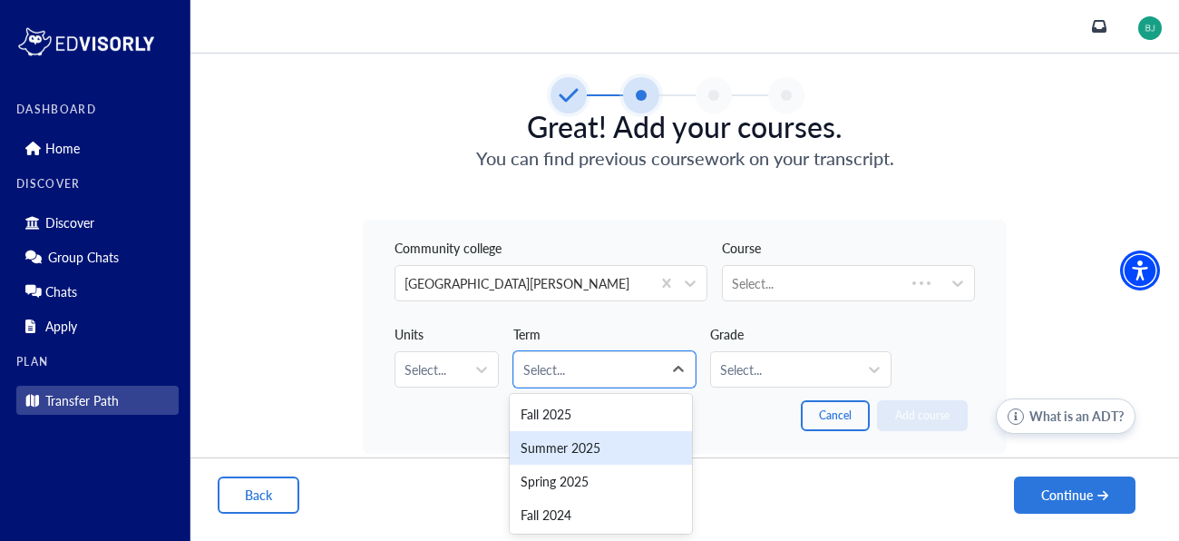
click at [575, 459] on div "Summer 2025" at bounding box center [600, 448] width 181 height 34
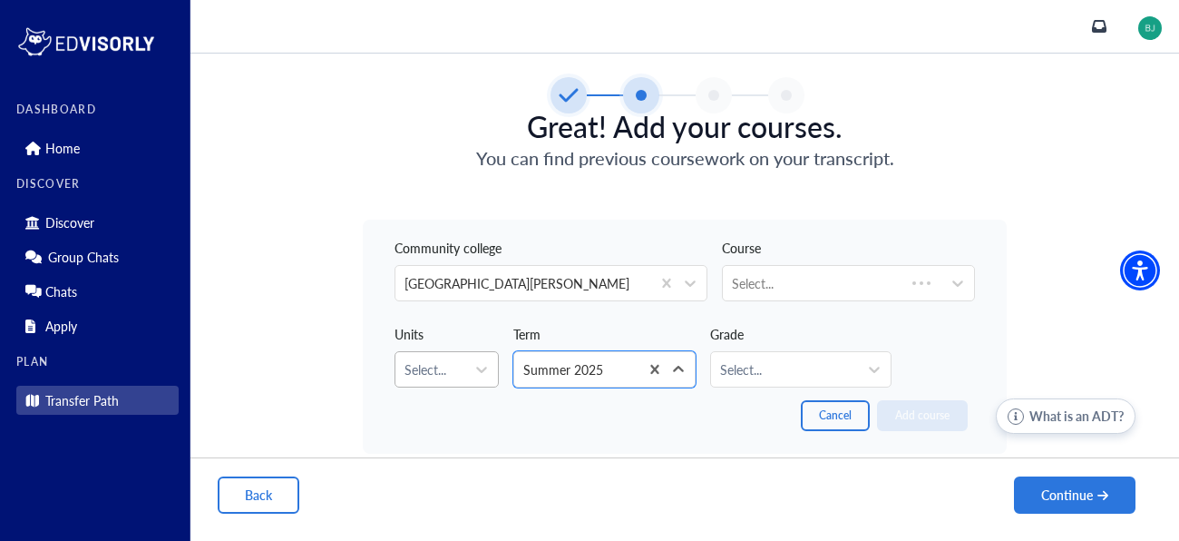
click at [418, 367] on div at bounding box center [431, 369] width 52 height 23
click at [814, 261] on div "Course Select..." at bounding box center [848, 264] width 253 height 72
click at [817, 289] on div at bounding box center [832, 283] width 200 height 23
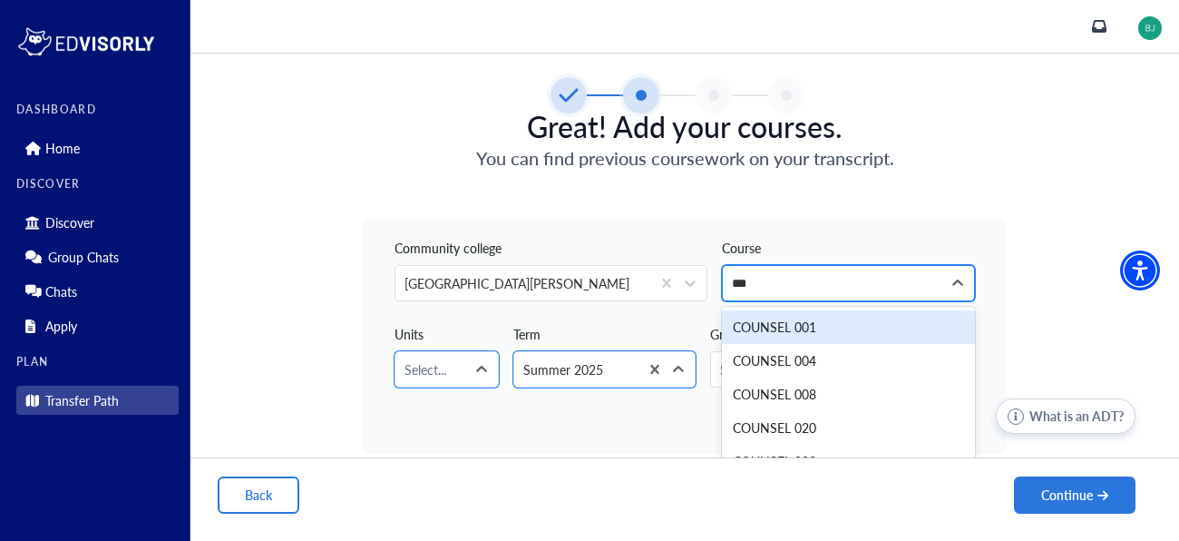
type input "****"
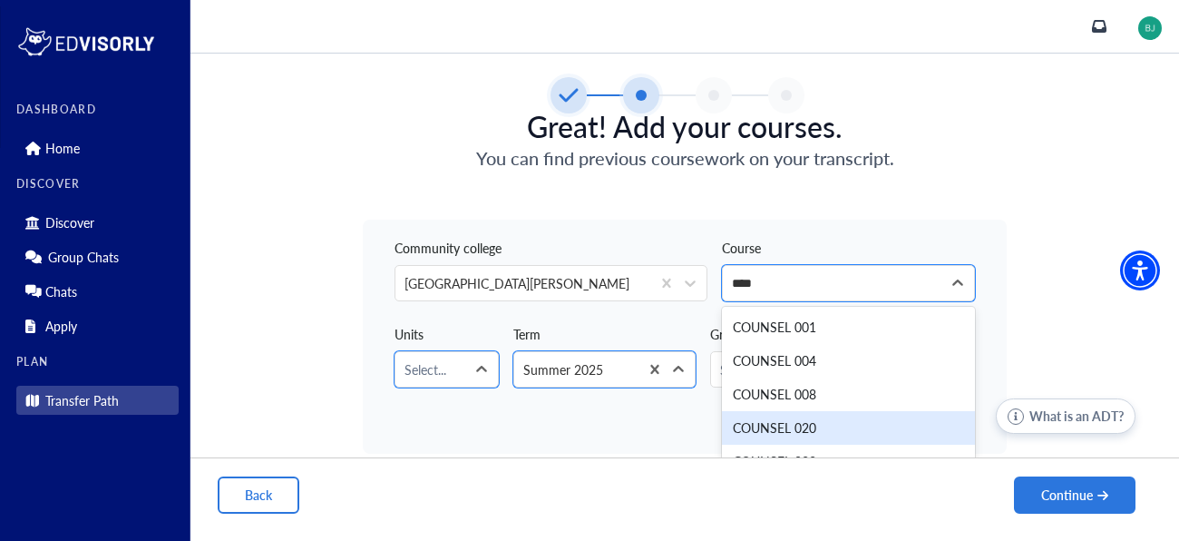
click at [880, 435] on div "COUNSEL 020" at bounding box center [848, 428] width 253 height 34
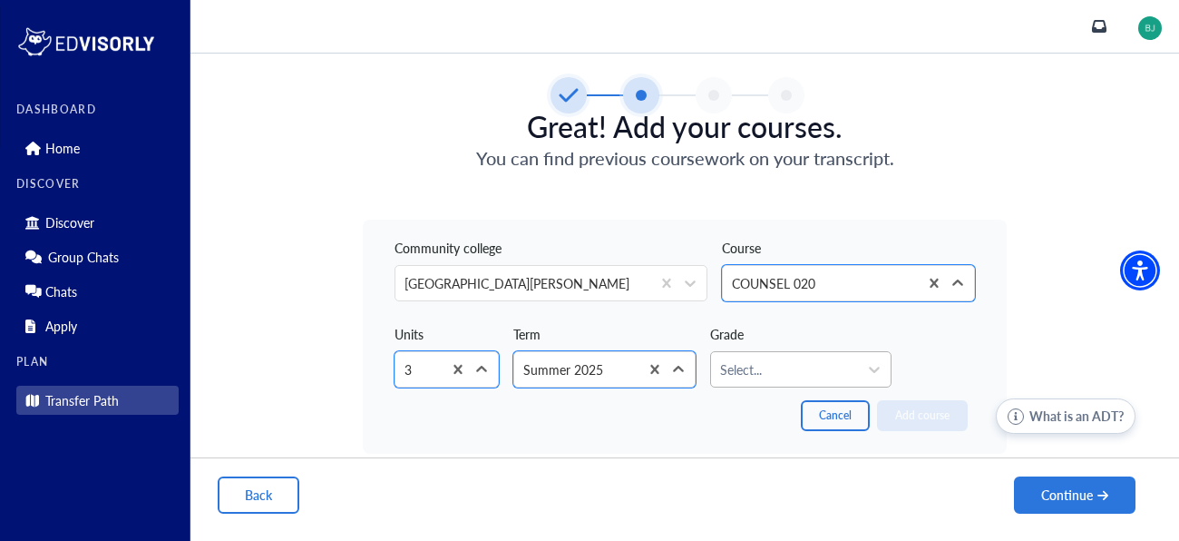
click at [794, 377] on div at bounding box center [784, 369] width 129 height 23
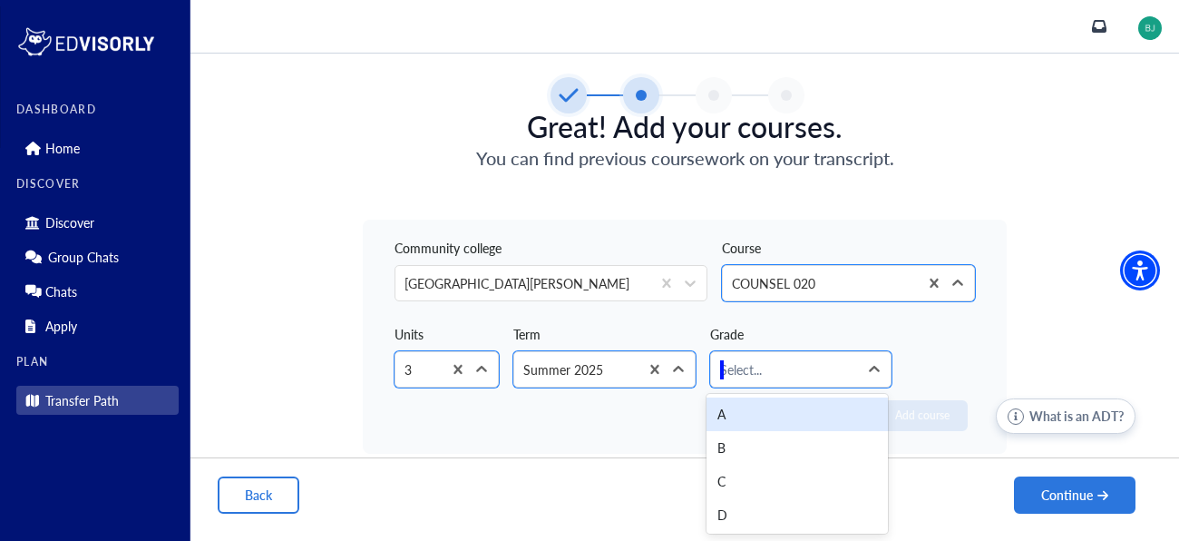
click at [759, 413] on div "A" at bounding box center [797, 414] width 181 height 34
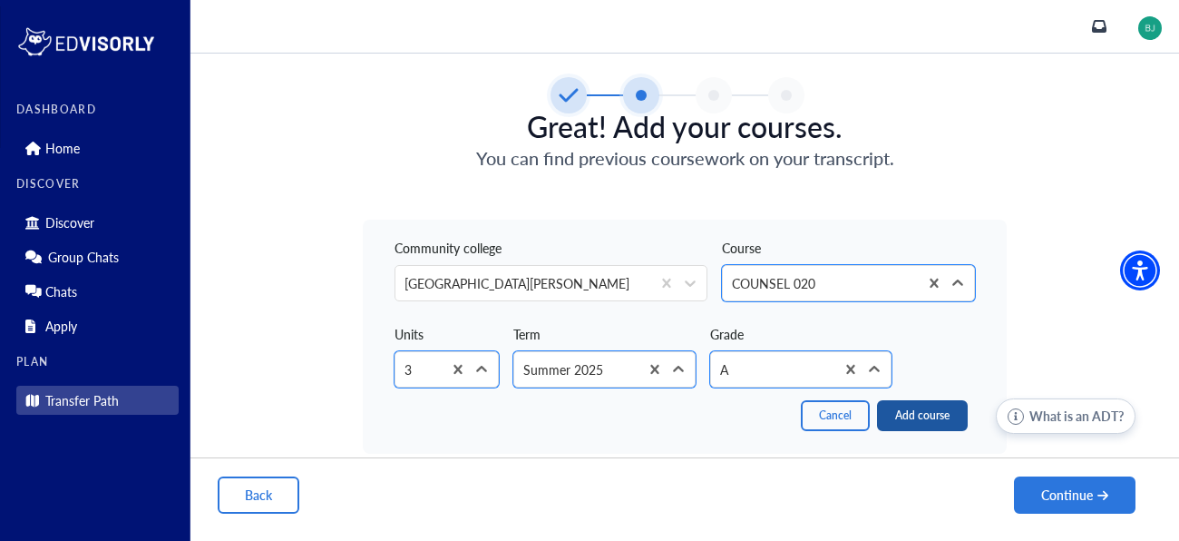
click at [924, 423] on button "Add course" at bounding box center [922, 415] width 91 height 31
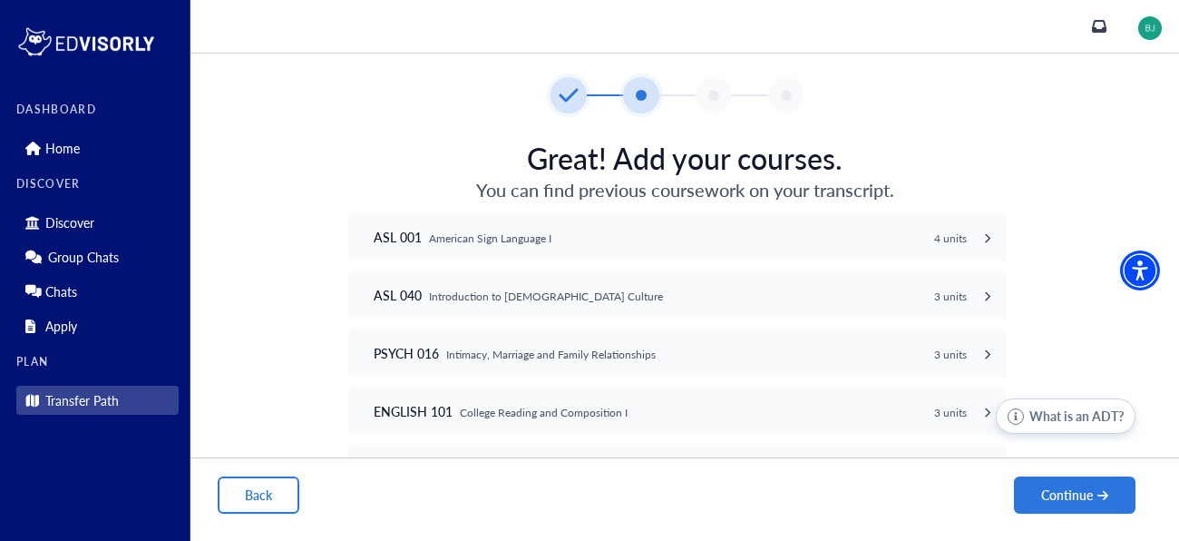
scroll to position [197, 0]
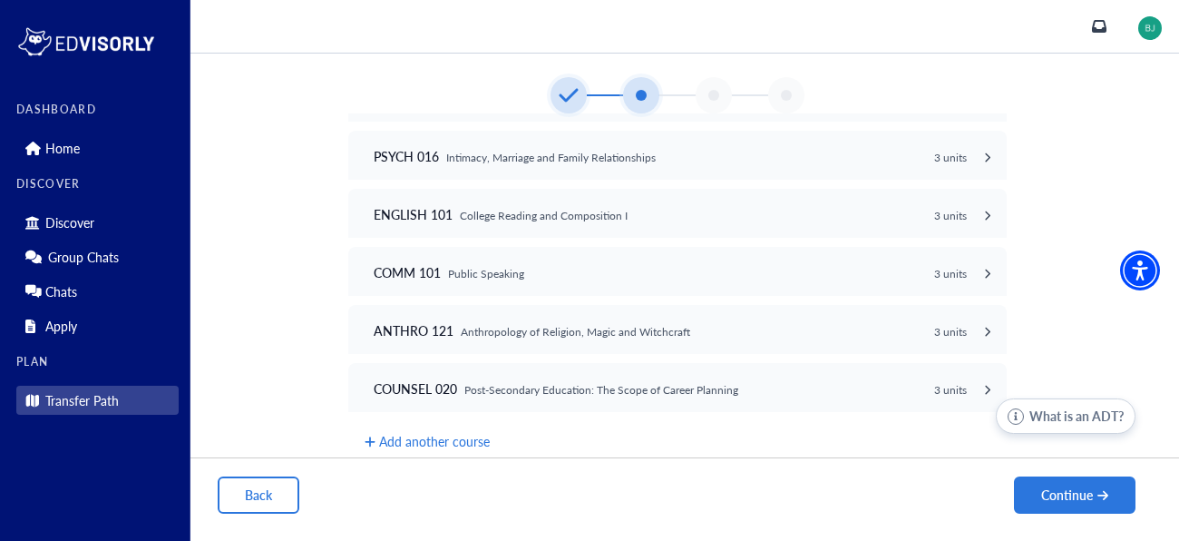
click at [562, 102] on icon at bounding box center [569, 95] width 19 height 22
click at [249, 501] on button "Back" at bounding box center [259, 494] width 82 height 37
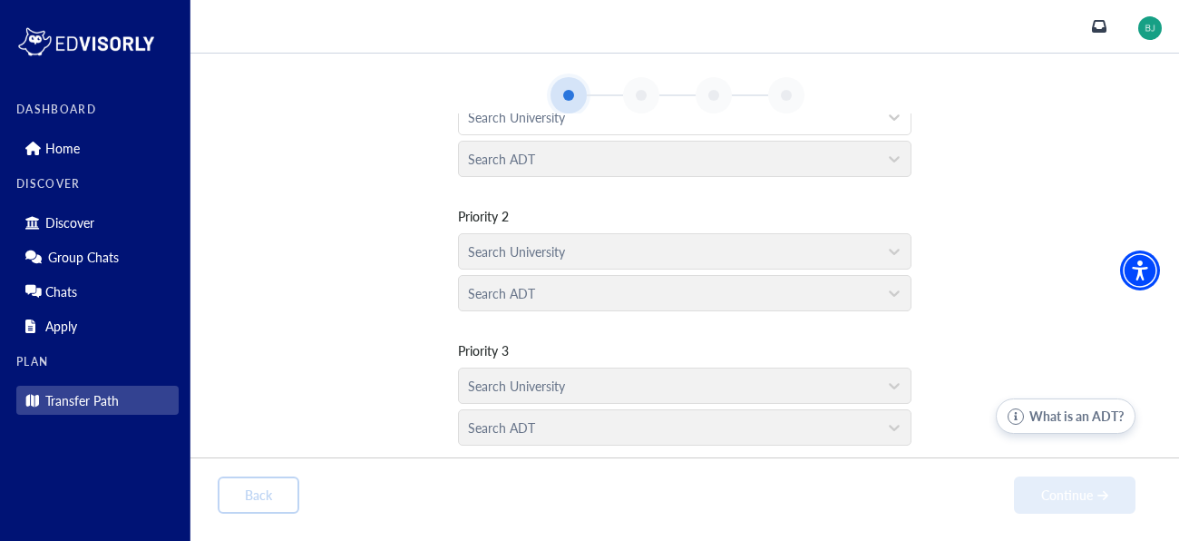
scroll to position [0, 0]
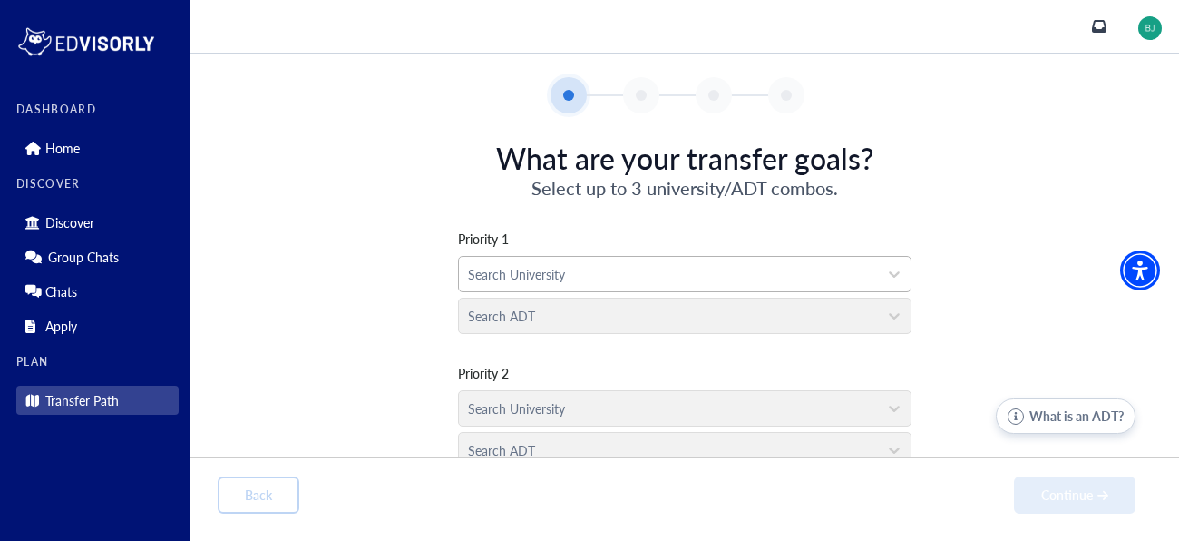
click at [549, 278] on div at bounding box center [668, 274] width 401 height 23
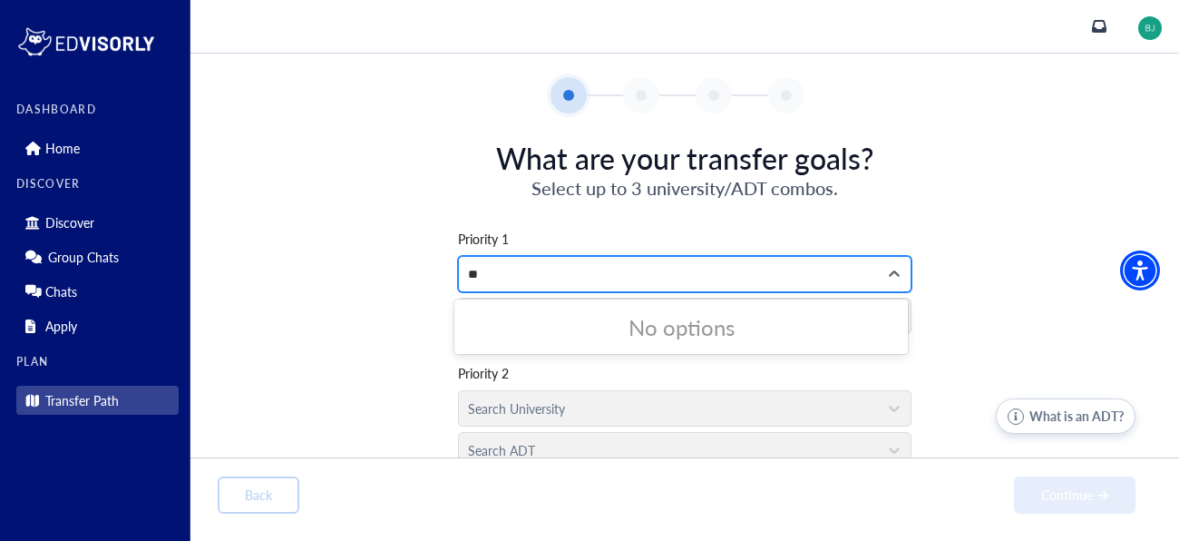
type input "*"
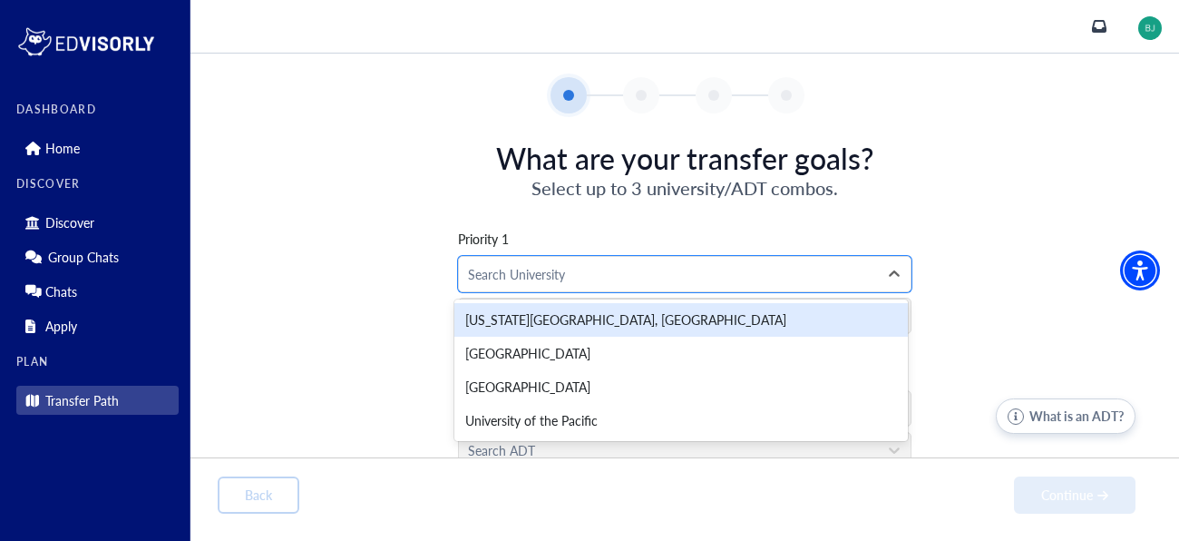
click at [616, 329] on div "California State University, Sacramento" at bounding box center [682, 320] width 454 height 34
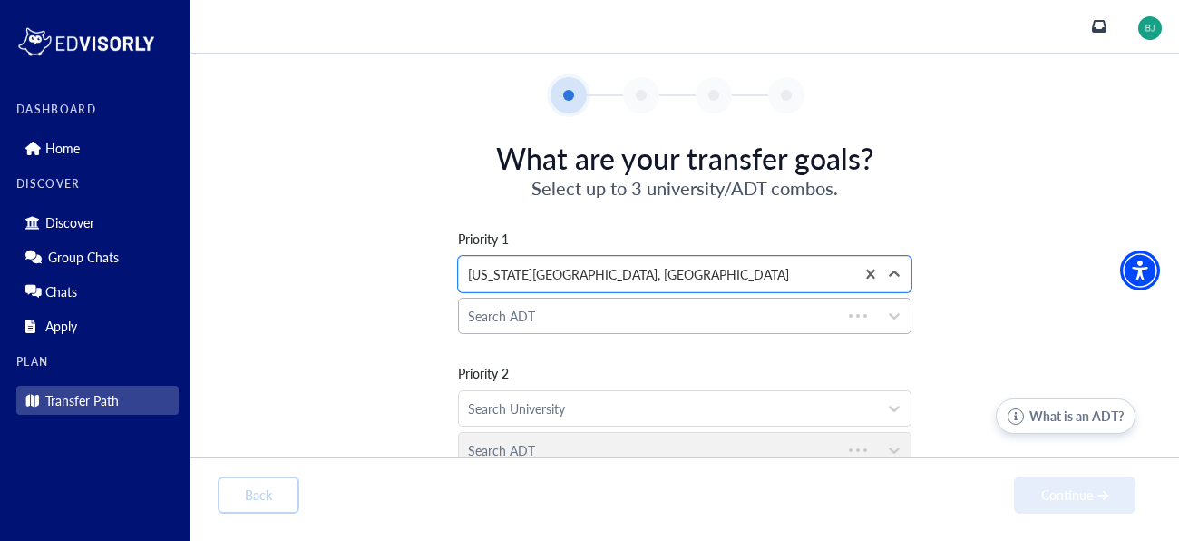
click at [572, 323] on div at bounding box center [650, 316] width 365 height 23
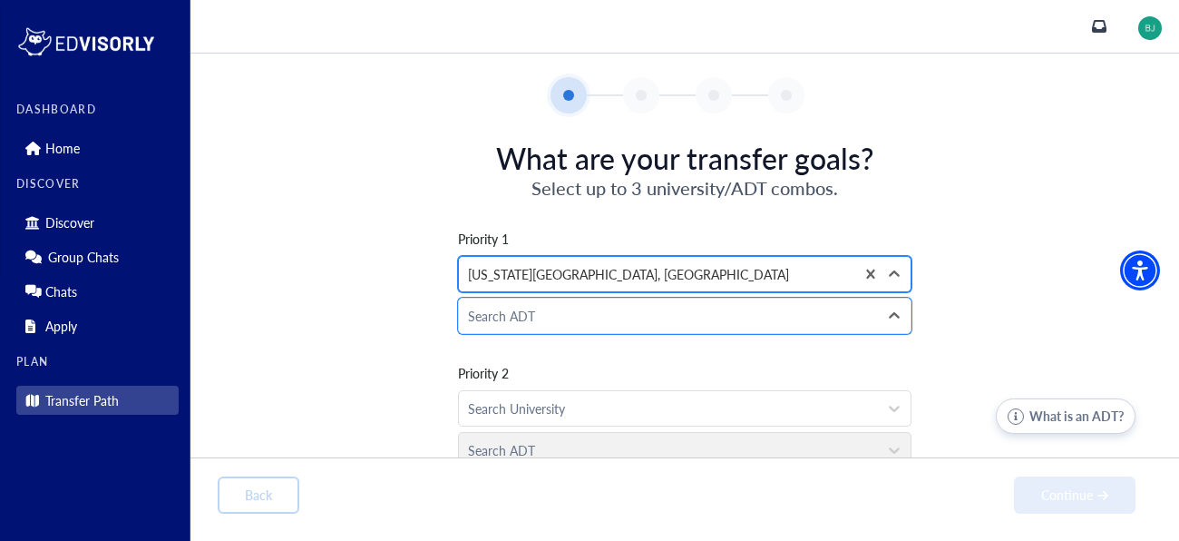
click at [539, 288] on div "California State University, Sacramento" at bounding box center [657, 274] width 396 height 34
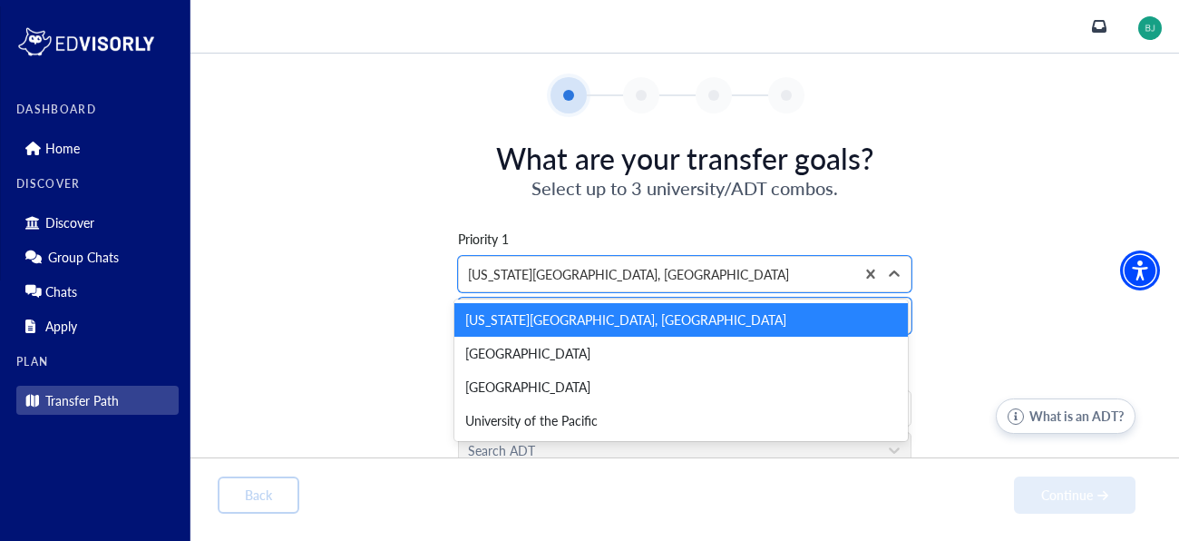
click at [927, 251] on div "Priority 1 option California State University, Sacramento, selected. 4 results …" at bounding box center [685, 404] width 934 height 409
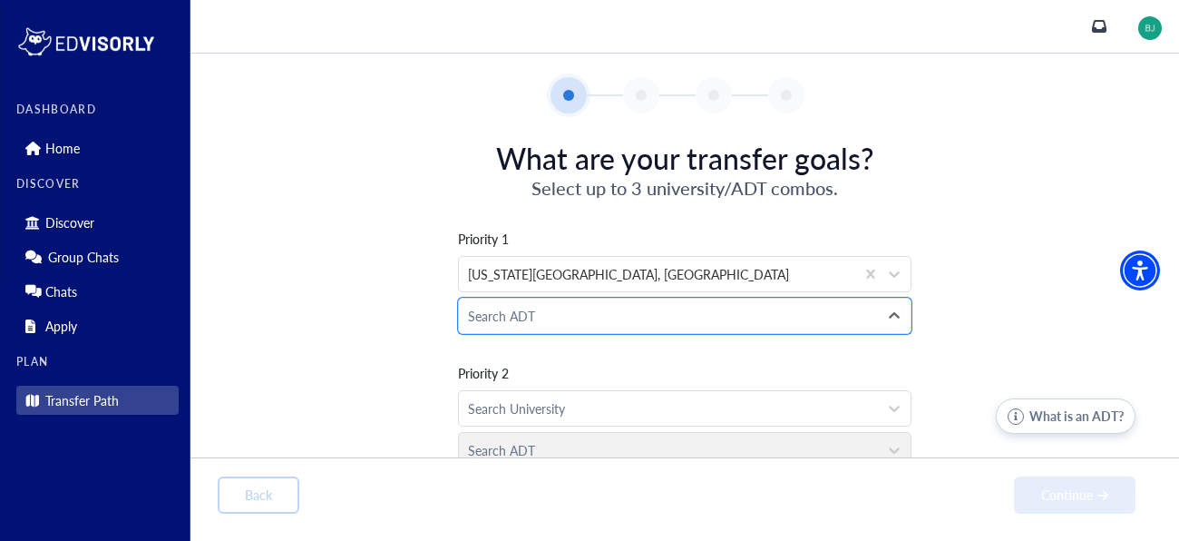
click at [803, 355] on div "Priority 1 California State University, Sacramento 20 results available. Use Up…" at bounding box center [685, 404] width 934 height 409
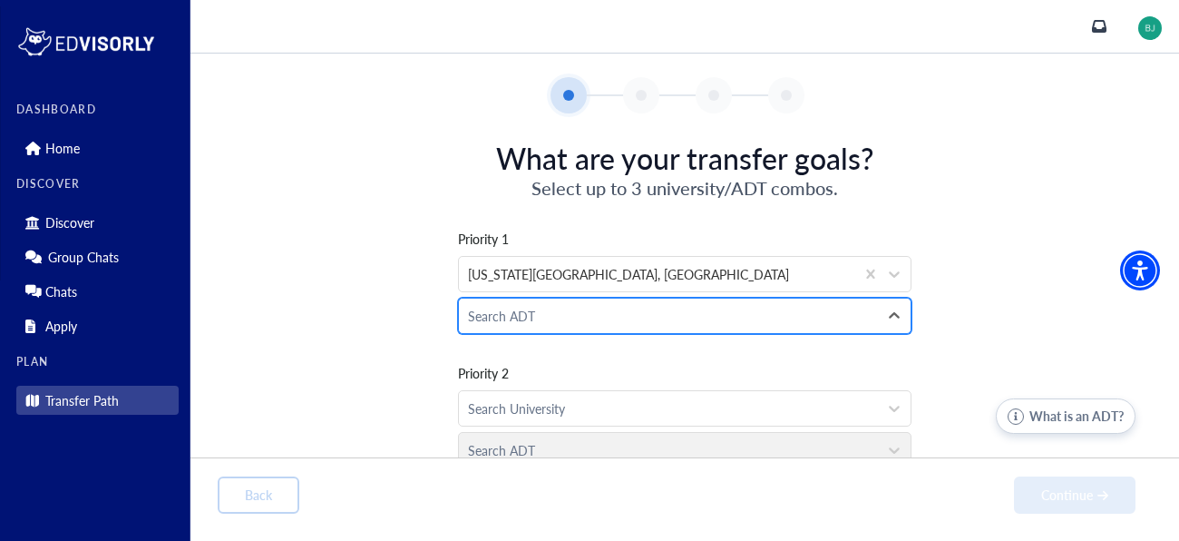
click at [758, 319] on div at bounding box center [668, 316] width 401 height 23
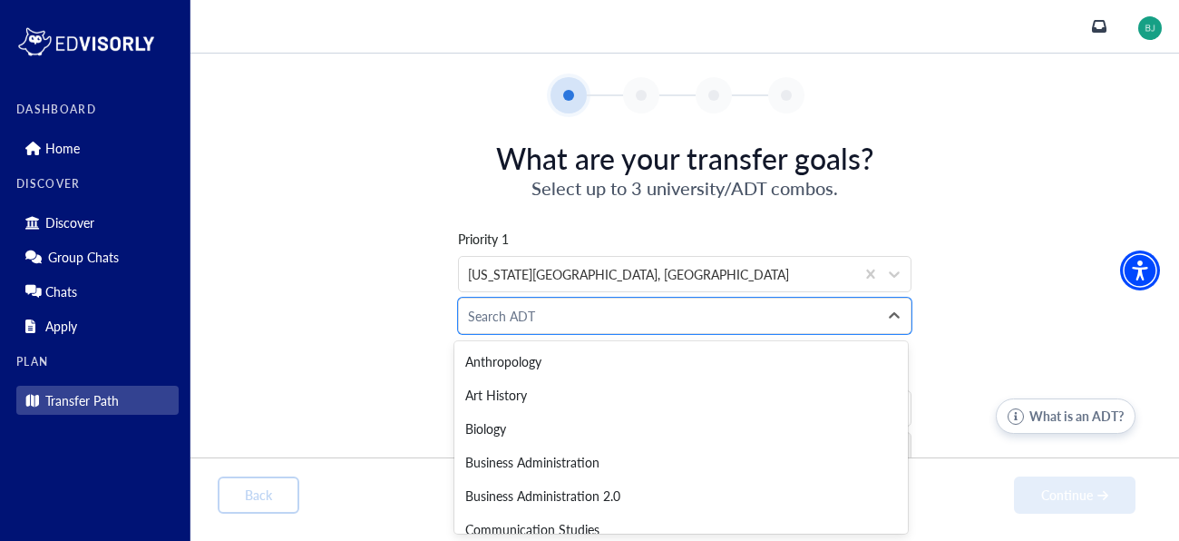
scroll to position [485, 0]
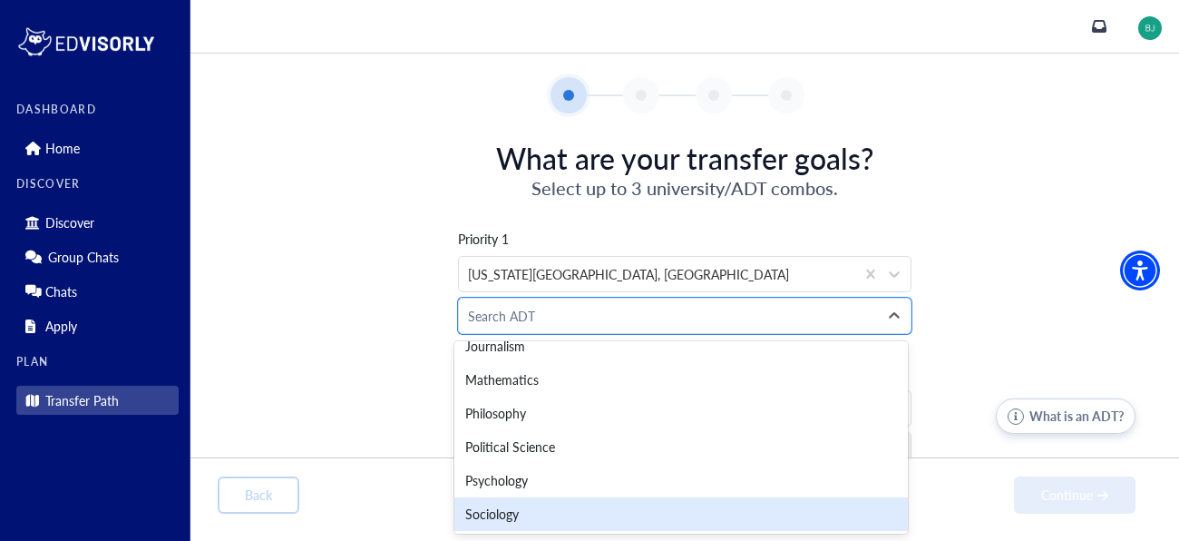
click at [495, 514] on div "Sociology" at bounding box center [682, 514] width 454 height 34
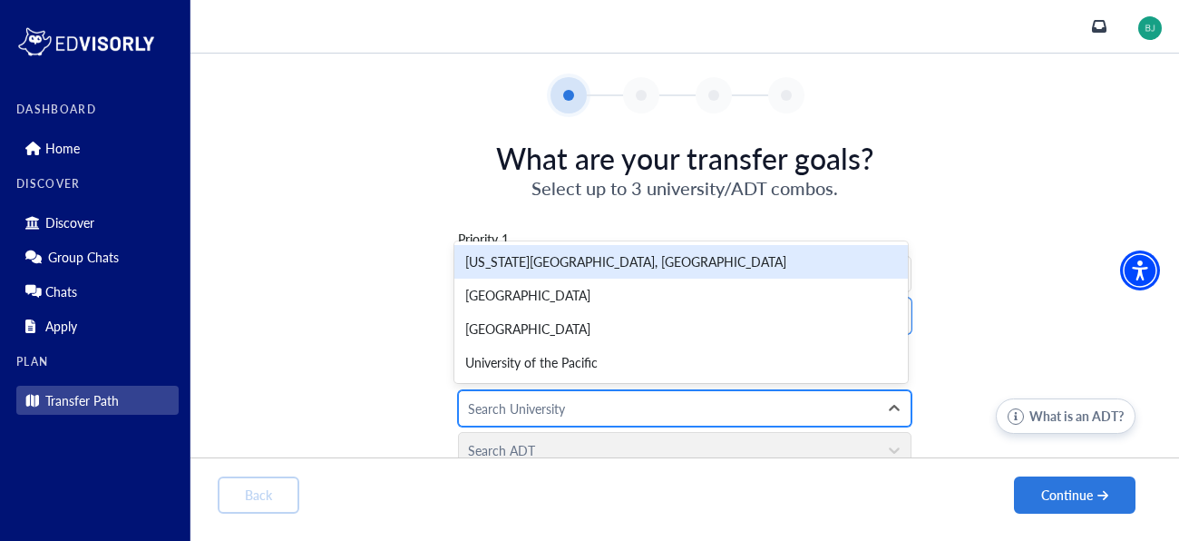
click at [477, 415] on div at bounding box center [668, 408] width 401 height 23
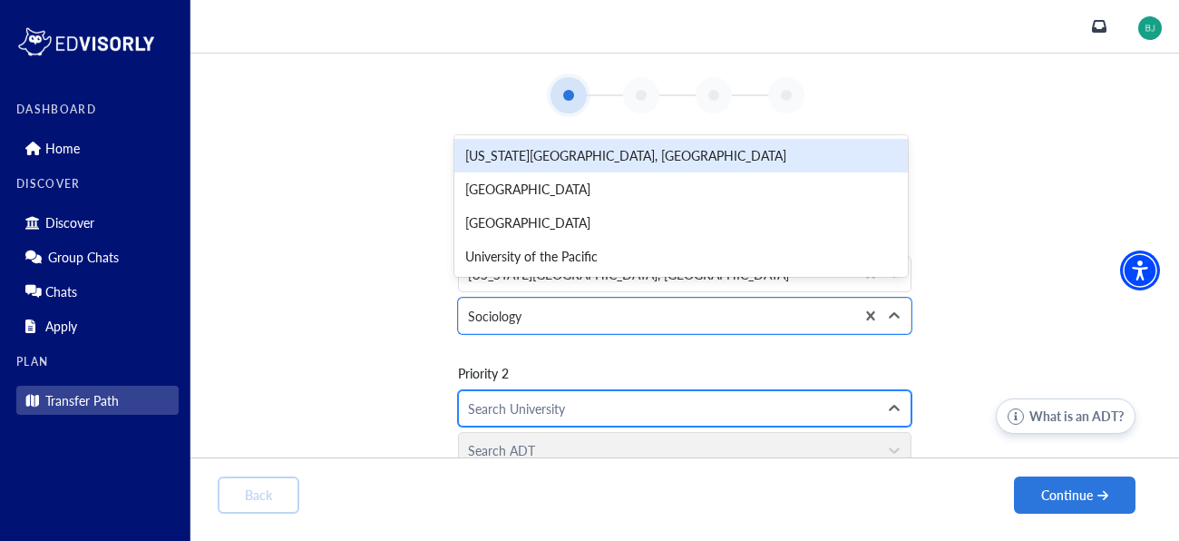
scroll to position [157, 0]
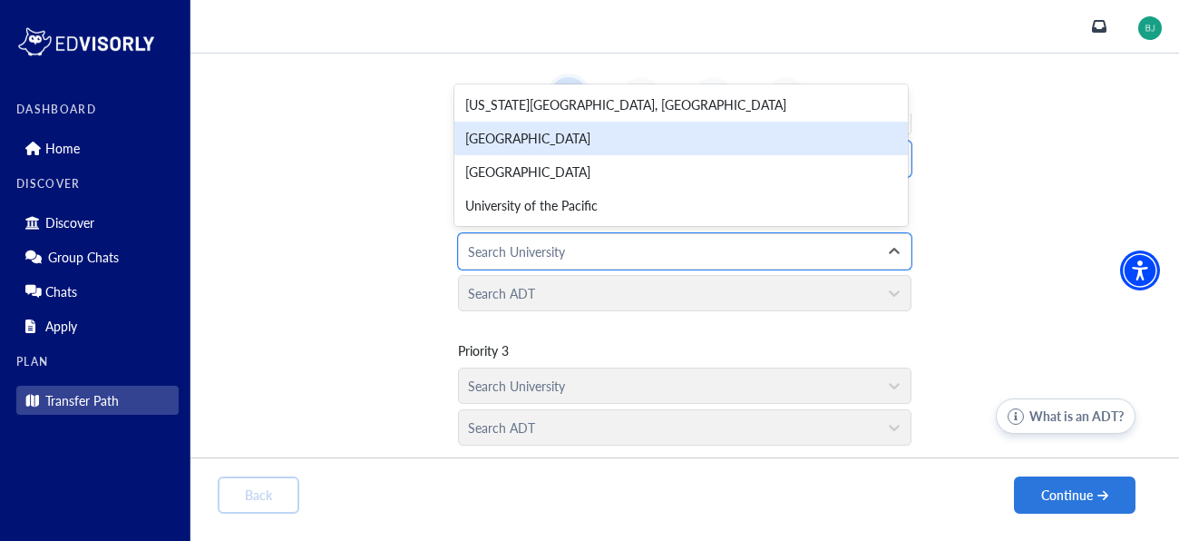
click at [592, 137] on div "Mount Saint Mary's University" at bounding box center [682, 139] width 454 height 34
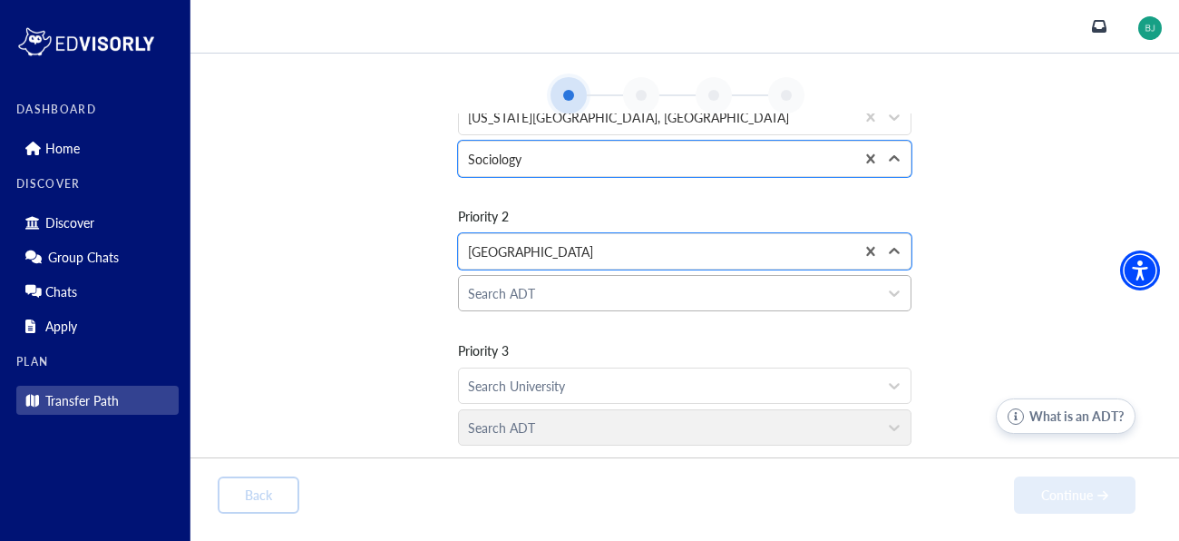
click at [592, 301] on div at bounding box center [668, 293] width 401 height 23
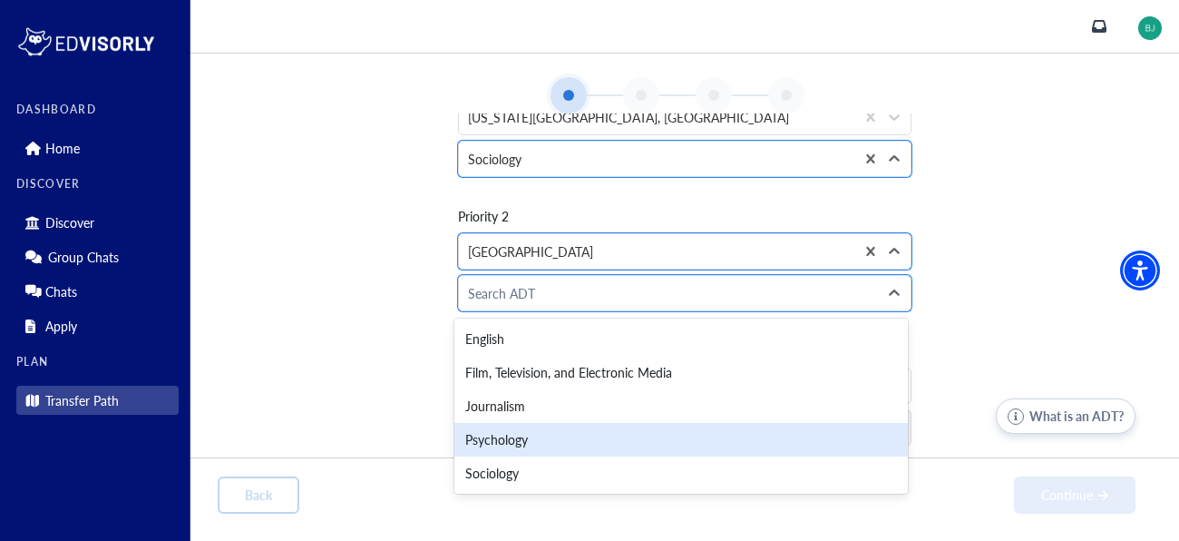
click at [553, 423] on div "Psychology" at bounding box center [682, 440] width 454 height 34
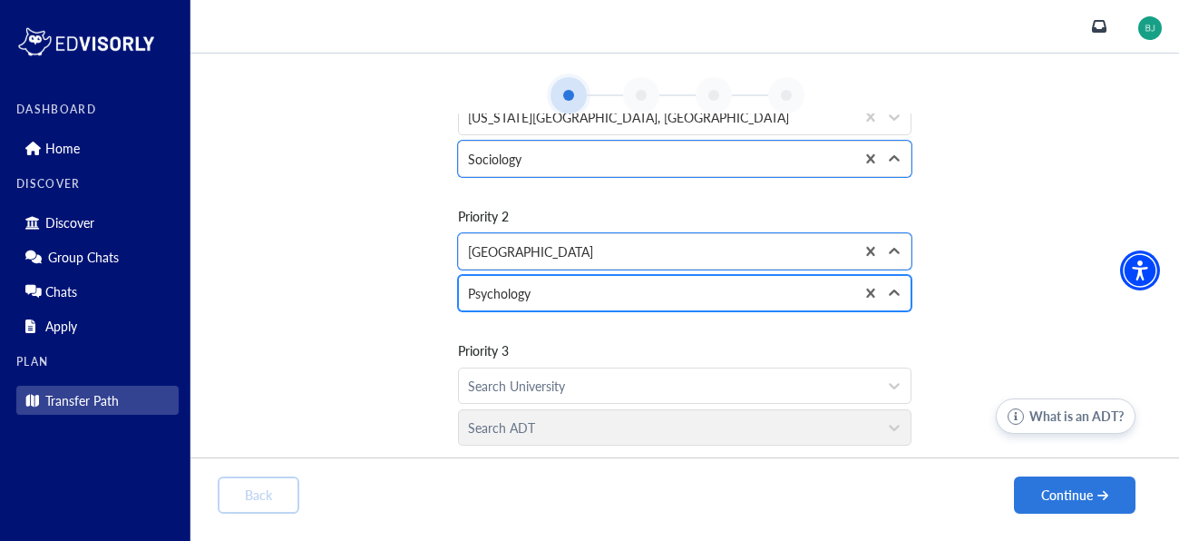
click at [468, 307] on div "Psychology" at bounding box center [657, 293] width 396 height 34
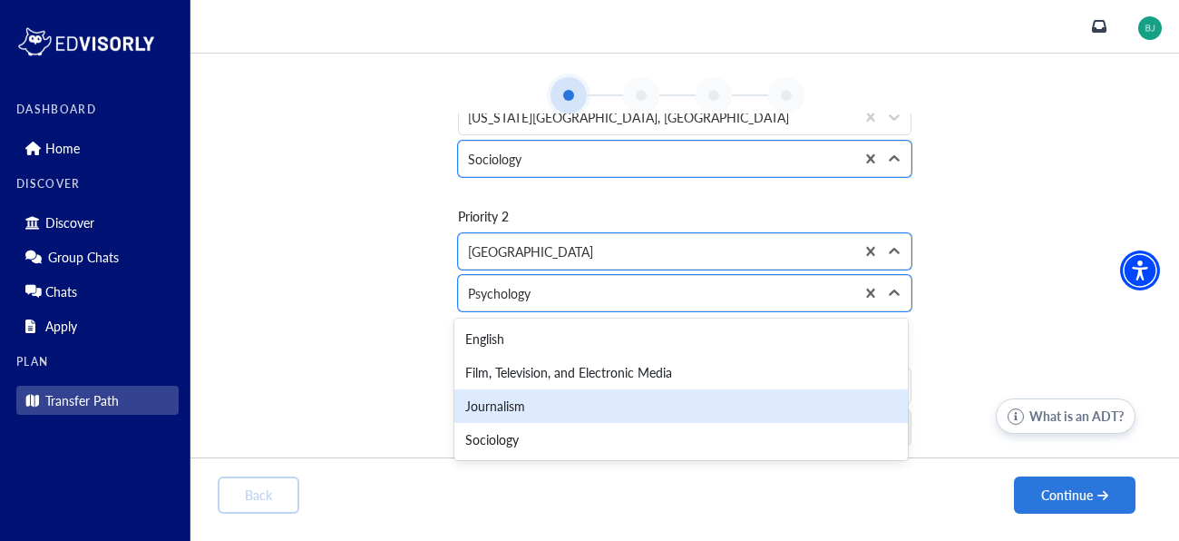
click at [524, 413] on div "Journalism" at bounding box center [682, 406] width 454 height 34
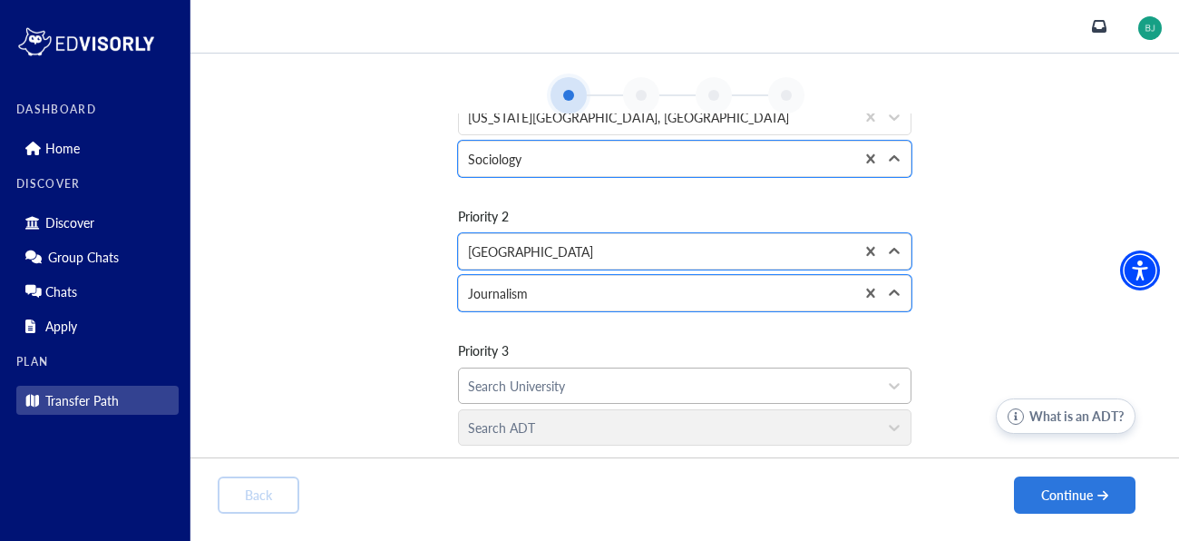
click at [562, 395] on div at bounding box center [668, 386] width 401 height 23
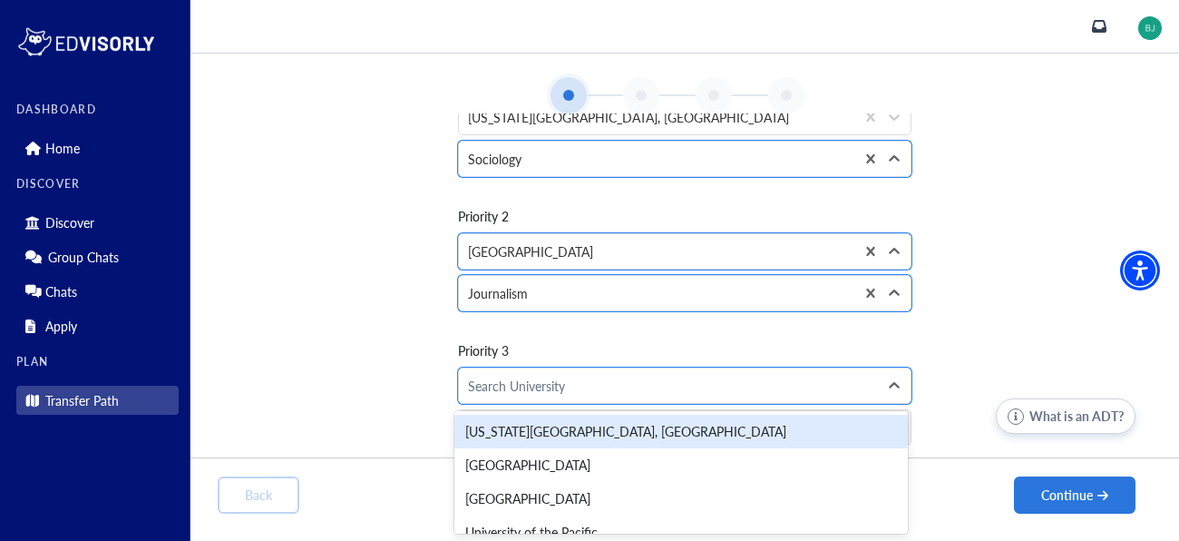
scroll to position [18, 0]
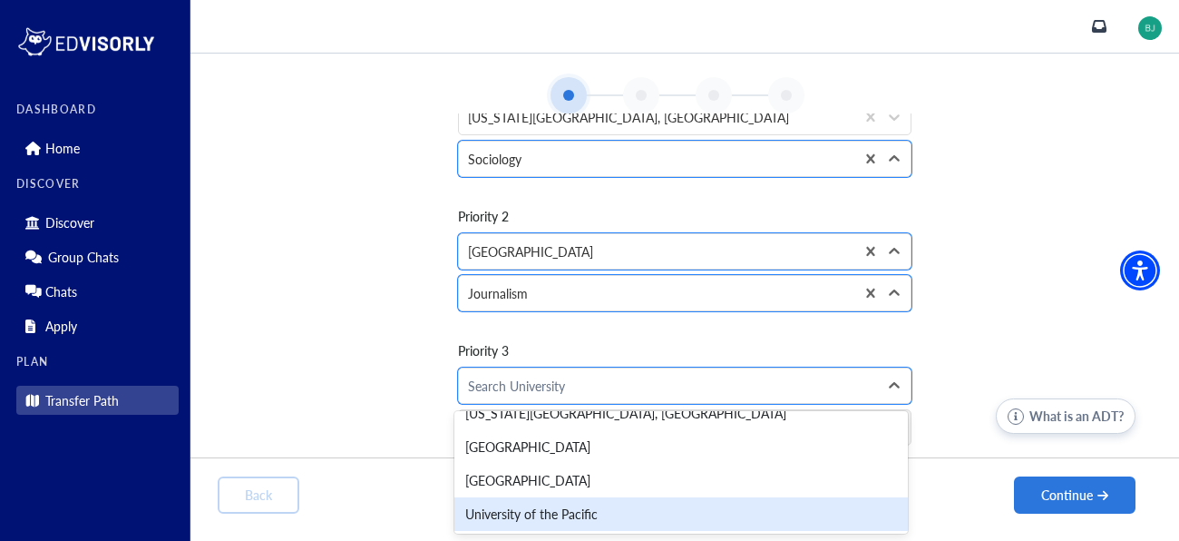
click at [565, 515] on div "University of the Pacific" at bounding box center [682, 514] width 454 height 34
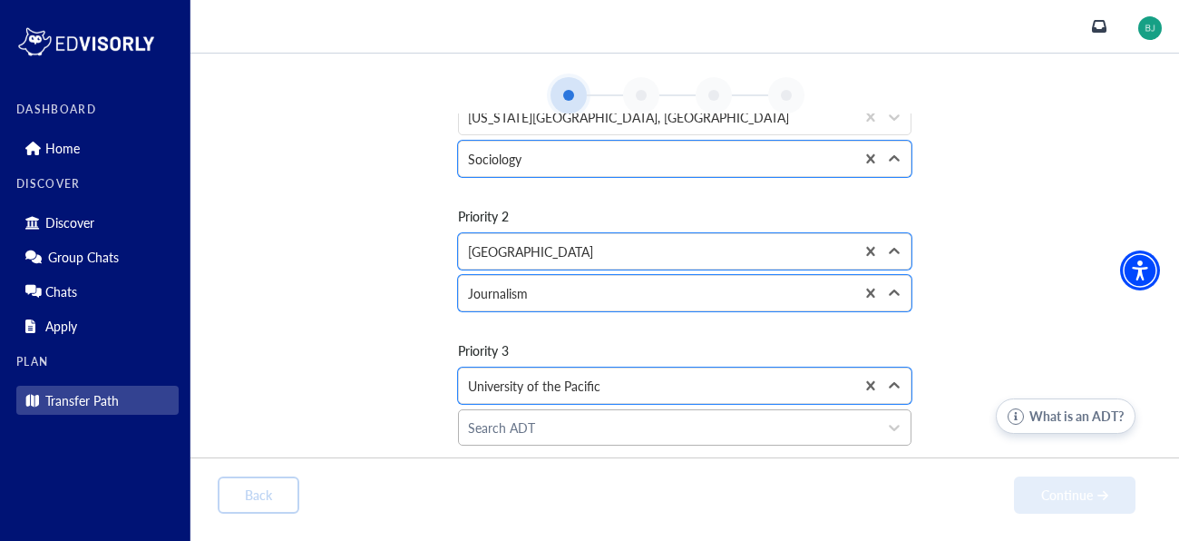
click at [517, 426] on div at bounding box center [668, 427] width 401 height 23
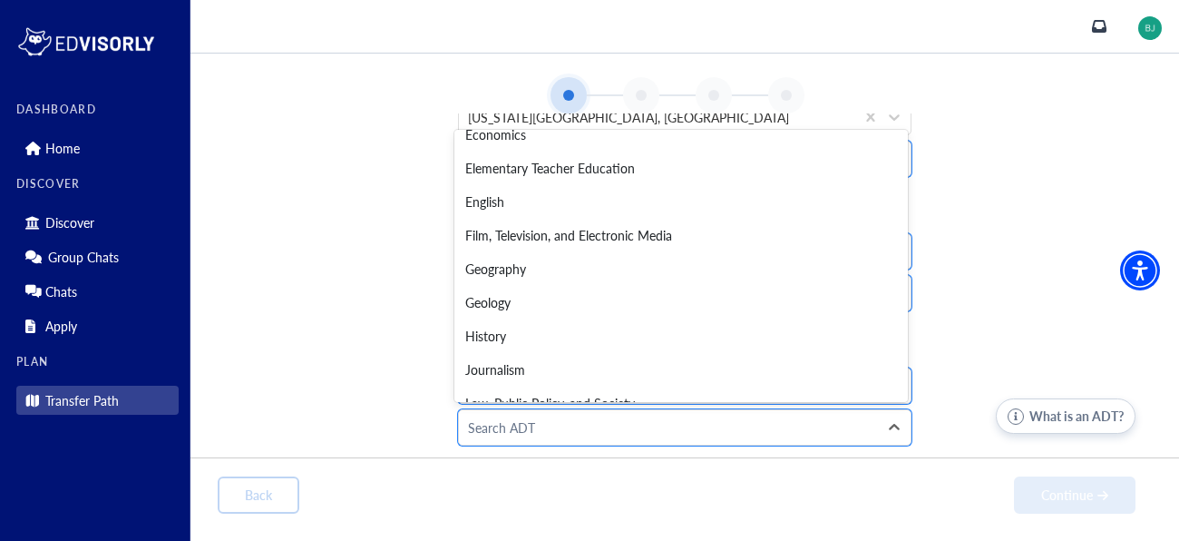
scroll to position [505, 0]
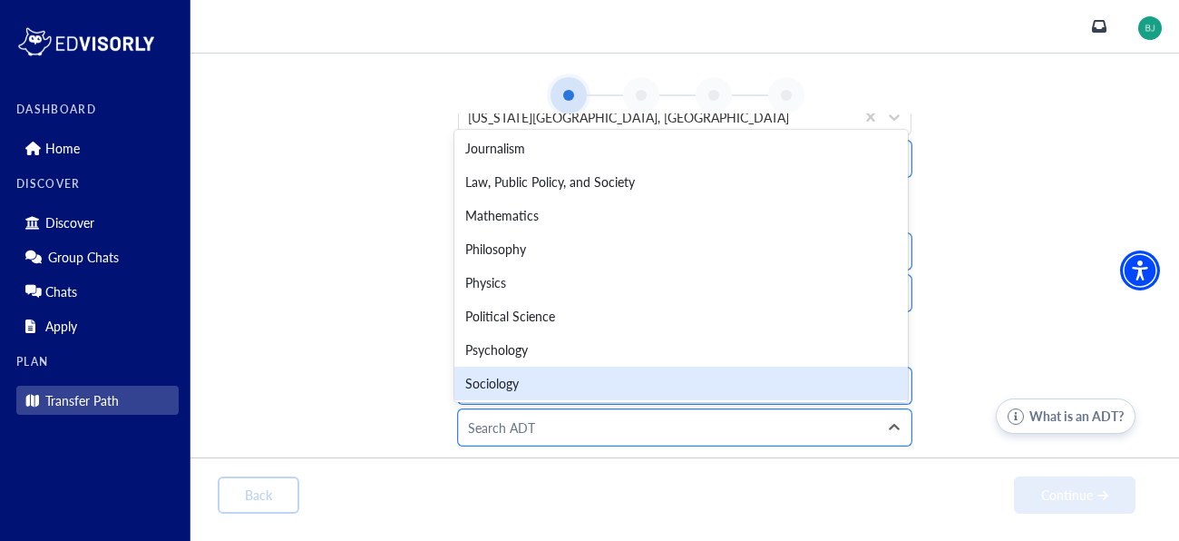
click at [525, 379] on div "Sociology" at bounding box center [682, 384] width 454 height 34
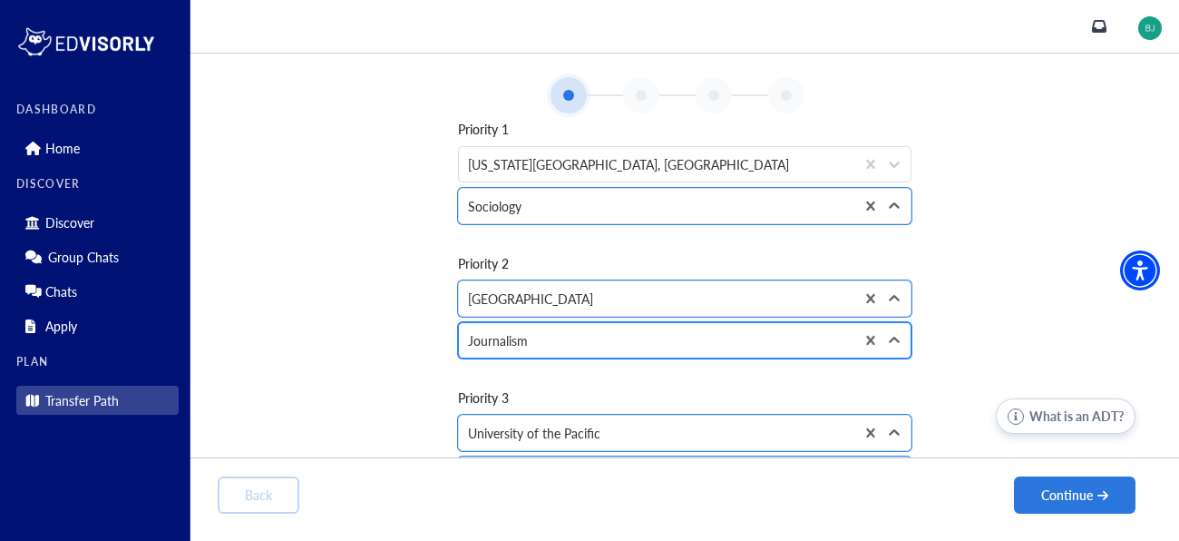
scroll to position [107, 0]
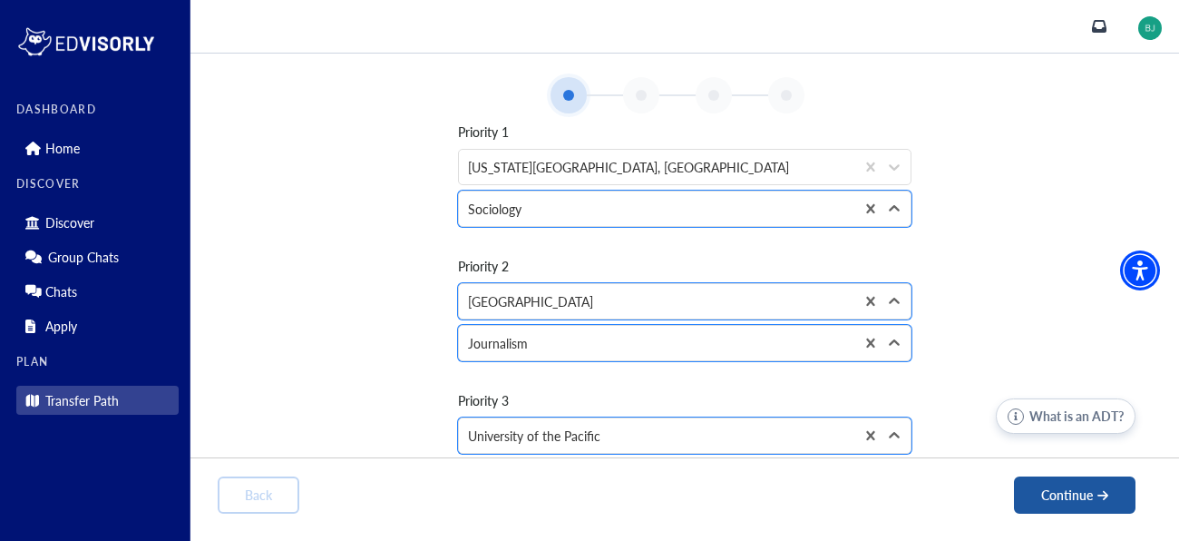
click at [1051, 486] on button "Continue" at bounding box center [1075, 494] width 122 height 37
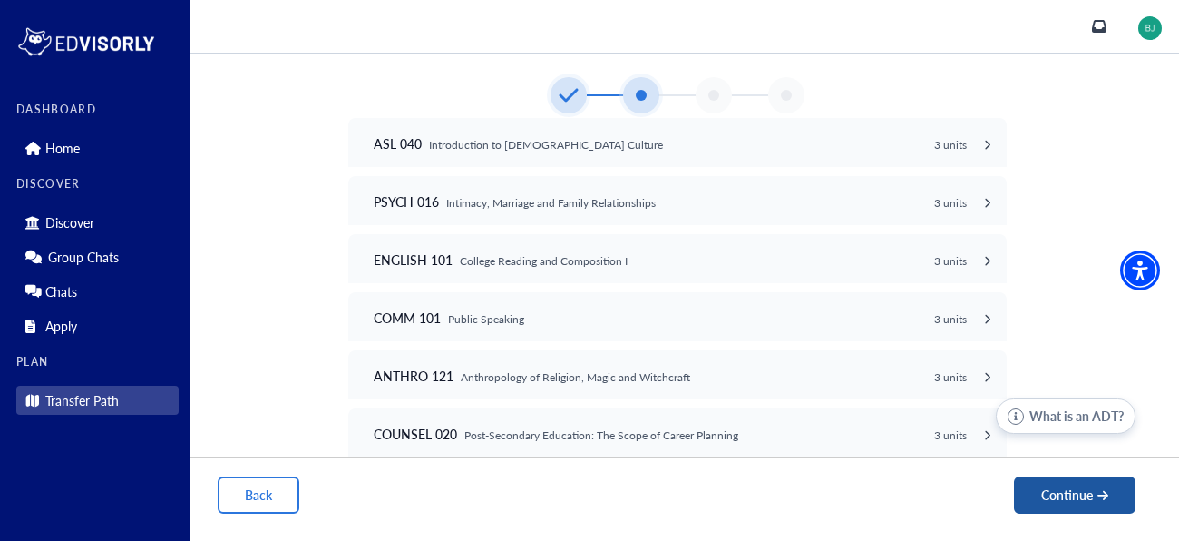
scroll to position [197, 0]
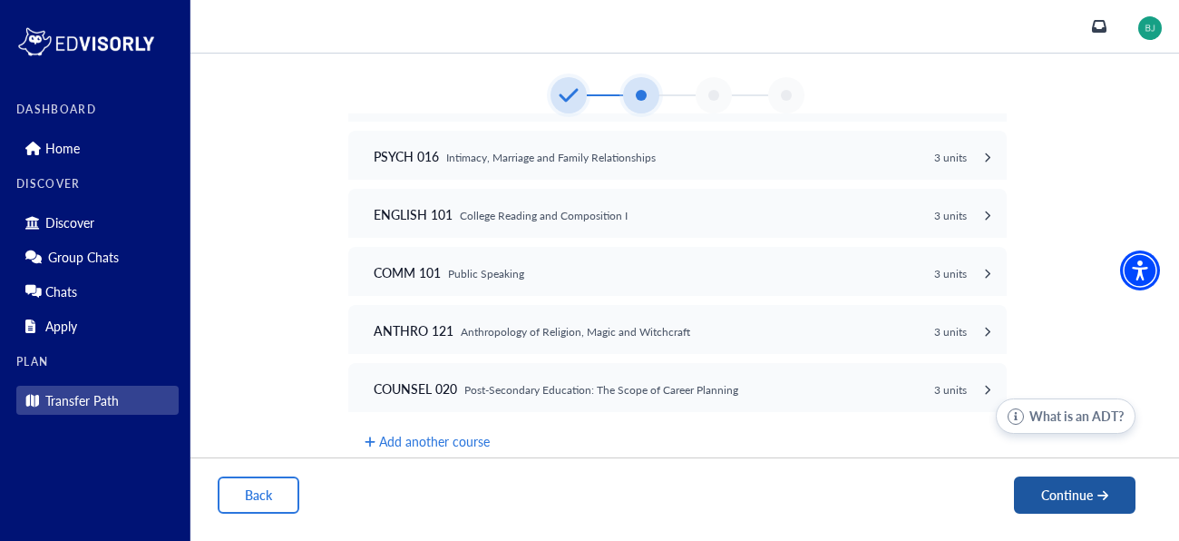
click at [1028, 485] on button "Continue" at bounding box center [1075, 494] width 122 height 37
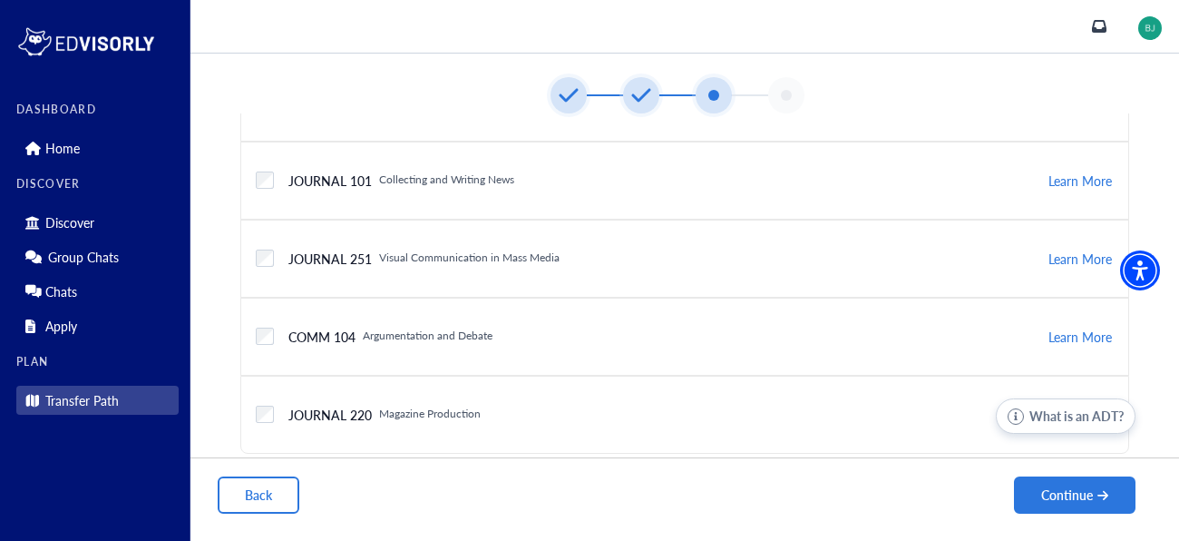
scroll to position [0, 0]
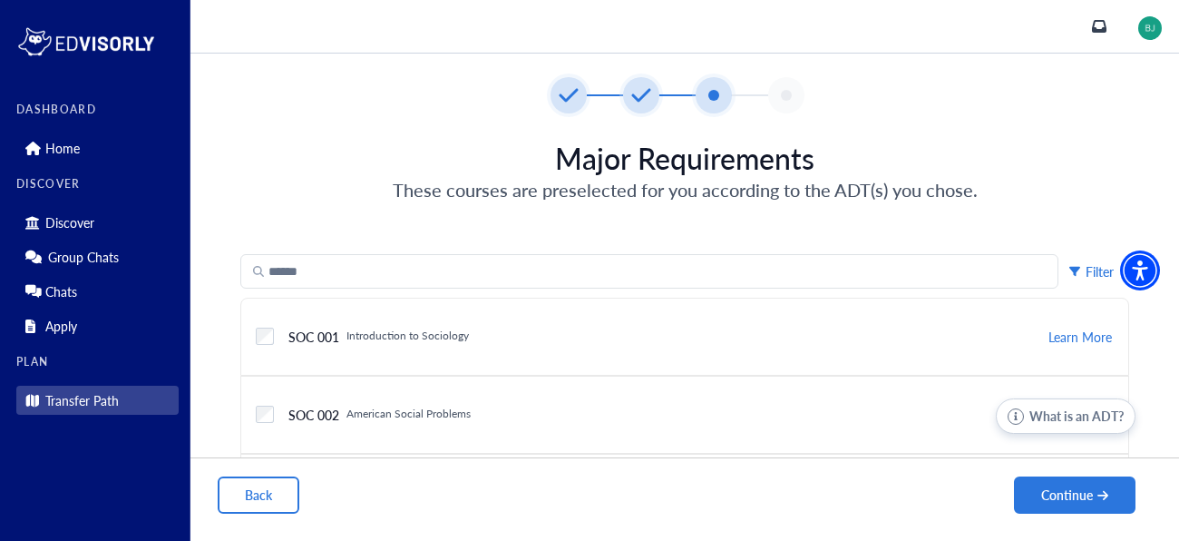
click at [562, 97] on icon at bounding box center [568, 96] width 19 height 14
click at [246, 508] on button "Back" at bounding box center [259, 494] width 82 height 37
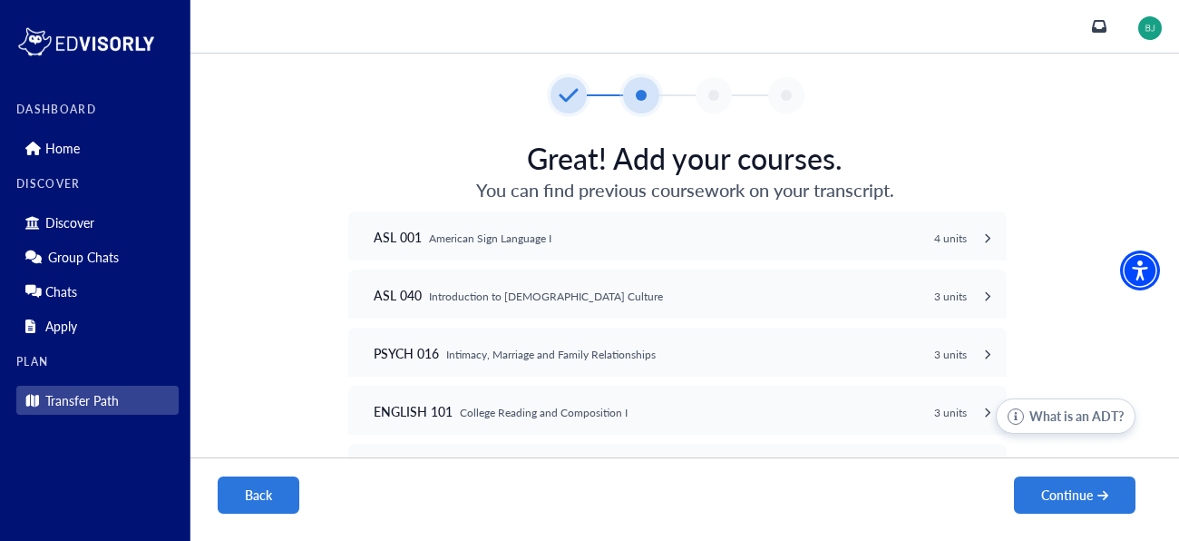
click at [246, 508] on button "Back" at bounding box center [259, 494] width 82 height 37
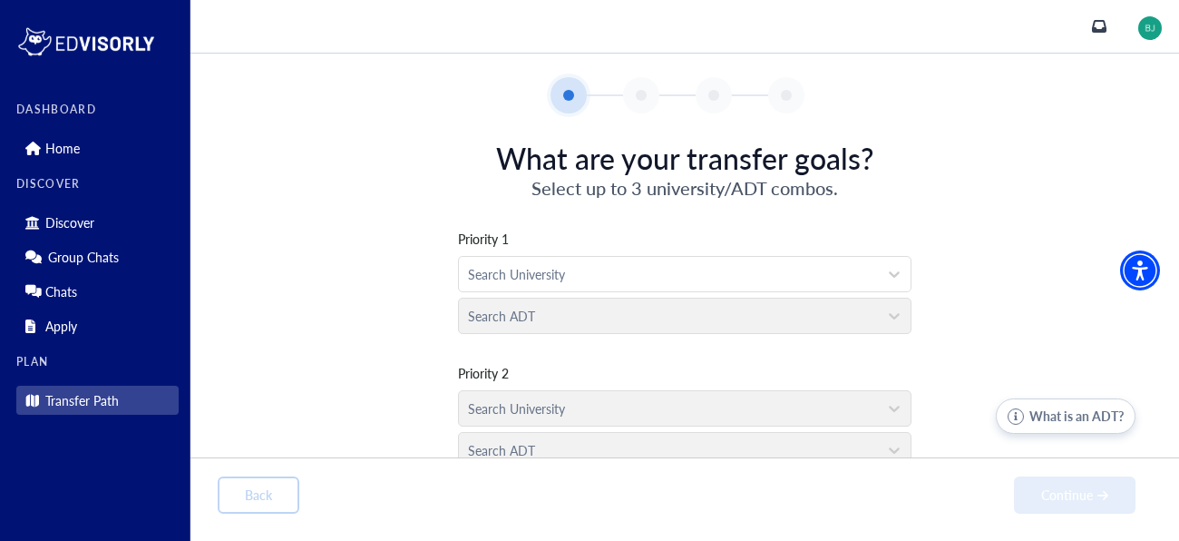
scroll to position [157, 0]
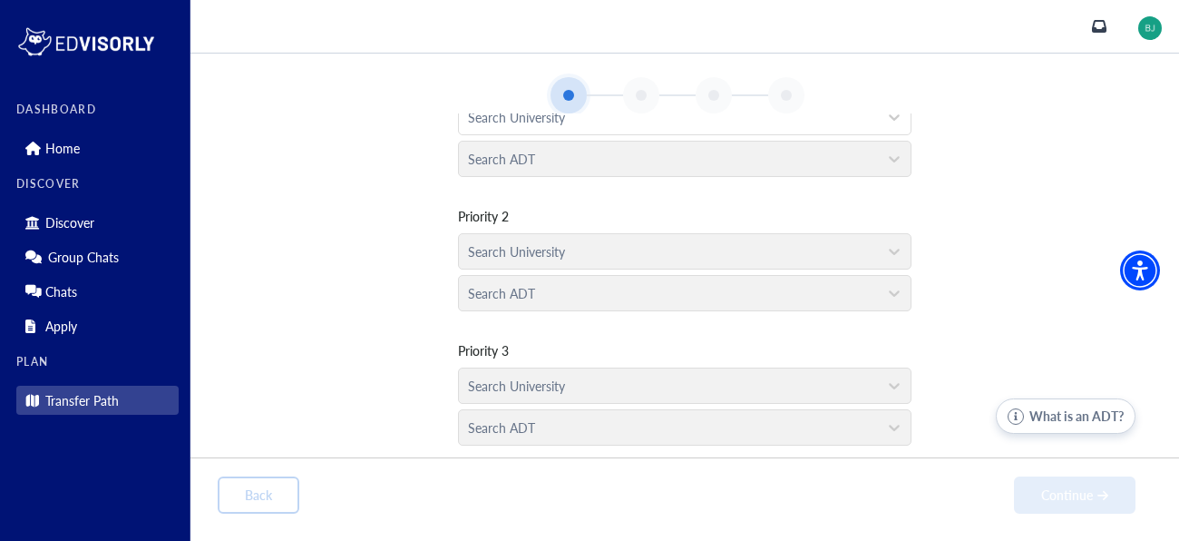
click at [514, 260] on div "Search University" at bounding box center [685, 247] width 454 height 42
click at [564, 120] on div at bounding box center [668, 117] width 401 height 23
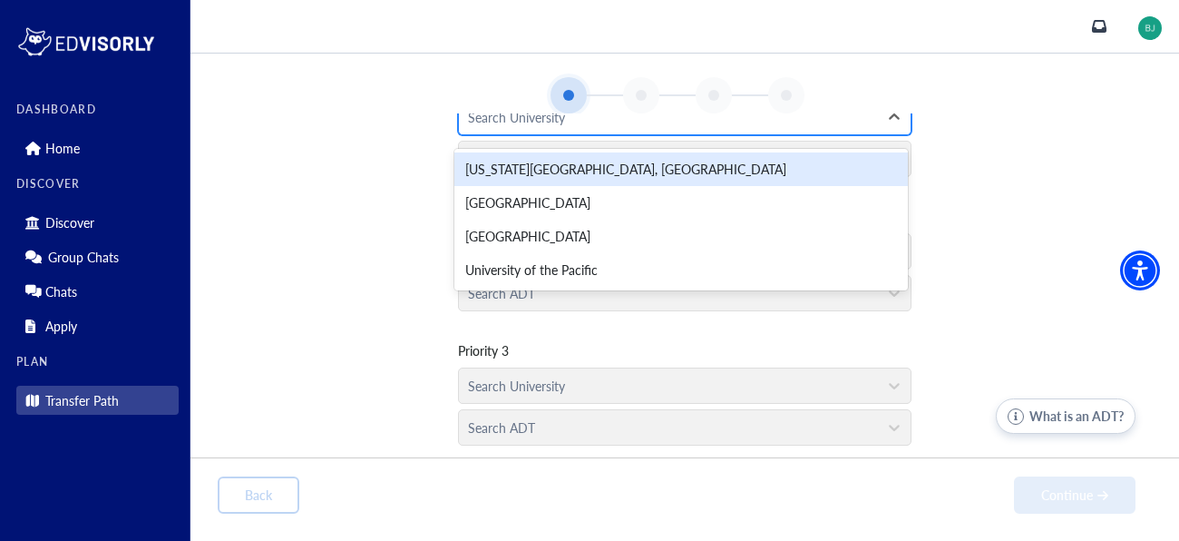
scroll to position [151, 0]
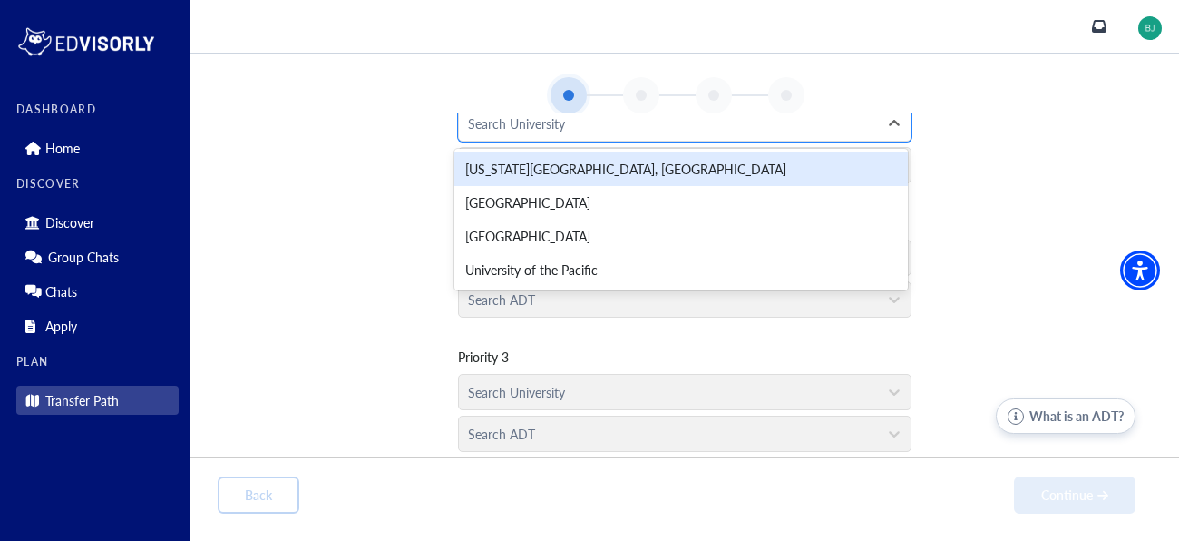
click at [595, 167] on div "California State University, Sacramento" at bounding box center [682, 169] width 454 height 34
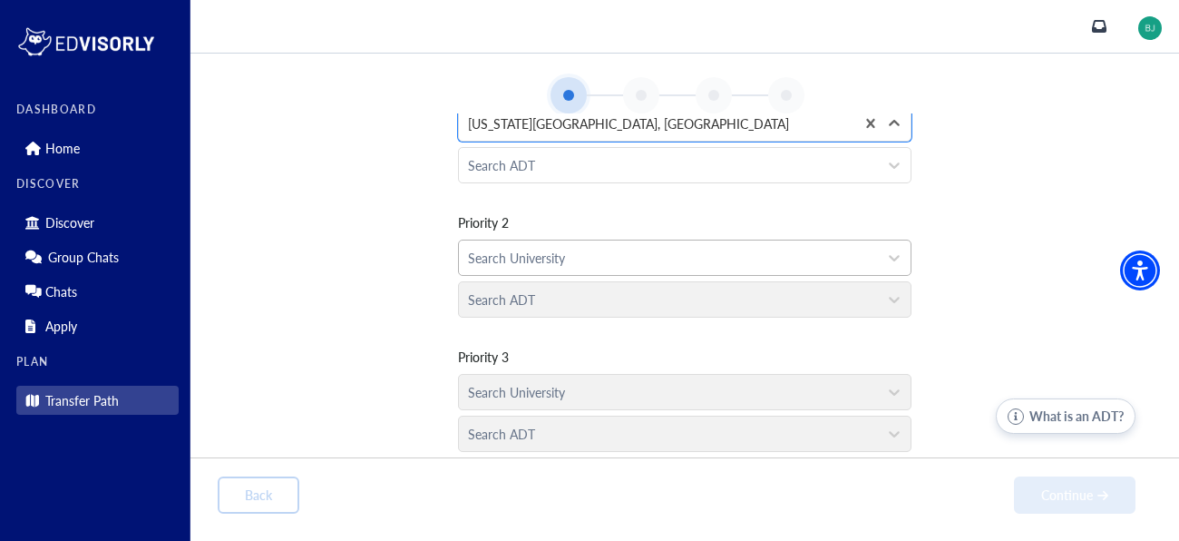
click at [567, 257] on div at bounding box center [668, 258] width 401 height 23
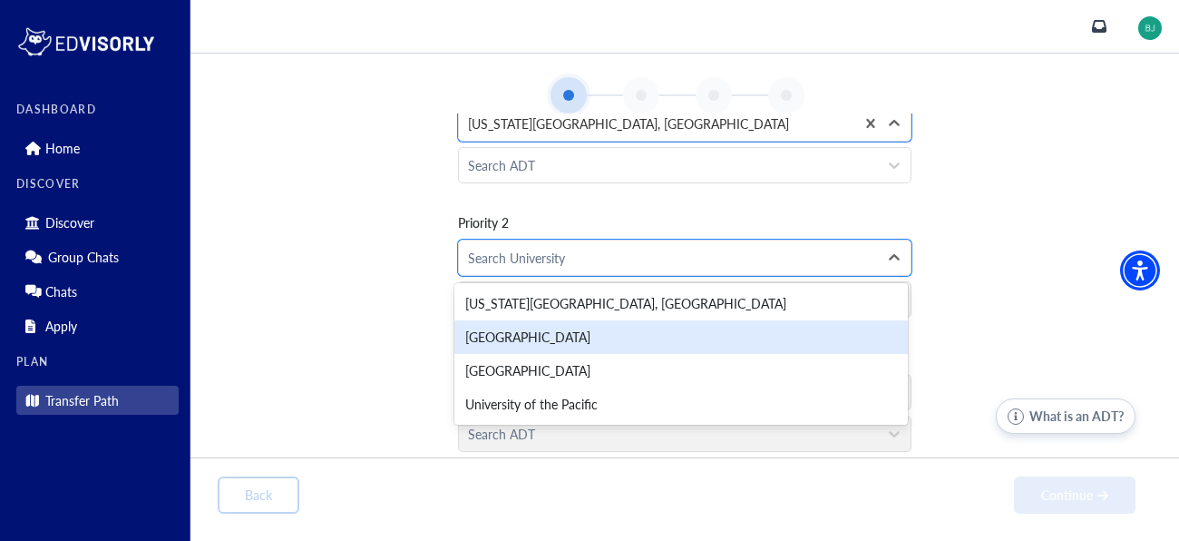
click at [608, 341] on div "Mount Saint Mary's University" at bounding box center [682, 337] width 454 height 34
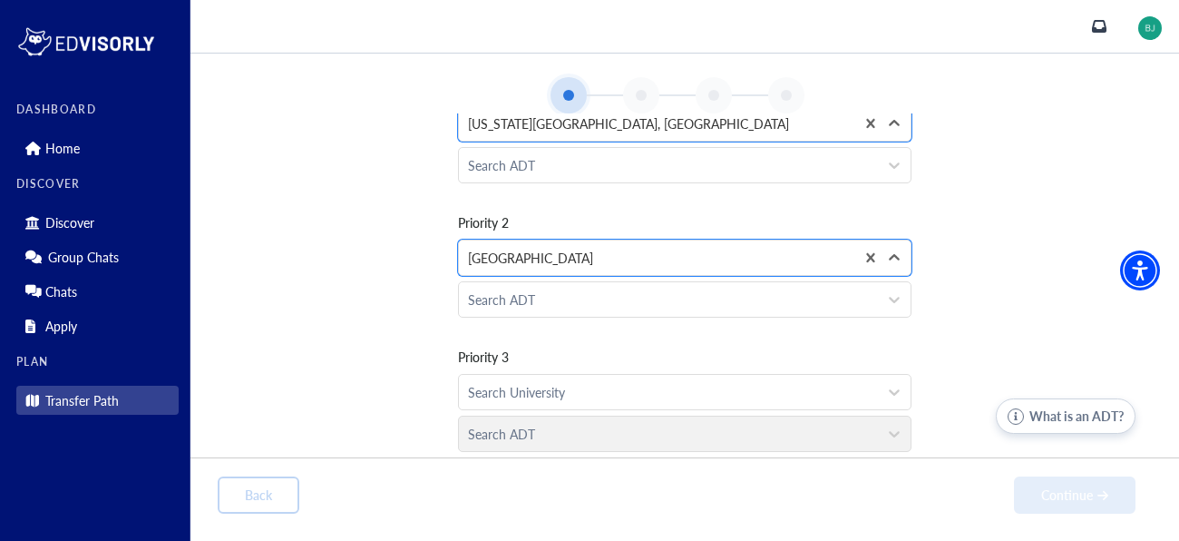
click at [611, 385] on div at bounding box center [668, 392] width 401 height 23
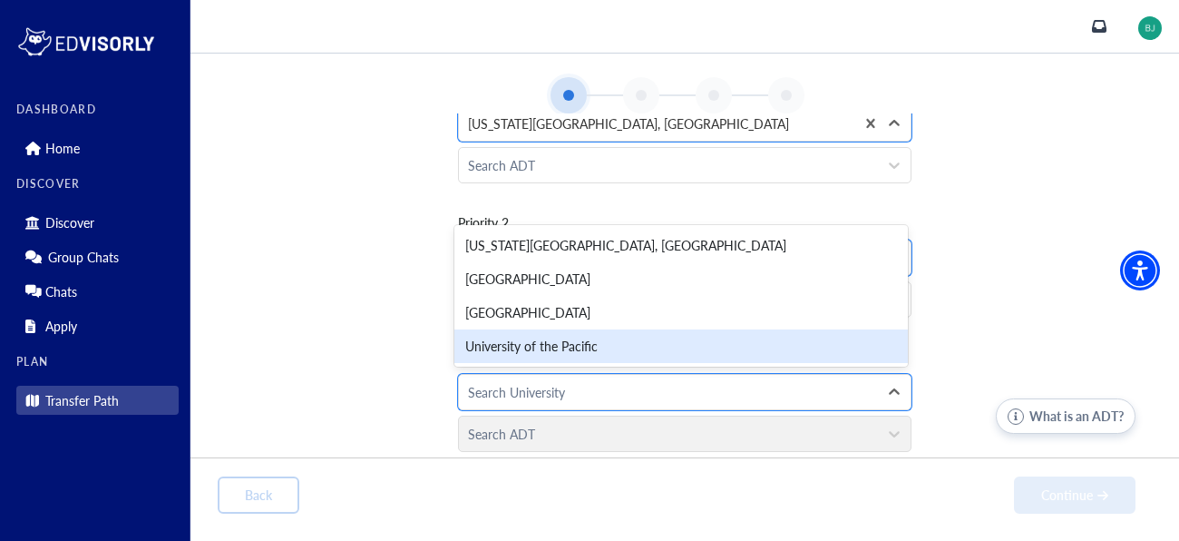
click at [582, 337] on div "University of the Pacific" at bounding box center [682, 346] width 454 height 34
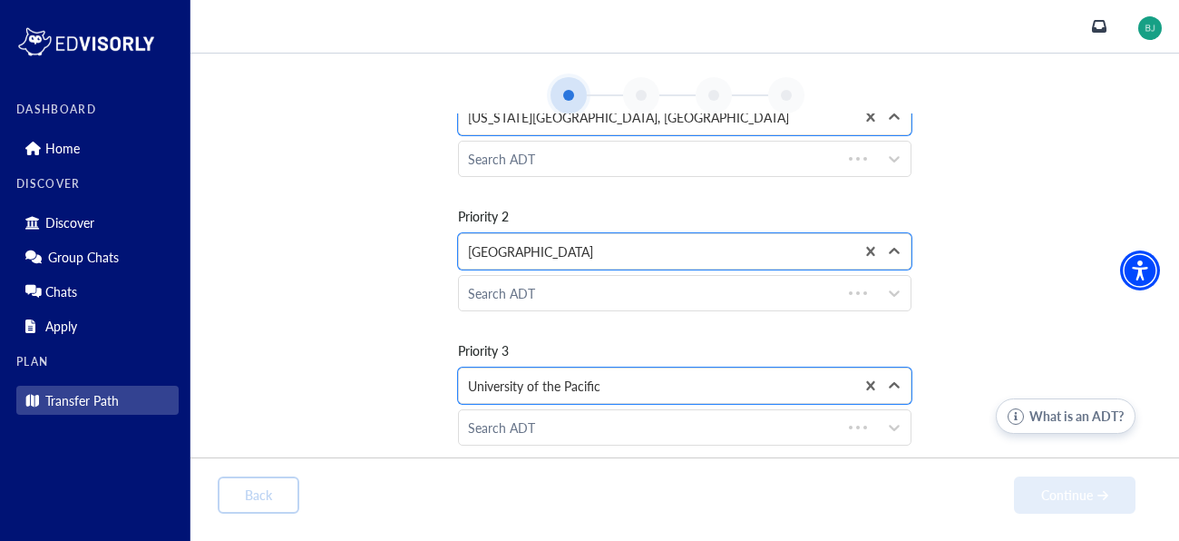
scroll to position [0, 0]
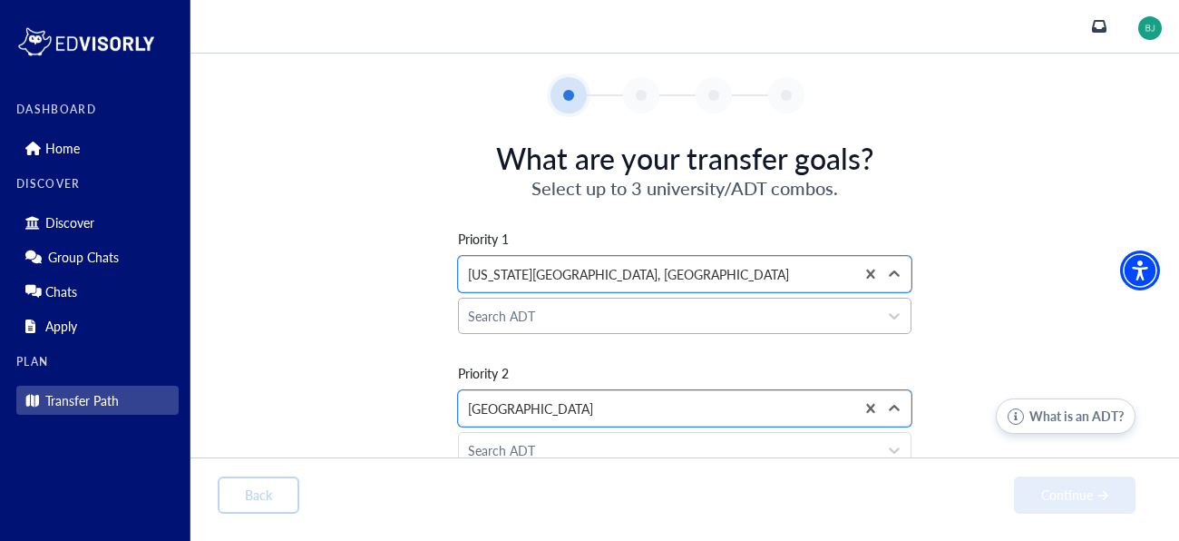
click at [551, 318] on div at bounding box center [668, 316] width 401 height 23
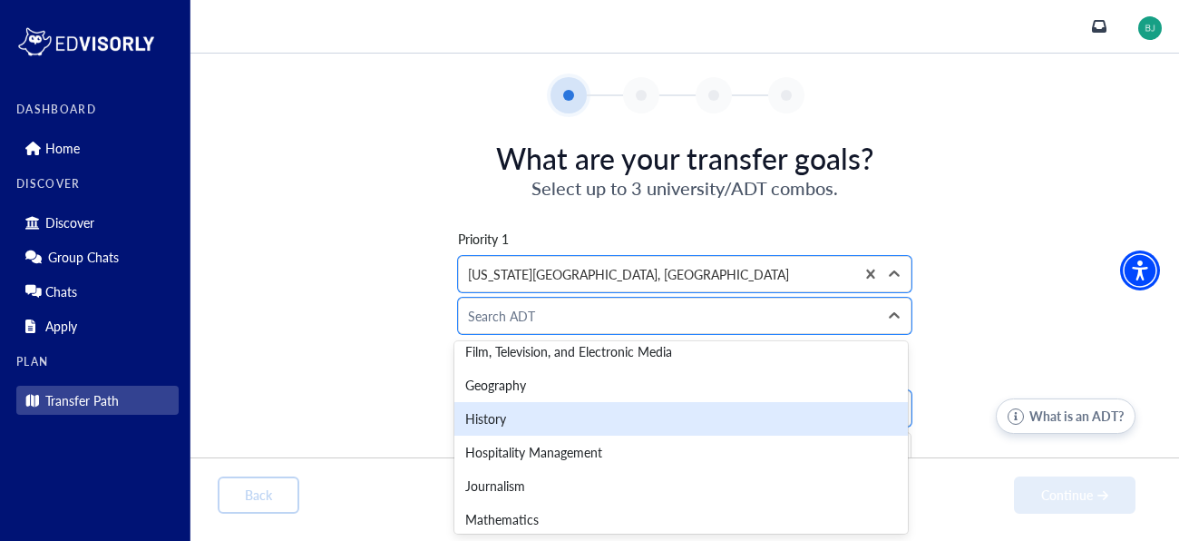
scroll to position [485, 0]
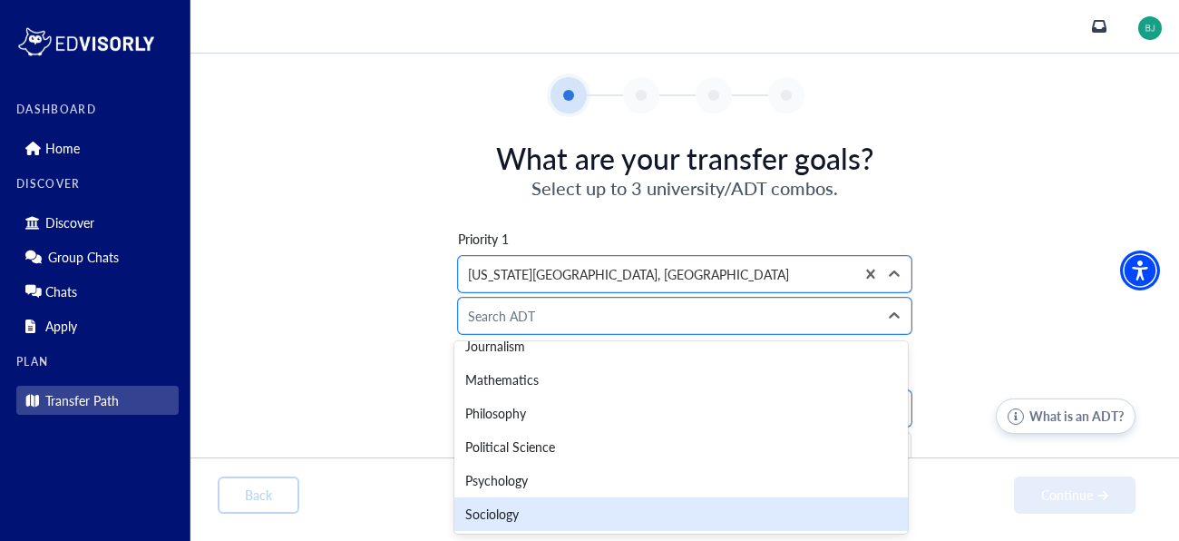
click at [513, 527] on div "Sociology" at bounding box center [682, 514] width 454 height 34
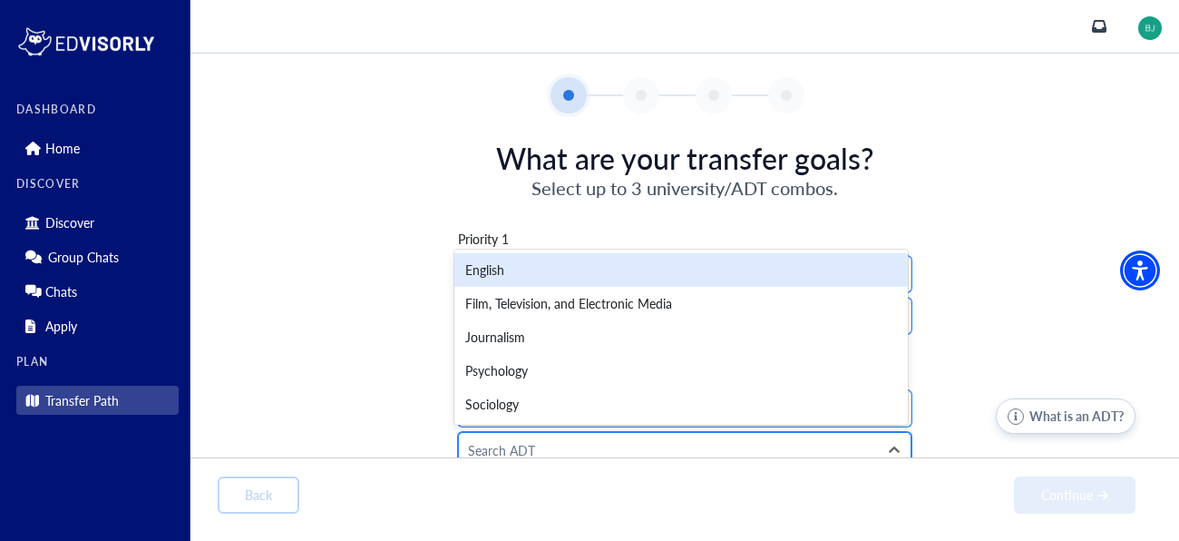
click at [490, 449] on div at bounding box center [668, 450] width 401 height 23
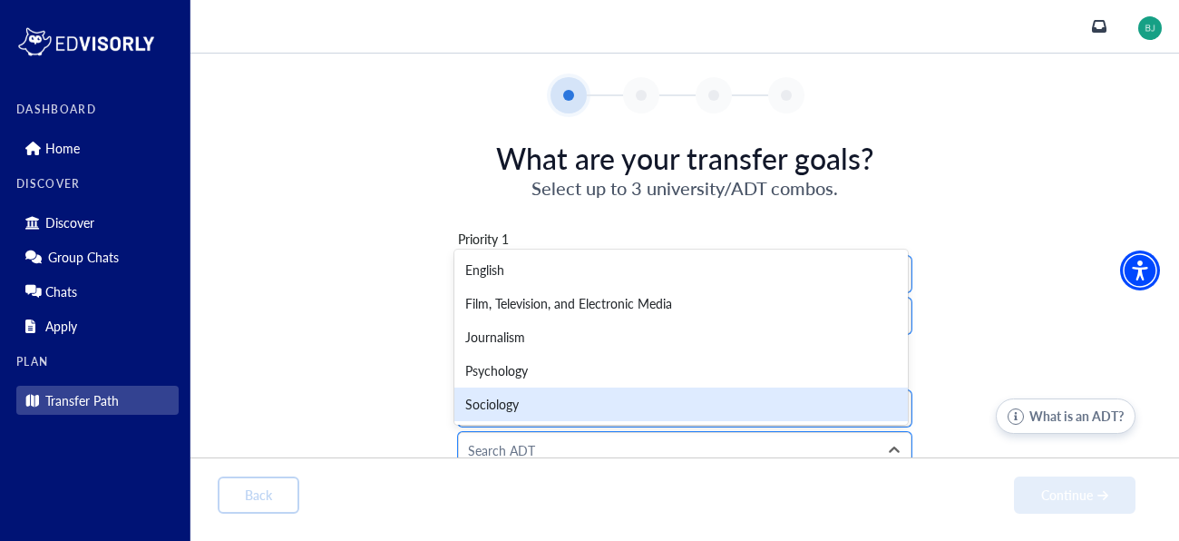
click at [563, 396] on div "Sociology" at bounding box center [682, 404] width 454 height 34
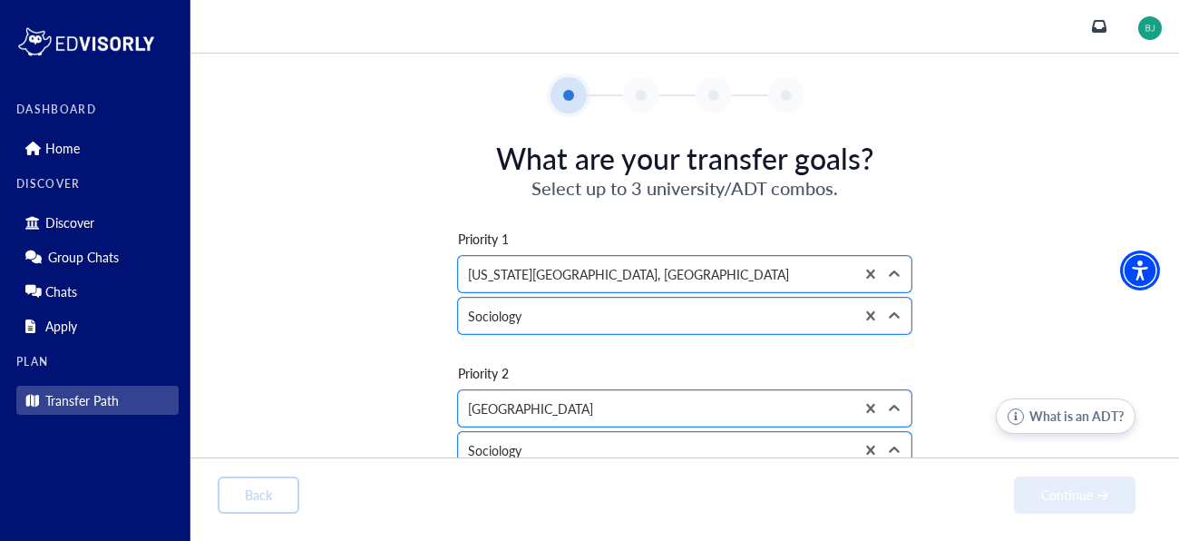
scroll to position [157, 0]
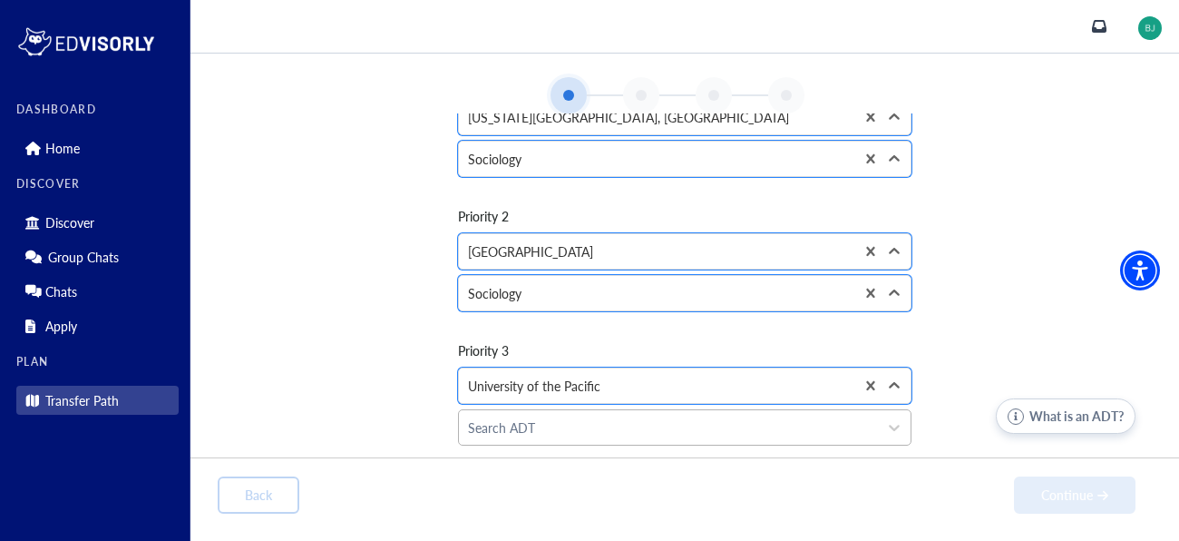
click at [529, 434] on div at bounding box center [668, 427] width 401 height 23
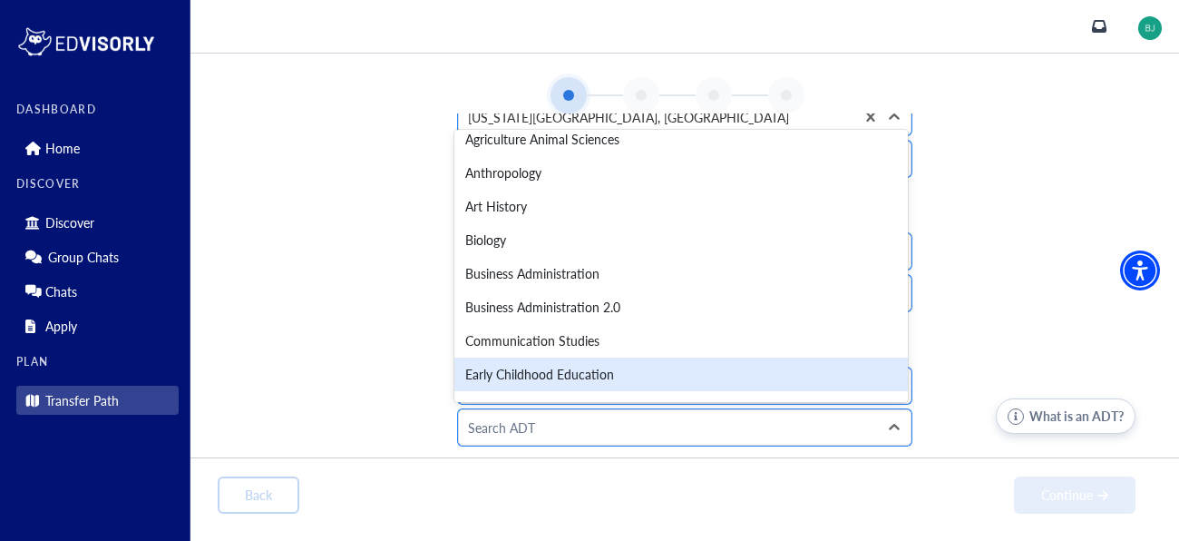
scroll to position [505, 0]
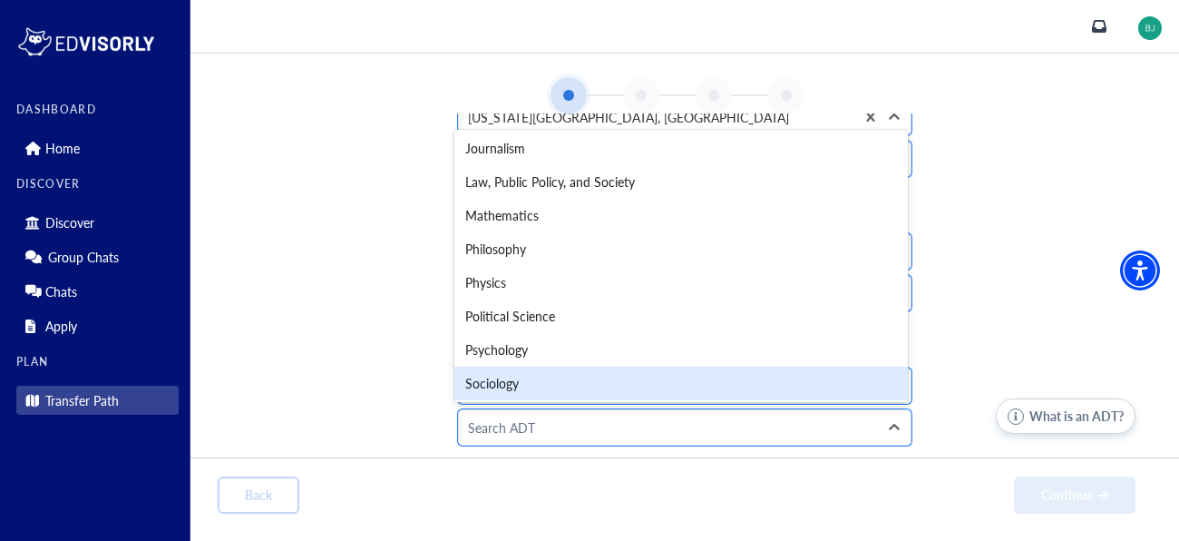
click at [500, 387] on div "Sociology" at bounding box center [682, 384] width 454 height 34
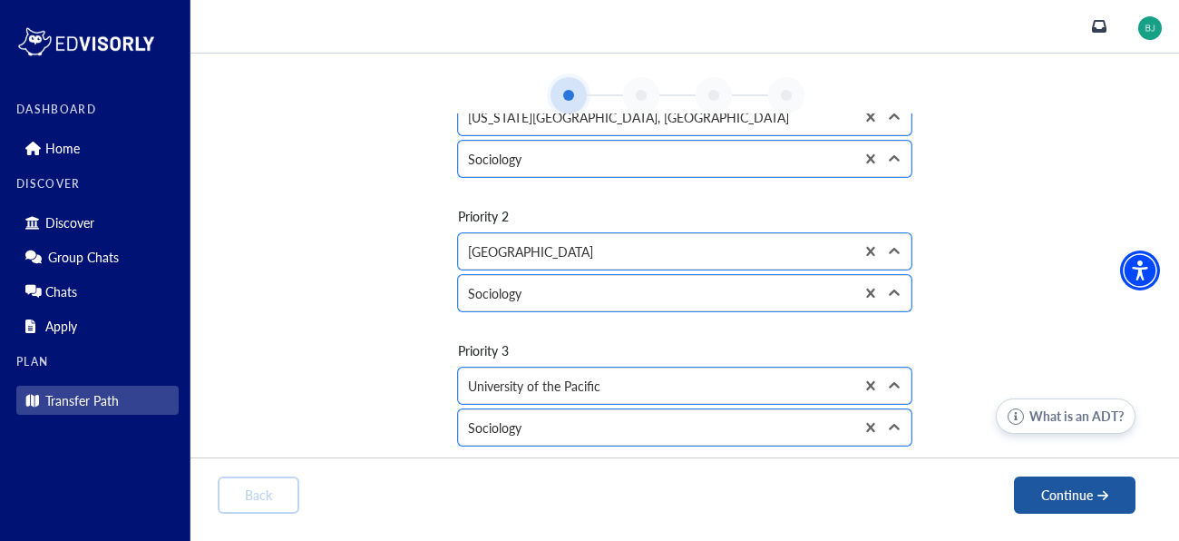
click at [1056, 489] on button "Continue" at bounding box center [1075, 494] width 122 height 37
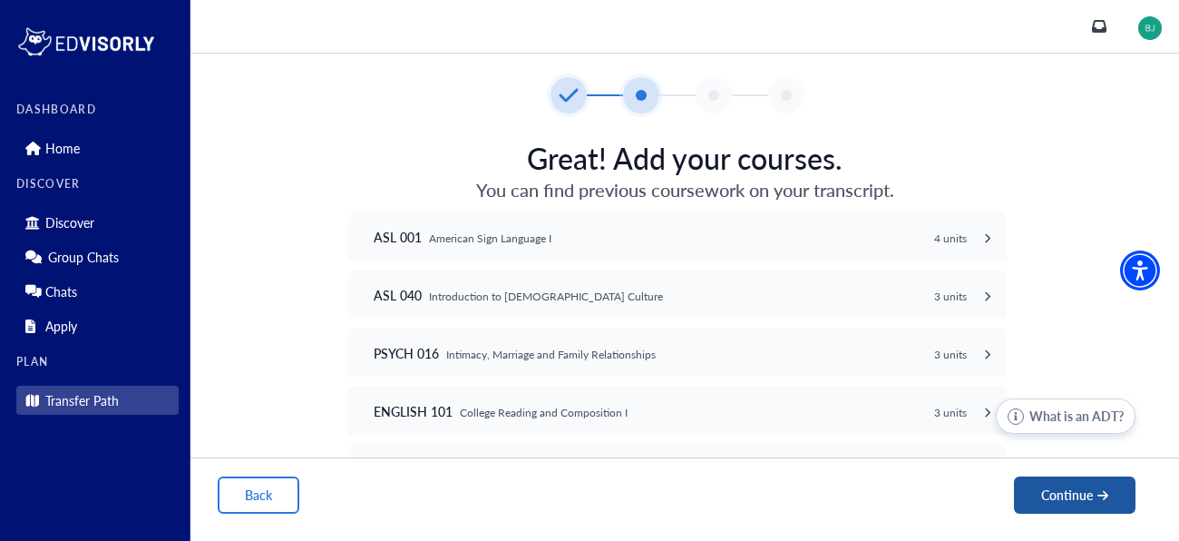
click at [1064, 492] on button "Continue" at bounding box center [1075, 494] width 122 height 37
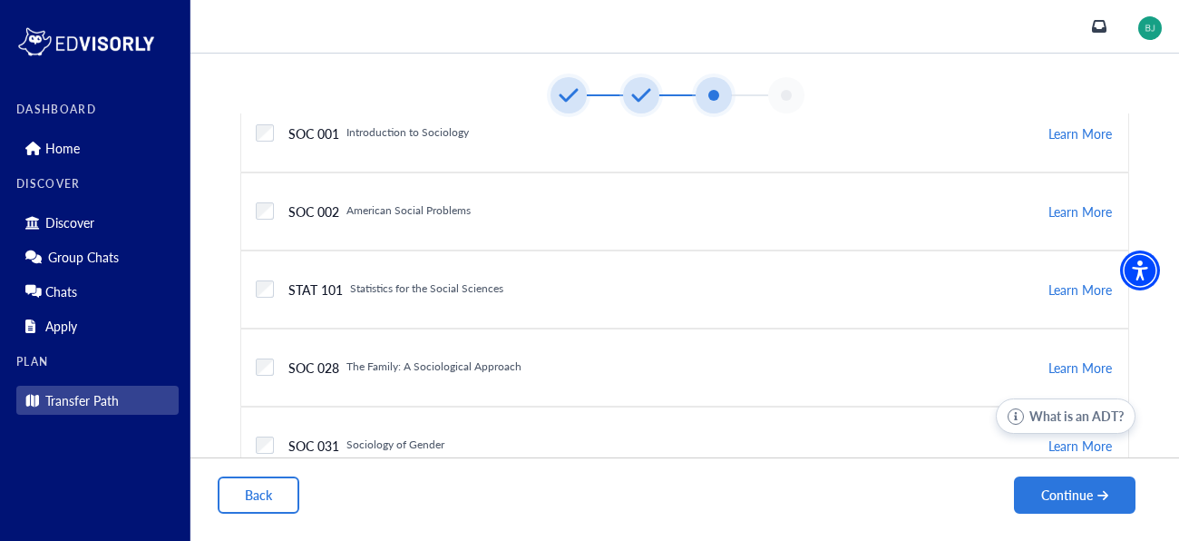
scroll to position [234, 0]
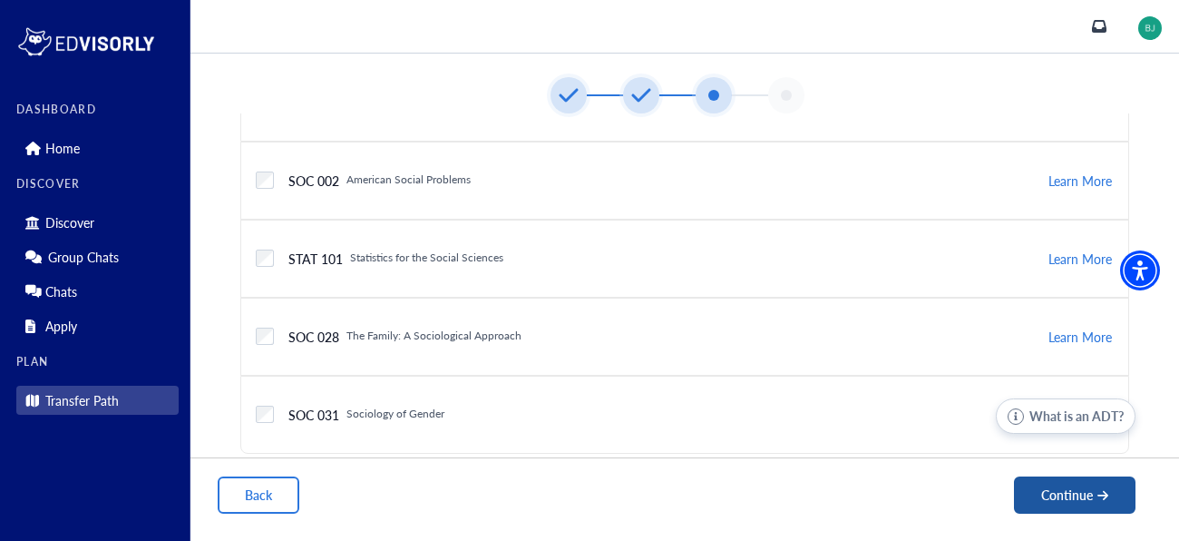
click at [1053, 496] on button "Continue" at bounding box center [1075, 494] width 122 height 37
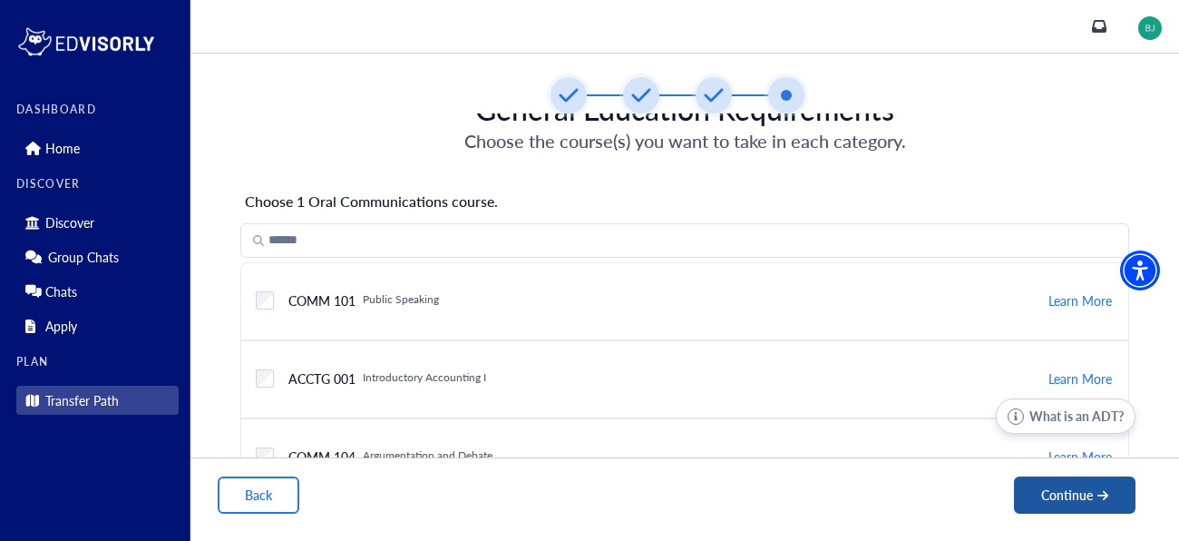
scroll to position [53, 0]
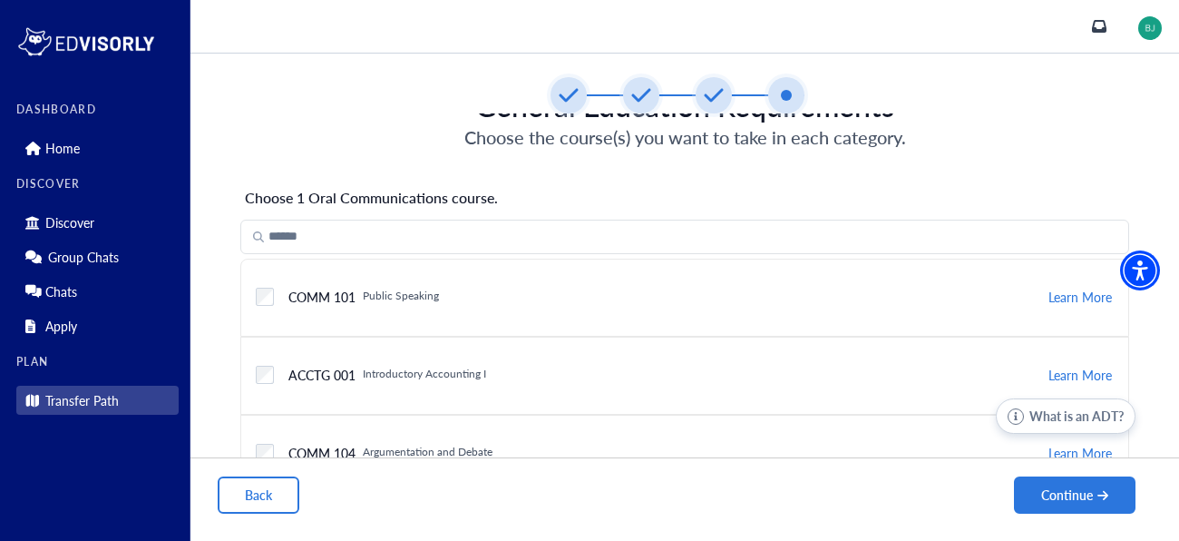
click at [242, 519] on div "Back Continue" at bounding box center [685, 494] width 989 height 74
click at [238, 509] on button "Back" at bounding box center [259, 494] width 82 height 37
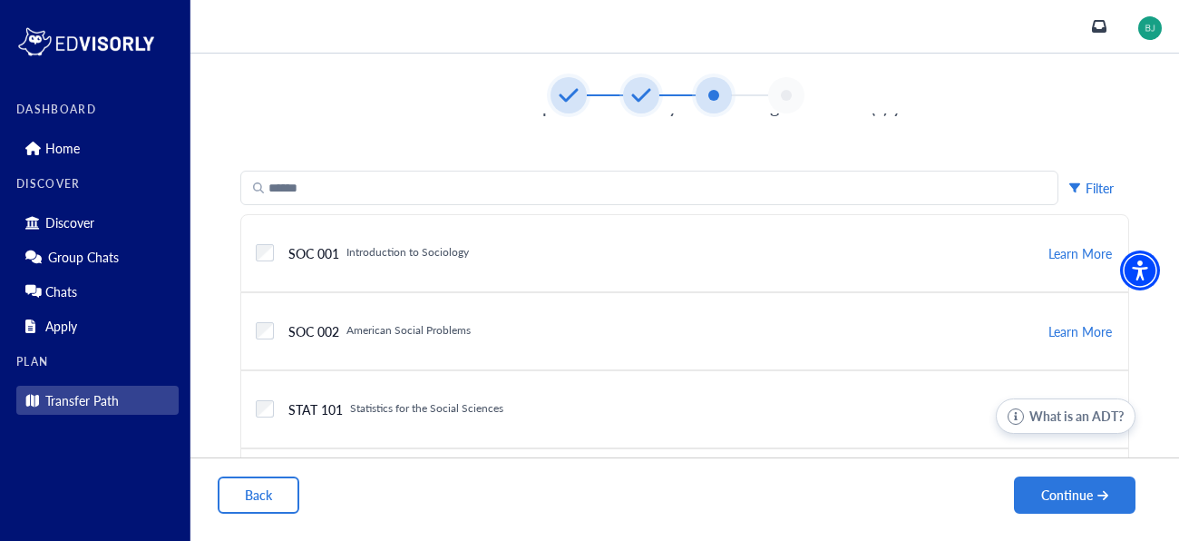
scroll to position [234, 0]
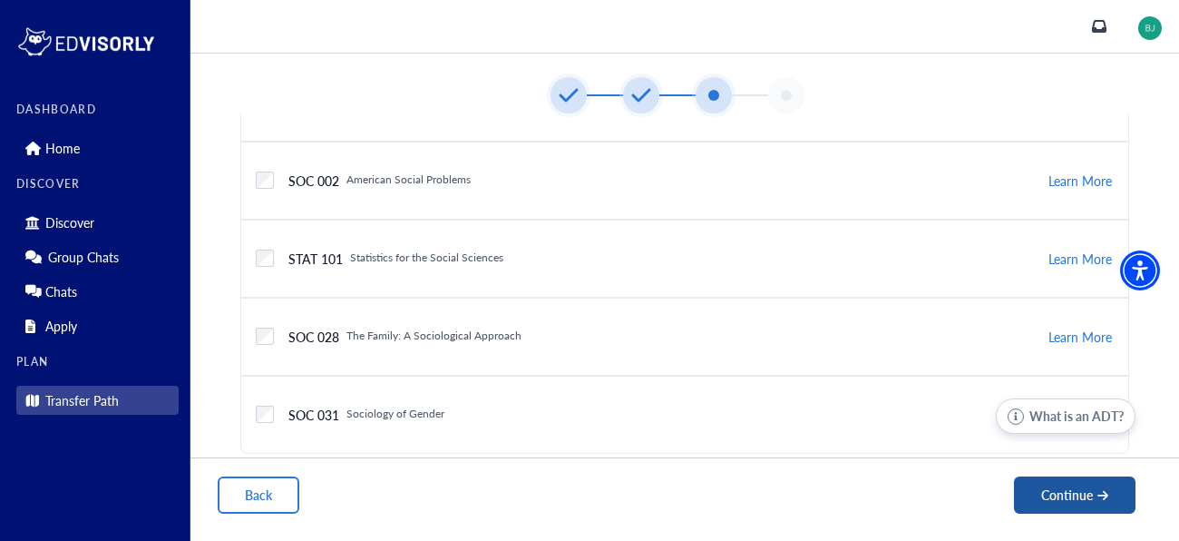
click at [1055, 501] on button "Continue" at bounding box center [1075, 494] width 122 height 37
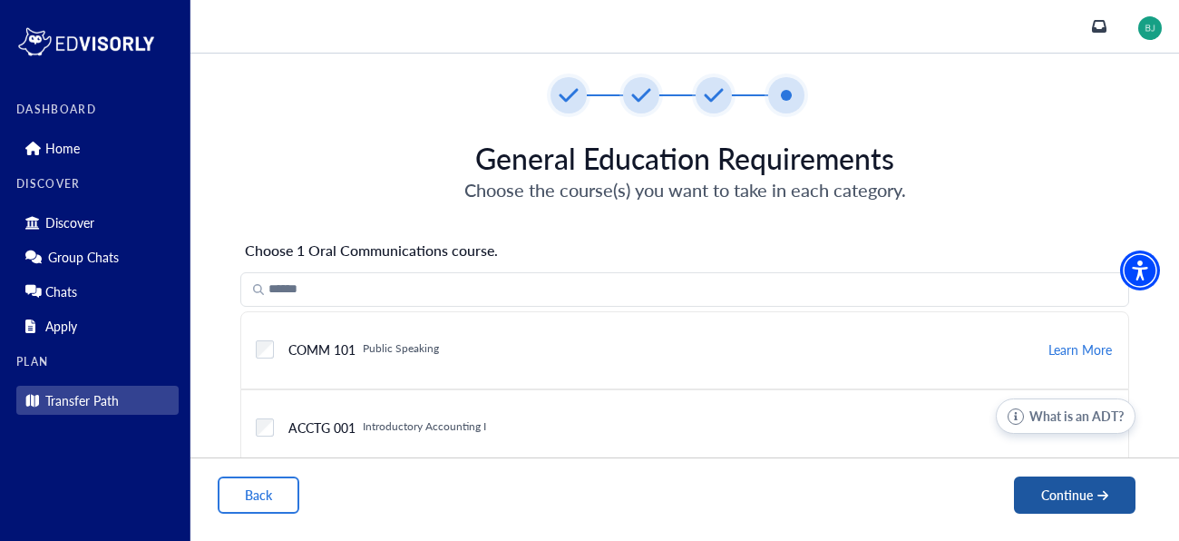
scroll to position [248, 0]
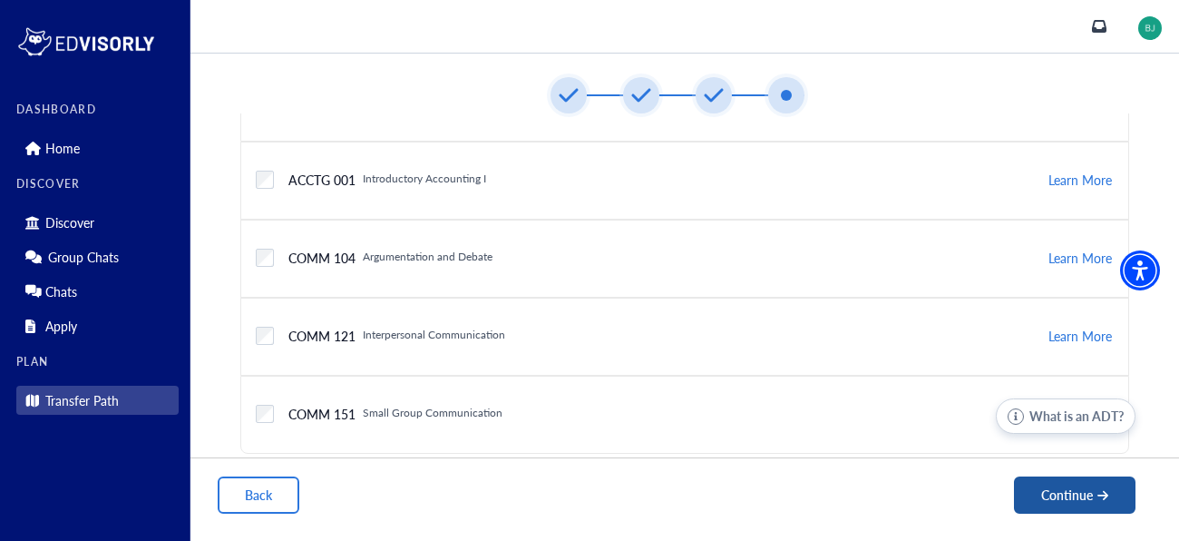
click at [1033, 506] on button "Continue" at bounding box center [1075, 494] width 122 height 37
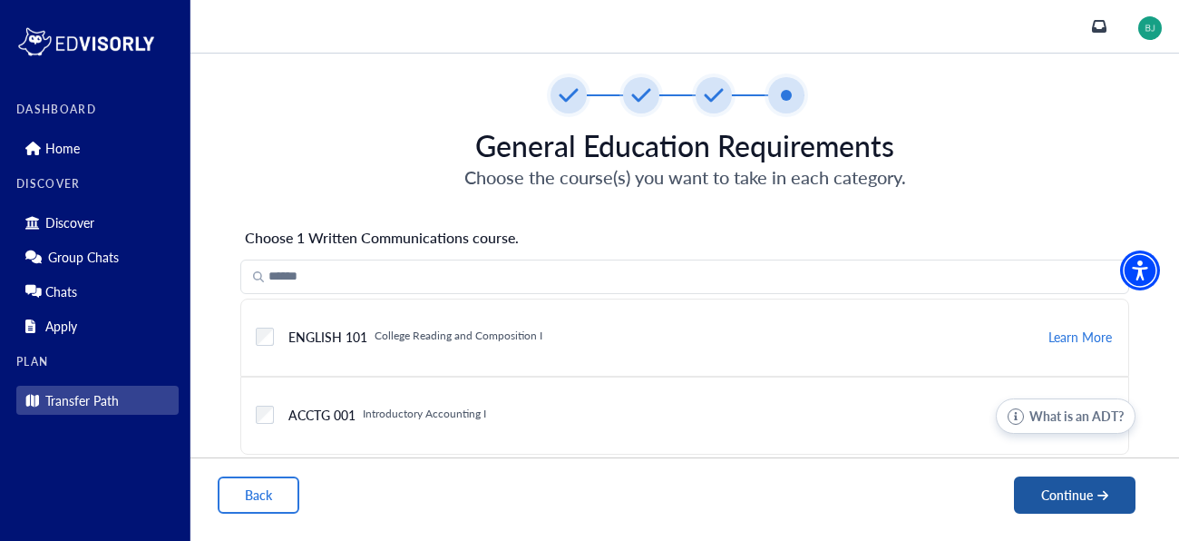
scroll to position [14, 0]
click at [1039, 484] on button "Continue" at bounding box center [1075, 494] width 122 height 37
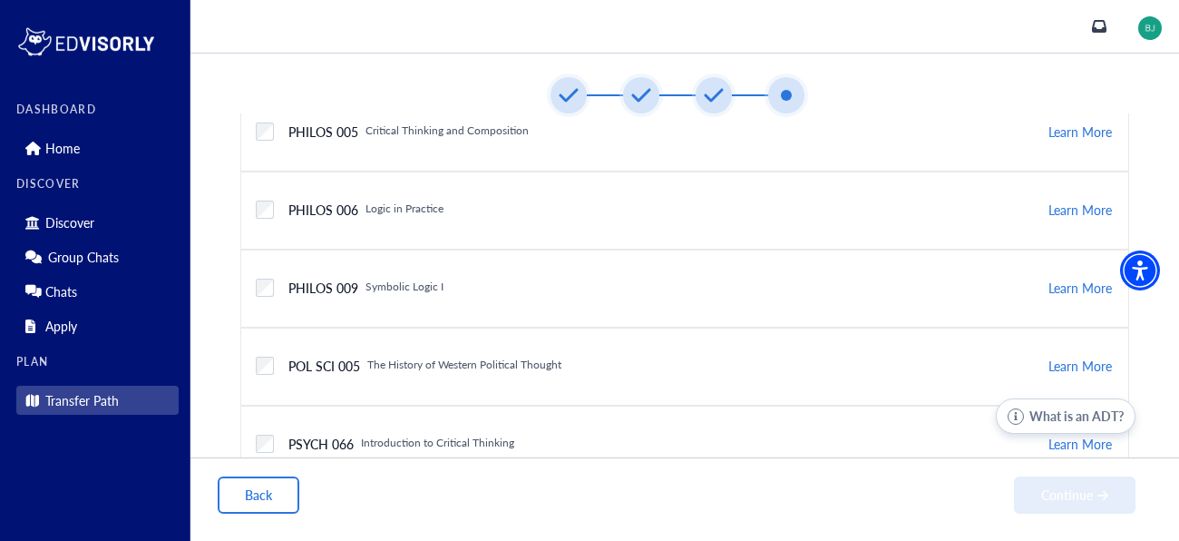
scroll to position [481, 0]
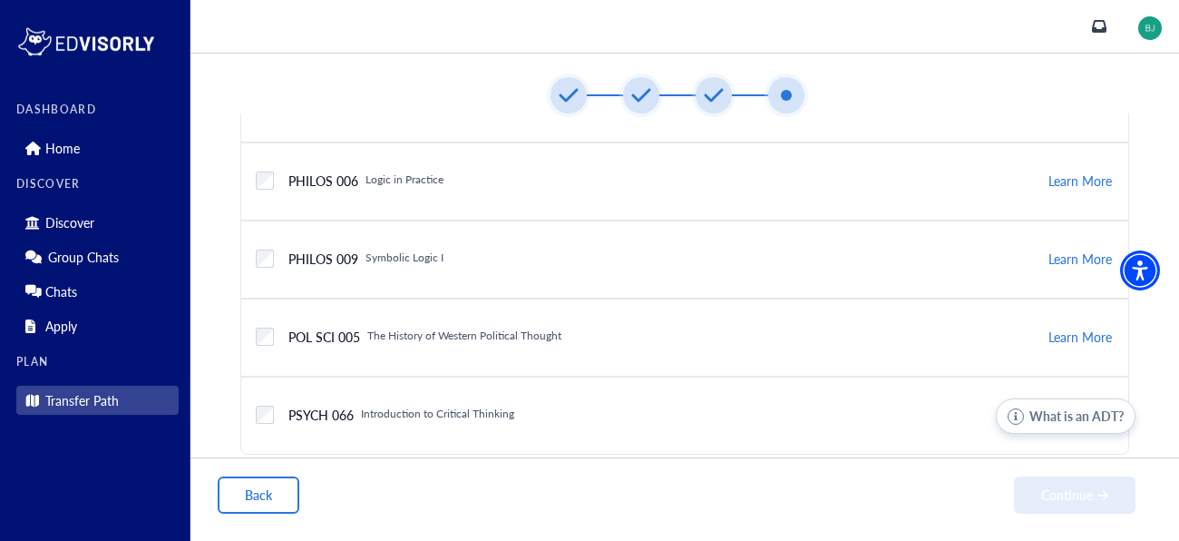
click at [537, 406] on div "PSYCH 066 Introduction to Critical Thinking" at bounding box center [651, 415] width 791 height 34
click at [1049, 492] on button "Continue" at bounding box center [1075, 494] width 122 height 37
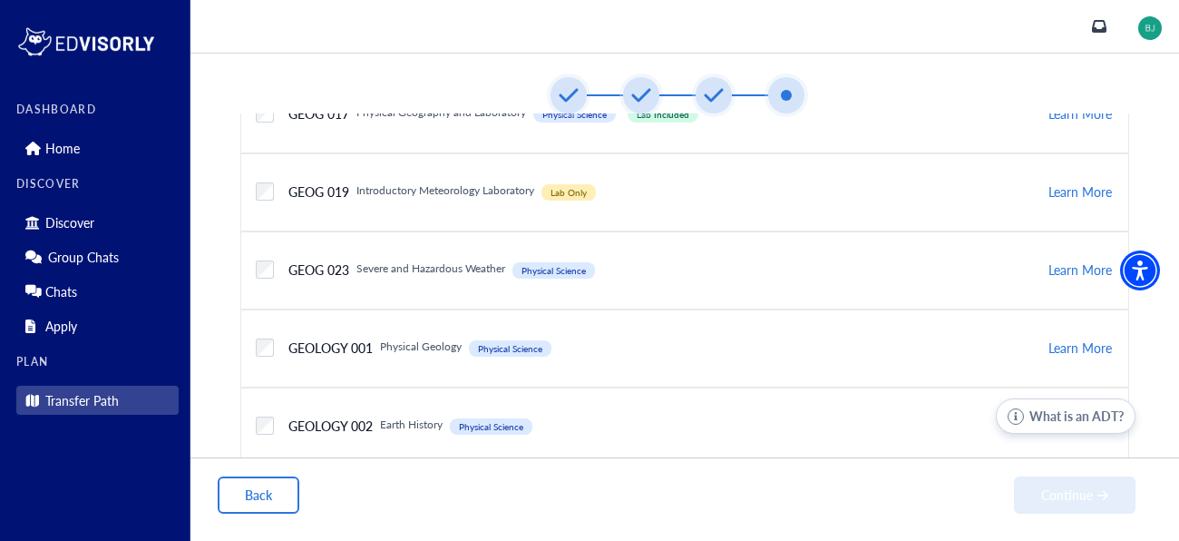
scroll to position [2598, 0]
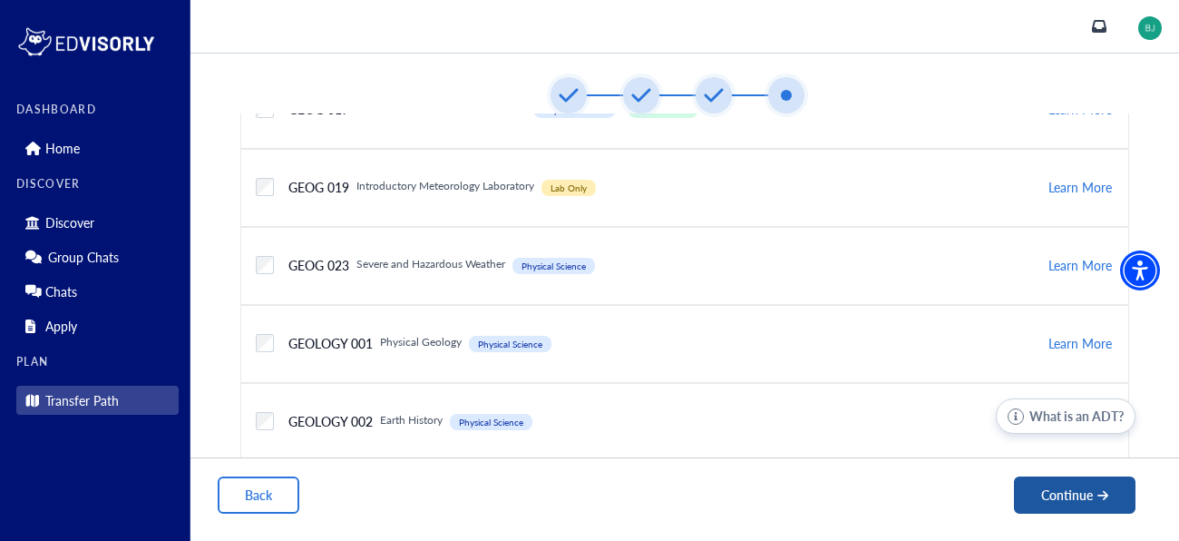
click at [1077, 488] on button "Continue" at bounding box center [1075, 494] width 122 height 37
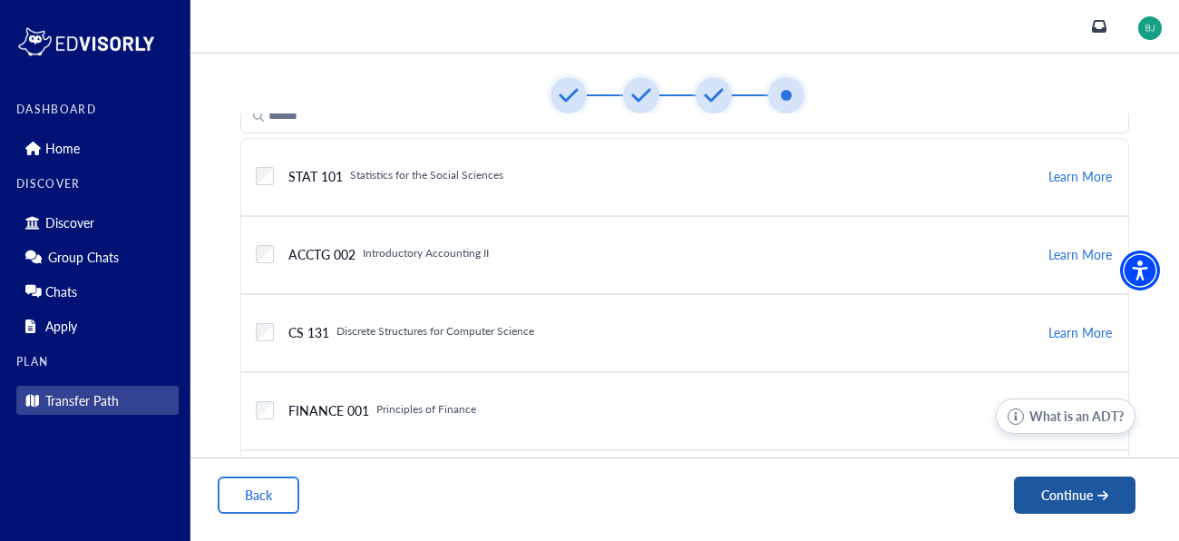
scroll to position [210, 0]
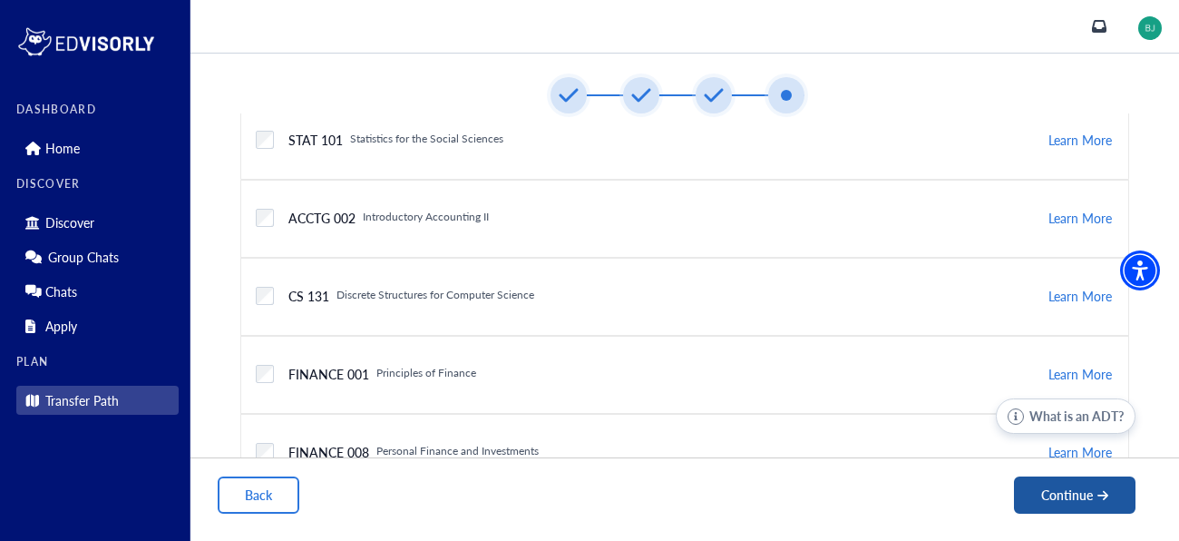
click at [1033, 507] on button "Continue" at bounding box center [1075, 494] width 122 height 37
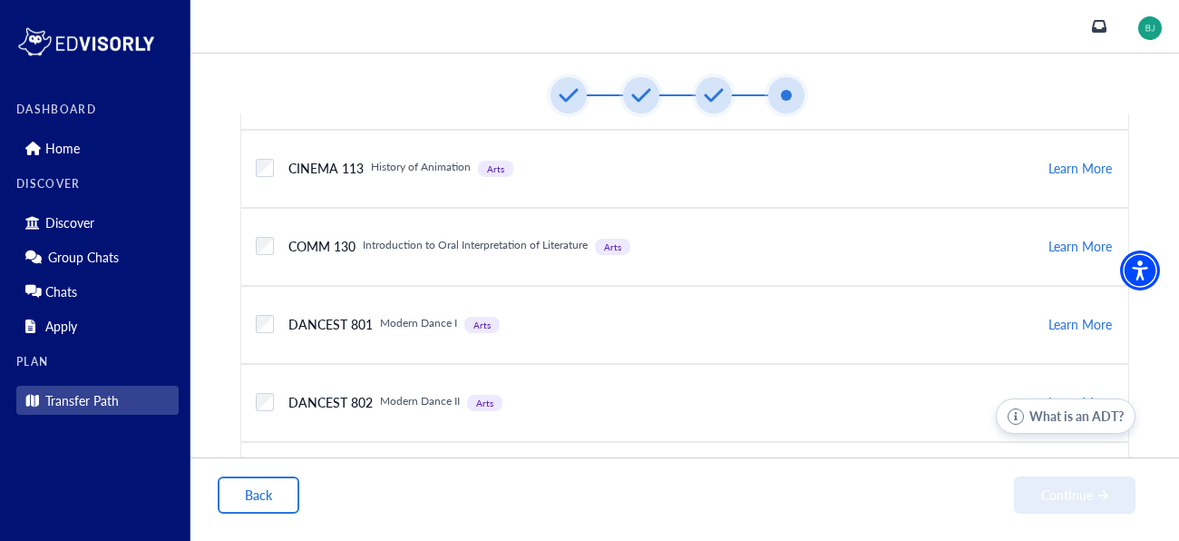
scroll to position [2515, 0]
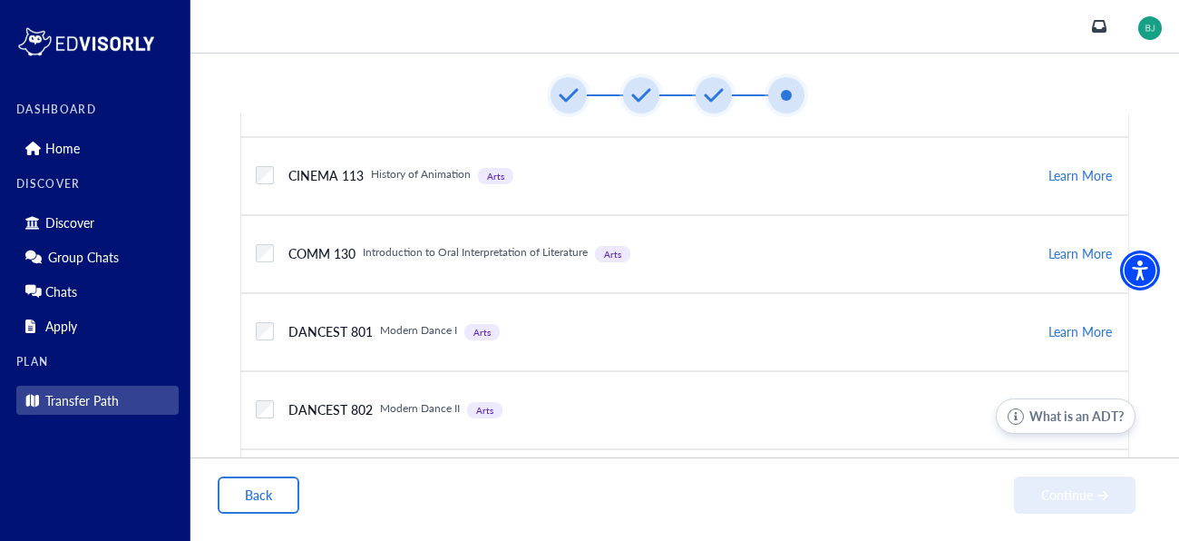
click at [372, 332] on div "DANCEST 801 Arts Modern Dance I Arts" at bounding box center [389, 332] width 230 height 16
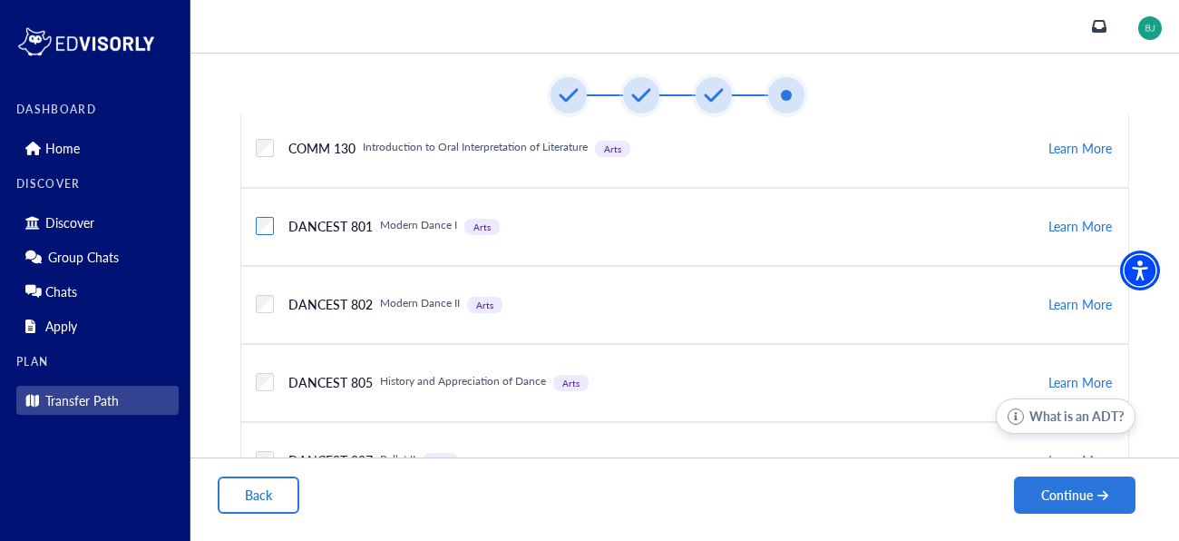
scroll to position [2625, 0]
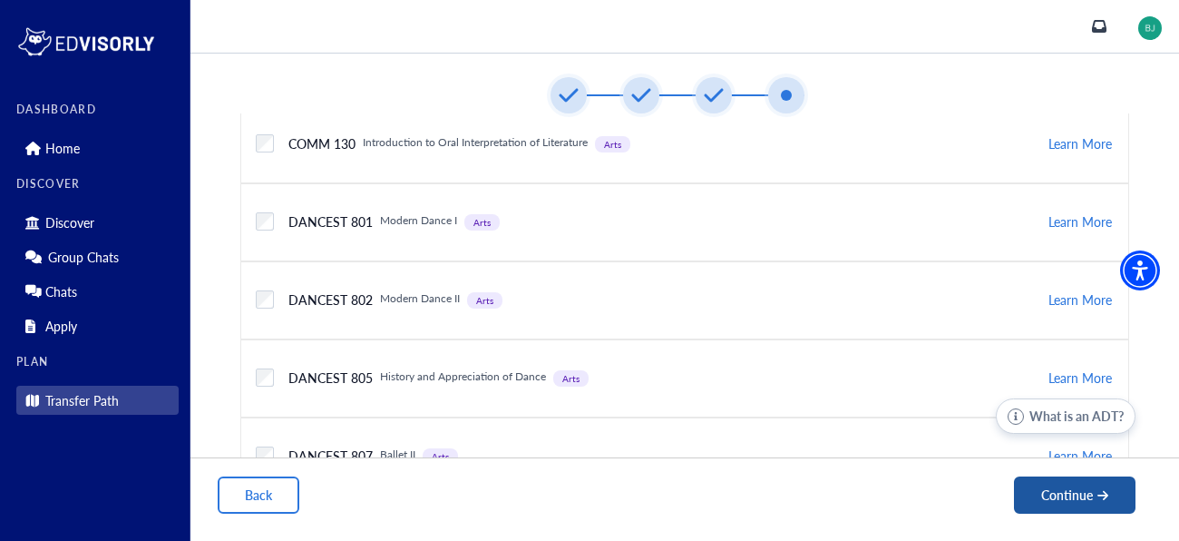
click at [1083, 512] on button "Continue" at bounding box center [1075, 494] width 122 height 37
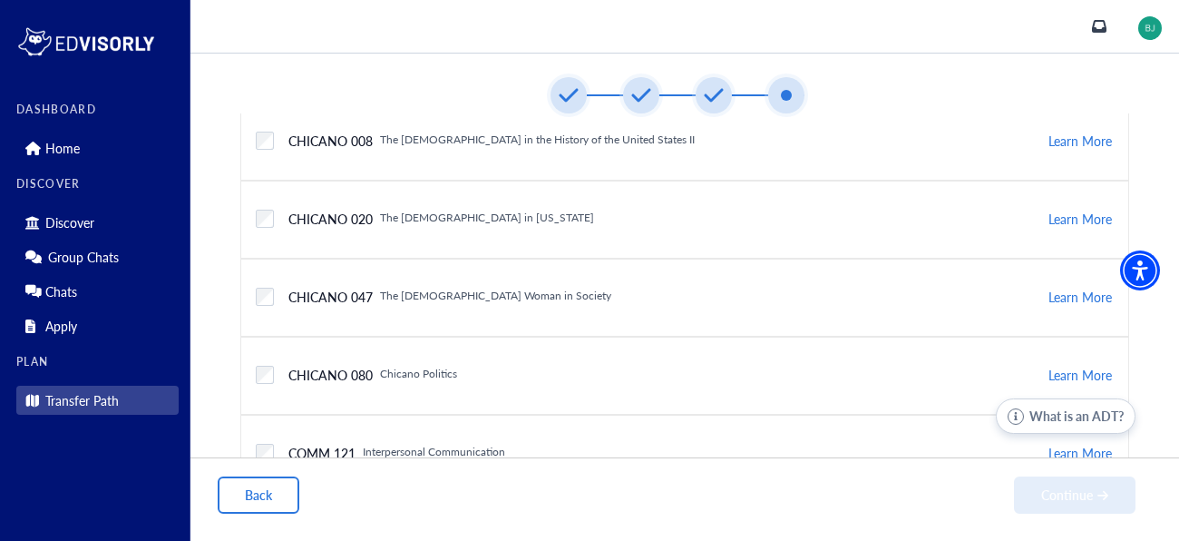
scroll to position [916, 0]
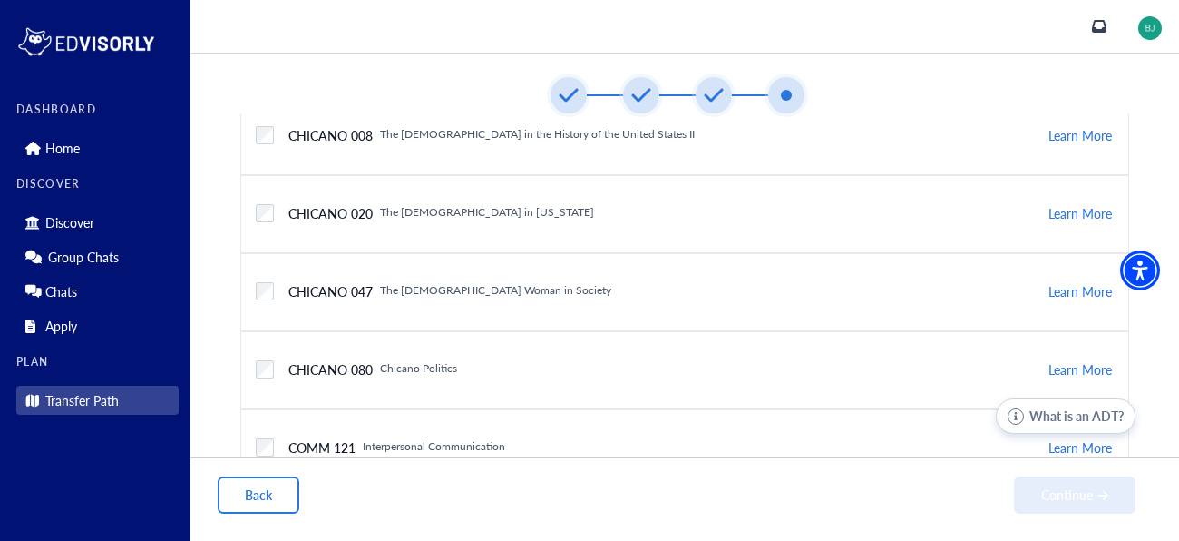
click at [261, 275] on div at bounding box center [265, 291] width 18 height 33
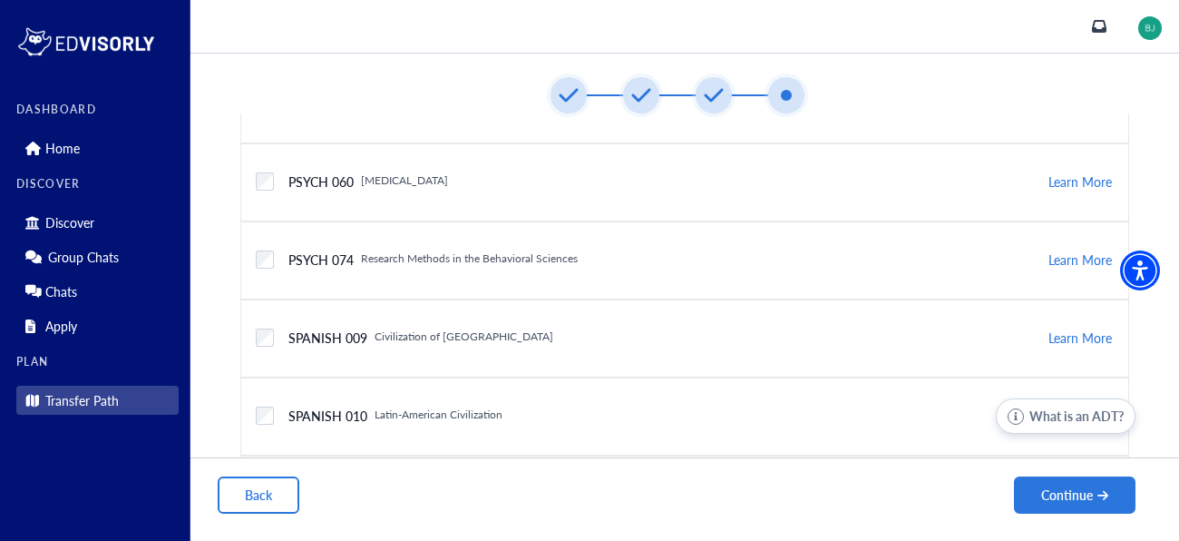
scroll to position [2351, 0]
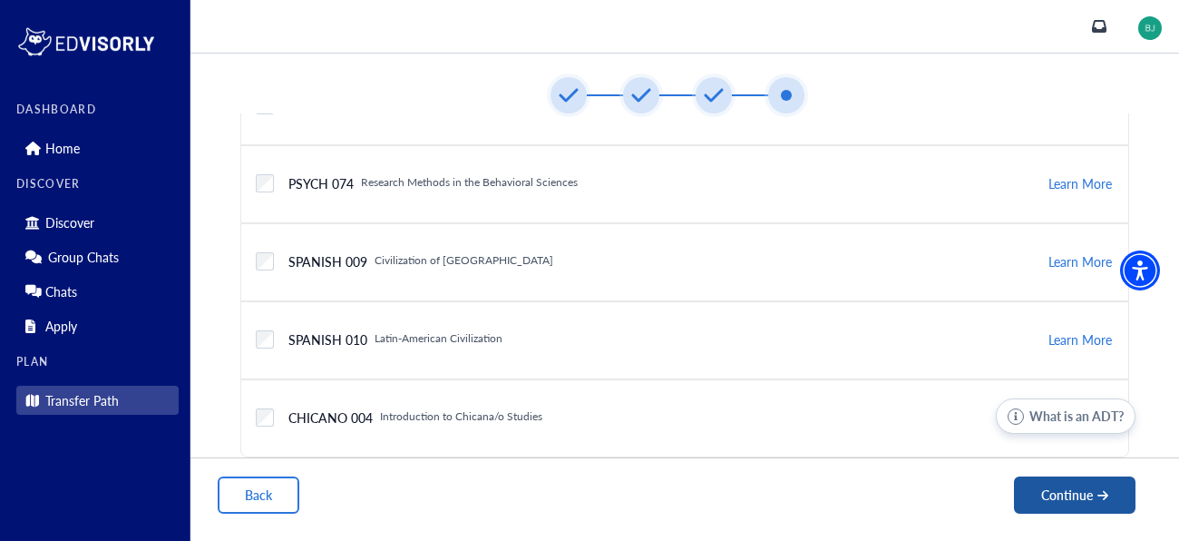
click at [1017, 507] on button "Continue" at bounding box center [1075, 494] width 122 height 37
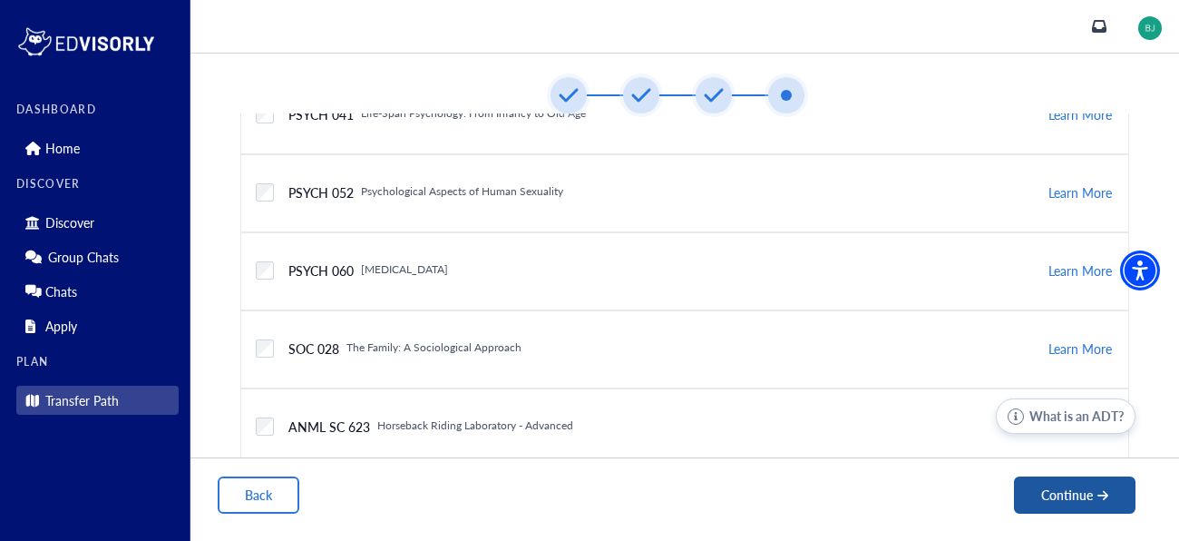
click at [1034, 489] on button "Continue" at bounding box center [1075, 494] width 122 height 37
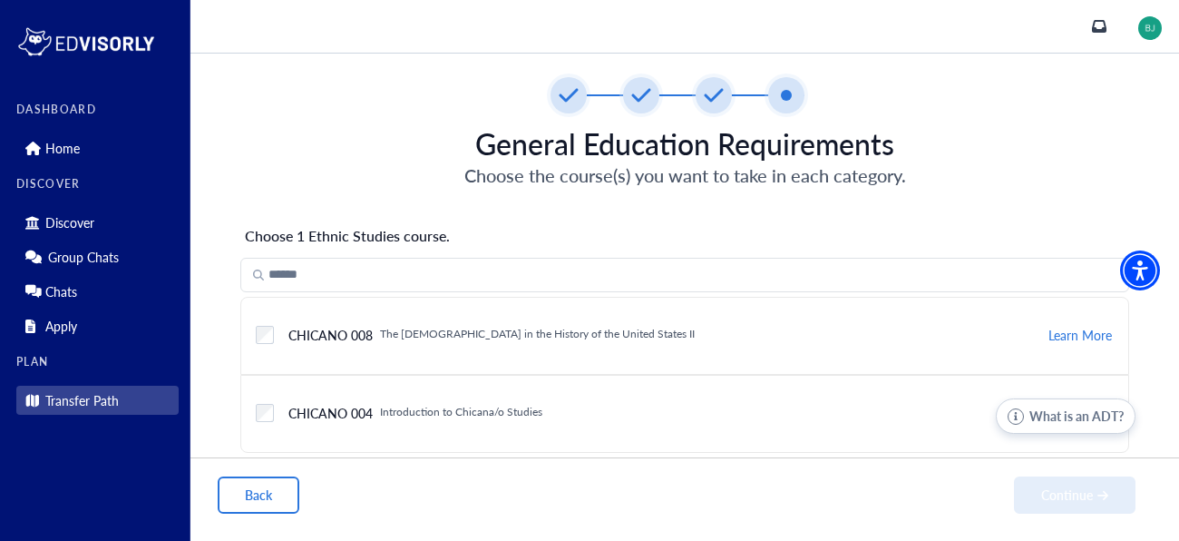
scroll to position [14, 0]
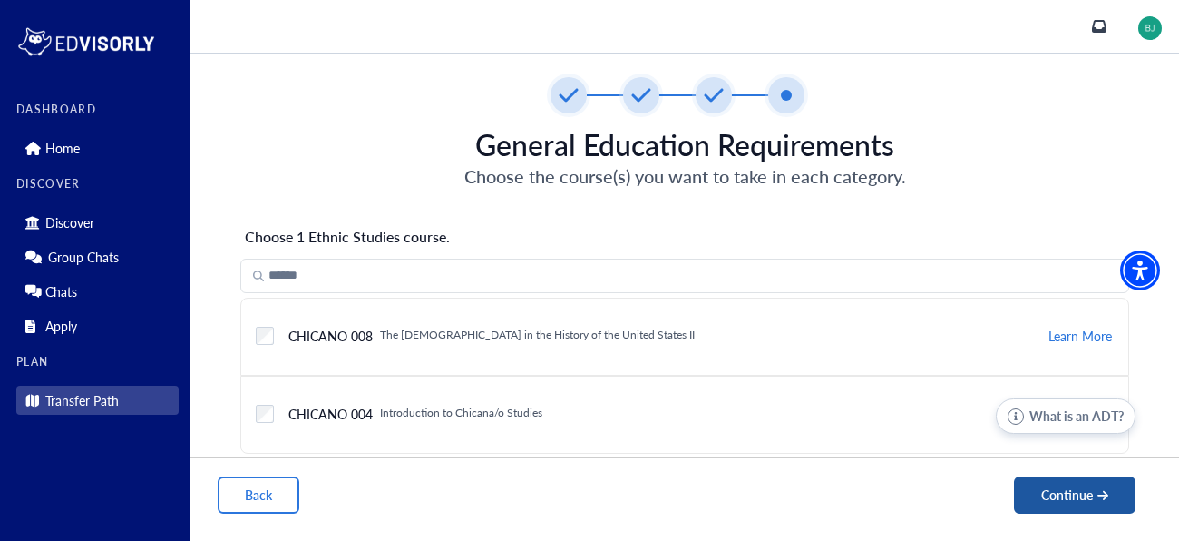
click at [1085, 487] on button "Continue" at bounding box center [1075, 494] width 122 height 37
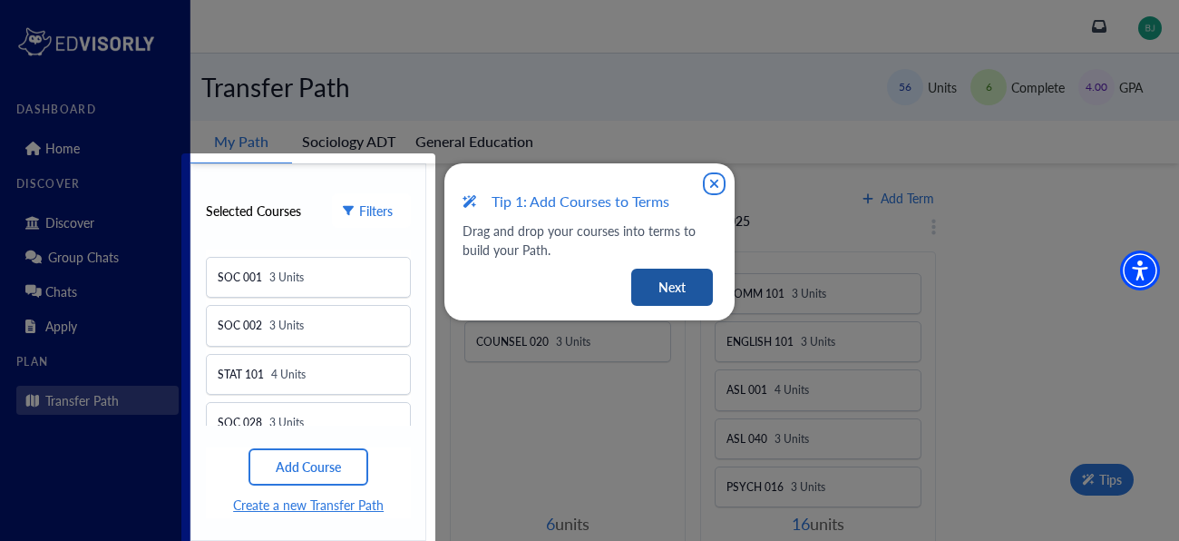
click at [645, 287] on button "Next" at bounding box center [672, 287] width 82 height 37
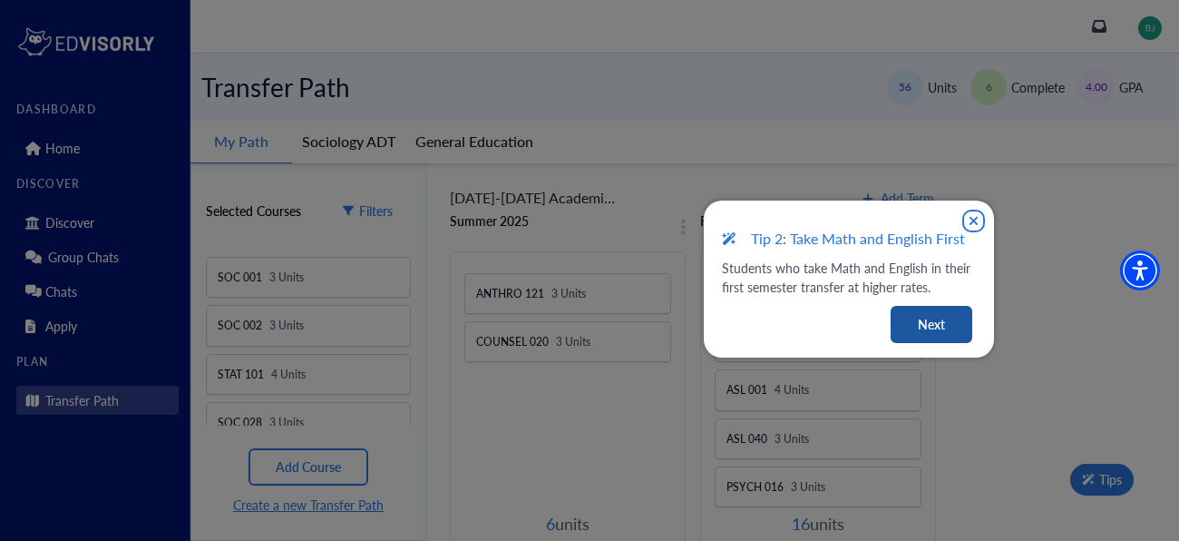
scroll to position [8, 0]
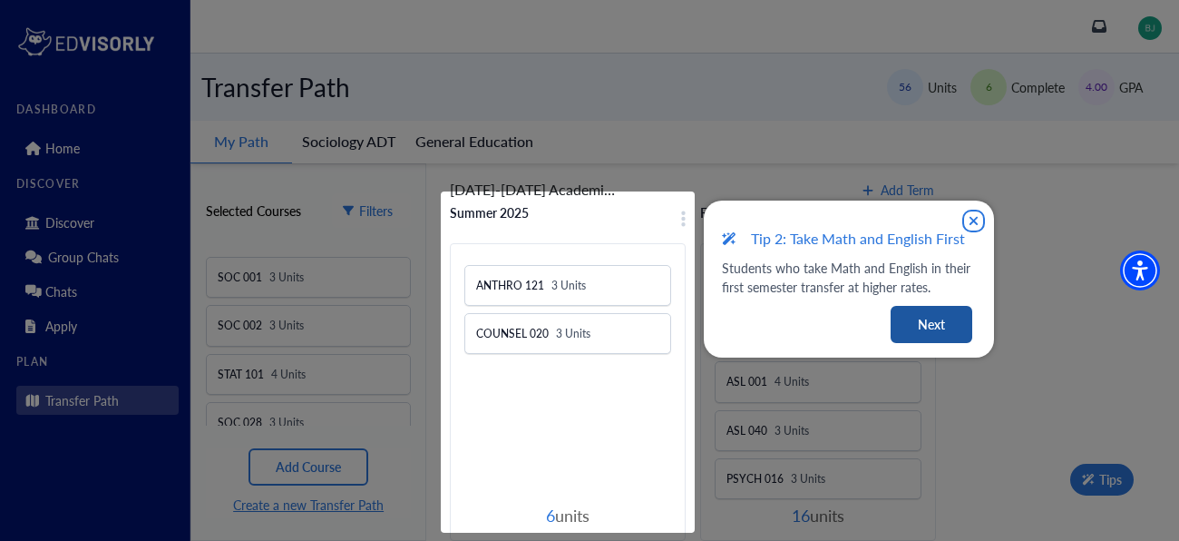
click at [918, 337] on button "Next" at bounding box center [932, 324] width 82 height 37
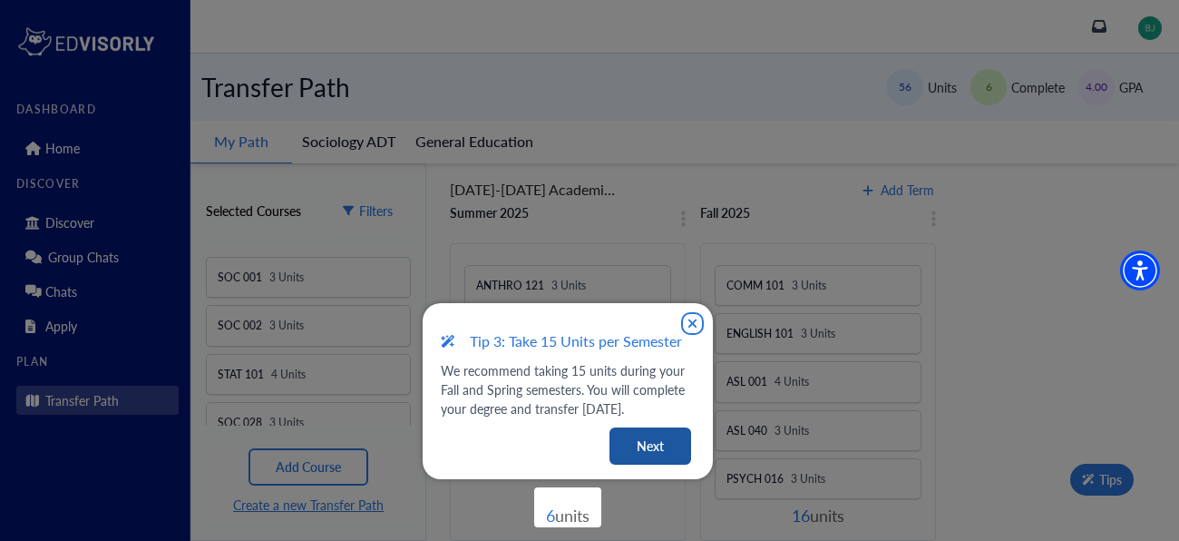
click at [683, 427] on button "Next" at bounding box center [651, 445] width 82 height 37
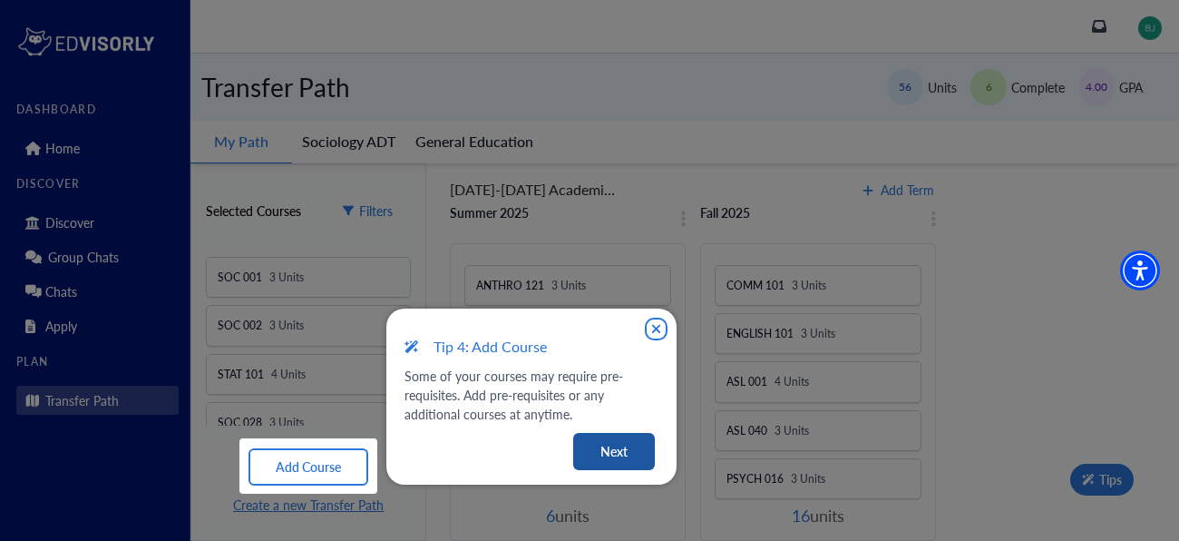
click at [605, 445] on button "Next" at bounding box center [614, 451] width 82 height 37
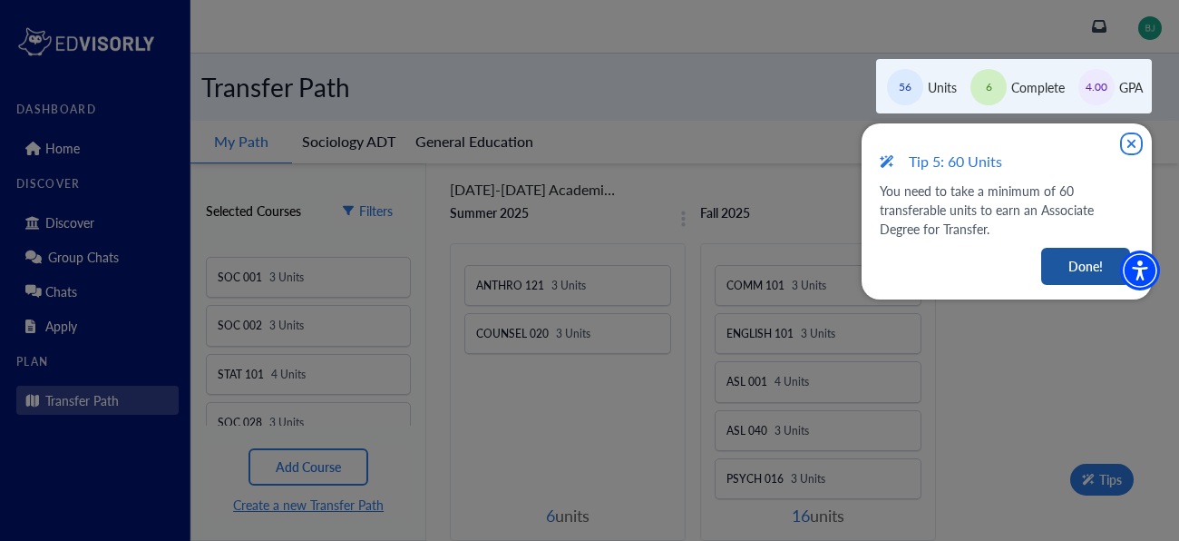
click at [1101, 263] on button "Done!" at bounding box center [1085, 266] width 89 height 37
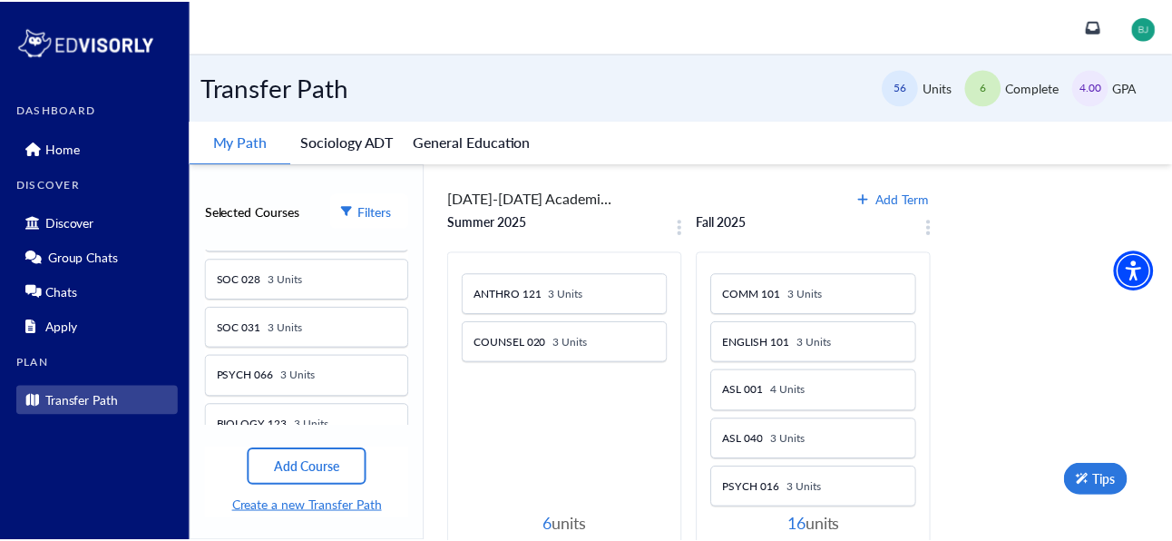
scroll to position [160, 0]
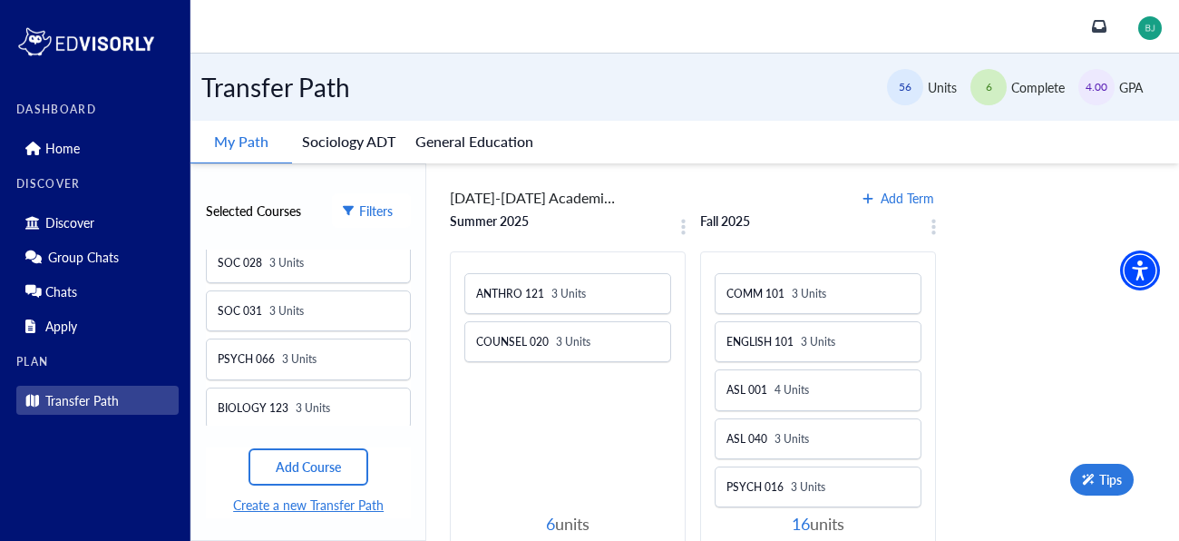
click at [366, 146] on button "Sociology ADT" at bounding box center [348, 142] width 113 height 42
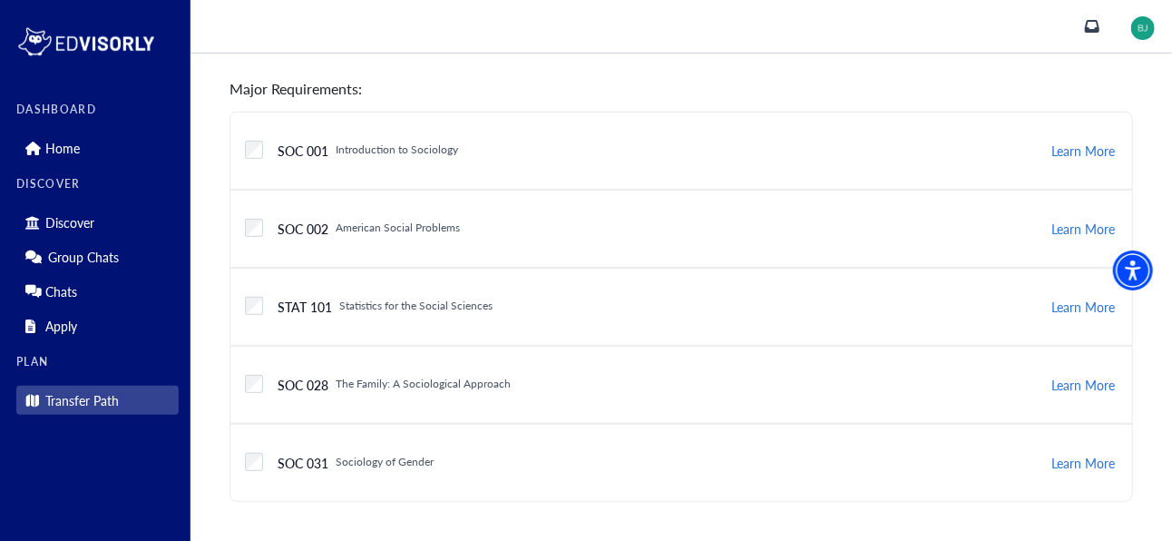
scroll to position [0, 0]
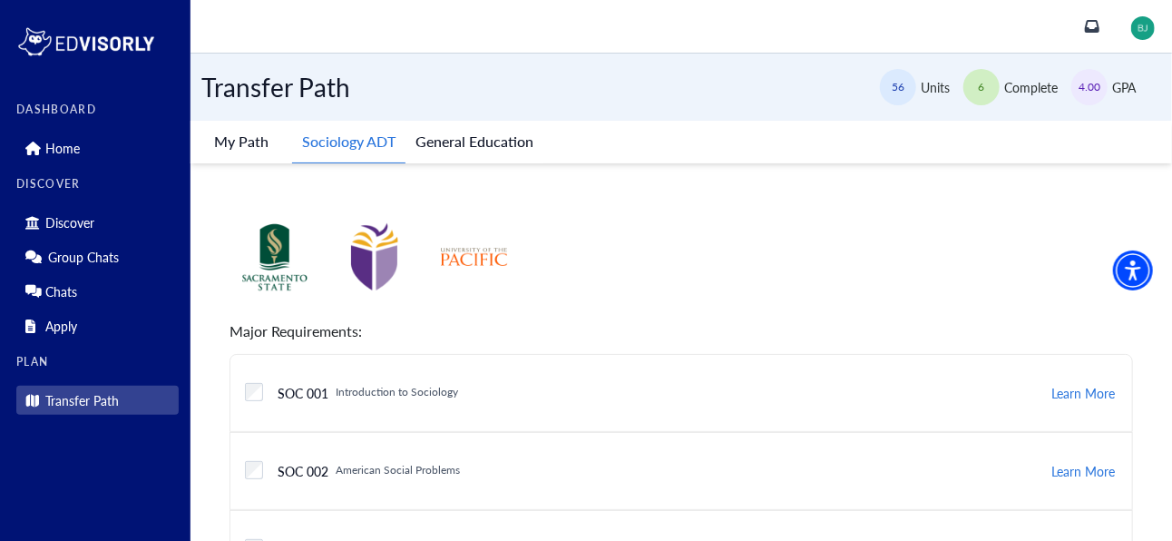
click at [118, 395] on div "DASHBOARD Home DISCOVER Discover Group Chats Chats Apply PLAN Transfer Path Pla…" at bounding box center [586, 392] width 1172 height 784
click at [73, 141] on p "Home" at bounding box center [62, 148] width 34 height 15
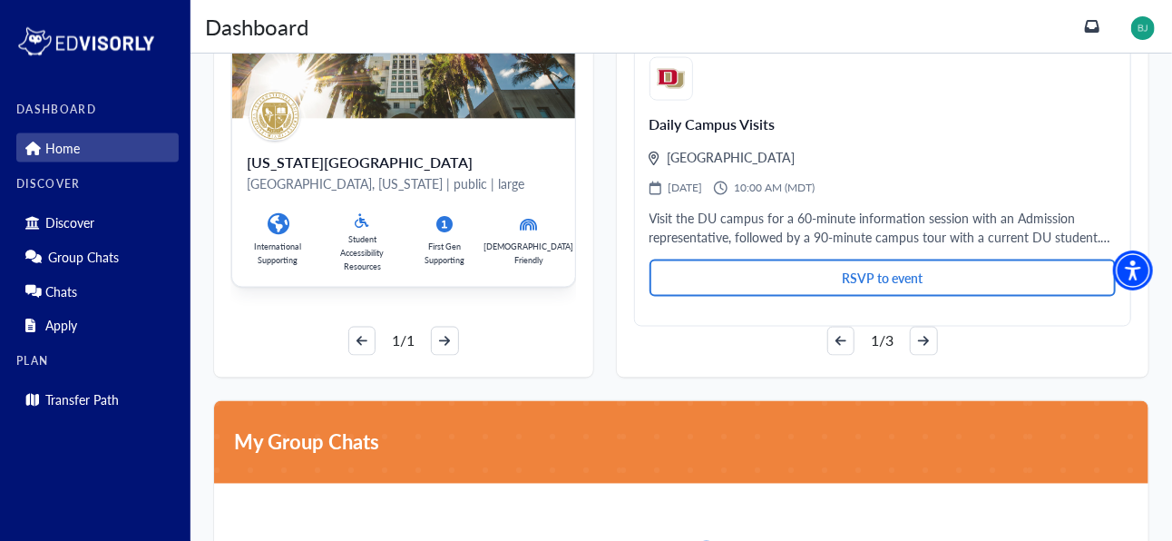
scroll to position [1139, 0]
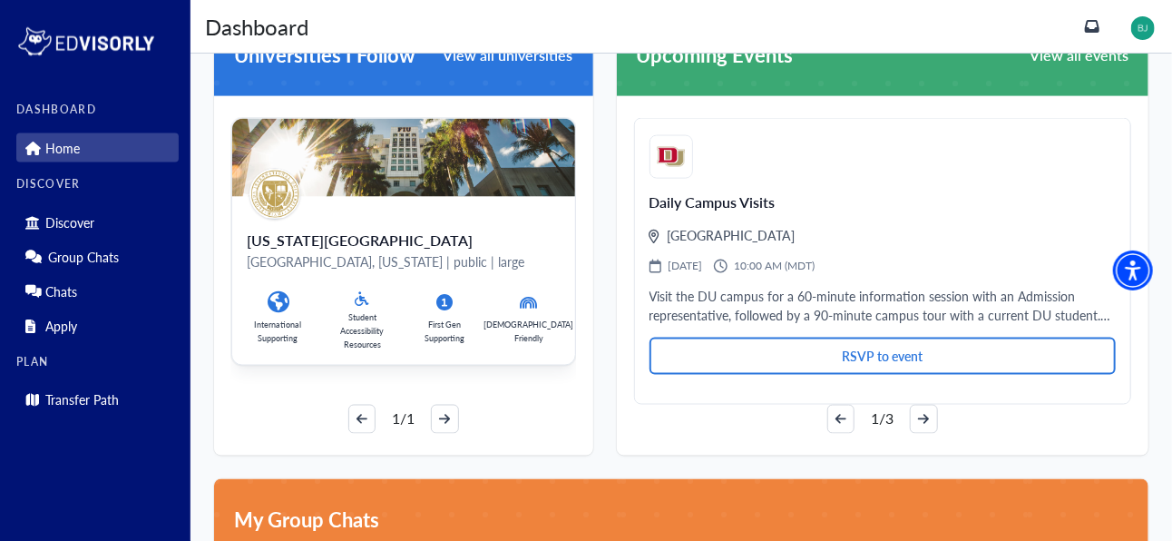
click at [436, 231] on div "Florida International University" at bounding box center [404, 239] width 314 height 17
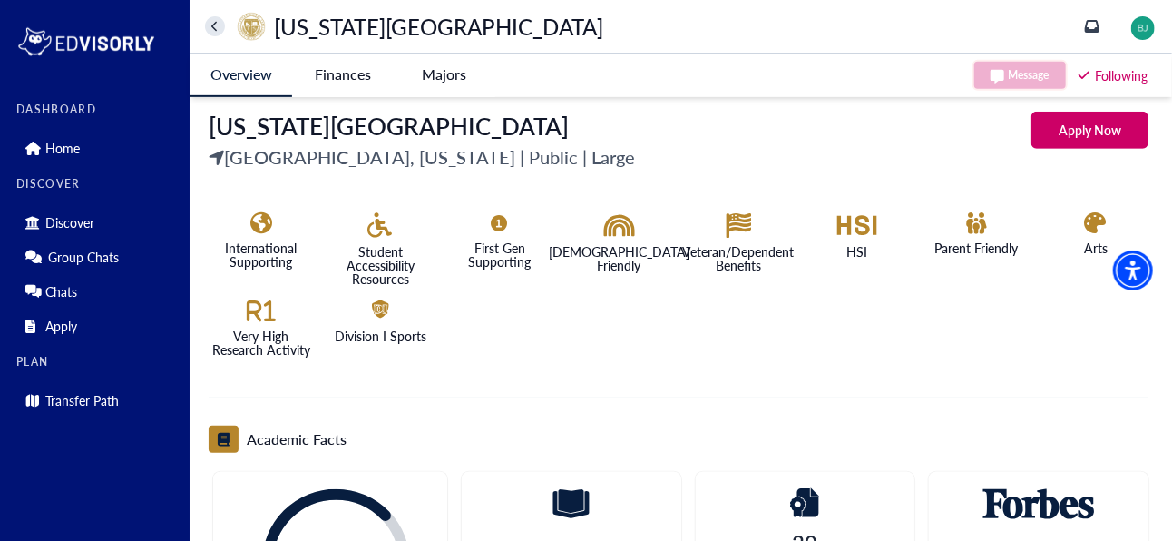
scroll to position [328, 0]
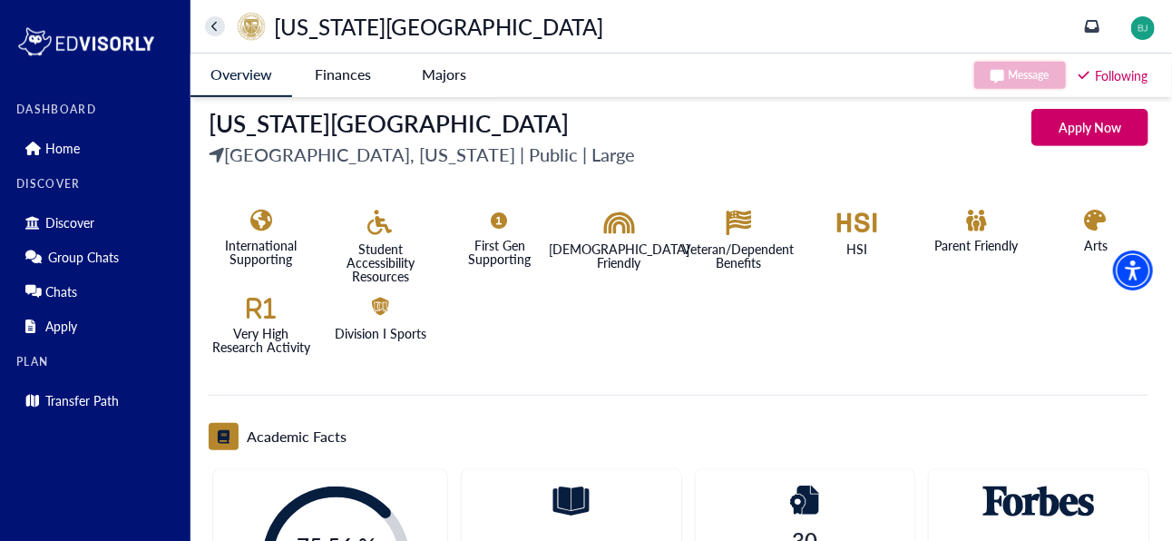
click at [332, 61] on University-tag "Finances" at bounding box center [343, 75] width 102 height 42
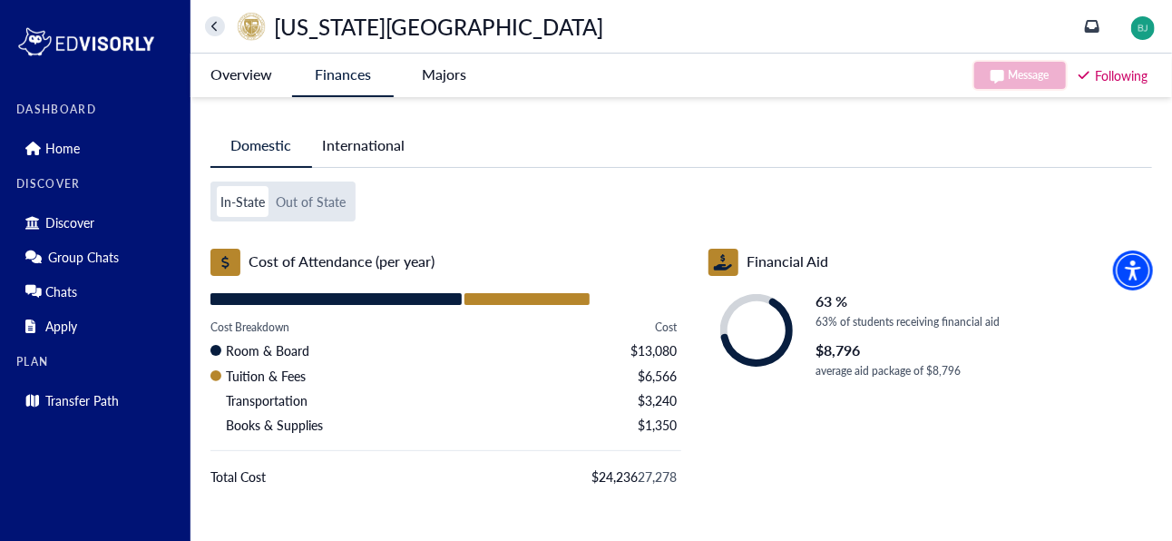
scroll to position [38, 0]
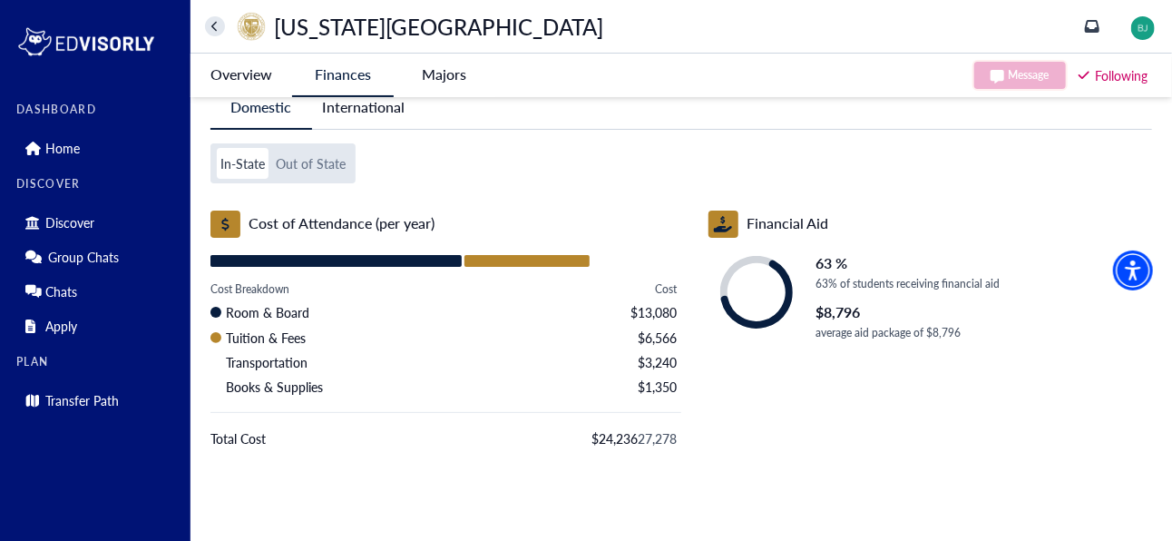
click at [301, 163] on button "Out of State" at bounding box center [310, 163] width 77 height 31
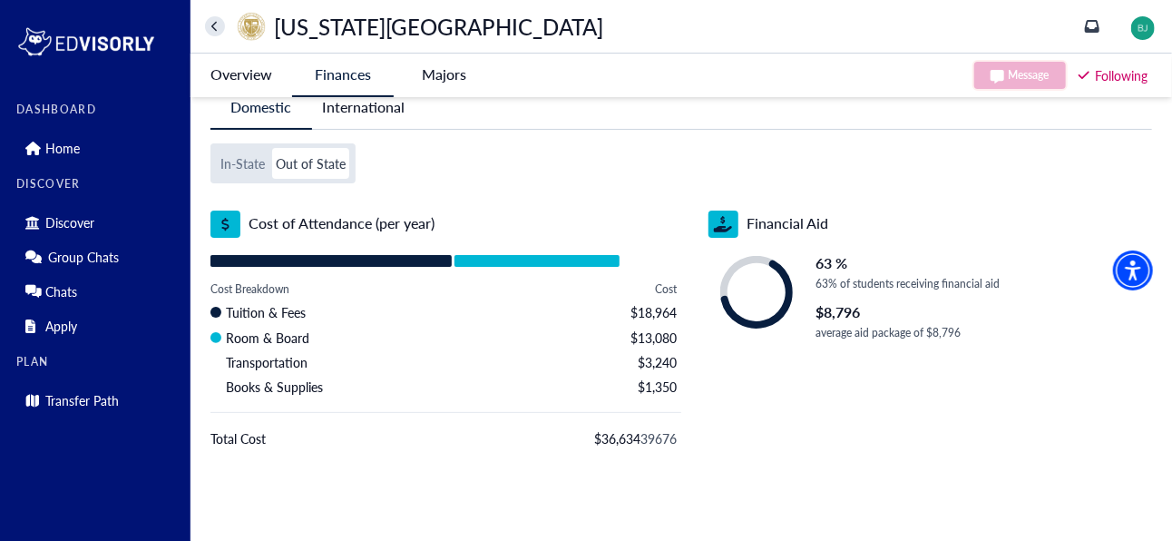
click at [246, 161] on button "In-State" at bounding box center [243, 163] width 52 height 31
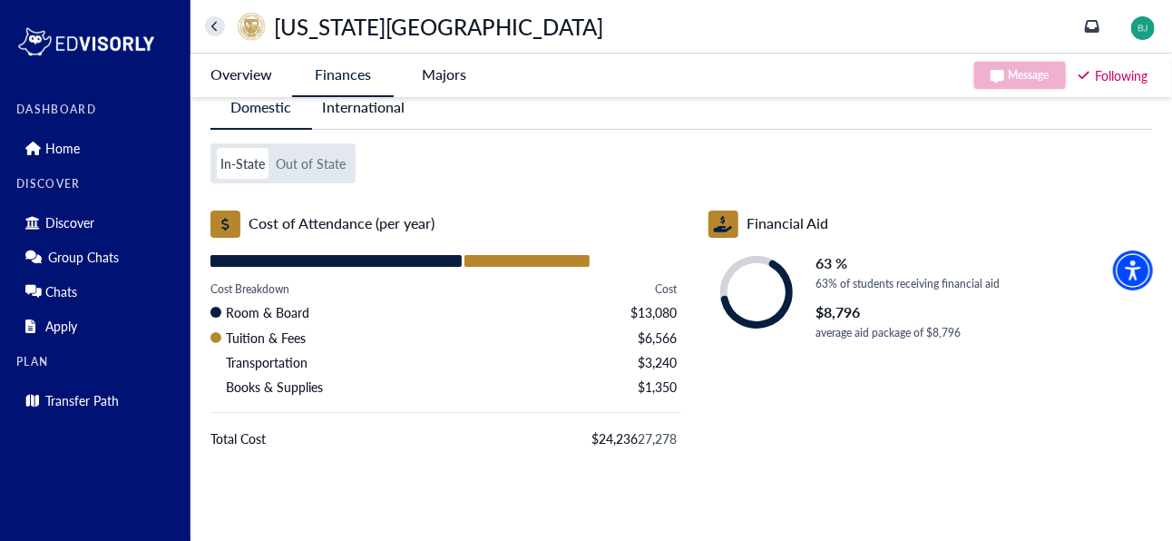
click at [301, 162] on button "Out of State" at bounding box center [310, 163] width 77 height 31
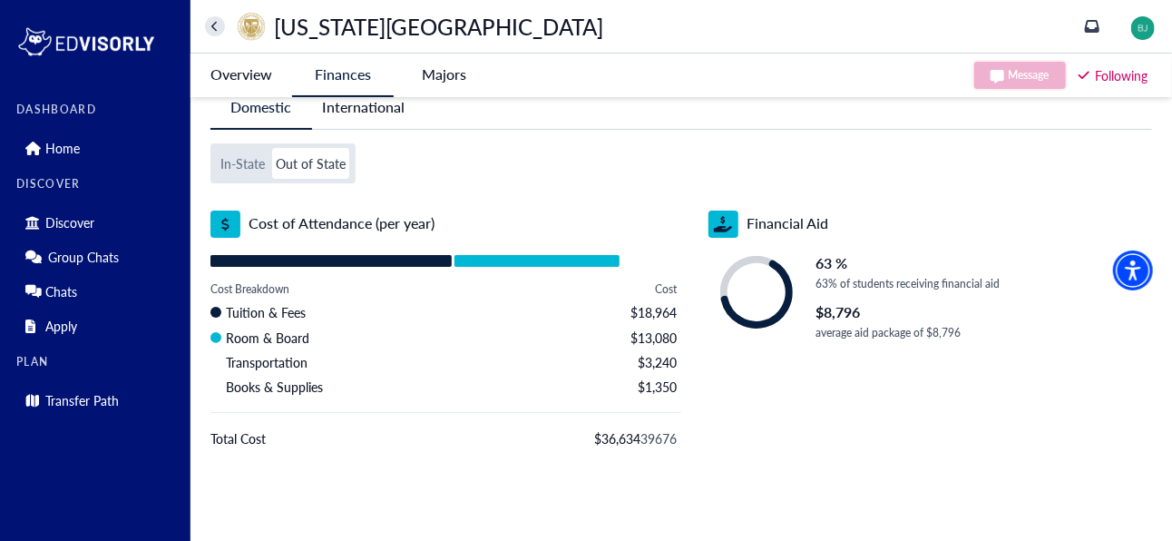
click at [267, 170] on button "In-State" at bounding box center [243, 163] width 52 height 31
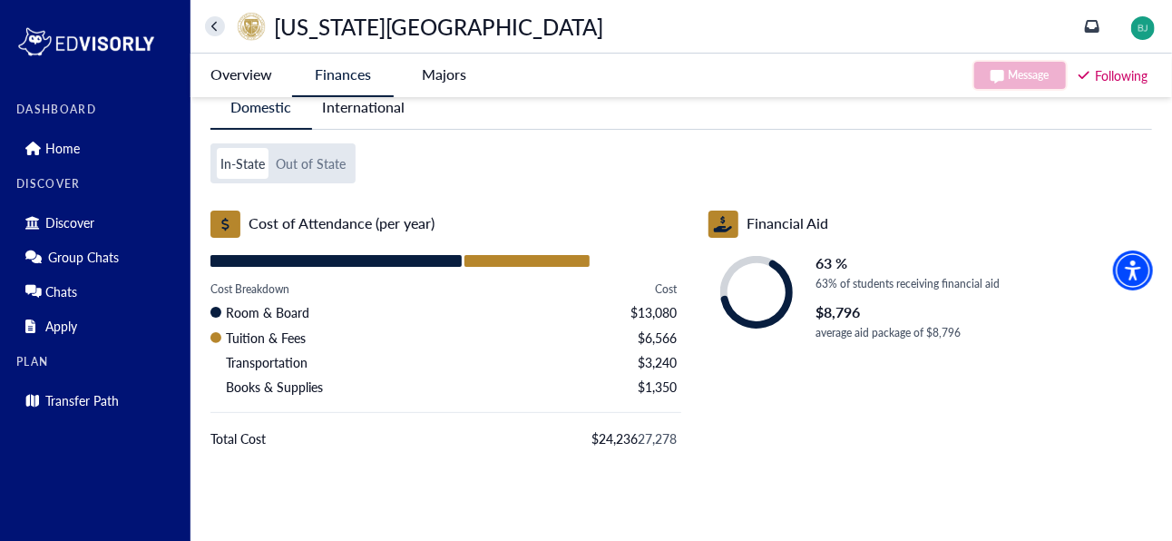
click at [310, 161] on button "Out of State" at bounding box center [310, 163] width 77 height 31
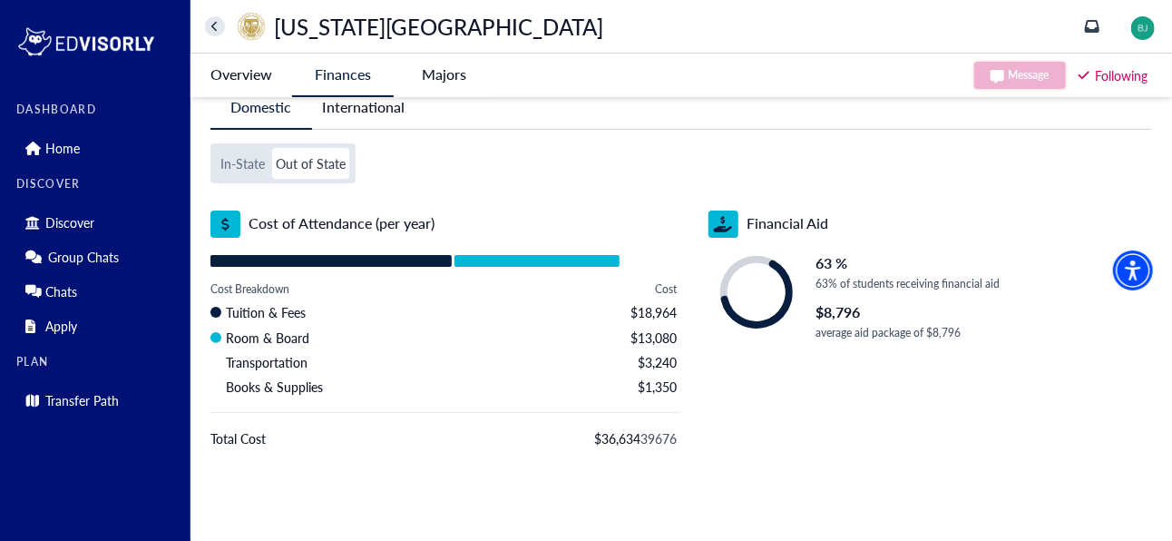
click at [262, 164] on button "In-State" at bounding box center [243, 163] width 52 height 31
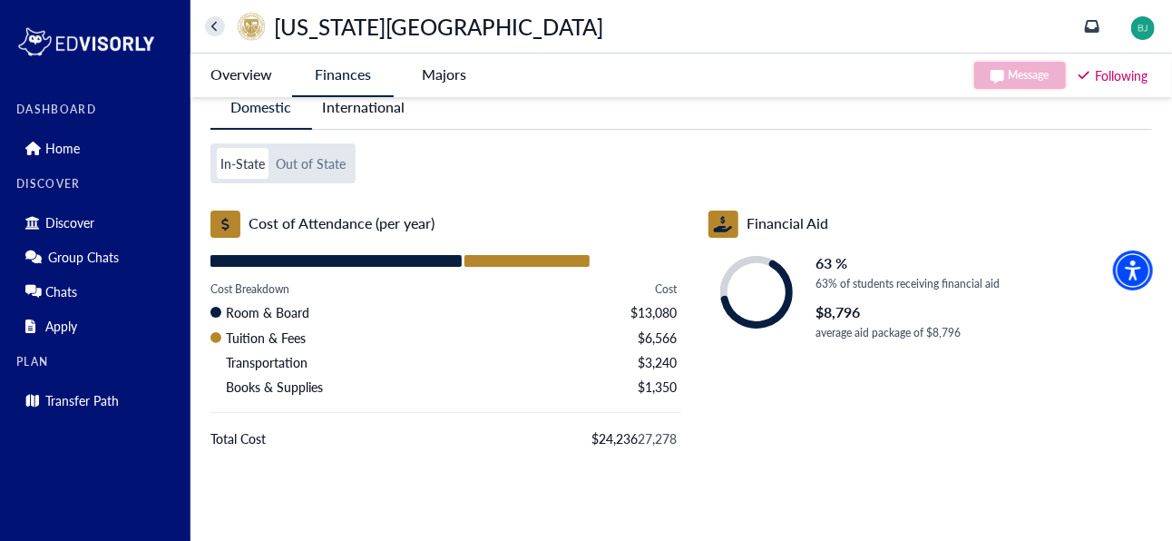
click at [286, 162] on button "Out of State" at bounding box center [310, 163] width 77 height 31
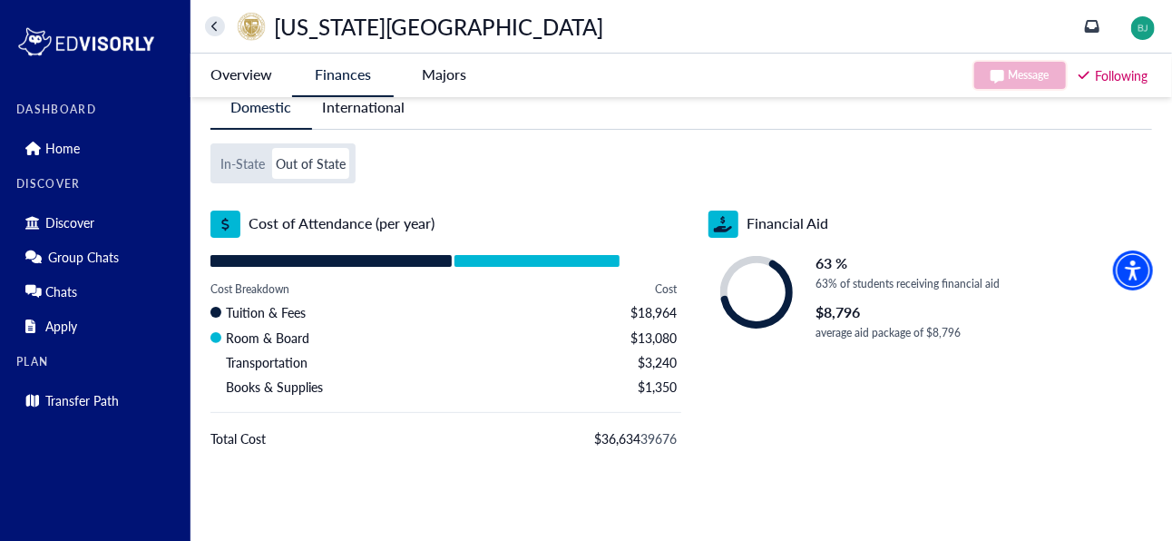
click at [390, 122] on button "International" at bounding box center [363, 107] width 103 height 42
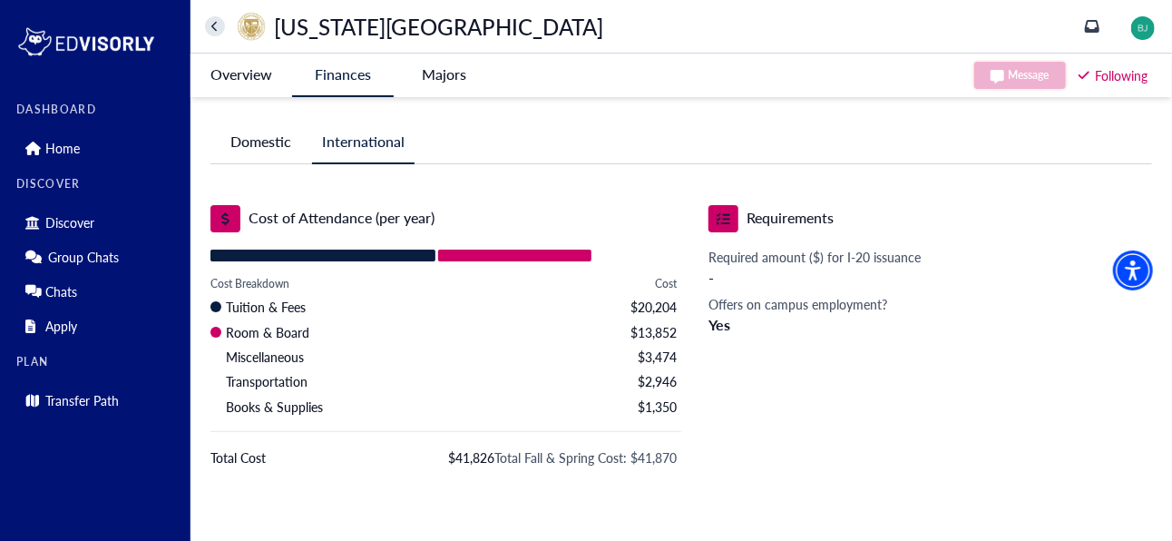
scroll to position [0, 0]
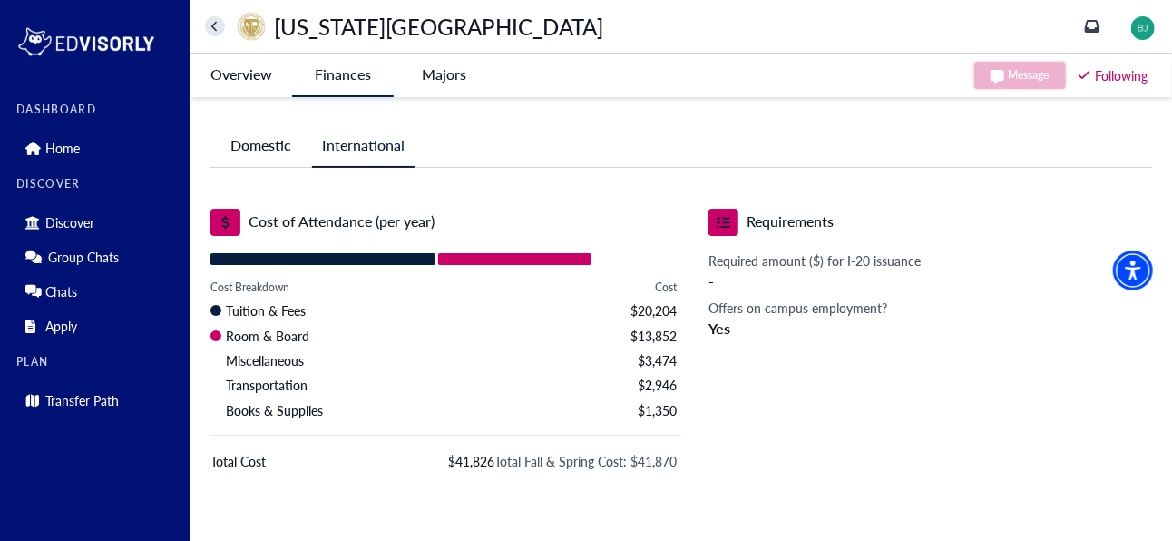
click at [254, 161] on button "Domestic" at bounding box center [261, 145] width 102 height 42
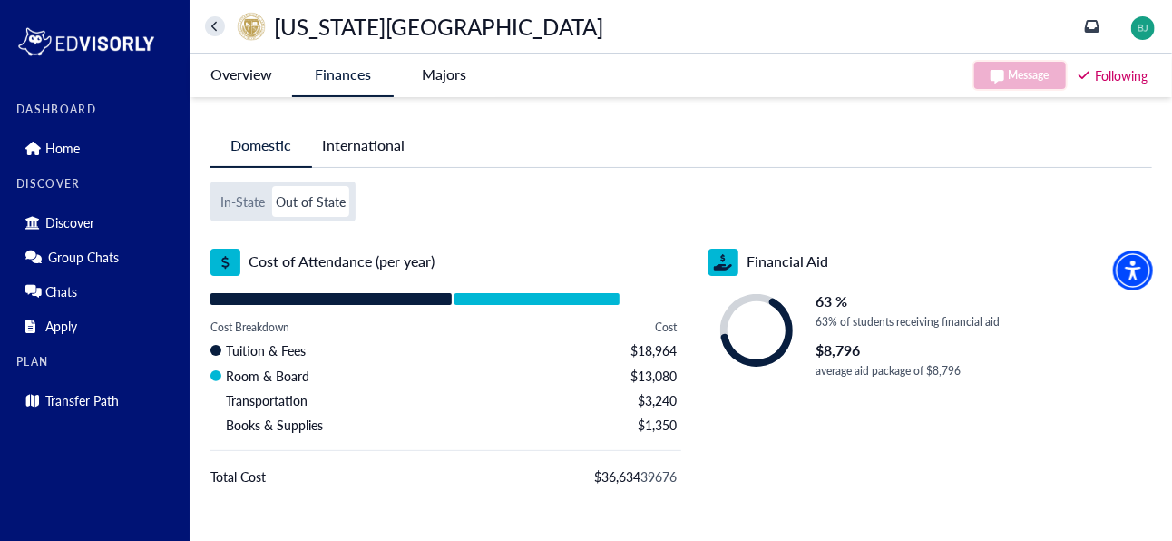
click at [325, 158] on button "International" at bounding box center [363, 145] width 103 height 42
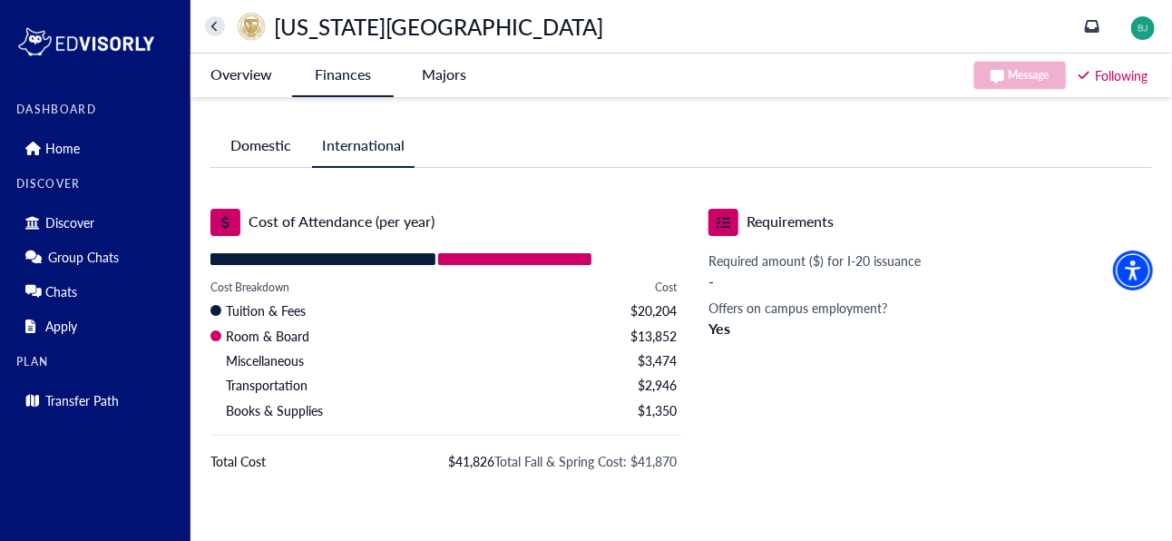
click at [298, 159] on button "Domestic" at bounding box center [261, 145] width 102 height 42
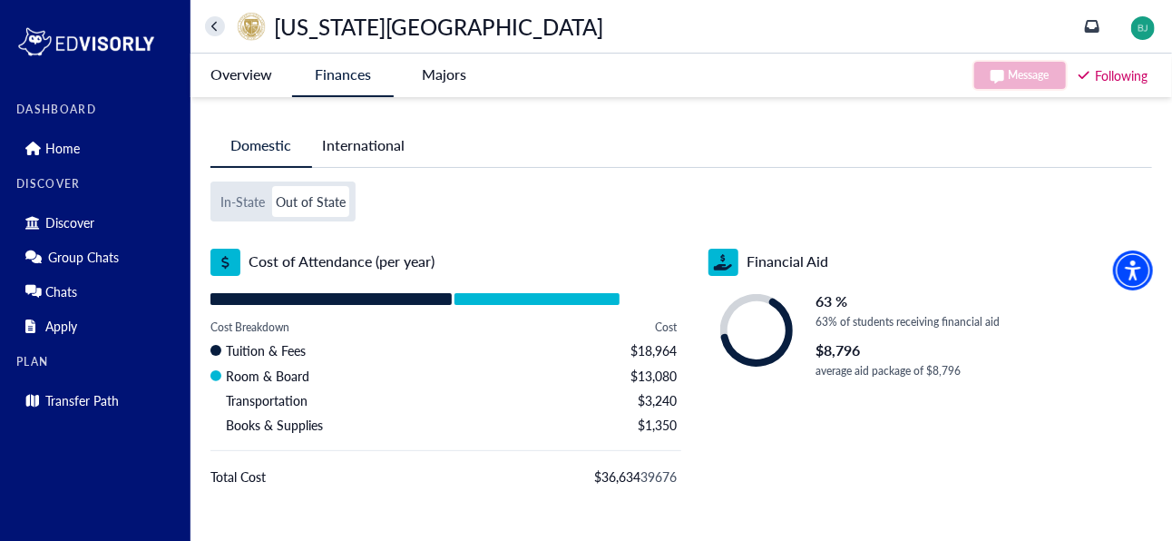
click at [456, 72] on -tag "Majors" at bounding box center [445, 75] width 102 height 42
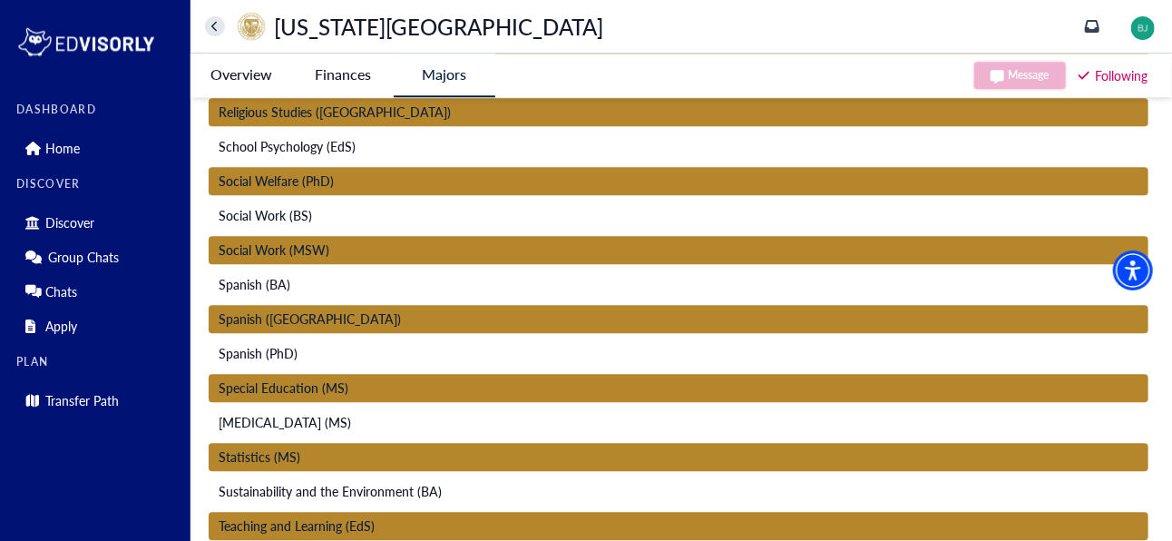
scroll to position [8164, 0]
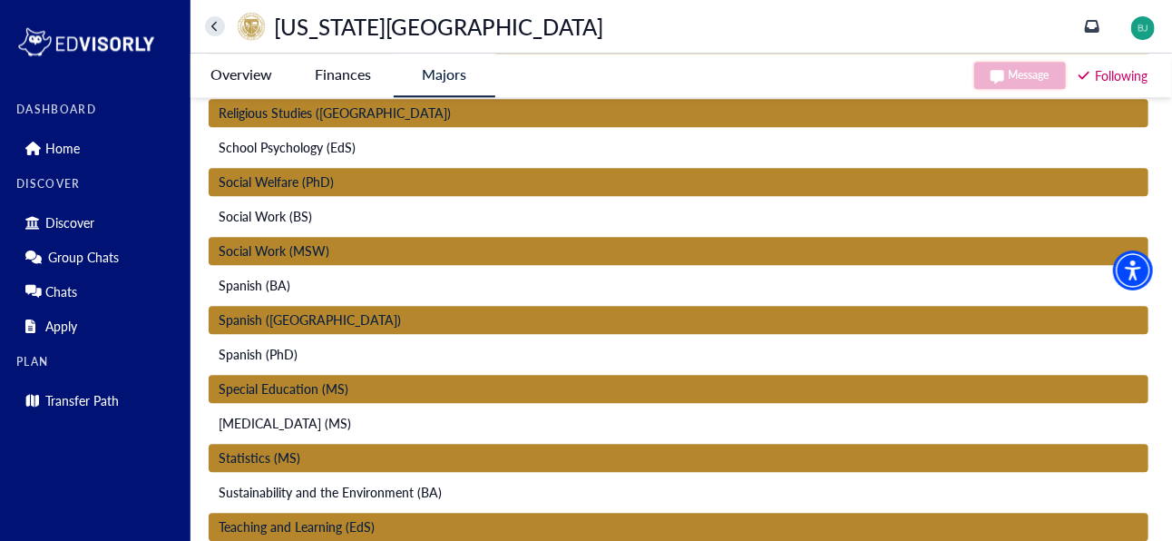
click at [288, 248] on span "Social Work (MSW)" at bounding box center [274, 250] width 111 height 19
click at [306, 248] on span "Social Work (MSW)" at bounding box center [274, 250] width 111 height 19
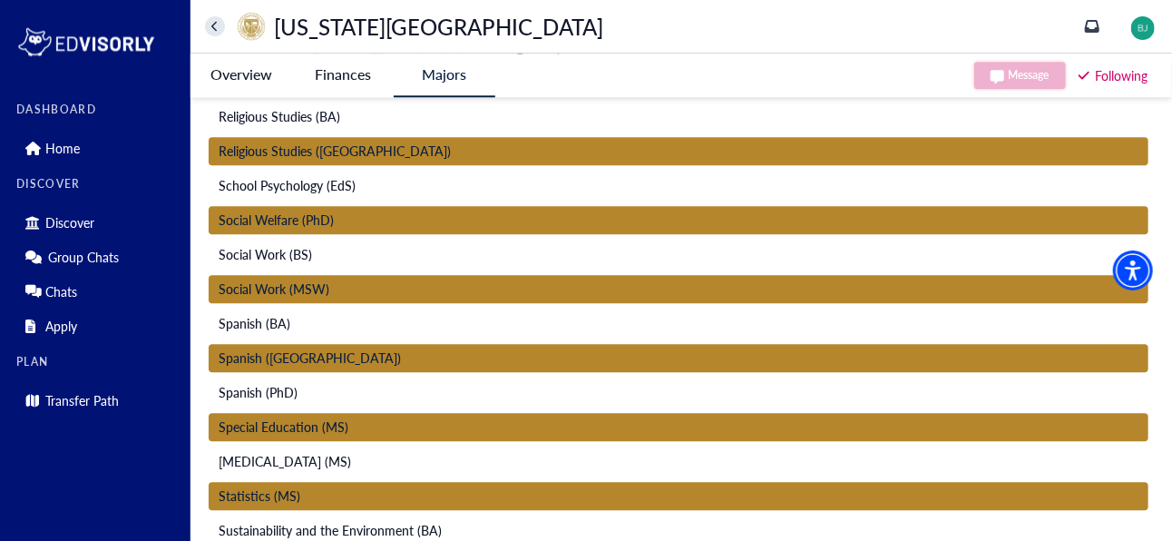
scroll to position [8121, 0]
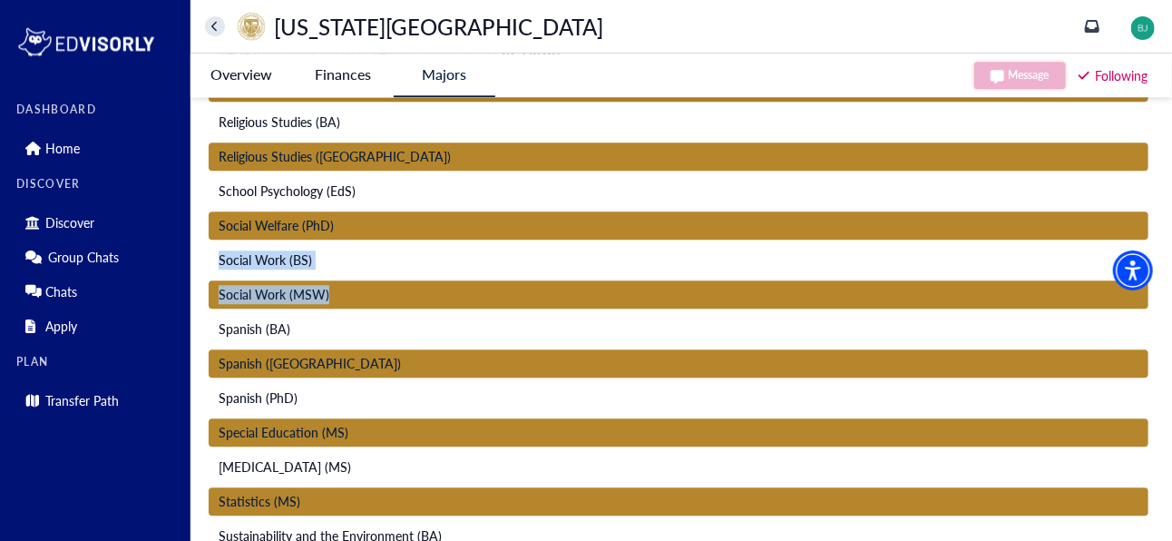
drag, startPoint x: 207, startPoint y: 249, endPoint x: 362, endPoint y: 288, distance: 160.0
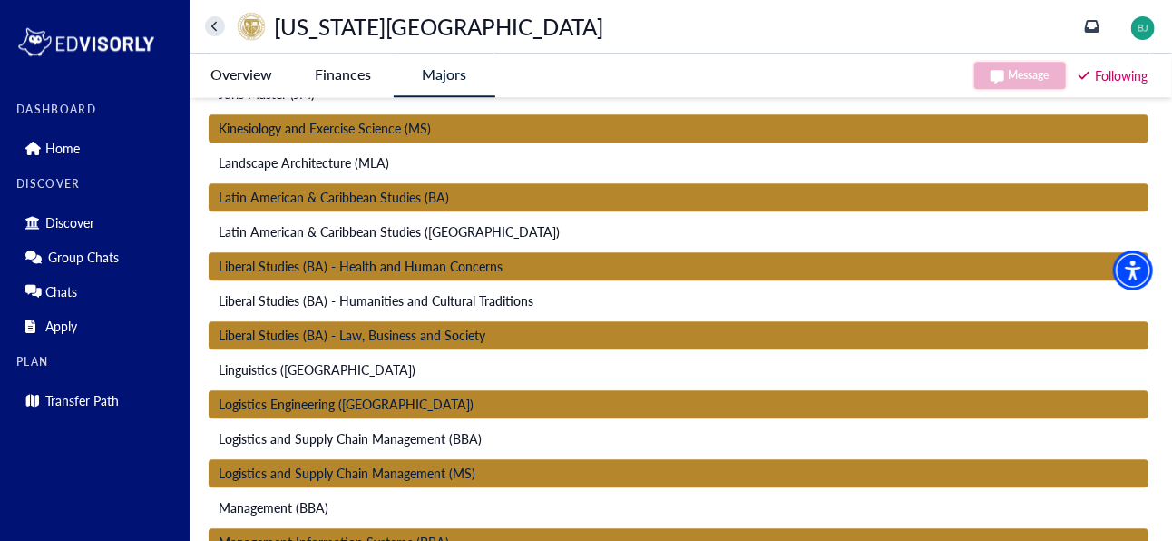
scroll to position [5116, 0]
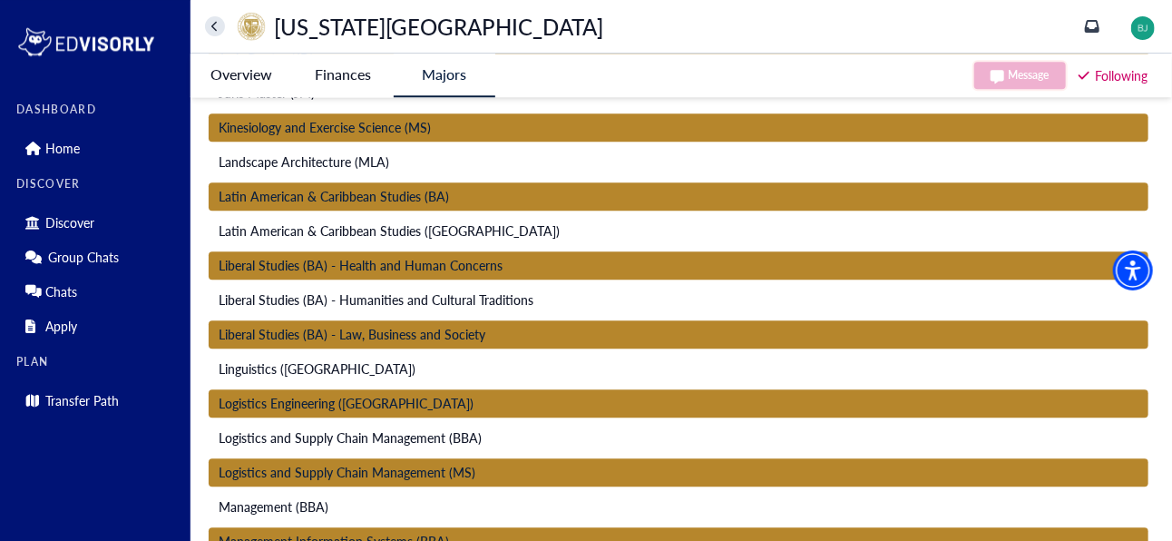
click at [1015, 64] on div "Message Following" at bounding box center [1061, 76] width 177 height 44
click at [1013, 73] on div "Message Following" at bounding box center [1061, 76] width 177 height 44
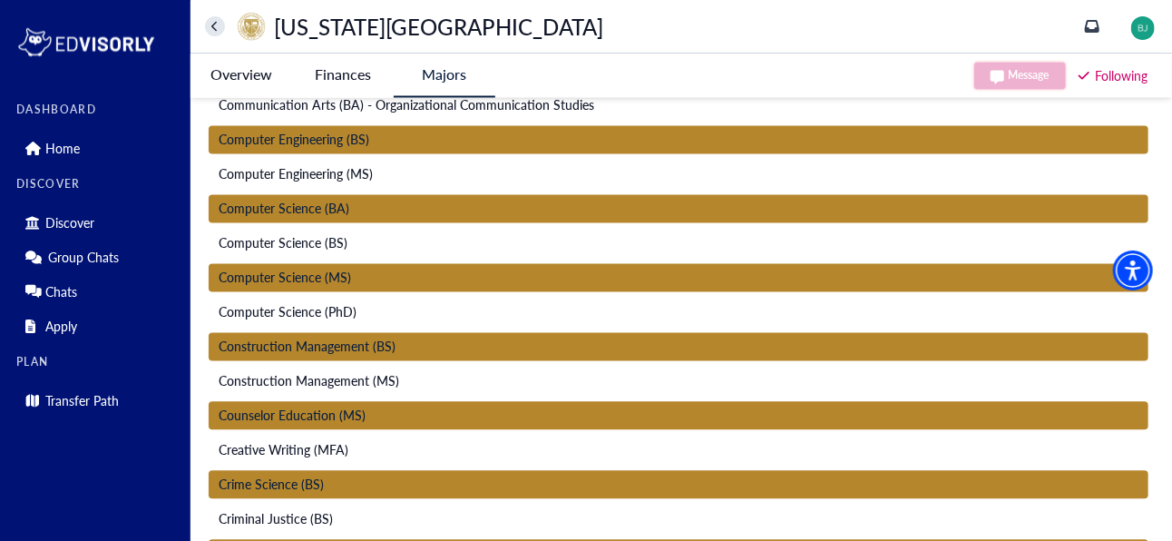
scroll to position [0, 0]
